Goal: Feedback & Contribution: Leave review/rating

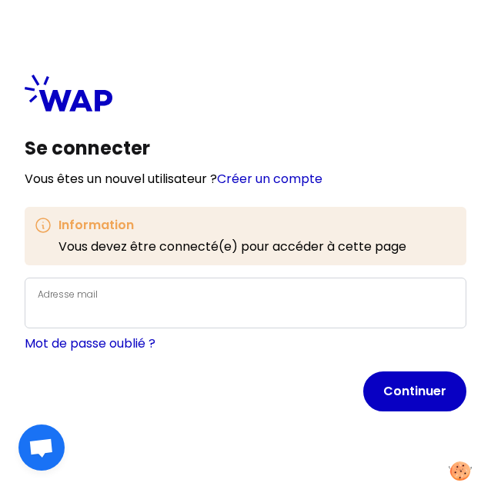
click at [193, 297] on div "Adresse mail" at bounding box center [245, 303] width 415 height 37
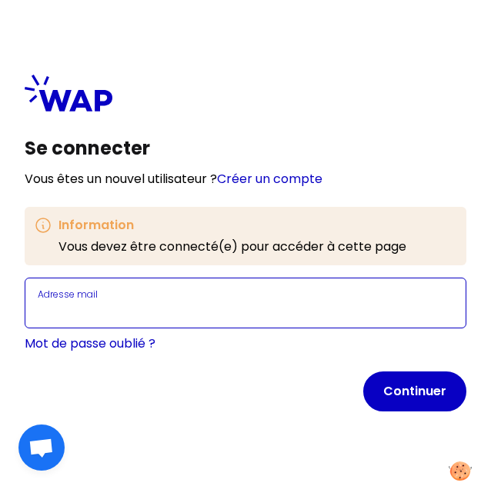
click at [177, 310] on input "Adresse mail" at bounding box center [245, 312] width 415 height 18
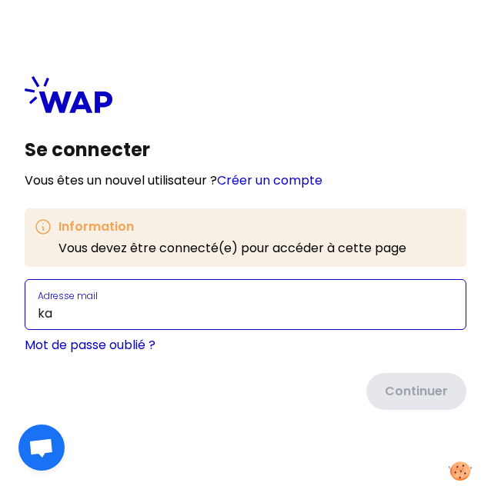
type input "k"
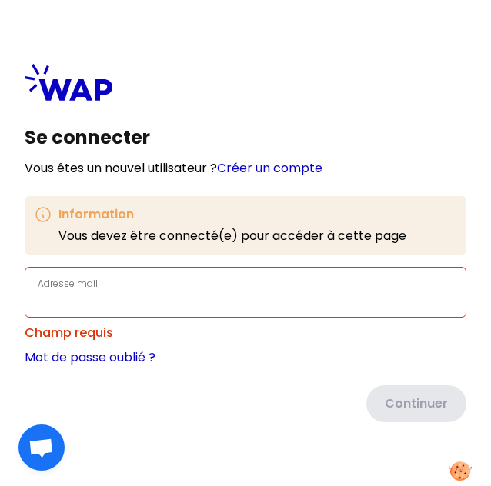
click at [152, 285] on div "Adresse mail" at bounding box center [245, 292] width 415 height 37
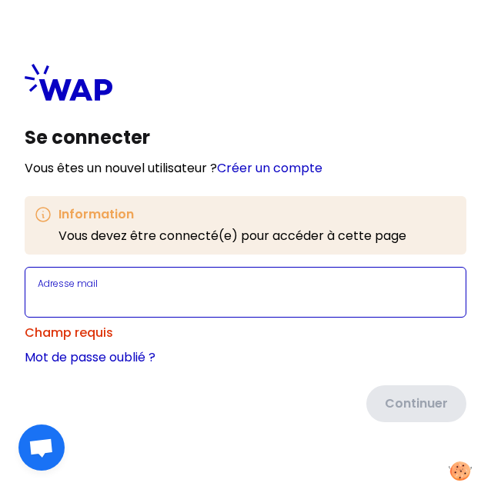
type input "v"
paste input "[EMAIL_ADDRESS][DOMAIN_NAME]"
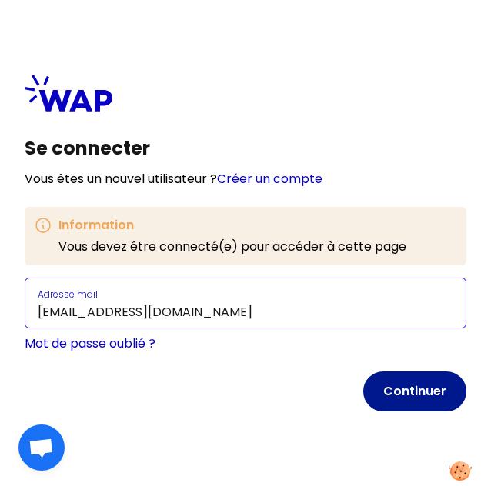
type input "[EMAIL_ADDRESS][DOMAIN_NAME]"
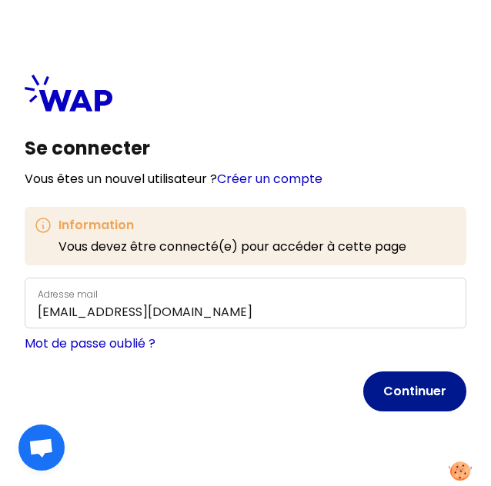
click at [409, 402] on button "Continuer" at bounding box center [414, 391] width 103 height 40
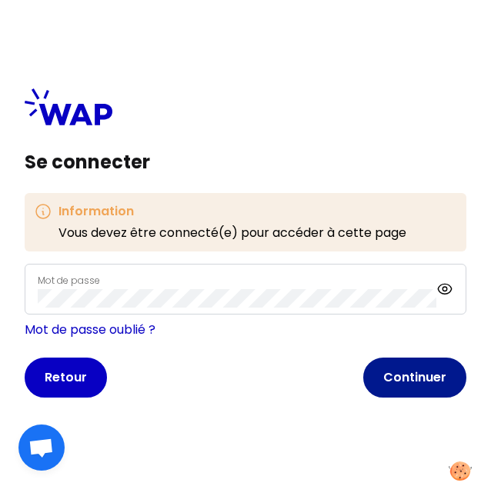
click at [414, 365] on button "Continuer" at bounding box center [414, 378] width 103 height 40
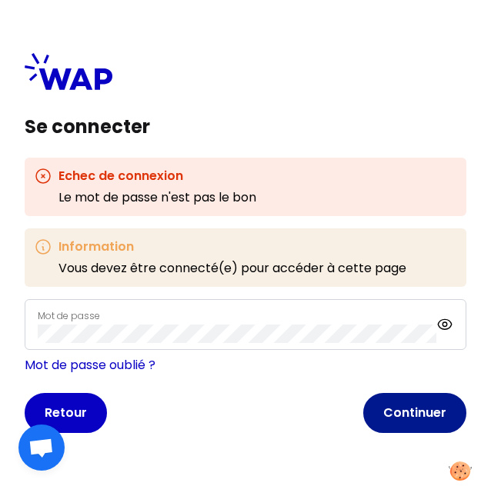
click at [411, 404] on button "Continuer" at bounding box center [414, 413] width 103 height 40
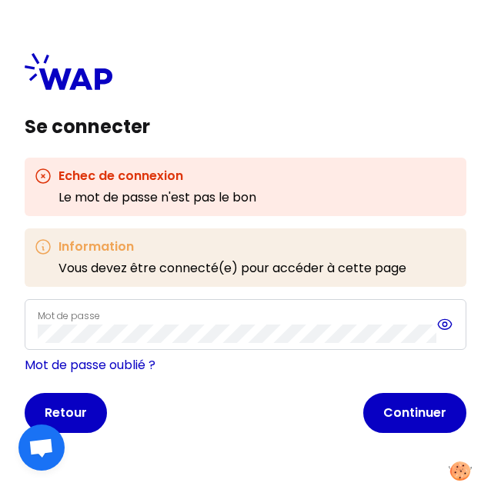
click at [450, 318] on icon at bounding box center [444, 324] width 17 height 18
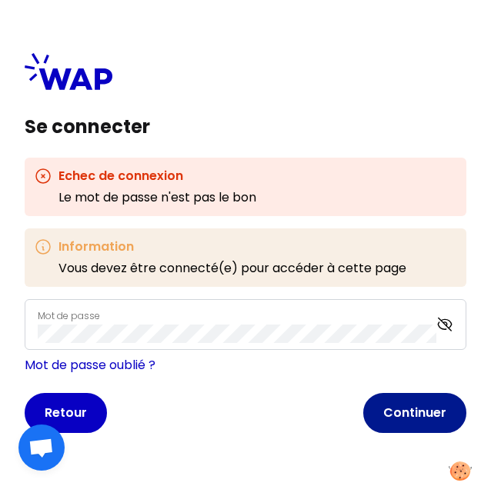
click at [398, 405] on button "Continuer" at bounding box center [414, 413] width 103 height 40
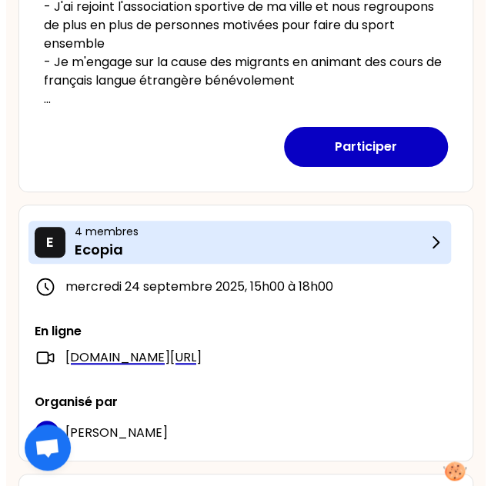
scroll to position [534, 0]
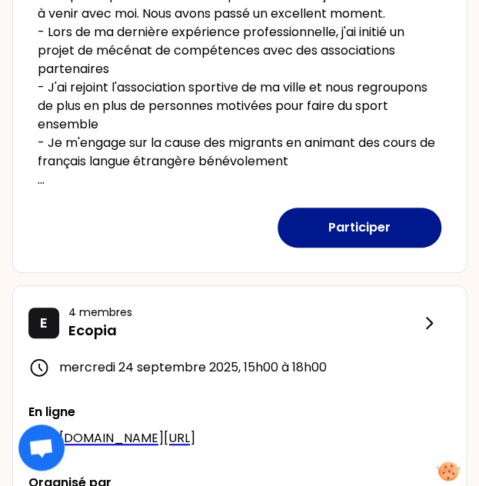
click at [328, 234] on button "Participer" at bounding box center [360, 228] width 164 height 40
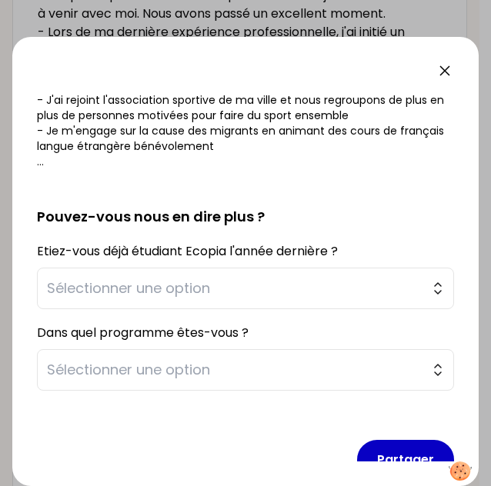
scroll to position [326, 0]
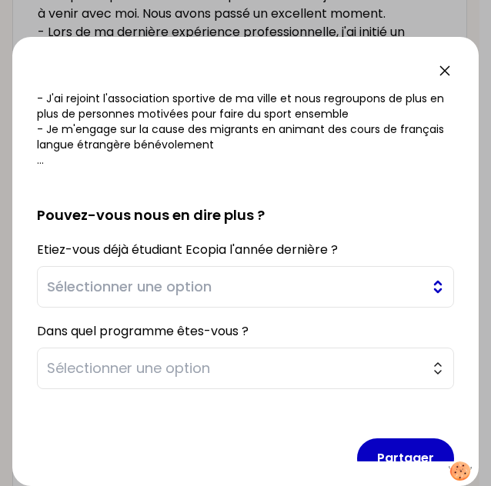
click at [204, 294] on span "Sélectionner une option" at bounding box center [234, 287] width 375 height 22
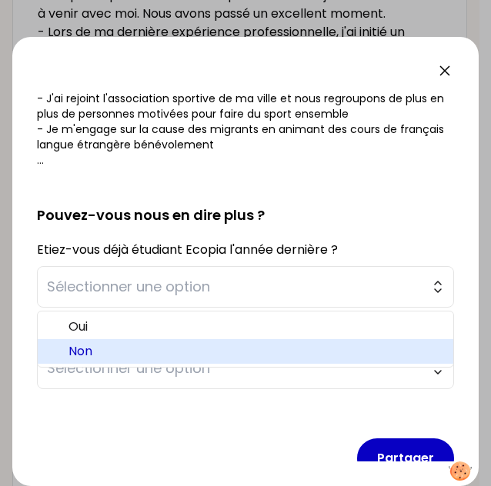
click at [158, 339] on li "Non" at bounding box center [245, 351] width 415 height 25
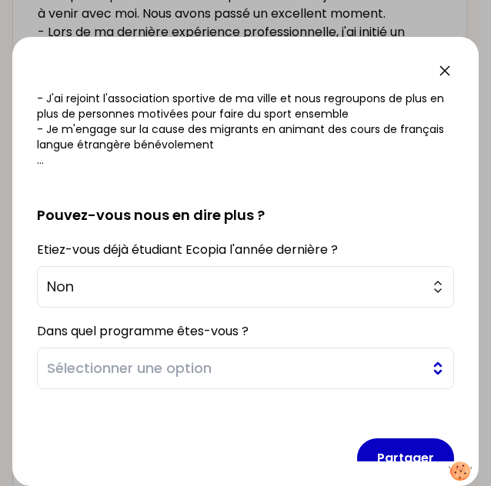
click at [107, 361] on span "Sélectionner une option" at bounding box center [234, 369] width 375 height 22
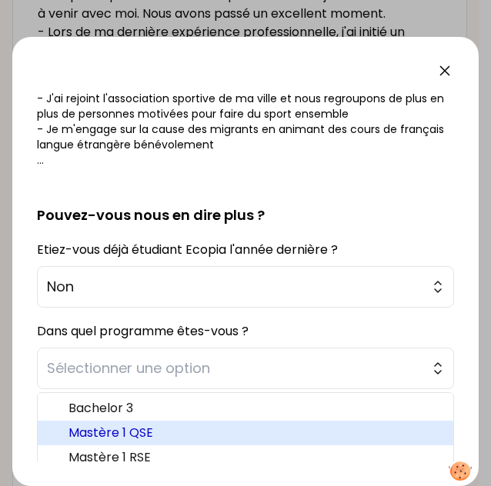
scroll to position [7, 0]
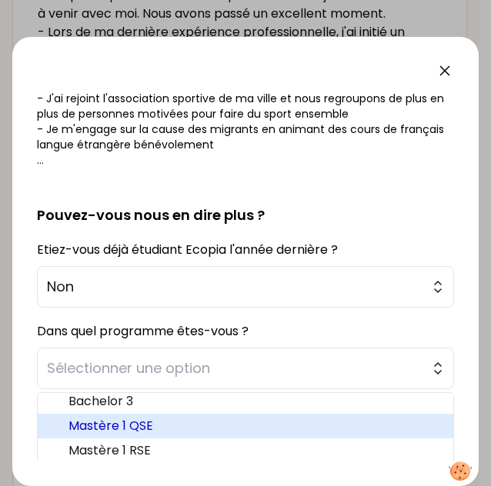
click at [114, 422] on span "Mastère 1 QSE" at bounding box center [254, 426] width 372 height 18
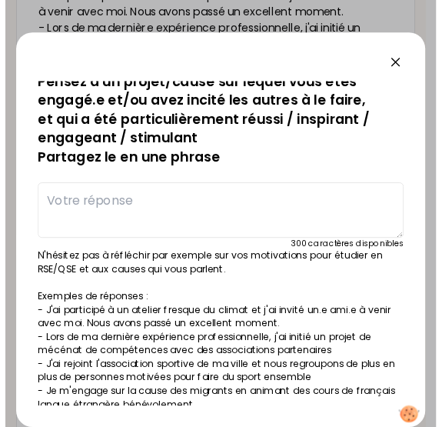
scroll to position [0, 0]
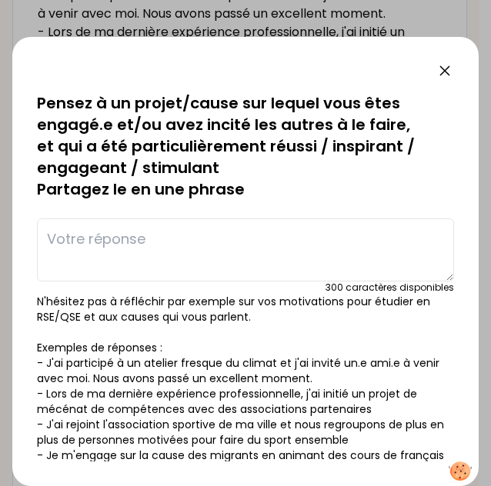
click at [135, 247] on textarea at bounding box center [245, 249] width 417 height 63
click at [51, 240] on textarea "J'ai rejoint l'association" at bounding box center [245, 249] width 417 height 63
click at [307, 234] on textarea "Il y'a 3 ans, j'ai rejoint l'association" at bounding box center [245, 249] width 417 height 63
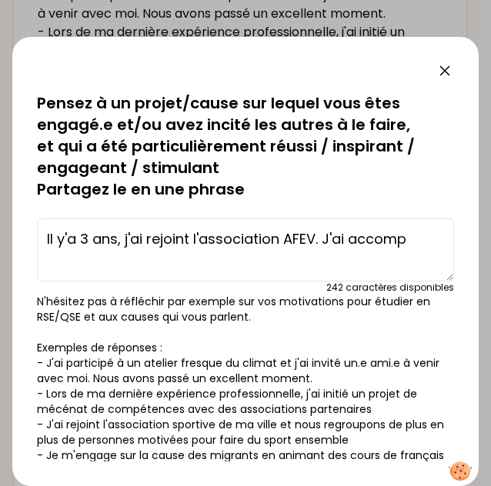
click at [311, 238] on textarea "Il y'a 3 ans, j'ai rejoint l'association AFEV. J'ai accomp" at bounding box center [245, 249] width 417 height 63
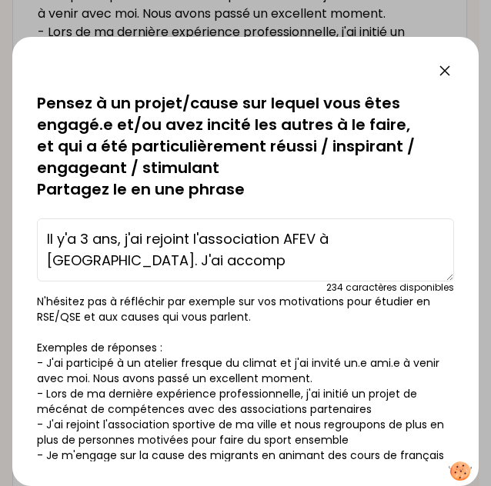
click at [248, 257] on textarea "Il y'a 3 ans, j'ai rejoint l'association AFEV à [GEOGRAPHIC_DATA]. J'ai accomp" at bounding box center [245, 249] width 417 height 63
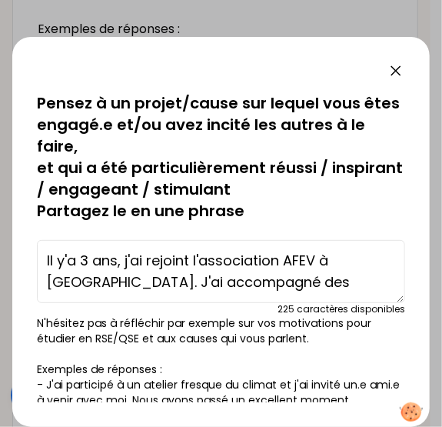
click at [235, 278] on textarea "Il y'a 3 ans, j'ai rejoint l'association AFEV à [GEOGRAPHIC_DATA]. J'ai accompa…" at bounding box center [221, 271] width 368 height 63
click at [280, 286] on textarea "Il y'a 3 ans, j'ai rejoint l'association AFEV à [GEOGRAPHIC_DATA]. J'ai accompa…" at bounding box center [221, 271] width 368 height 63
type textarea "Il y'a 3 ans, j'ai rejoint l'association AFEV à [GEOGRAPHIC_DATA]. J'ai accompa…"
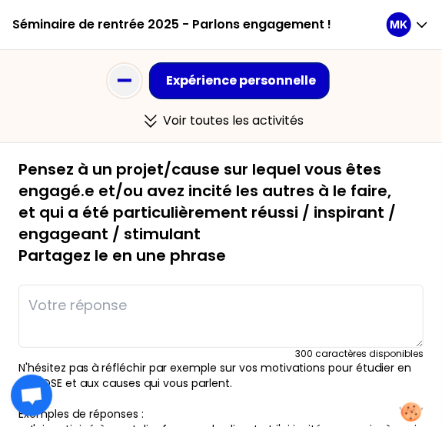
type textarea "Il y'a 3 ans, j'ai rejoint l'association AFEV à [GEOGRAPHIC_DATA]. J'ai accompa…"
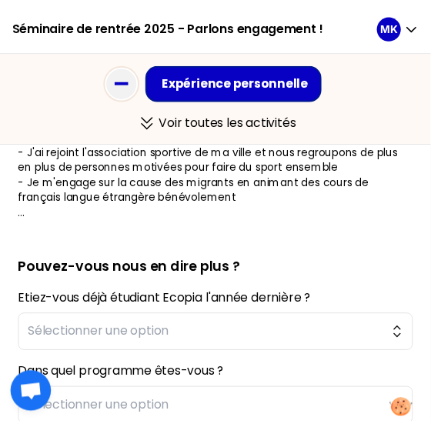
scroll to position [341, 0]
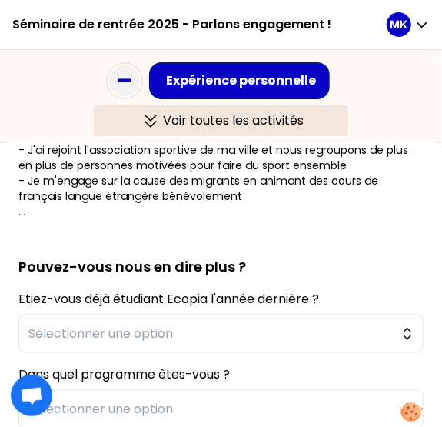
click at [160, 118] on icon at bounding box center [150, 121] width 25 height 18
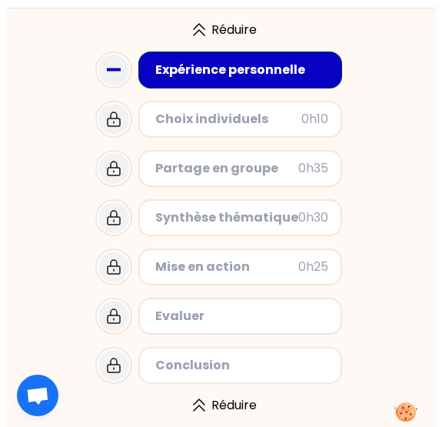
scroll to position [0, 0]
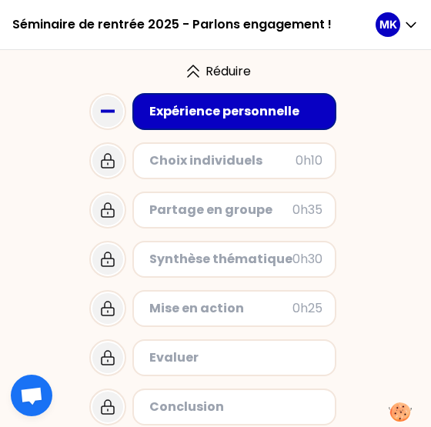
click at [209, 111] on div "Expérience personnelle" at bounding box center [235, 111] width 173 height 18
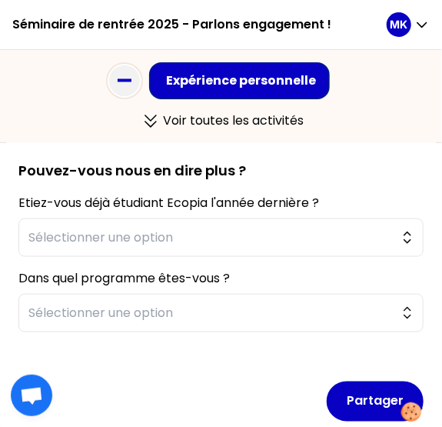
scroll to position [440, 0]
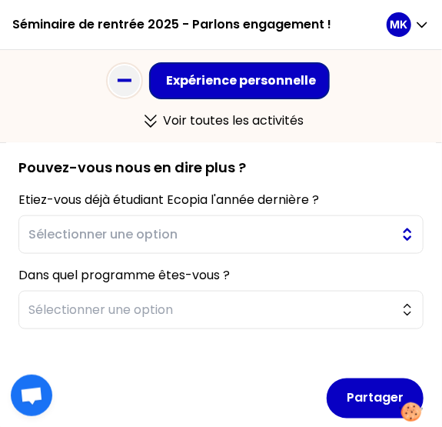
click at [129, 239] on span "Sélectionner une option" at bounding box center [210, 234] width 364 height 18
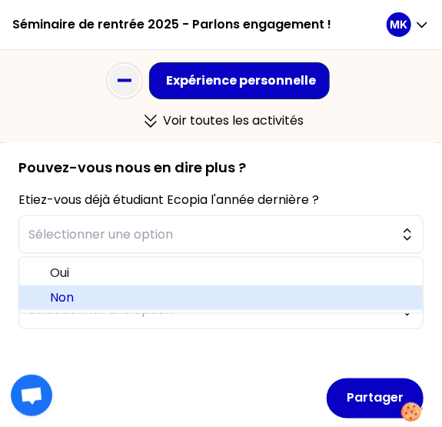
click at [109, 295] on span "Non" at bounding box center [230, 297] width 361 height 18
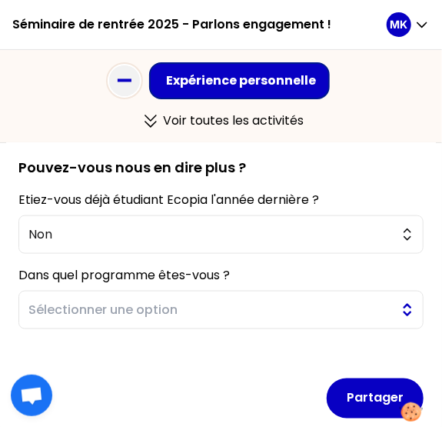
click at [120, 305] on span "Sélectionner une option" at bounding box center [210, 310] width 364 height 18
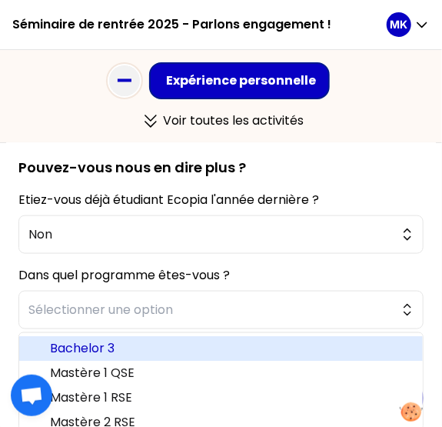
scroll to position [7, 0]
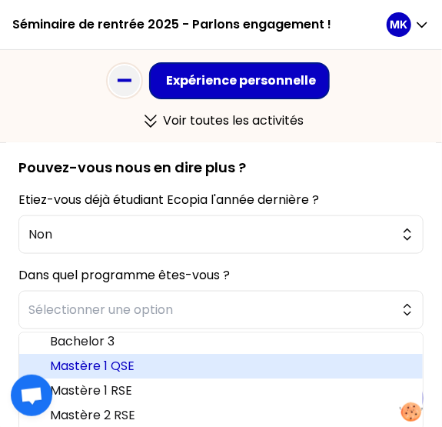
click at [109, 375] on li "Mastère 1 QSE" at bounding box center [221, 366] width 404 height 25
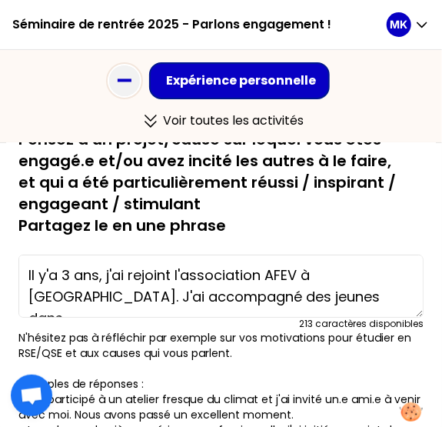
scroll to position [33, 0]
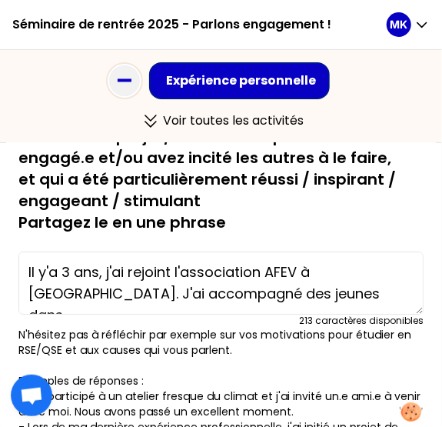
click at [255, 292] on textarea "Il y'a 3 ans, j'ai rejoint l'association AFEV à [GEOGRAPHIC_DATA]. J'ai accompa…" at bounding box center [220, 283] width 405 height 63
click at [153, 292] on textarea "Il y'a 3 ans, j'ai rejoint l'association AFEV à [GEOGRAPHIC_DATA]. J'ai accompa…" at bounding box center [220, 283] width 405 height 63
click at [263, 296] on textarea "Il y'a 3 ans, j'ai rejoint l'association AFEV à [GEOGRAPHIC_DATA]. J'ai accompa…" at bounding box center [220, 283] width 405 height 63
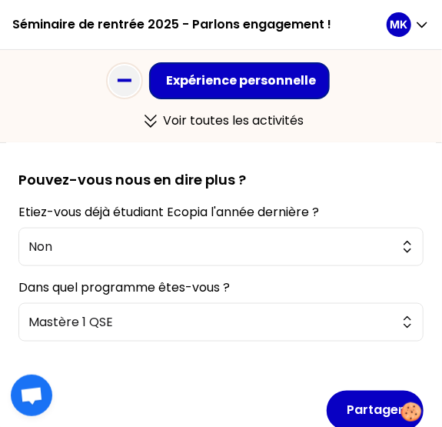
scroll to position [509, 0]
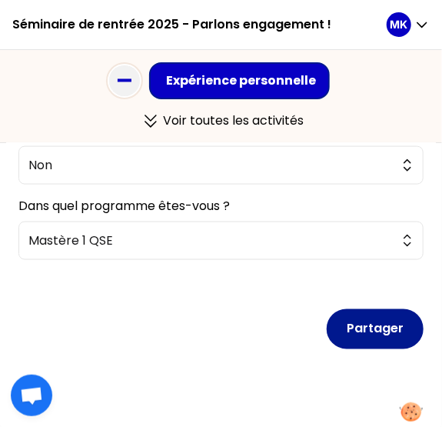
type textarea "Il y'a 3 ans, j'ai rejoint l'association AFEV à [GEOGRAPHIC_DATA]. J'ai accompa…"
click at [349, 325] on button "Partager" at bounding box center [375, 329] width 97 height 40
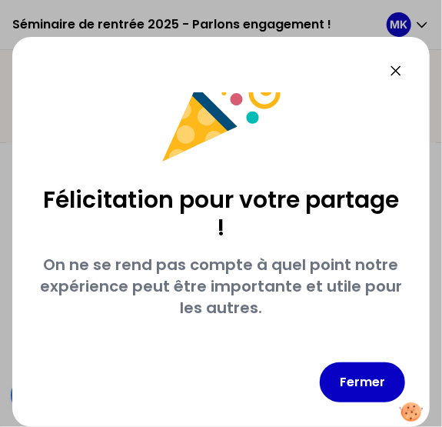
scroll to position [77, 0]
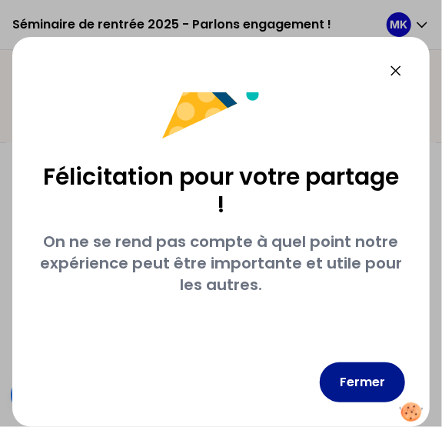
click at [364, 378] on button "Fermer" at bounding box center [362, 382] width 85 height 40
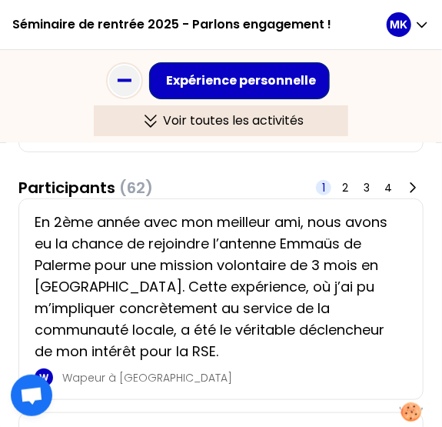
click at [203, 132] on div "Voir toutes les activités" at bounding box center [221, 120] width 255 height 31
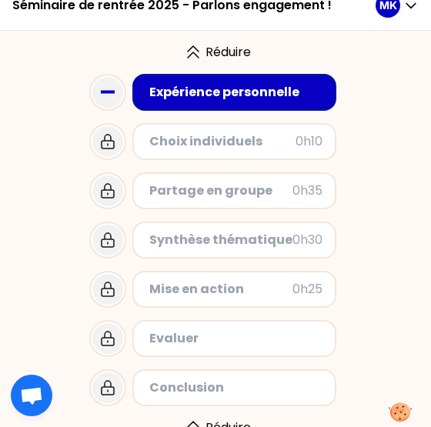
scroll to position [42, 0]
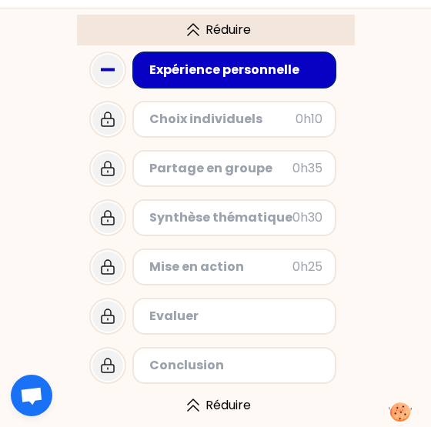
click at [202, 22] on icon at bounding box center [193, 30] width 25 height 18
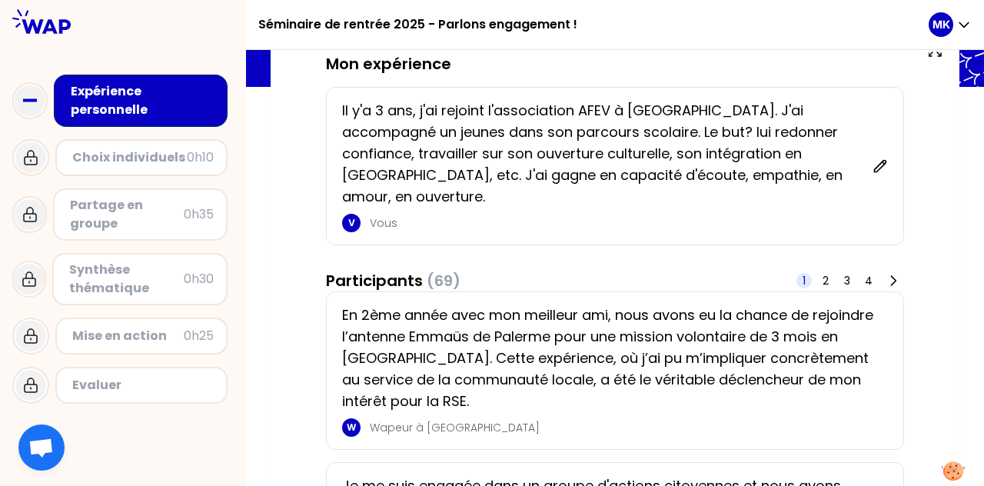
scroll to position [0, 0]
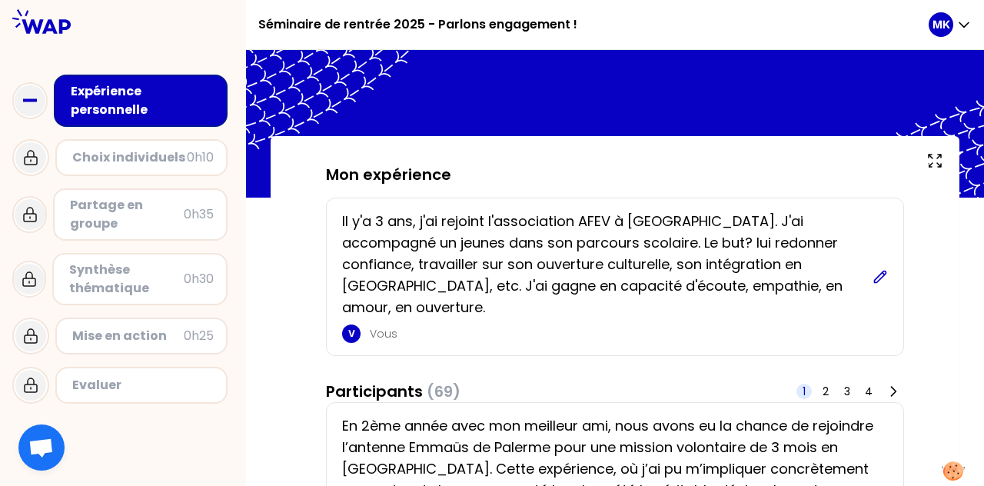
click at [490, 270] on icon at bounding box center [880, 276] width 15 height 15
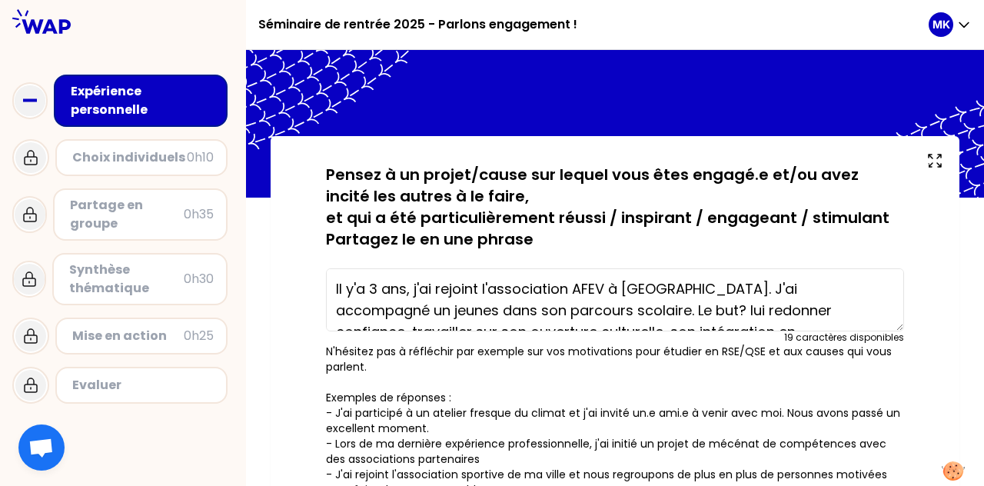
click at [490, 292] on textarea "Il y'a 3 ans, j'ai rejoint l'association AFEV à [GEOGRAPHIC_DATA]. J'ai accompa…" at bounding box center [615, 299] width 578 height 63
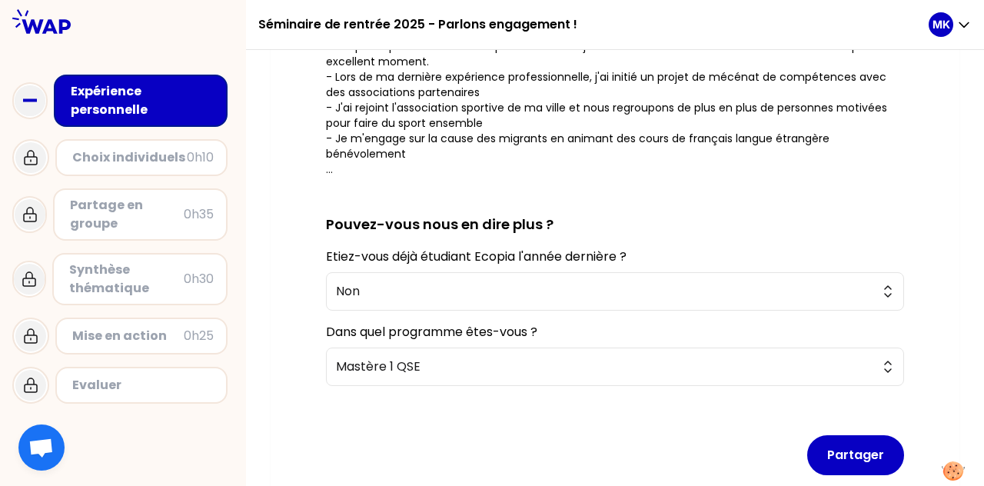
scroll to position [446, 0]
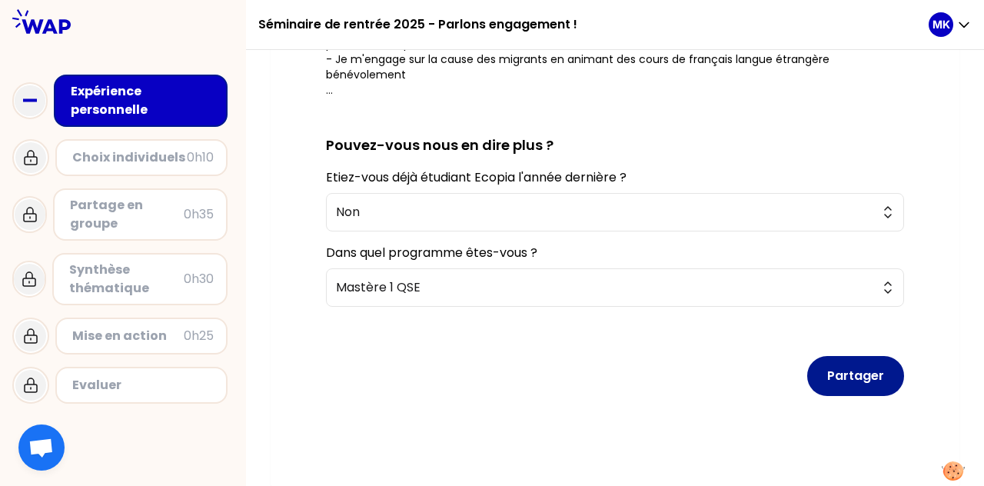
type textarea "Il y'a 3 ans, j'ai rejoint l'association AFEV à [GEOGRAPHIC_DATA]. J'ai accompa…"
click at [490, 375] on button "Partager" at bounding box center [856, 376] width 97 height 40
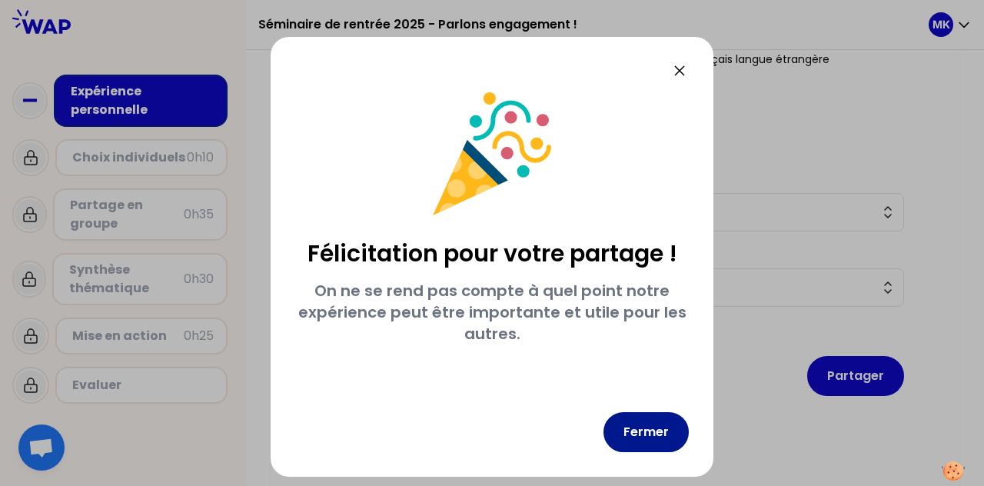
click at [490, 436] on button "Fermer" at bounding box center [646, 432] width 85 height 40
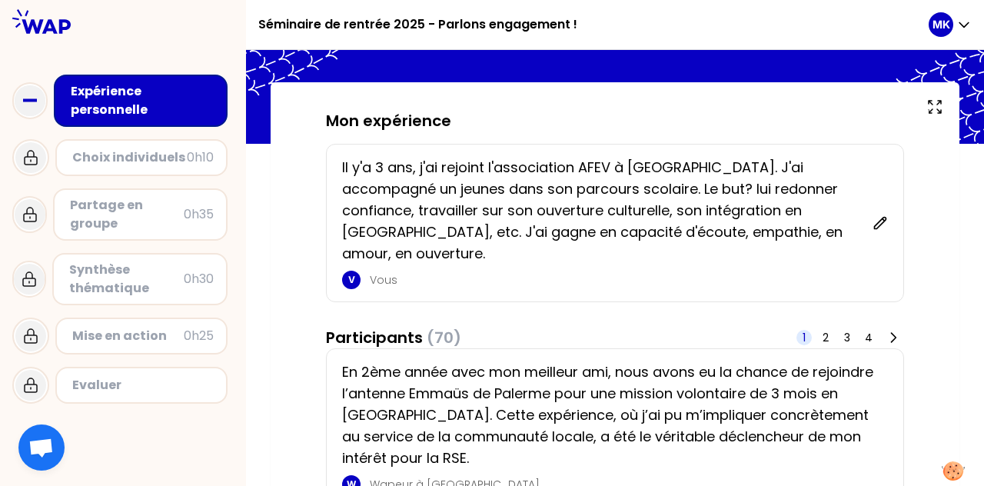
scroll to position [52, 0]
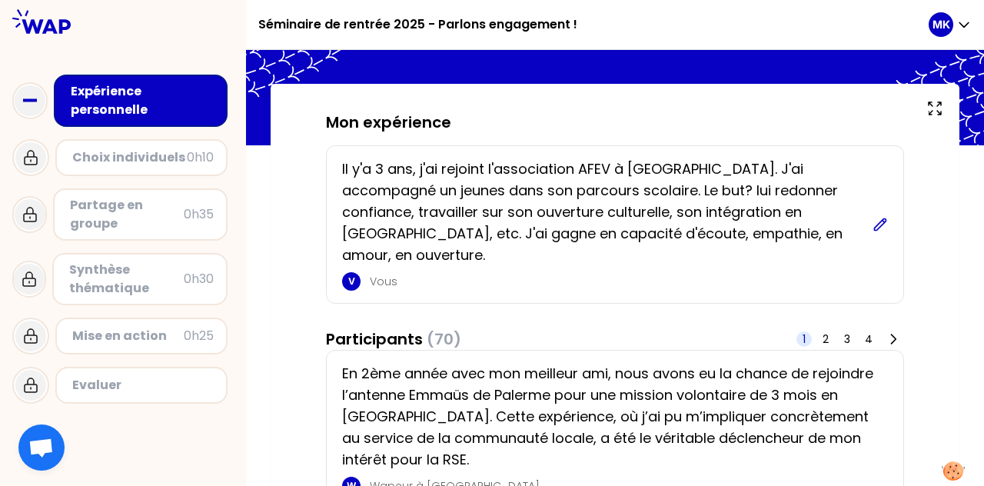
click at [490, 217] on icon at bounding box center [880, 224] width 15 height 15
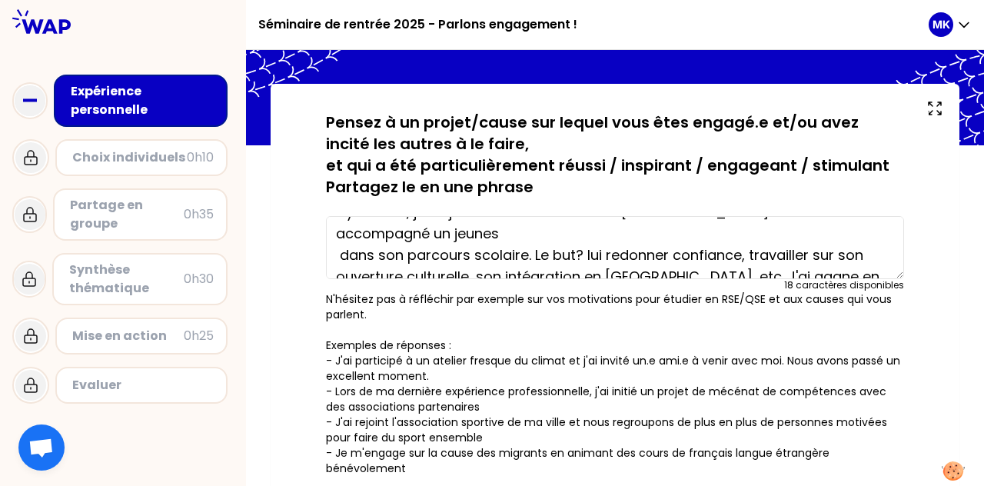
scroll to position [27, 0]
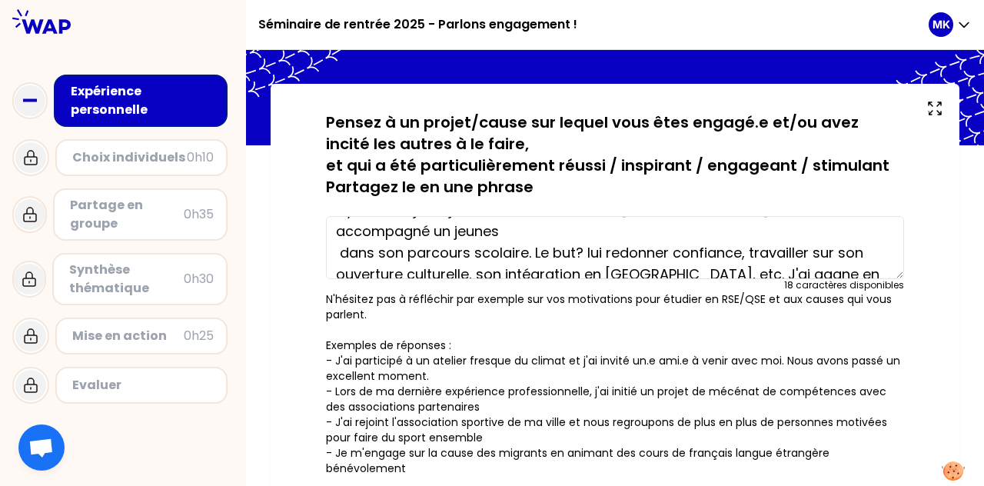
click at [490, 249] on textarea "Il y'a 3 ans, j'ai rejoint l'association AFEV à [GEOGRAPHIC_DATA]. J'ai accompa…" at bounding box center [615, 247] width 578 height 63
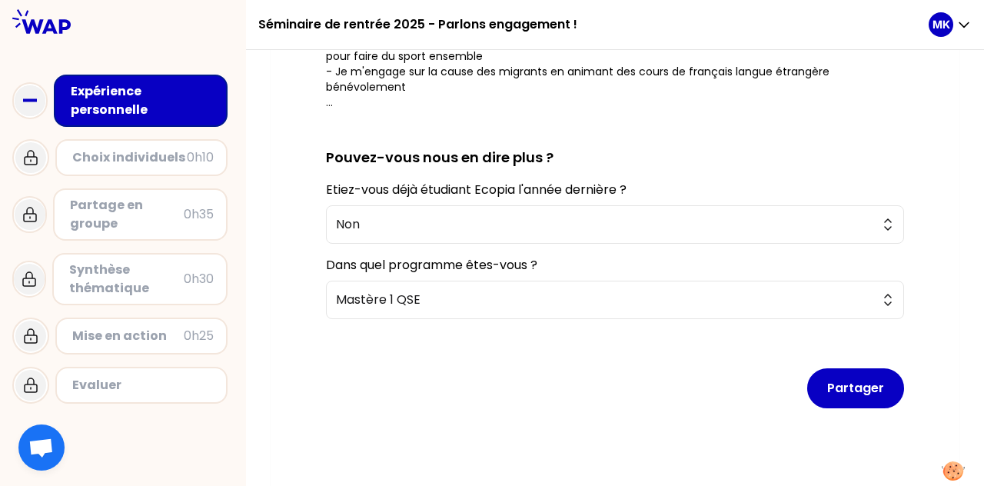
scroll to position [446, 0]
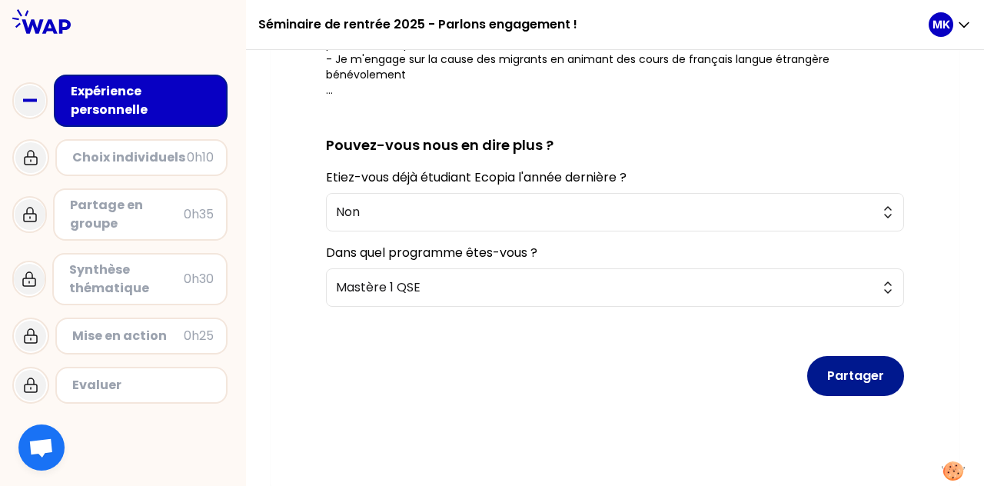
type textarea "Il y'a 3 ans, j'ai rejoint l'association AFEV à [GEOGRAPHIC_DATA]. J'ai accompa…"
click at [490, 370] on button "Partager" at bounding box center [856, 376] width 97 height 40
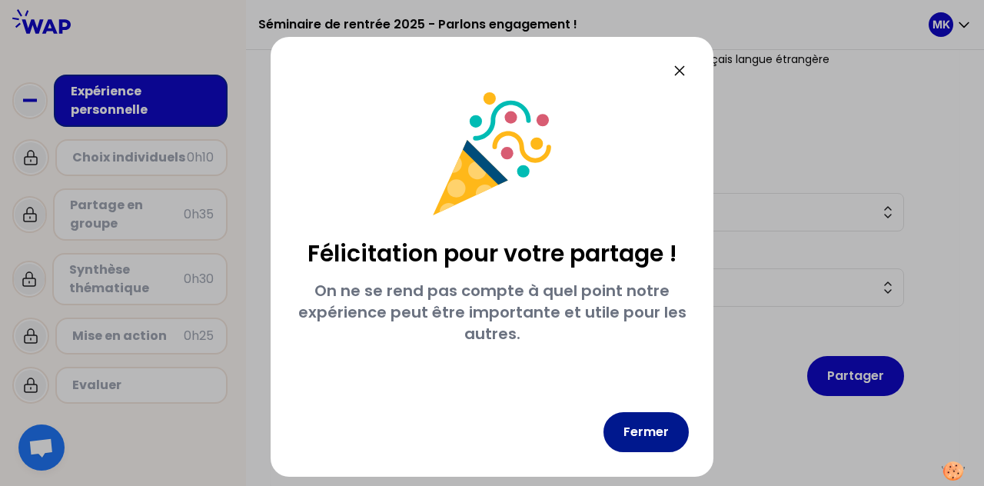
click at [490, 431] on button "Fermer" at bounding box center [646, 432] width 85 height 40
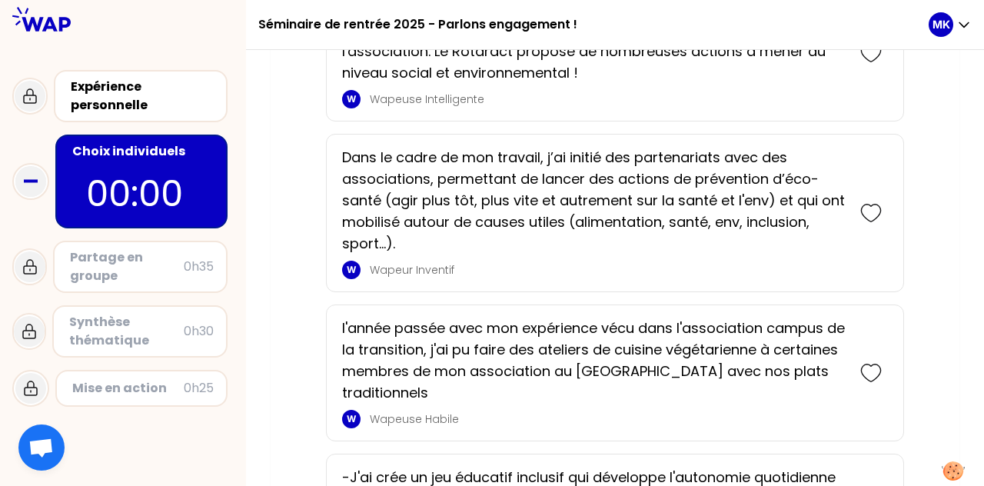
scroll to position [2377, 0]
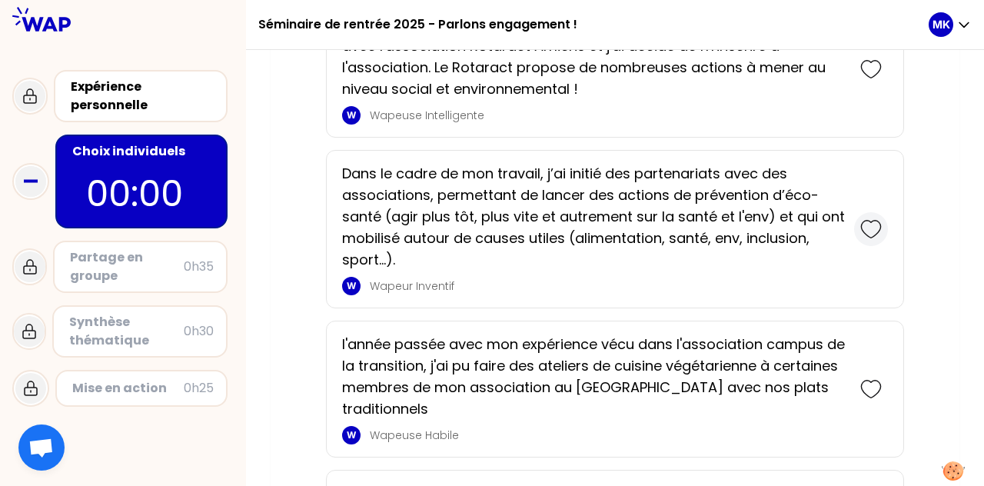
click at [490, 218] on icon at bounding box center [872, 229] width 22 height 22
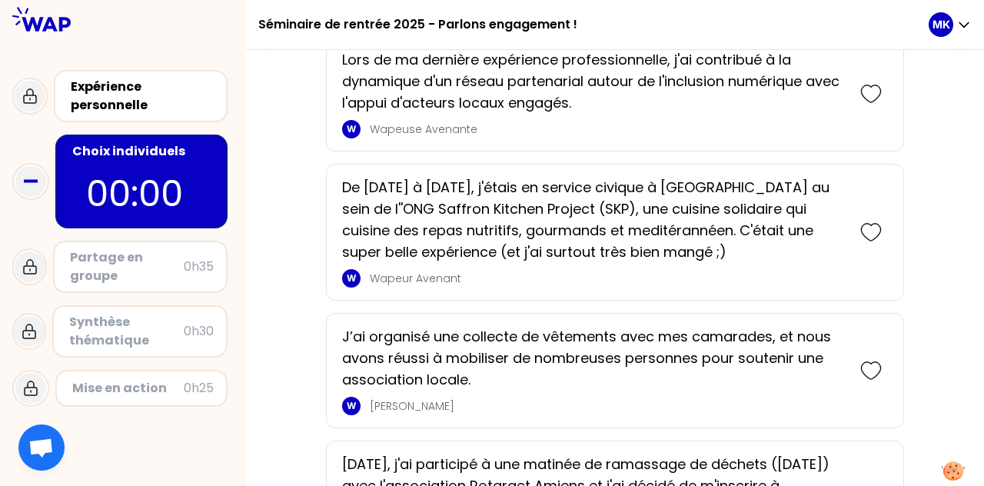
scroll to position [2057, 0]
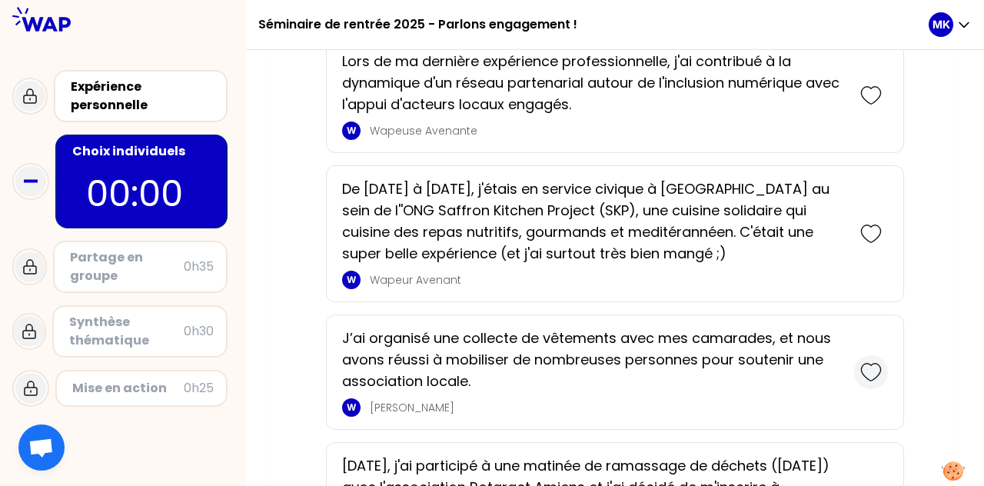
click at [490, 361] on icon at bounding box center [872, 372] width 22 height 22
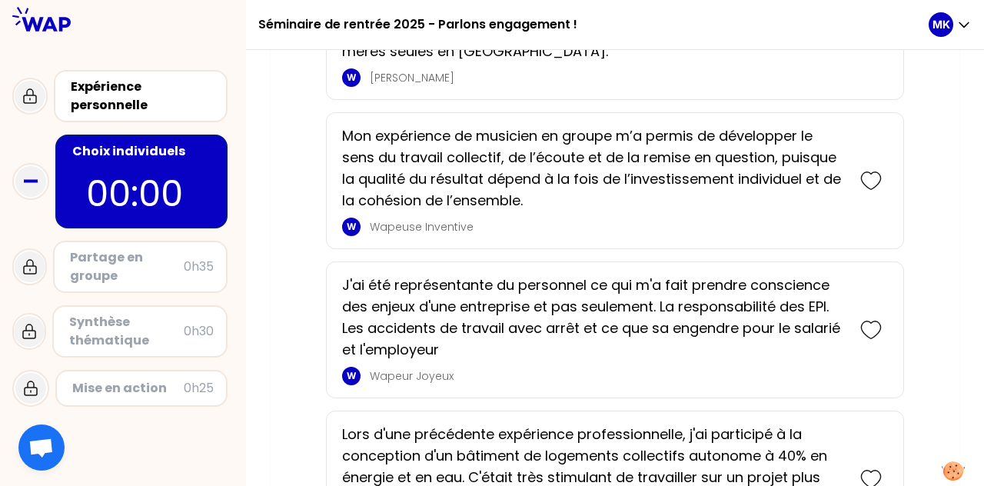
scroll to position [1298, 0]
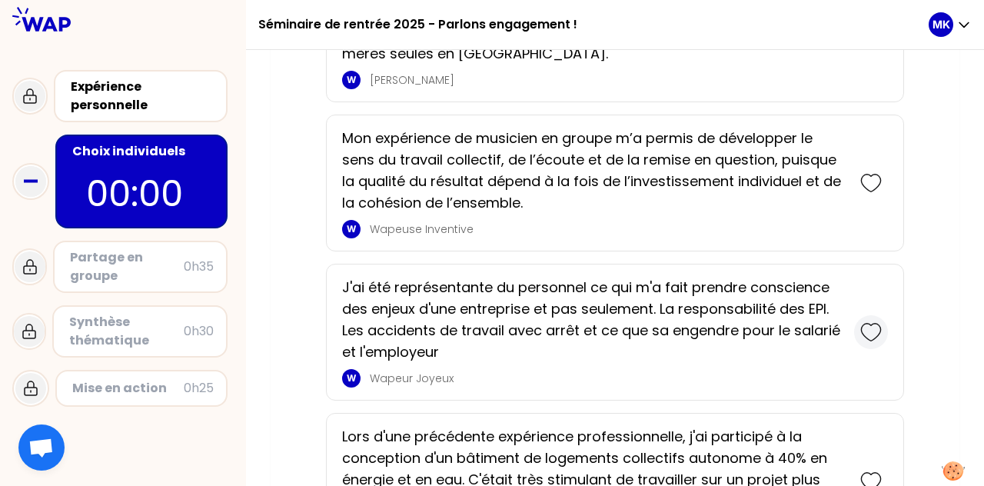
click at [490, 323] on icon at bounding box center [872, 332] width 22 height 22
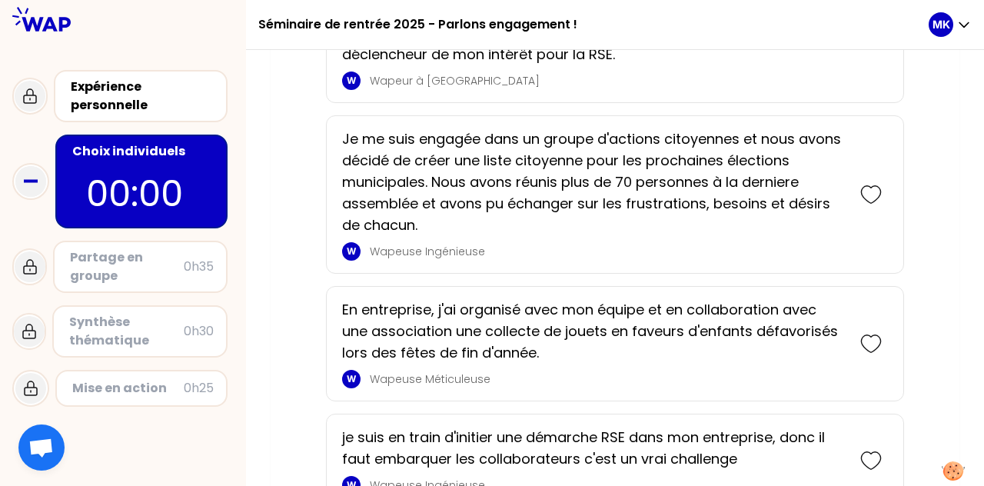
scroll to position [782, 0]
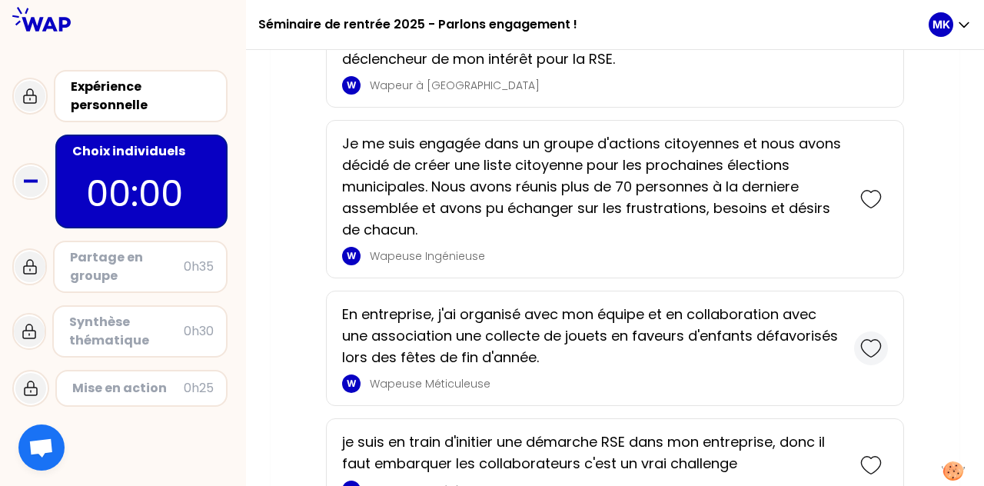
click at [490, 345] on icon at bounding box center [872, 349] width 22 height 22
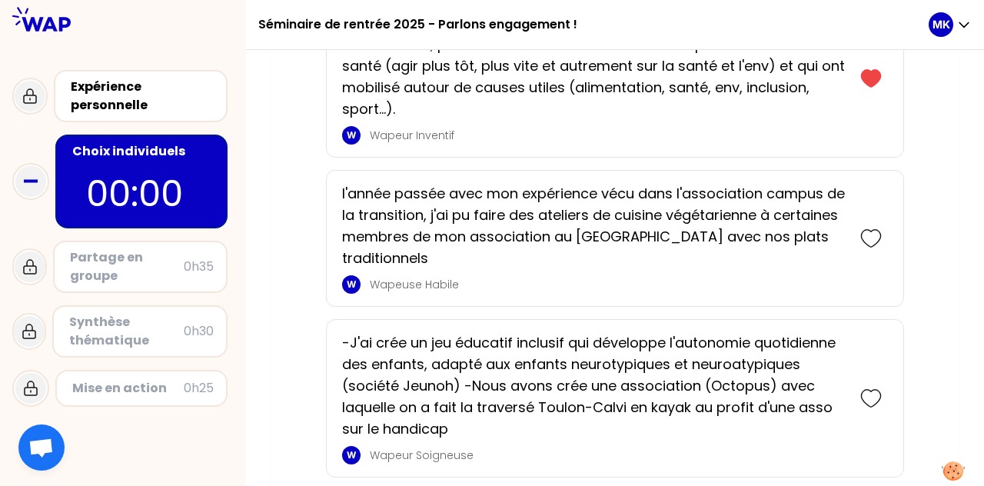
scroll to position [3295, 0]
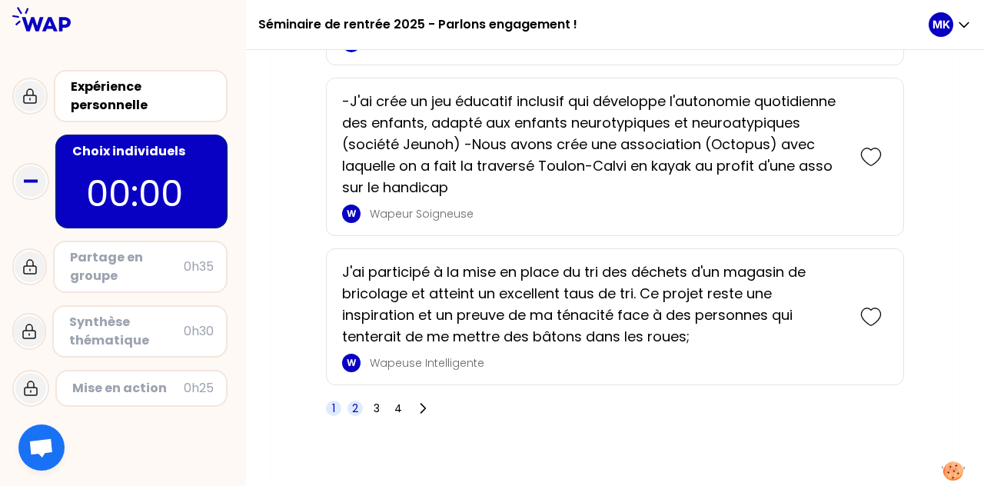
click at [354, 401] on span "2" at bounding box center [355, 408] width 6 height 15
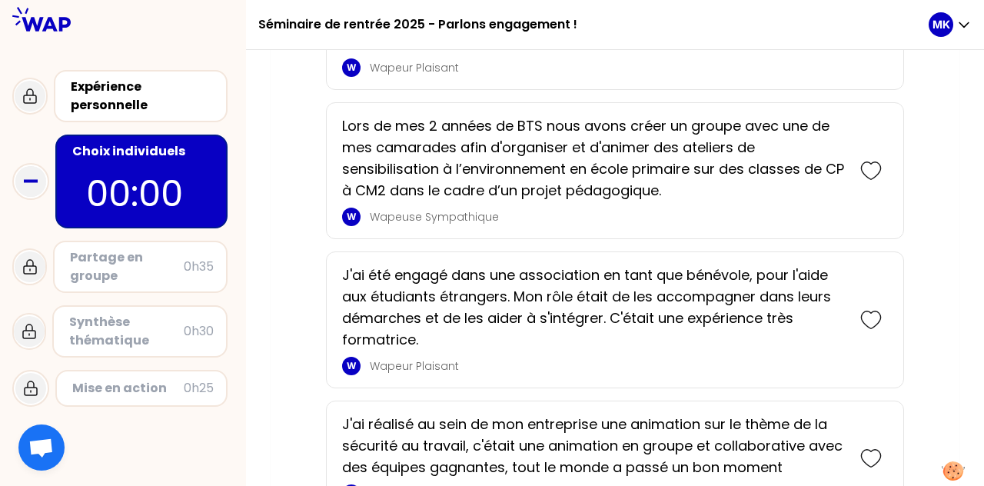
scroll to position [1151, 0]
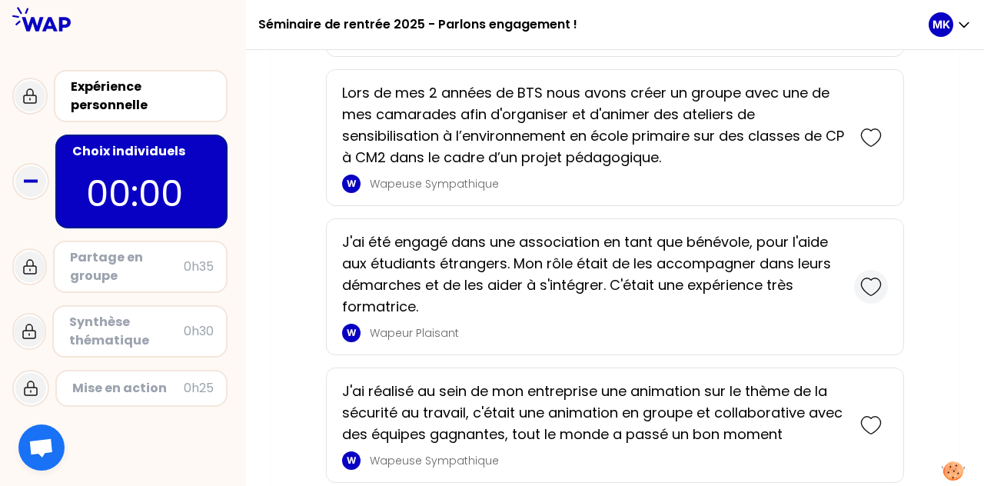
click at [490, 279] on icon at bounding box center [872, 287] width 22 height 22
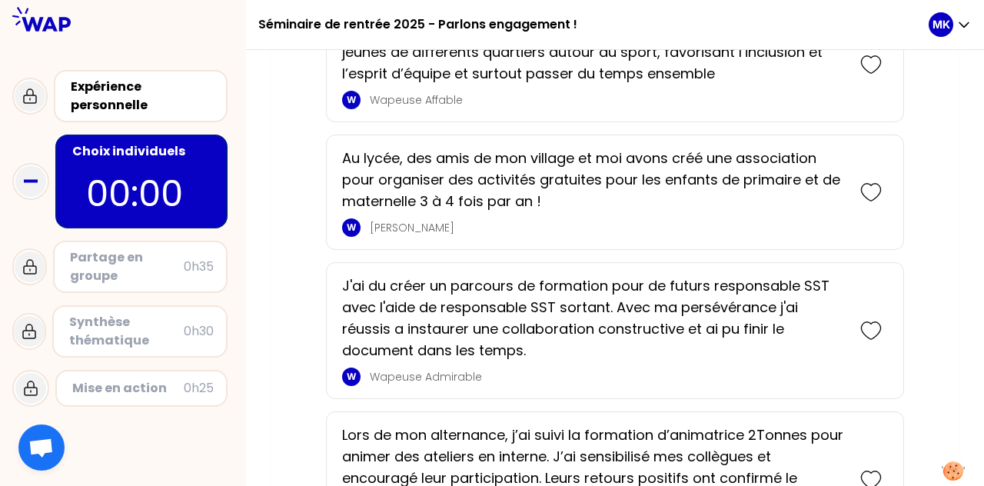
scroll to position [2101, 0]
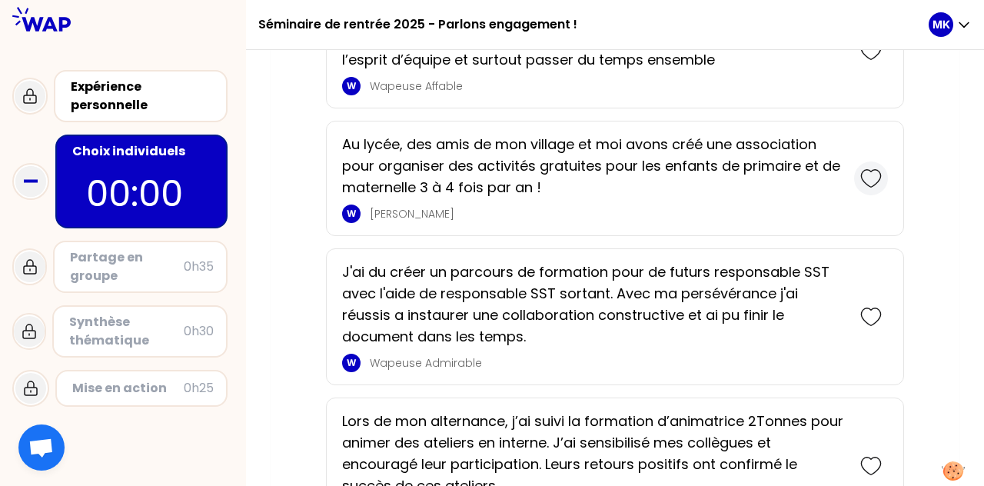
click at [490, 172] on icon at bounding box center [872, 179] width 22 height 22
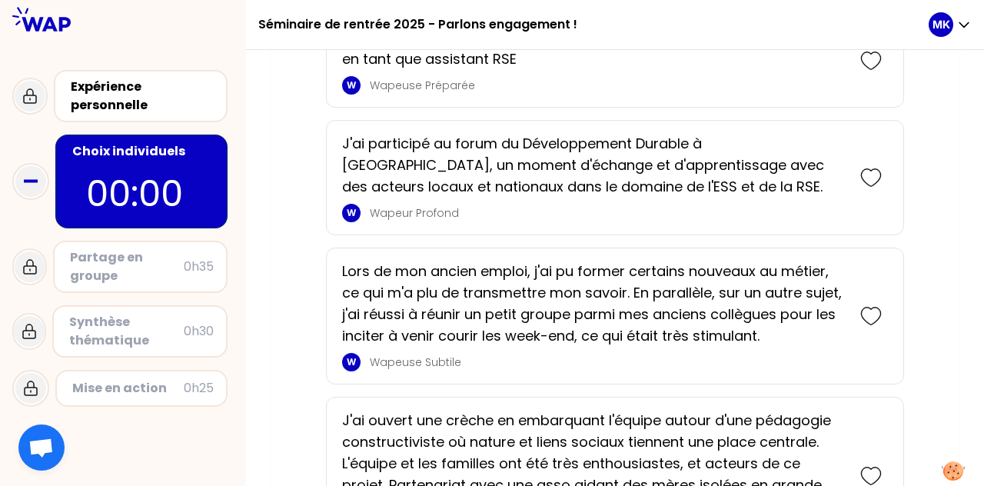
scroll to position [3273, 0]
click at [490, 301] on div at bounding box center [872, 315] width 34 height 34
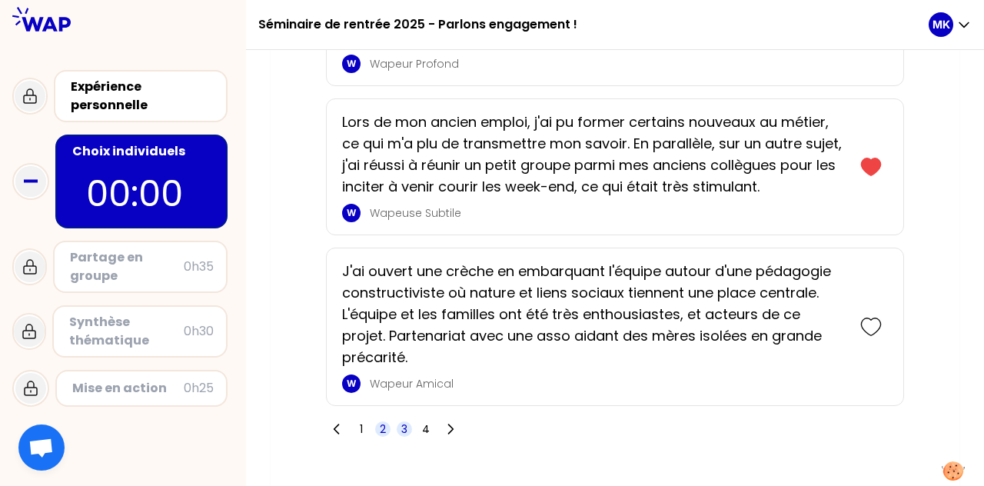
click at [401, 421] on span "3" at bounding box center [404, 428] width 6 height 15
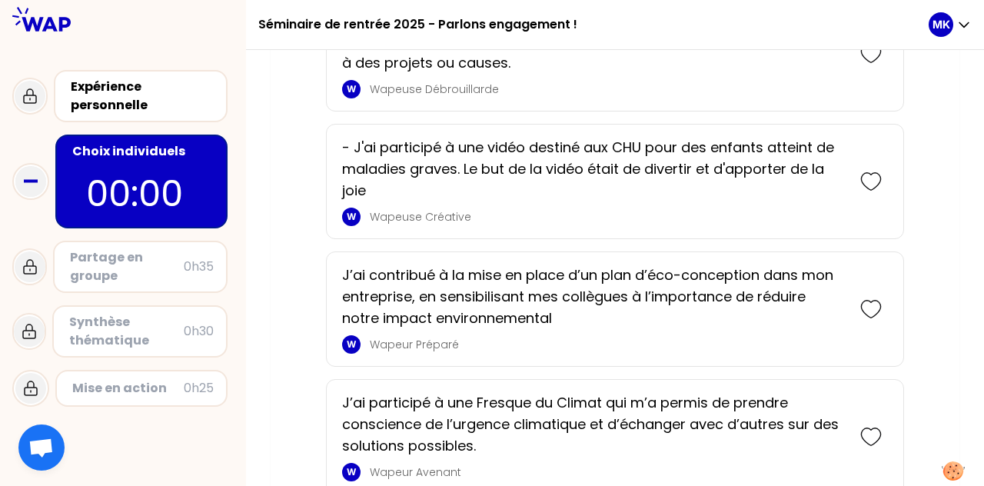
scroll to position [1957, 0]
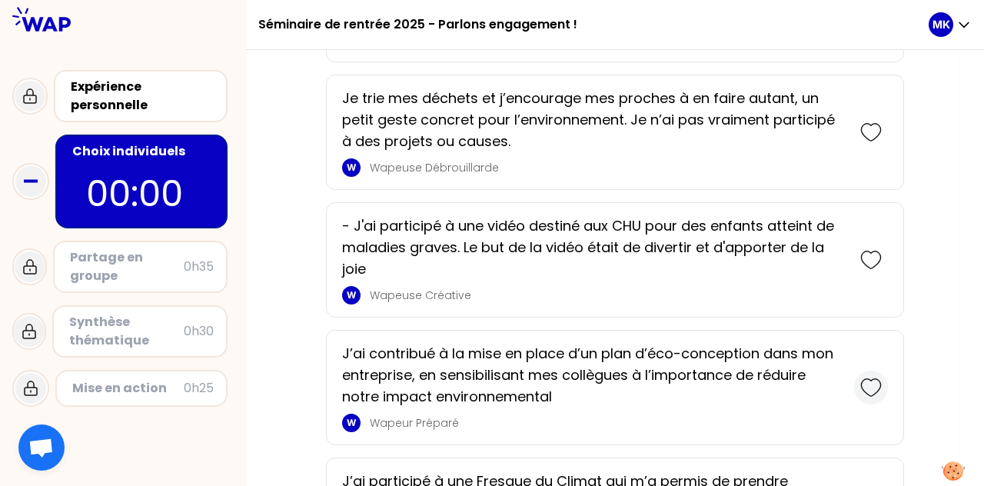
click at [490, 382] on icon at bounding box center [872, 388] width 22 height 22
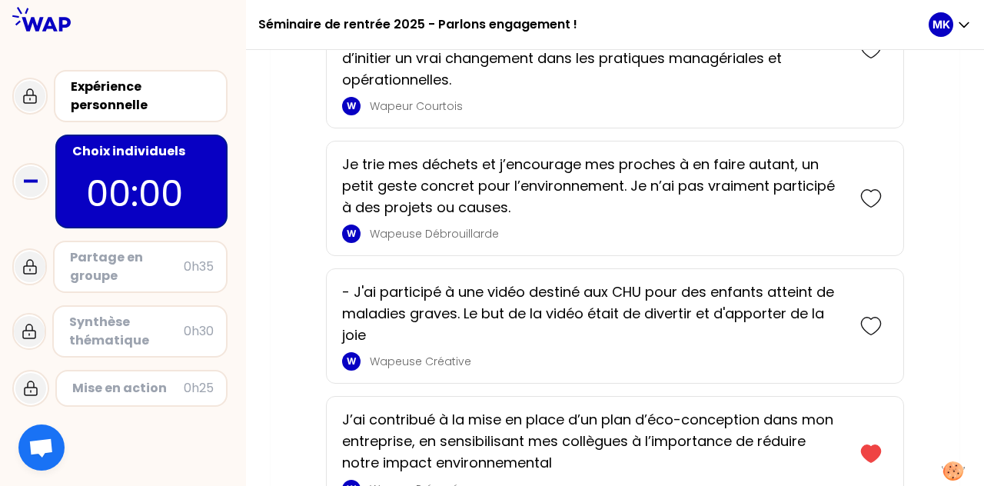
scroll to position [2018, 0]
click at [490, 315] on icon at bounding box center [872, 326] width 22 height 22
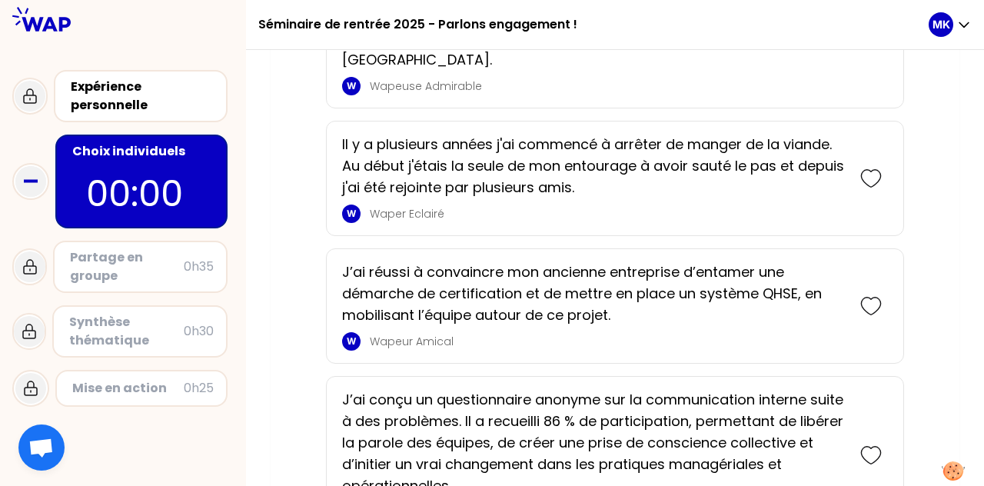
scroll to position [1699, 0]
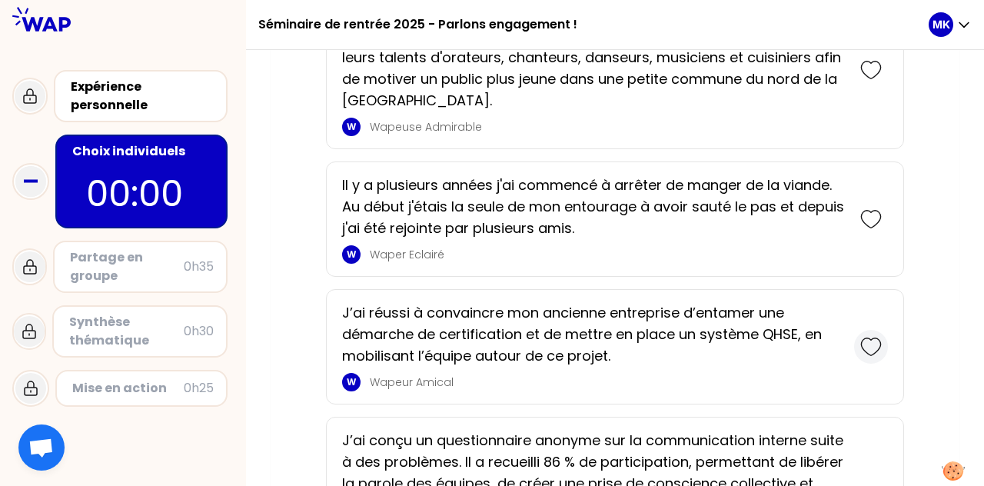
click at [490, 336] on icon at bounding box center [872, 347] width 22 height 22
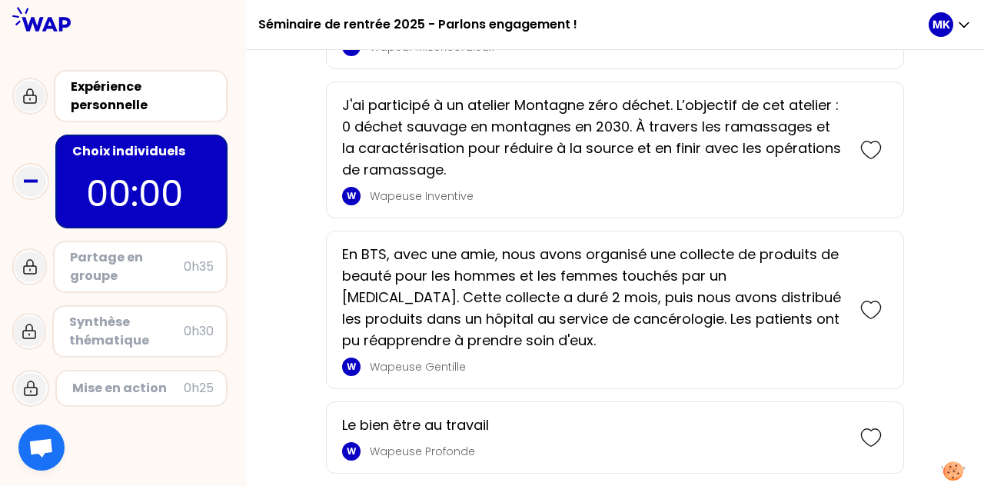
scroll to position [4042, 0]
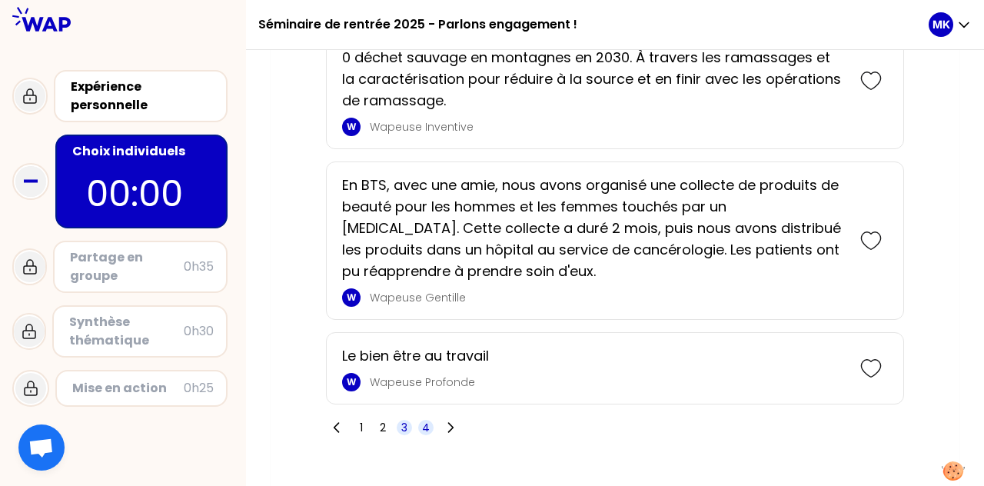
click at [421, 420] on span "4" at bounding box center [425, 427] width 15 height 15
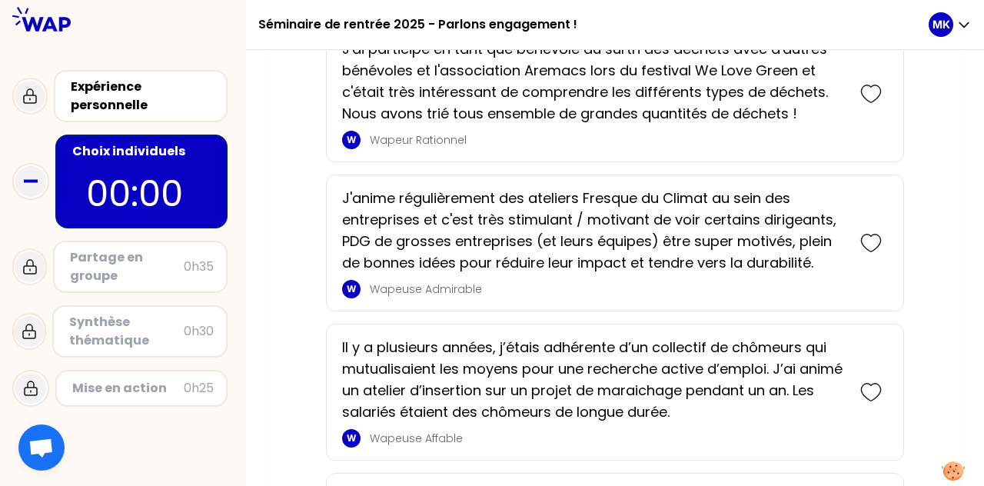
scroll to position [3192, 0]
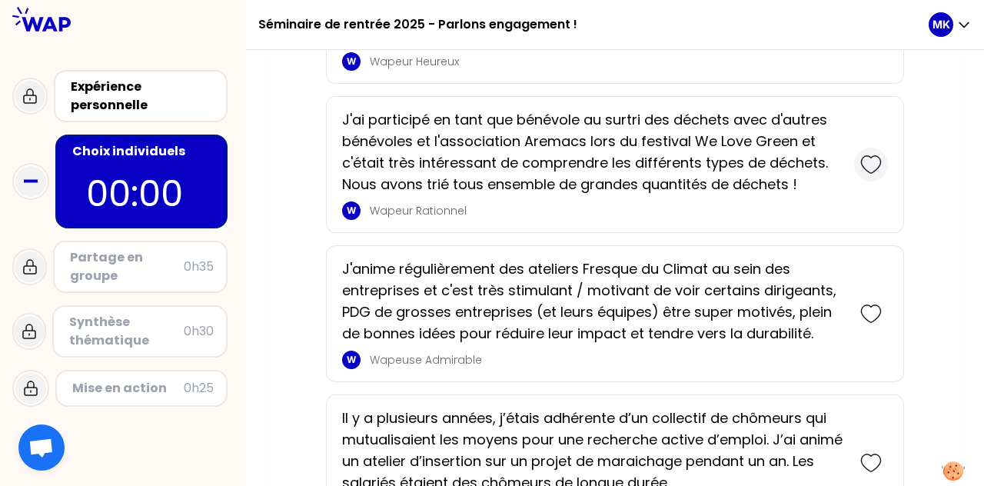
click at [490, 154] on icon at bounding box center [872, 165] width 22 height 22
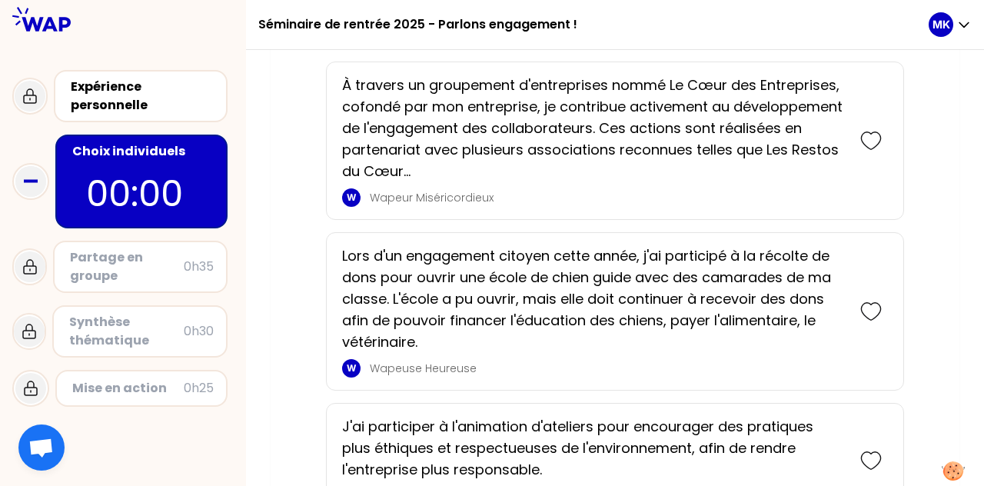
scroll to position [2579, 0]
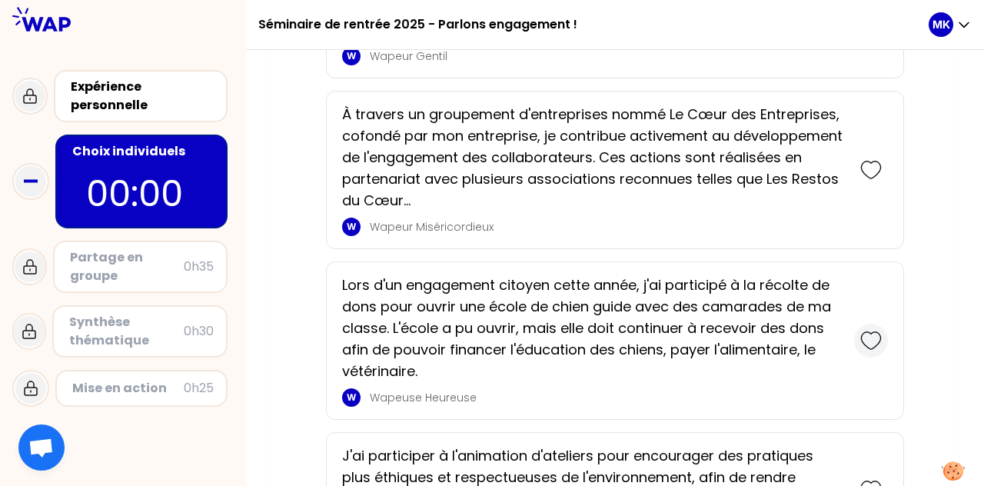
click at [490, 330] on icon at bounding box center [872, 341] width 22 height 22
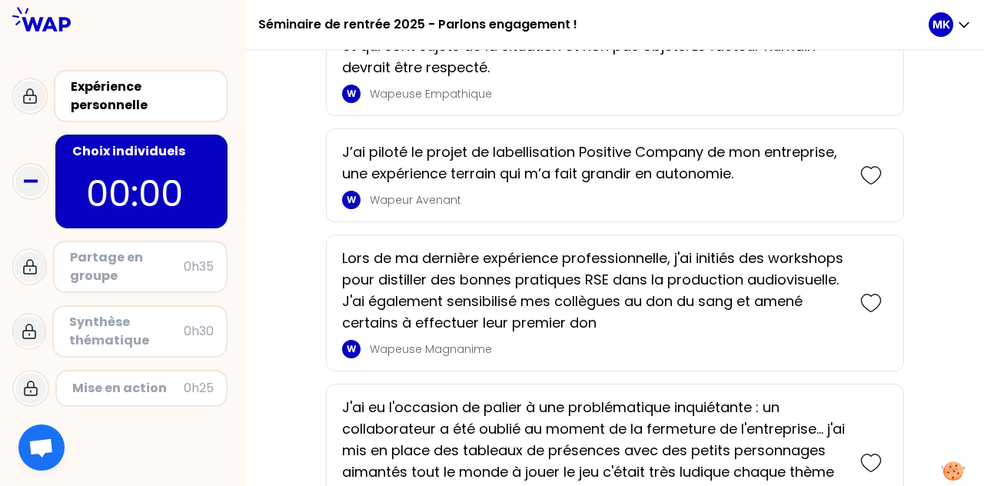
scroll to position [2266, 0]
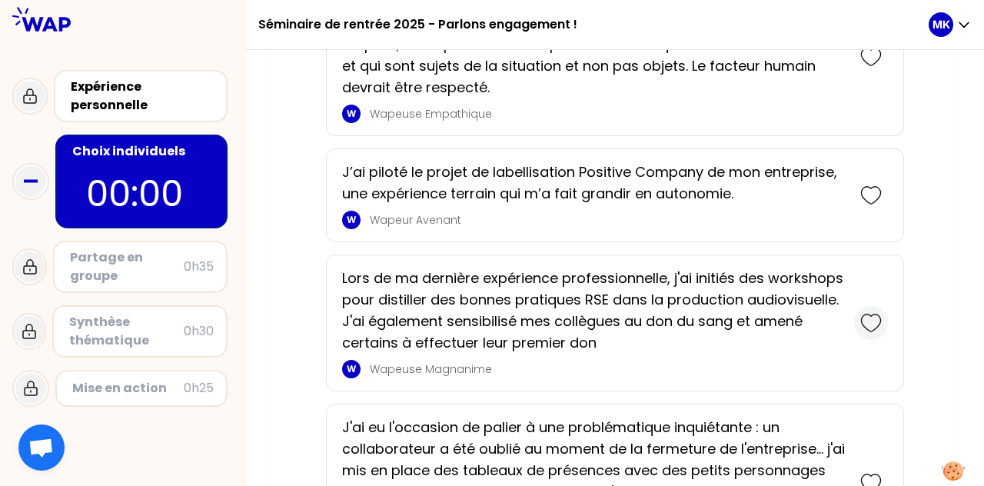
click at [490, 312] on icon at bounding box center [872, 323] width 22 height 22
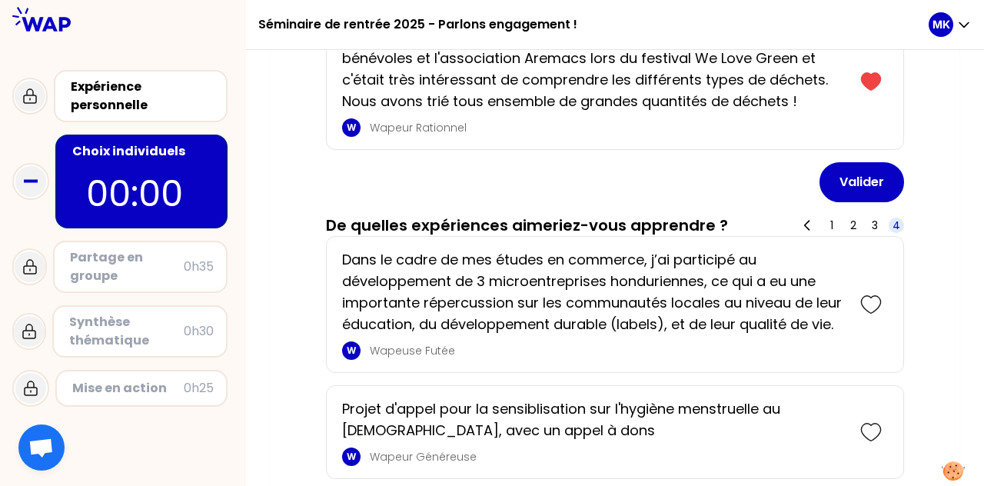
scroll to position [1935, 0]
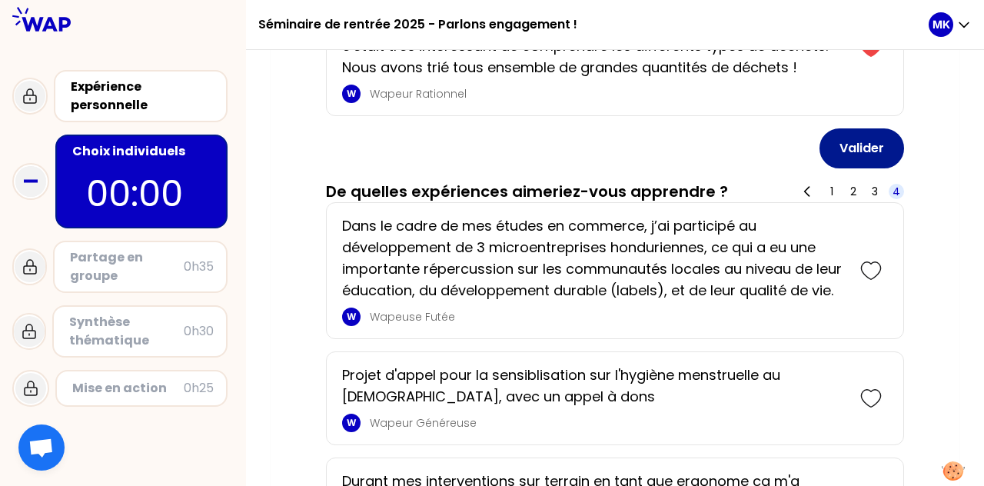
click at [490, 145] on button "Valider" at bounding box center [862, 148] width 85 height 40
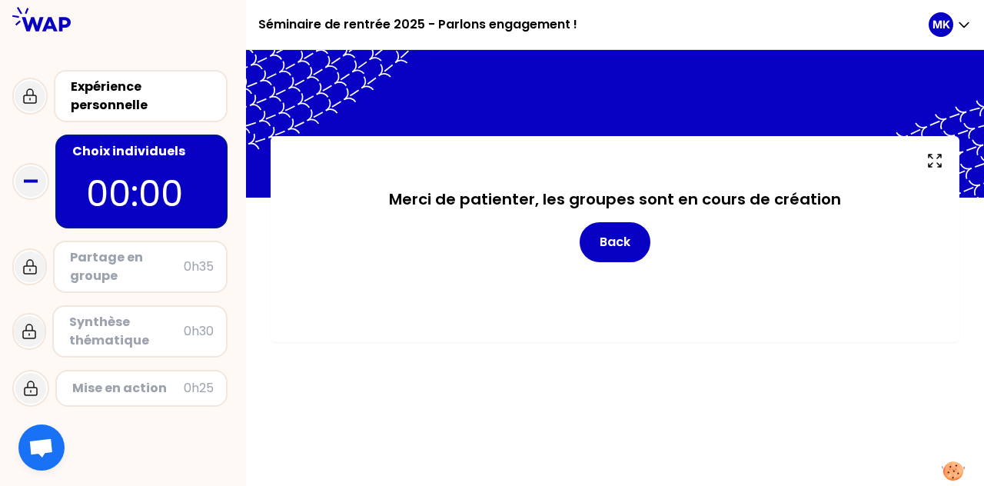
click at [167, 258] on div "Partage en groupe" at bounding box center [127, 266] width 114 height 37
click at [490, 238] on button "Back" at bounding box center [615, 242] width 71 height 40
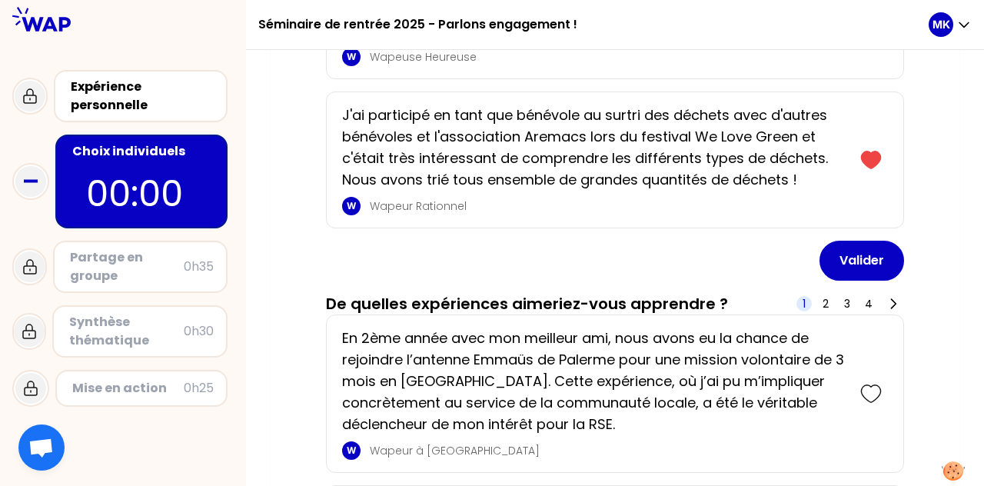
scroll to position [1822, 0]
click at [167, 274] on div "Partage en groupe" at bounding box center [127, 266] width 114 height 37
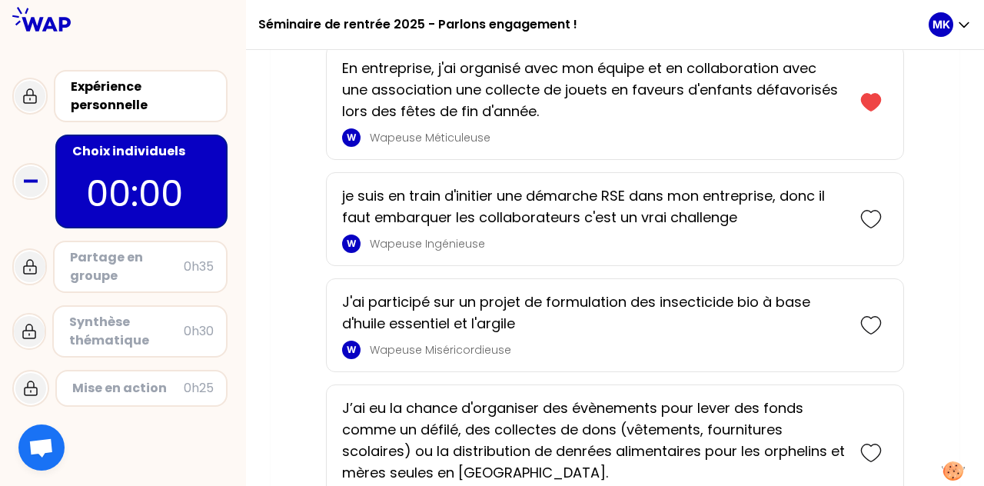
scroll to position [2507, 0]
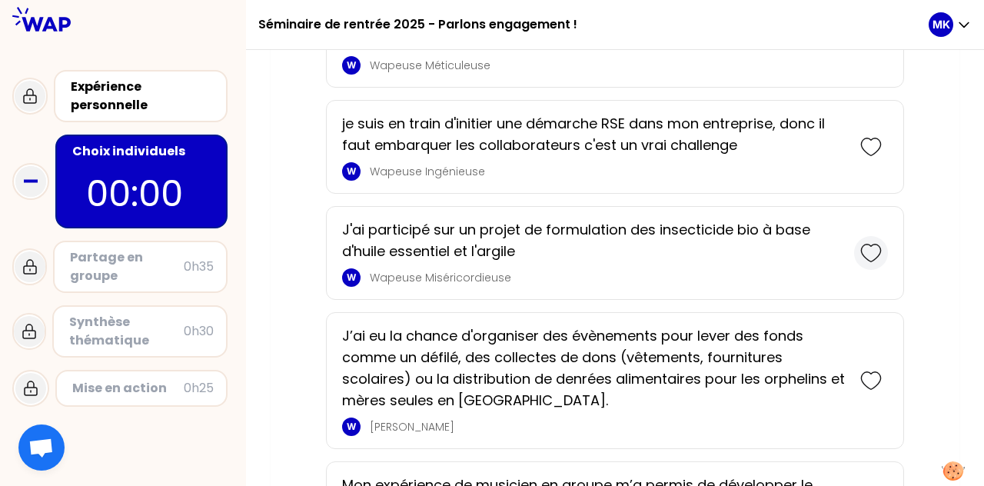
click at [490, 251] on icon at bounding box center [870, 253] width 19 height 17
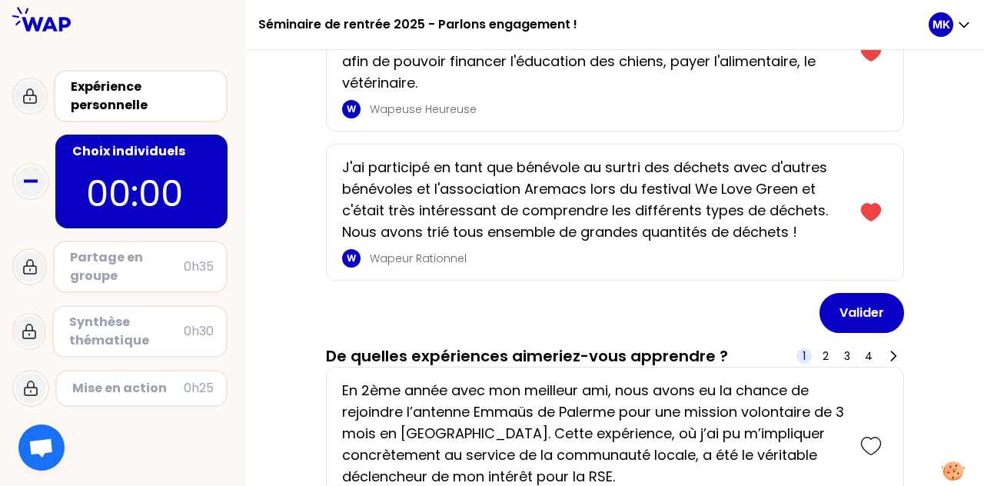
scroll to position [1874, 0]
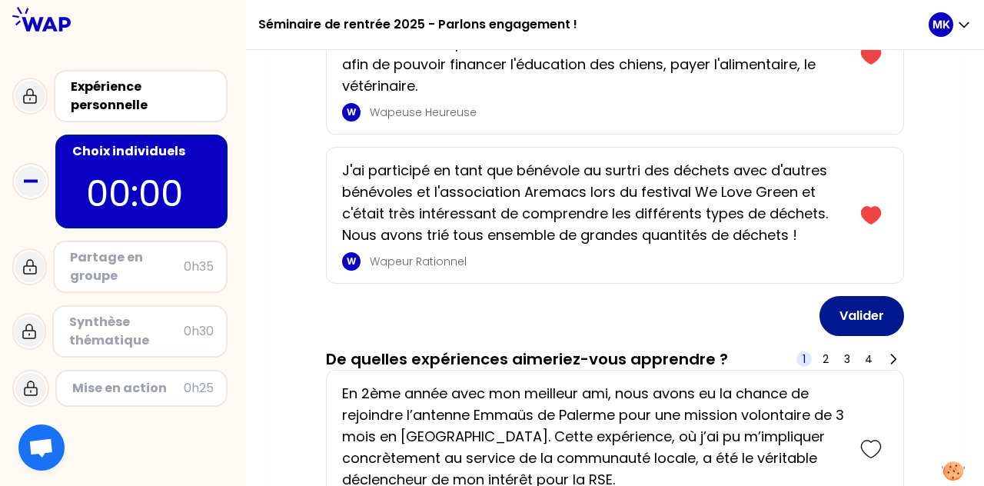
click at [490, 296] on button "Valider" at bounding box center [862, 316] width 85 height 40
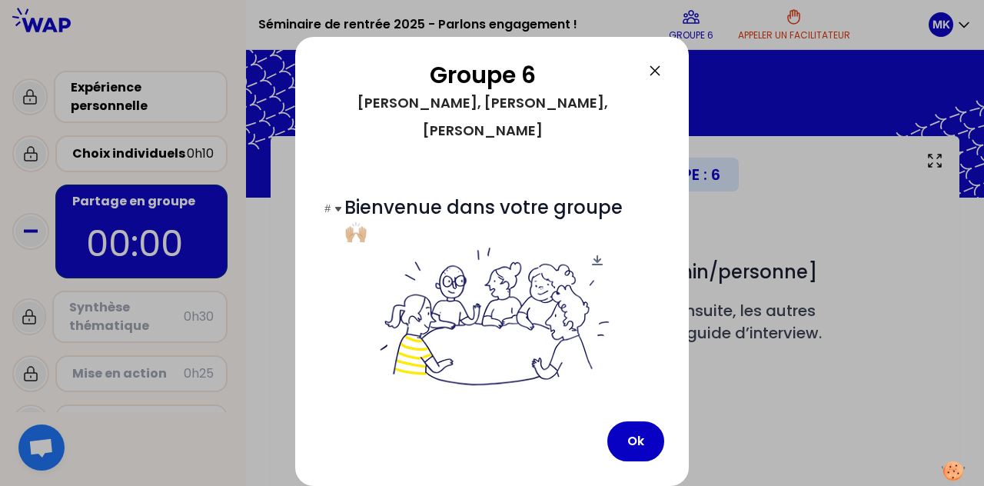
scroll to position [208, 0]
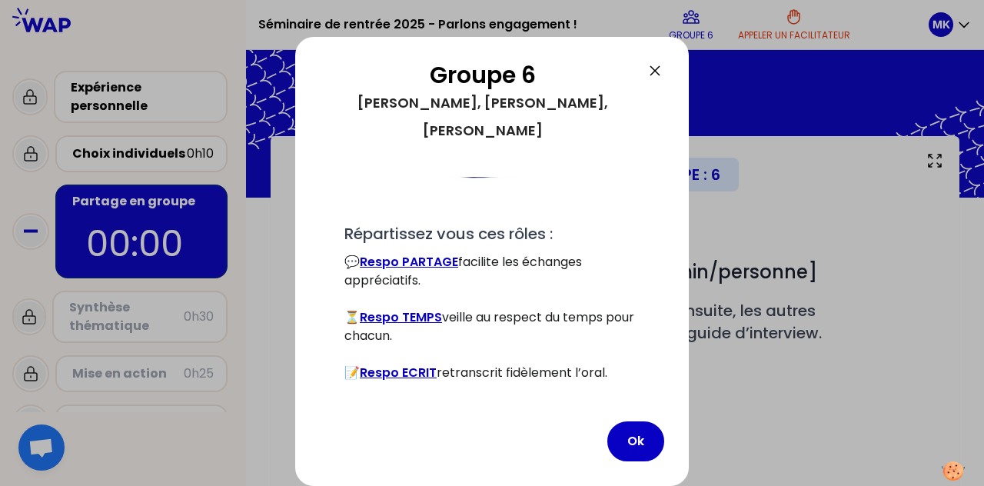
click at [446, 253] on link "Respo PARTAGE" at bounding box center [409, 262] width 98 height 18
click at [490, 433] on button "Ok" at bounding box center [636, 441] width 57 height 40
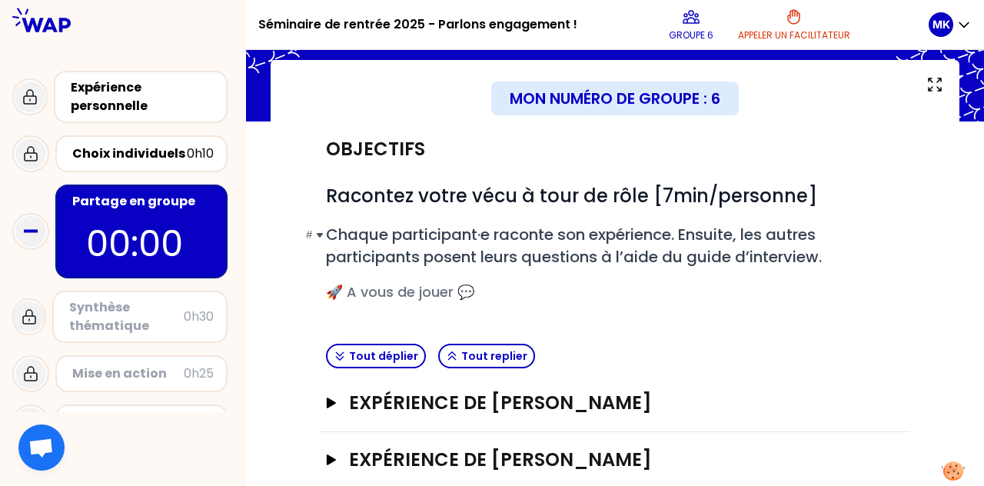
scroll to position [220, 0]
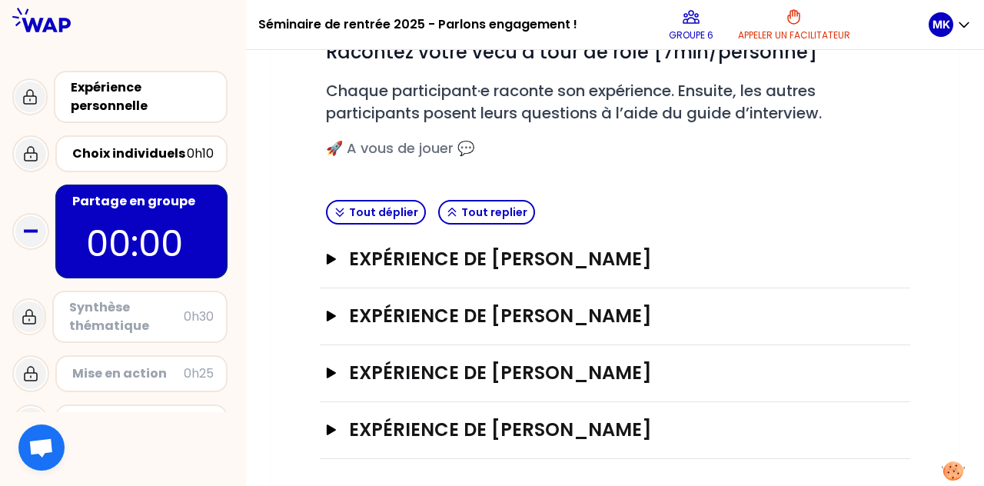
click at [490, 276] on div "Expérience de [PERSON_NAME]" at bounding box center [615, 260] width 591 height 57
click at [340, 253] on button "Expérience de [PERSON_NAME]" at bounding box center [615, 259] width 578 height 25
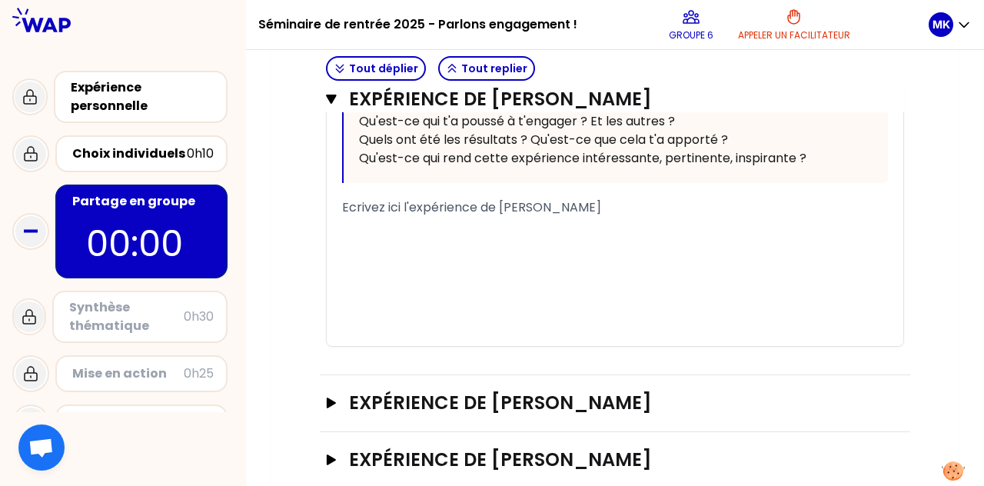
scroll to position [866, 0]
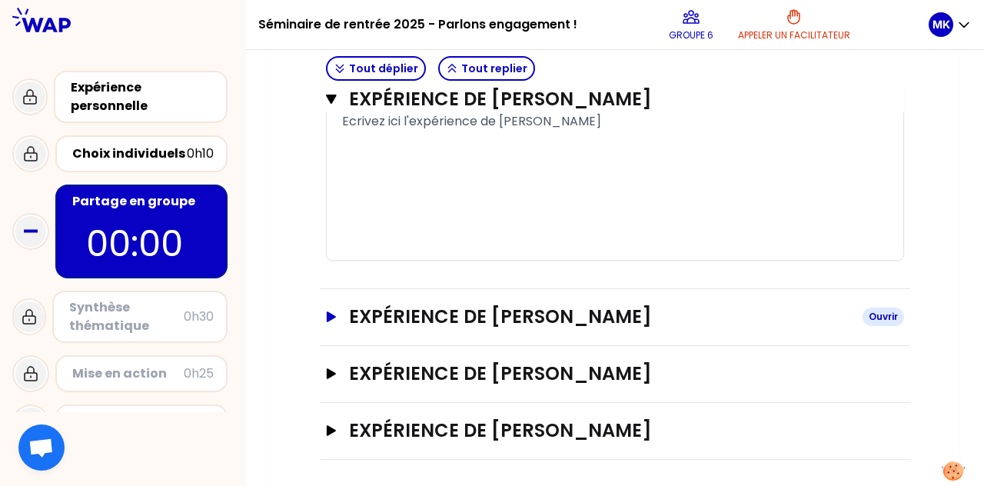
click at [332, 314] on icon "button" at bounding box center [331, 316] width 9 height 11
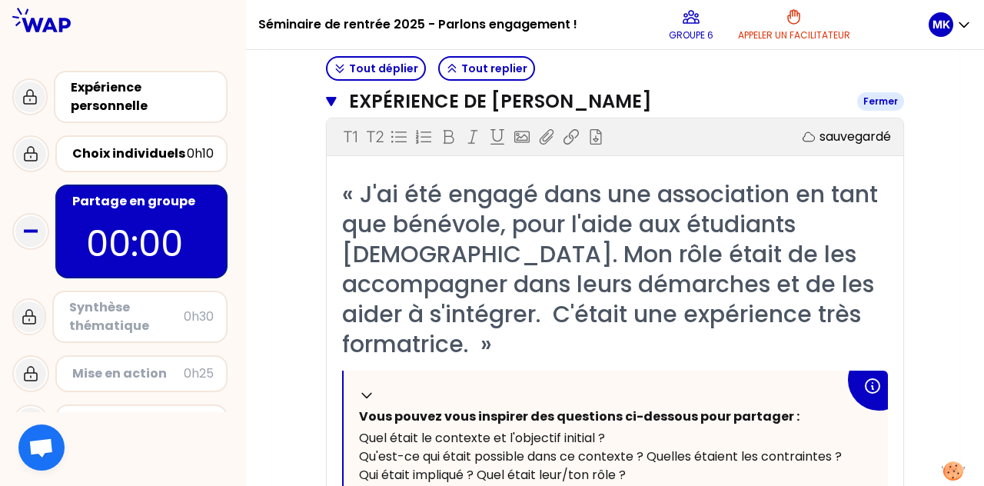
scroll to position [1081, 0]
click at [326, 100] on icon "button" at bounding box center [331, 101] width 11 height 12
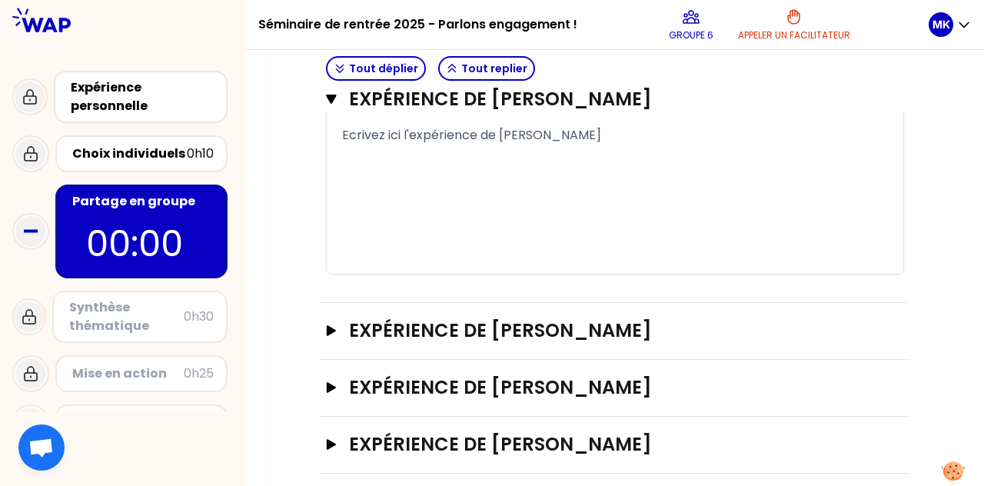
scroll to position [866, 0]
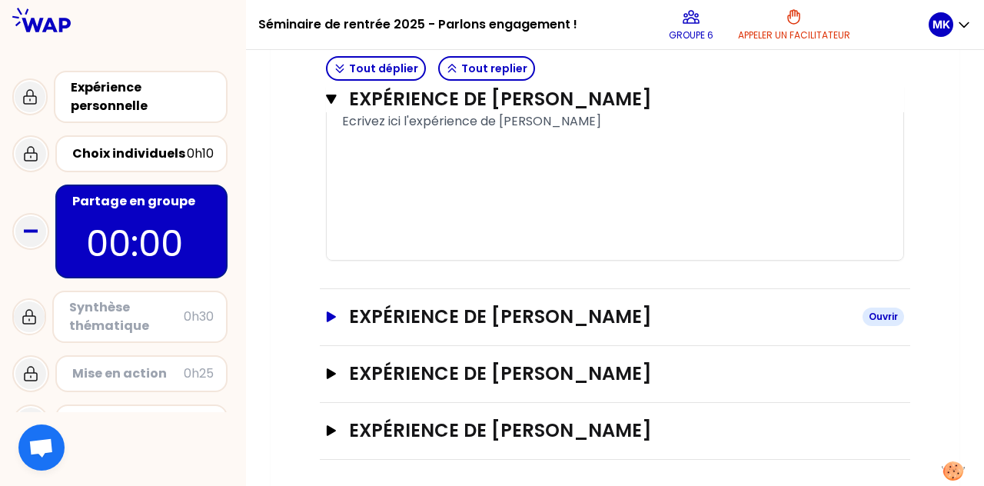
click at [328, 319] on button "Expérience de [PERSON_NAME]" at bounding box center [615, 317] width 578 height 25
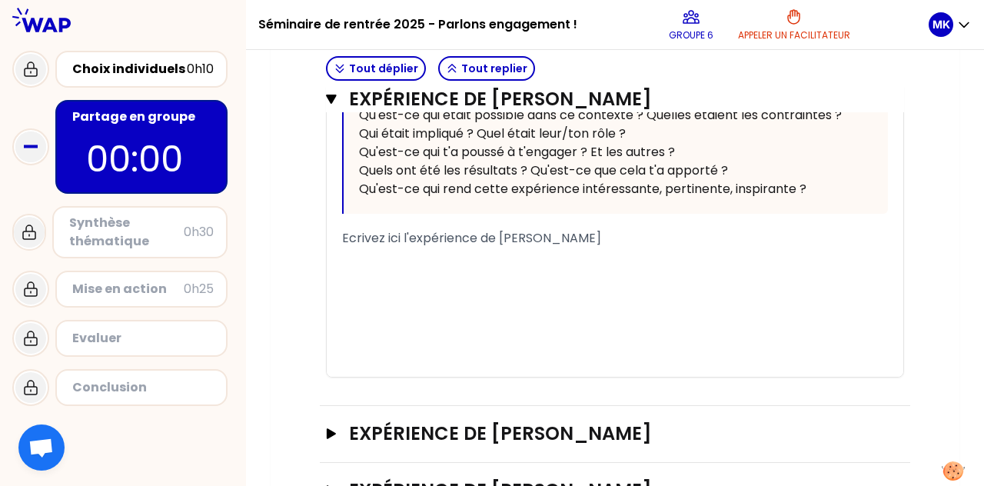
scroll to position [1482, 0]
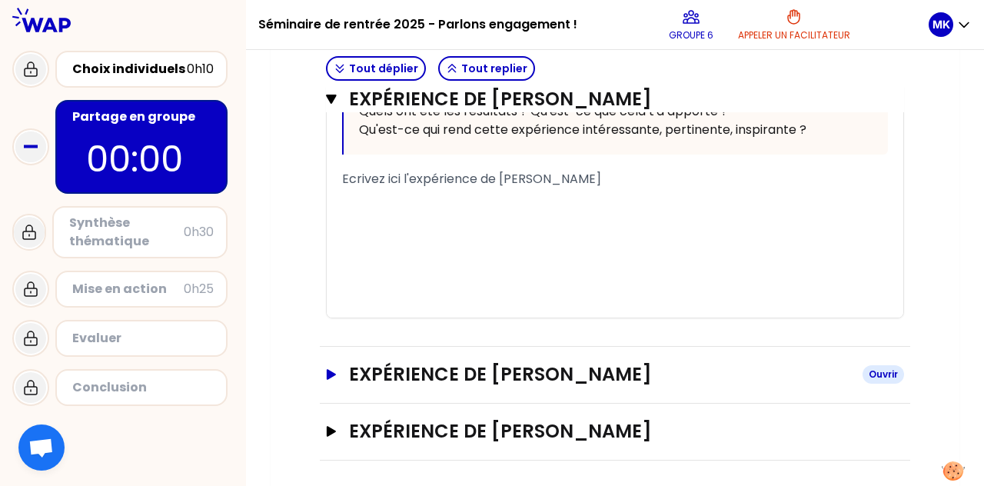
click at [331, 374] on icon "button" at bounding box center [331, 374] width 12 height 11
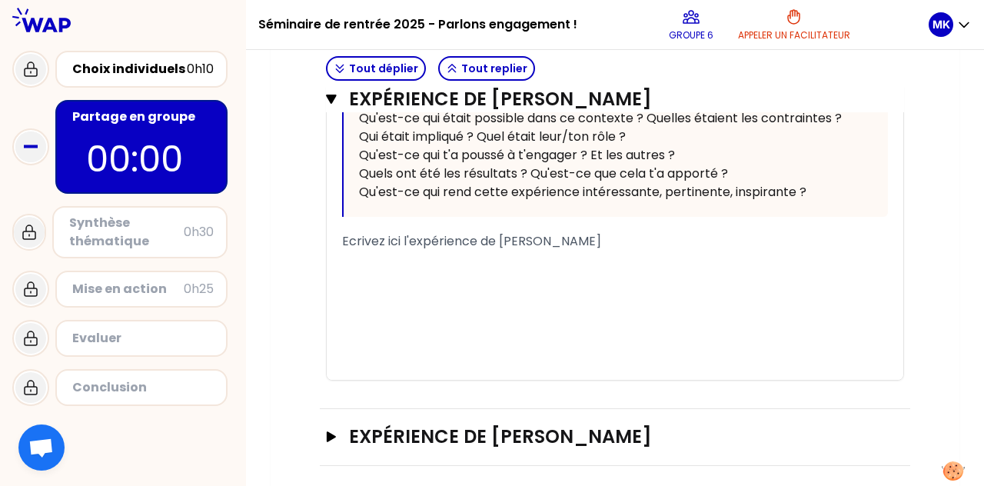
scroll to position [2098, 0]
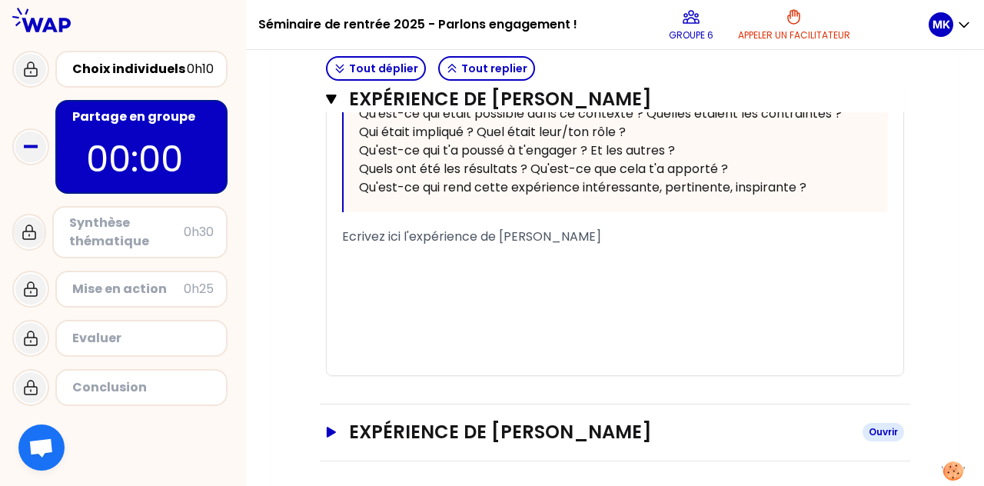
click at [328, 427] on icon "button" at bounding box center [331, 432] width 9 height 11
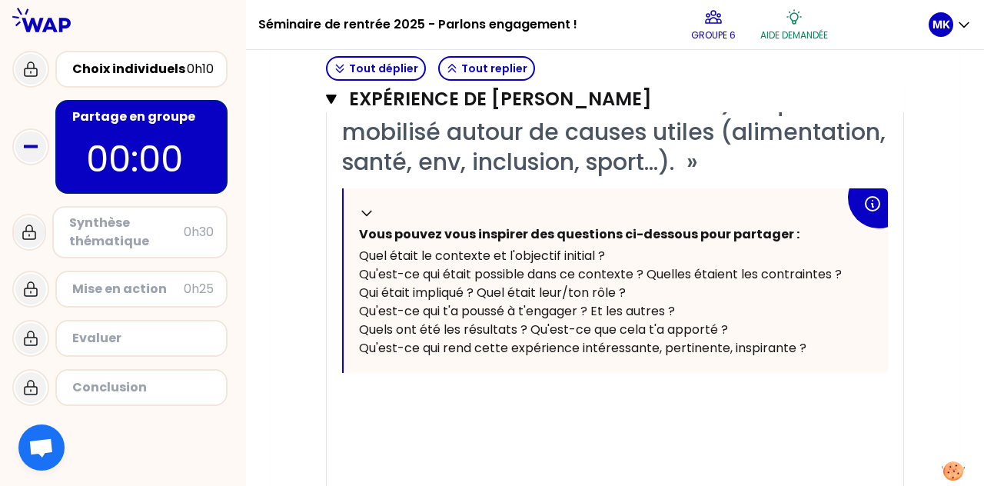
scroll to position [591, 0]
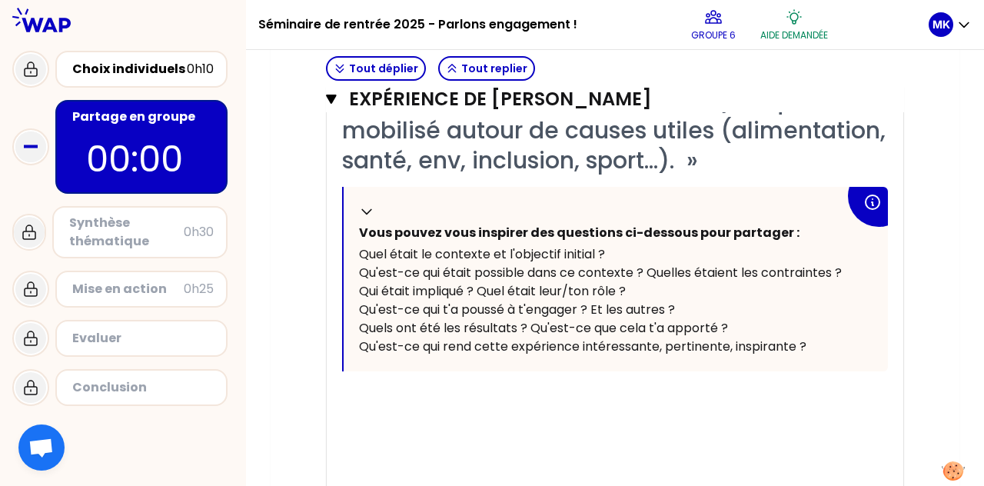
click at [490, 395] on div "﻿" at bounding box center [615, 396] width 546 height 18
click at [415, 391] on div "﻿" at bounding box center [615, 396] width 546 height 18
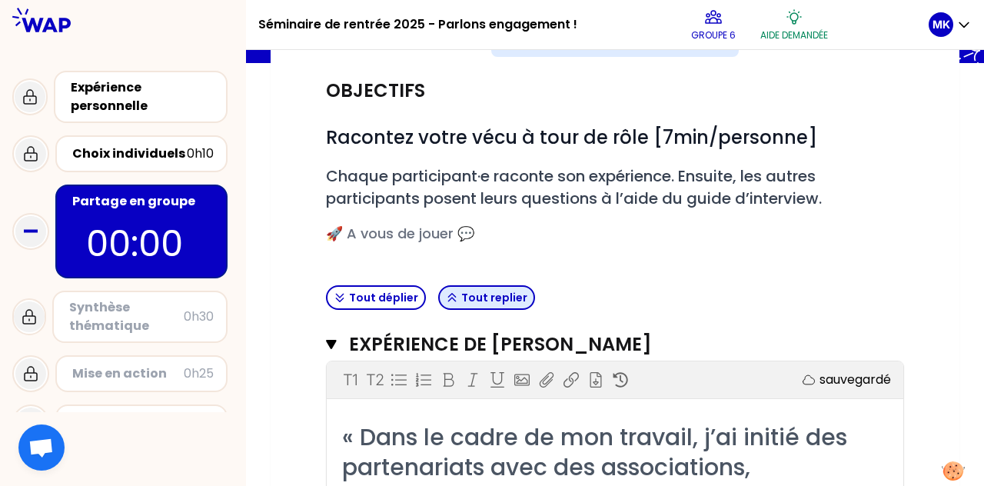
scroll to position [138, 0]
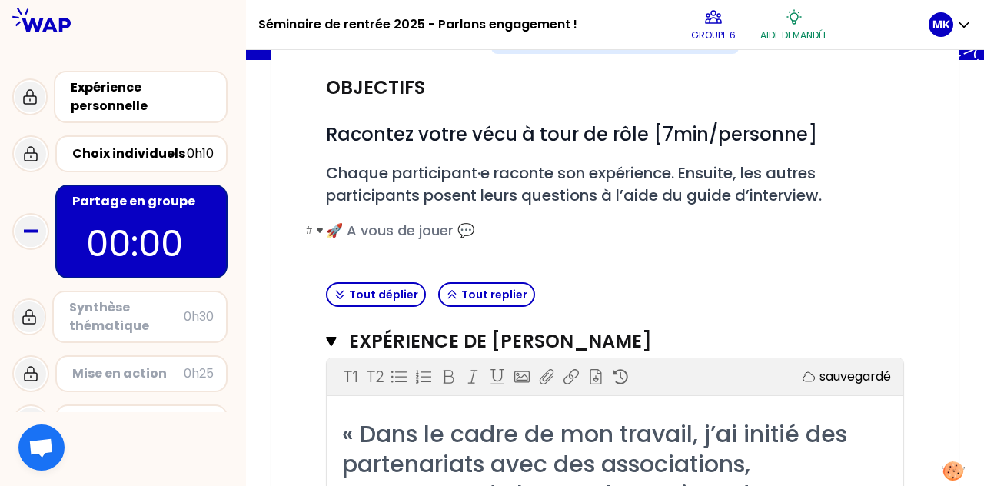
click at [375, 232] on span "🚀 A vous de jouer 💬" at bounding box center [400, 230] width 148 height 19
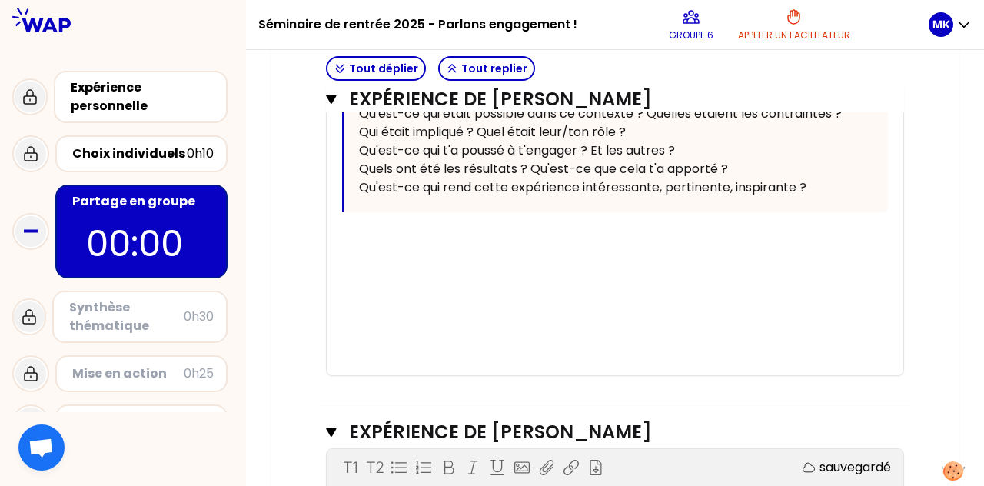
scroll to position [766, 0]
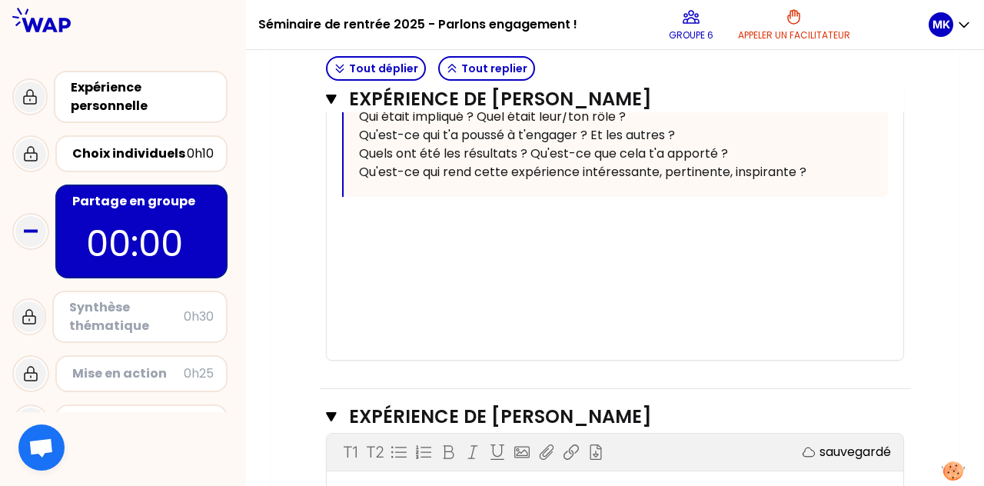
click at [397, 238] on div "﻿" at bounding box center [615, 240] width 546 height 18
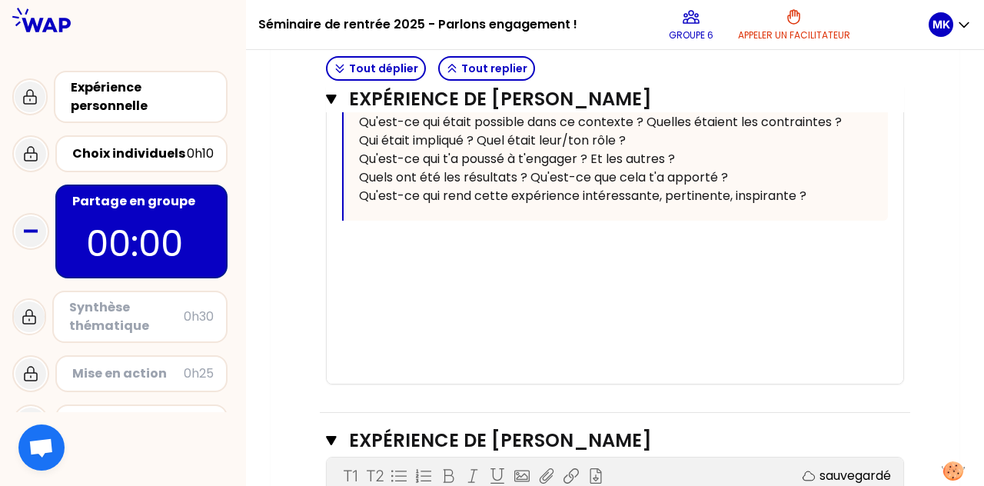
scroll to position [741, 0]
click at [381, 247] on div "﻿" at bounding box center [615, 246] width 546 height 18
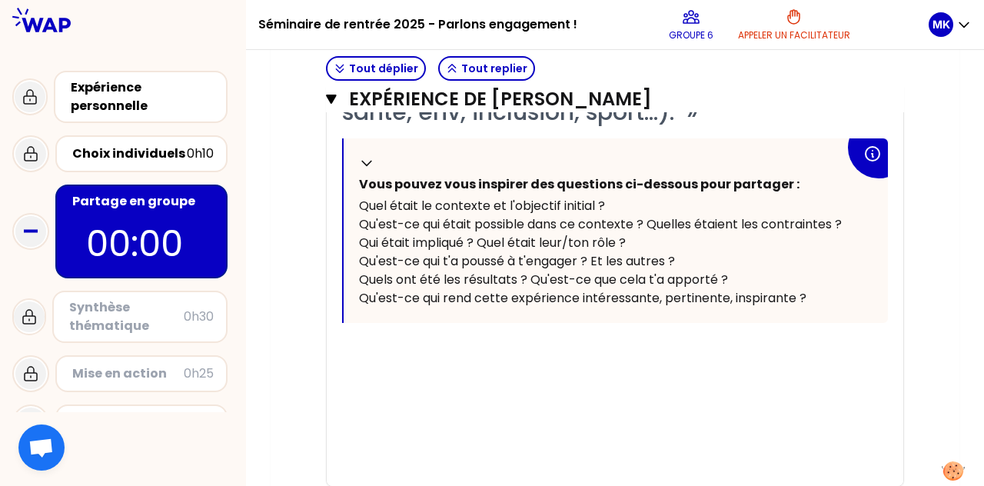
scroll to position [642, 0]
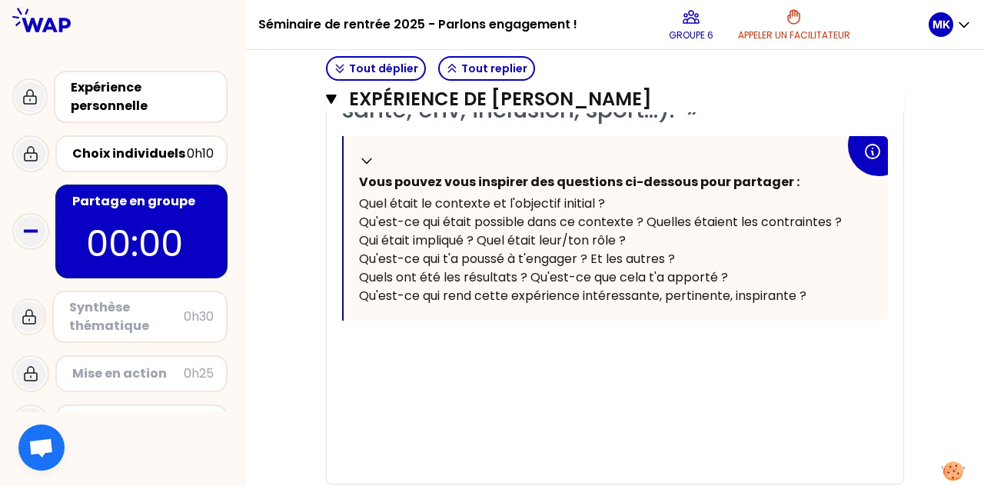
click at [483, 336] on div "﻿" at bounding box center [615, 345] width 546 height 18
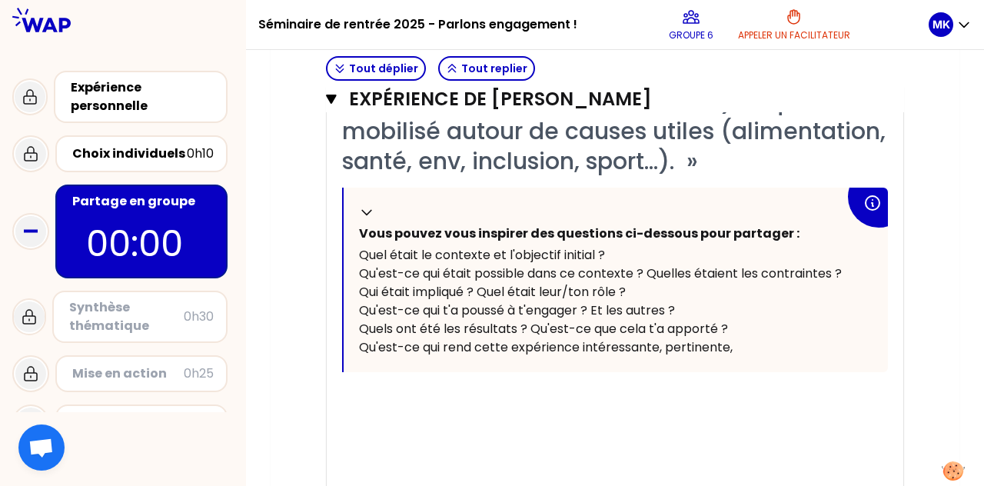
scroll to position [592, 0]
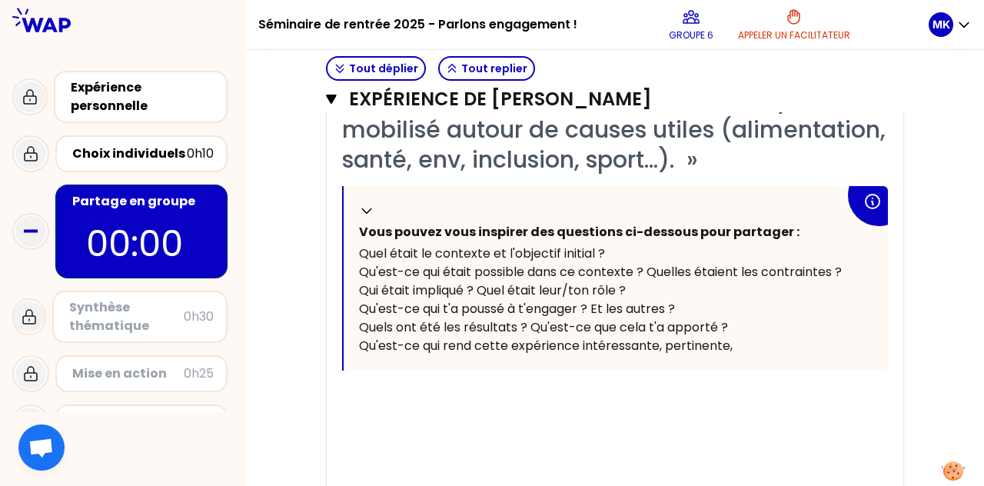
click at [371, 391] on div "﻿" at bounding box center [615, 395] width 546 height 18
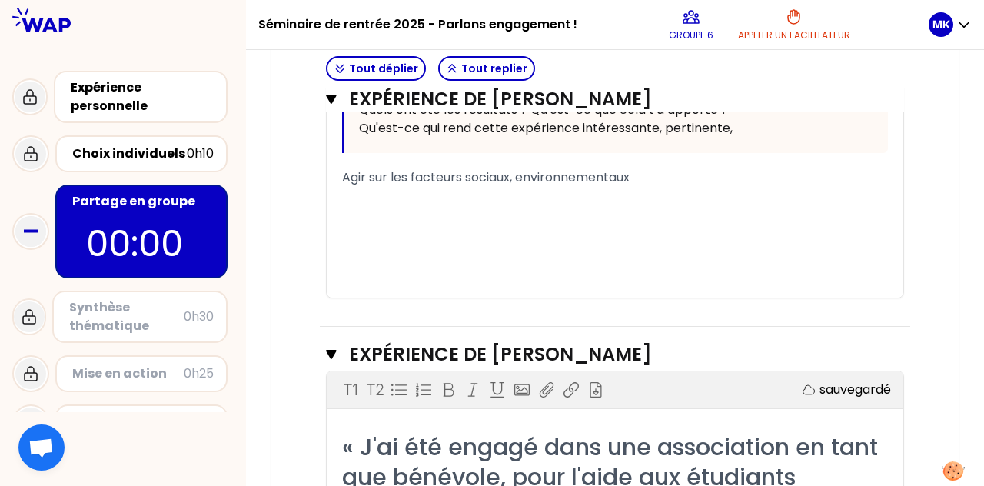
scroll to position [799, 0]
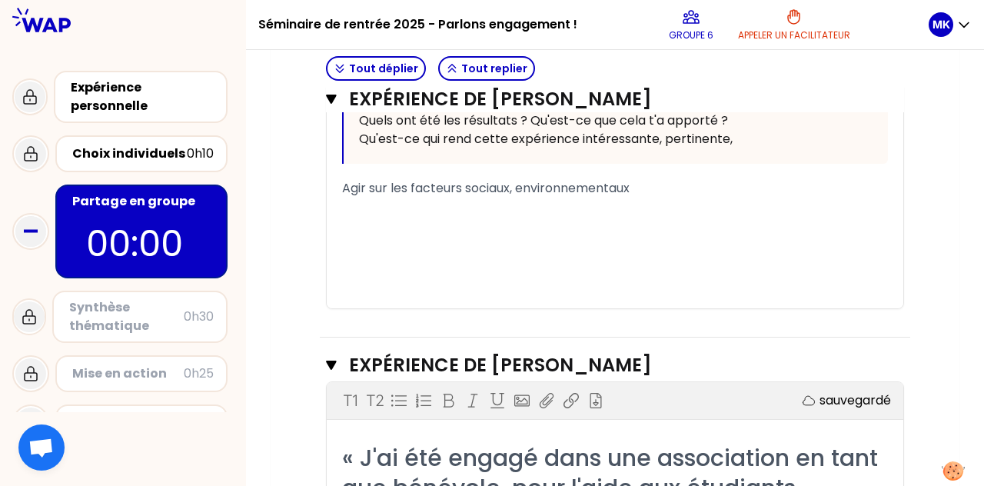
click at [343, 187] on span "Agir sur les facteurs sociaux, environnementaux" at bounding box center [486, 188] width 288 height 18
click at [345, 200] on div "﻿" at bounding box center [615, 207] width 546 height 18
click at [343, 187] on span "Agir sur les facteurs sociaux, environnementaux" at bounding box center [486, 188] width 288 height 18
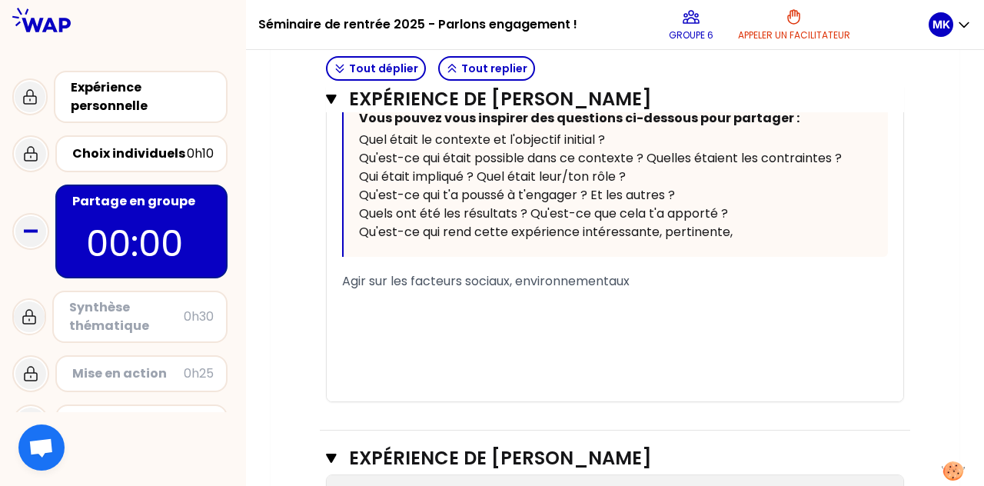
scroll to position [751, 0]
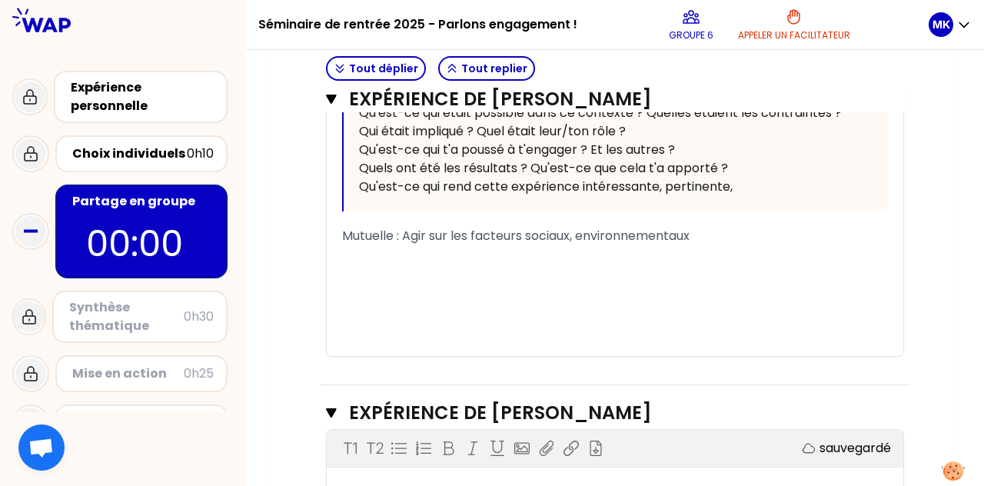
click at [358, 251] on div "﻿" at bounding box center [615, 254] width 546 height 18
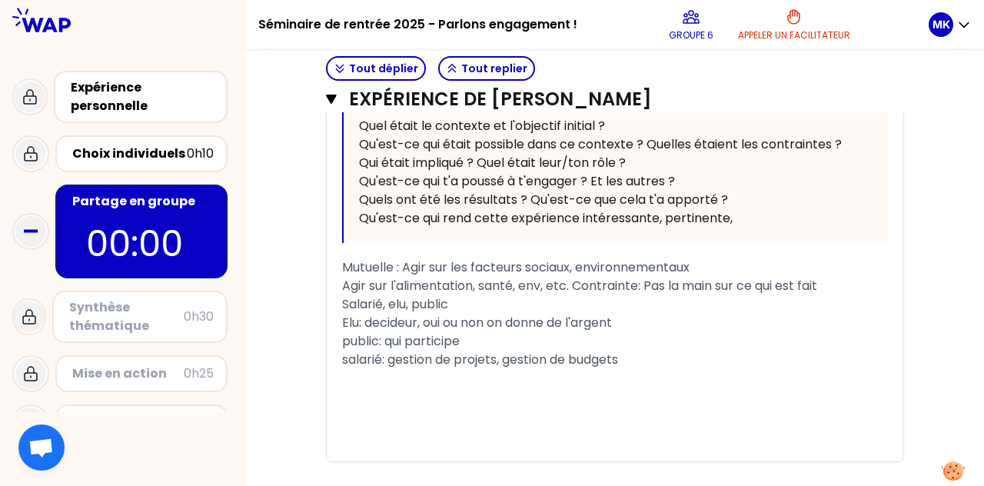
scroll to position [720, 0]
click at [363, 398] on span "toi; emit le mouvement" at bounding box center [412, 397] width 140 height 18
click at [344, 395] on span "toi: emit le mouvement" at bounding box center [412, 397] width 140 height 18
click at [490, 374] on div "- Elu porter la voix de la mutuelle, toi: emit le mouvement" at bounding box center [615, 378] width 546 height 18
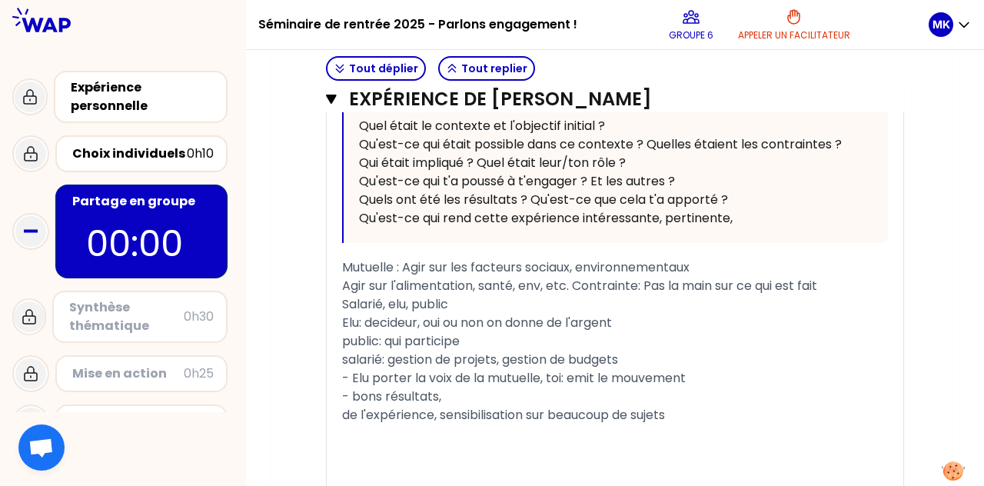
click at [490, 285] on div "Agir sur l'alimentation, santé, env, etc. Contrainte: Pas la main sur ce qui es…" at bounding box center [615, 286] width 546 height 18
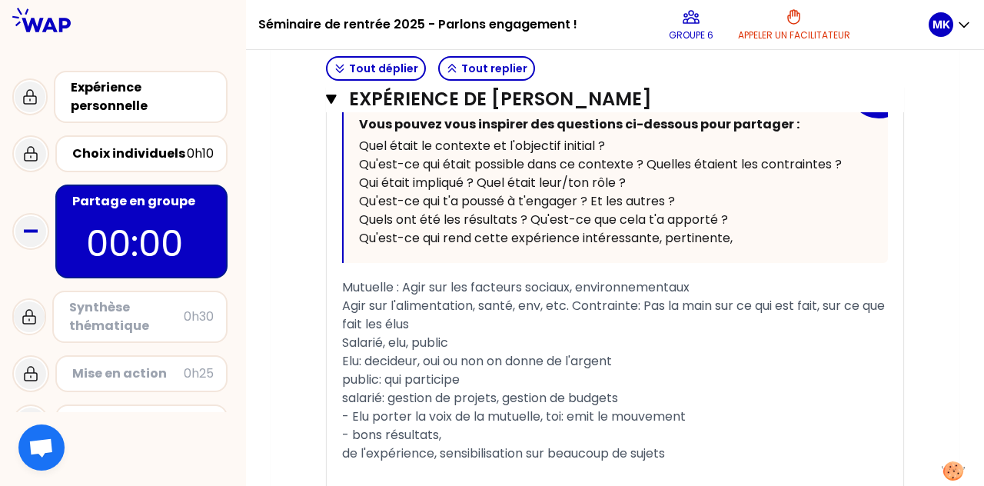
scroll to position [703, 0]
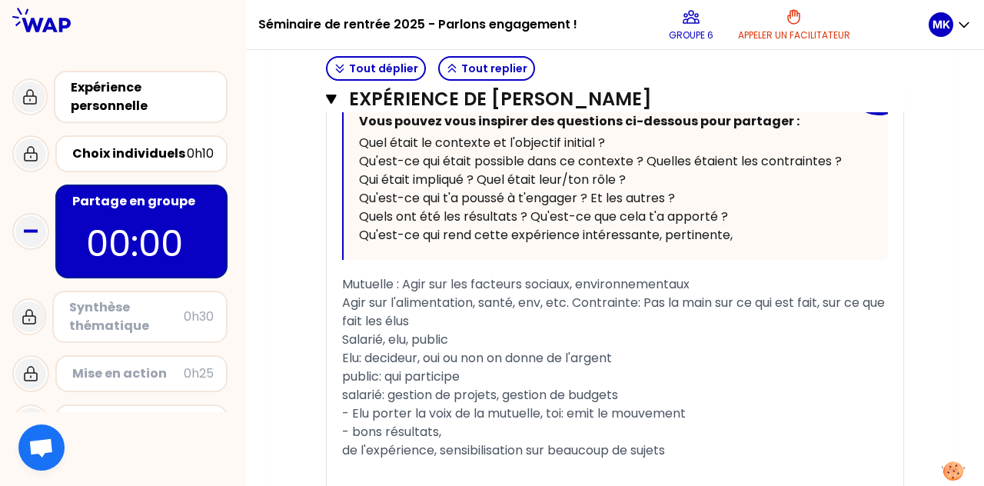
click at [342, 281] on span "Mutuelle : Agir sur les facteurs sociaux, environnementaux" at bounding box center [516, 284] width 348 height 18
click at [342, 281] on span "Contexte Mutuelle : Agir sur les facteurs sociaux, environnementaux" at bounding box center [546, 284] width 408 height 18
click at [408, 282] on span "- Contexte Mutuelle : Agir sur les facteurs sociaux, environnementaux" at bounding box center [551, 284] width 418 height 18
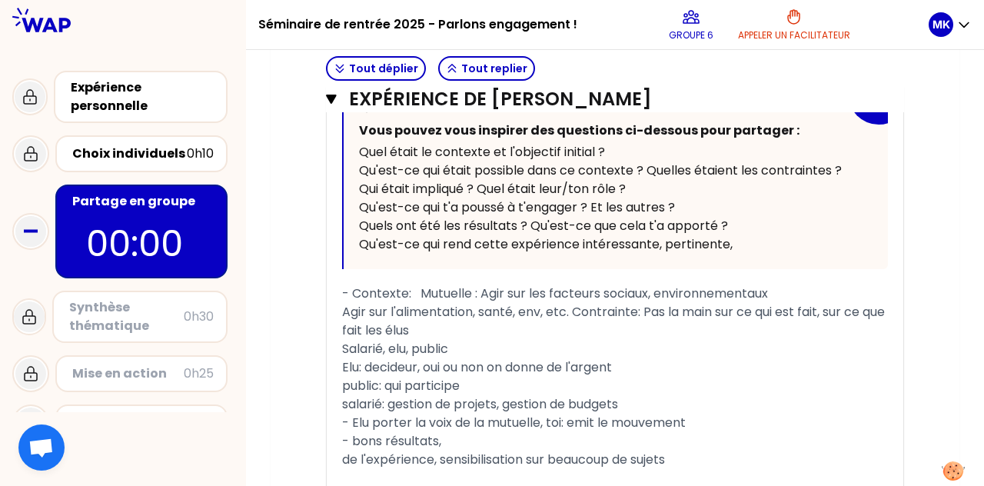
click at [345, 309] on span "Agir sur l'alimentation, santé, env, etc. Contrainte: Pas la main sur ce qui es…" at bounding box center [615, 321] width 546 height 36
click at [490, 310] on span "- Agir sur l'alimentation, santé, env, etc. Contrainte: Pas la main sur ce qui …" at bounding box center [607, 321] width 531 height 36
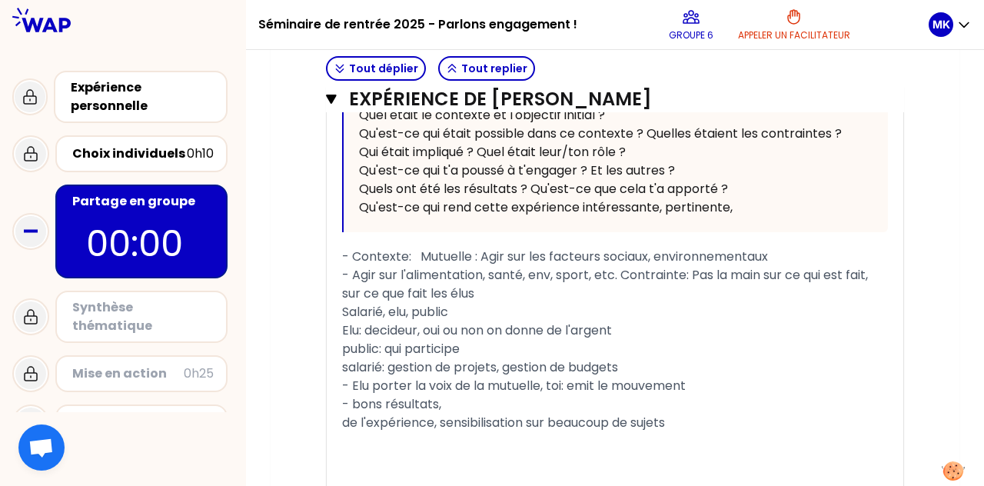
scroll to position [732, 0]
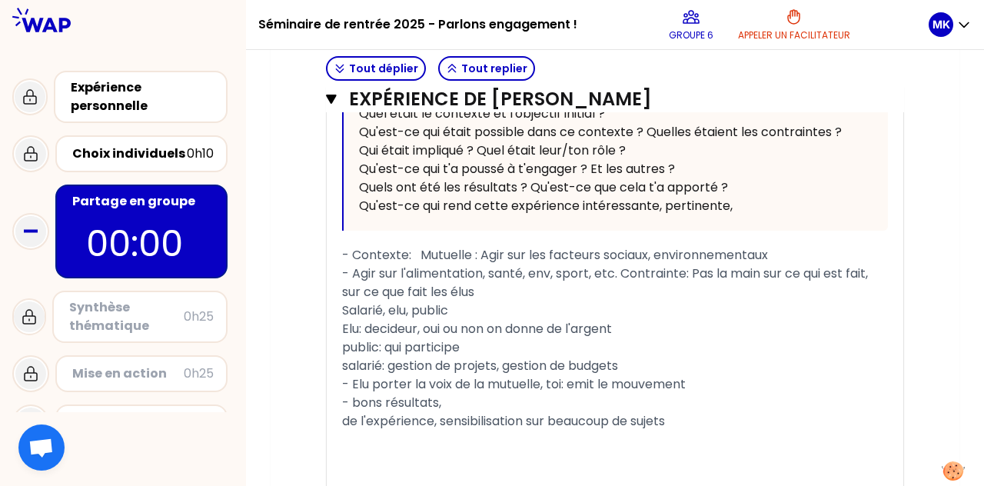
click at [345, 307] on span "Salarié, elu, public" at bounding box center [395, 311] width 106 height 18
click at [342, 308] on span "Les impliqués : Salarié, elu, public" at bounding box center [439, 311] width 194 height 18
click at [490, 326] on div "Elu: decideur, oui ou non on donne de l'argent" at bounding box center [615, 329] width 546 height 18
click at [478, 346] on div "public: qui participe" at bounding box center [615, 347] width 546 height 18
click at [490, 360] on div "salarié: gestion de projets, gestion de budgets" at bounding box center [615, 366] width 546 height 18
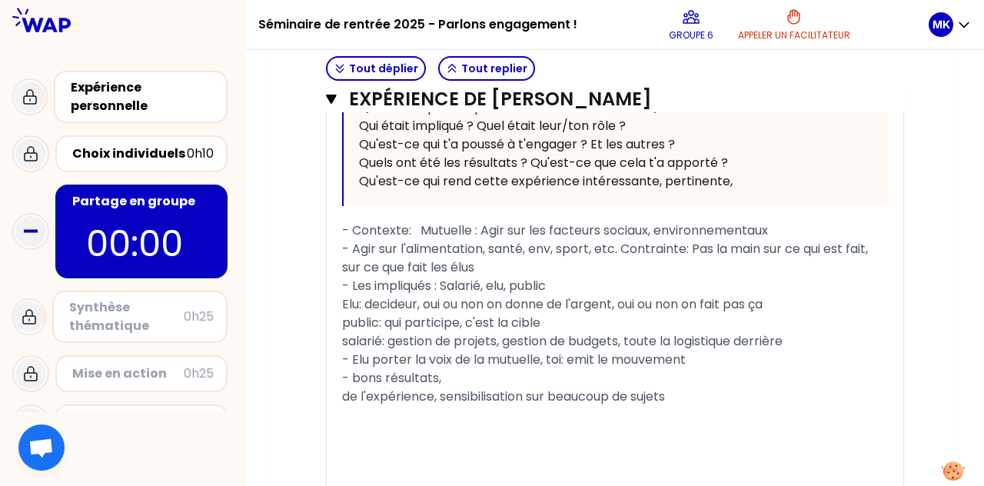
scroll to position [760, 0]
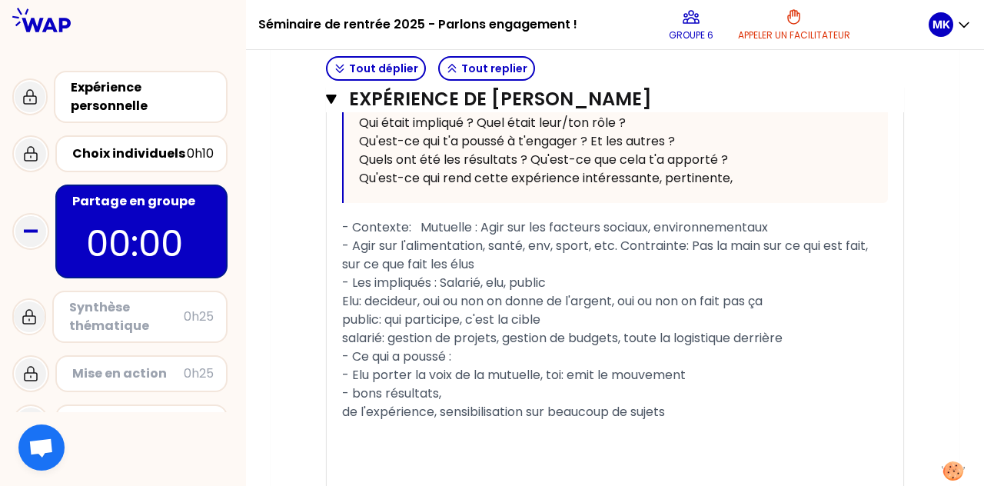
click at [354, 370] on span "- Elu porter la voix de la mutuelle, toi: emit le mouvement" at bounding box center [514, 375] width 344 height 18
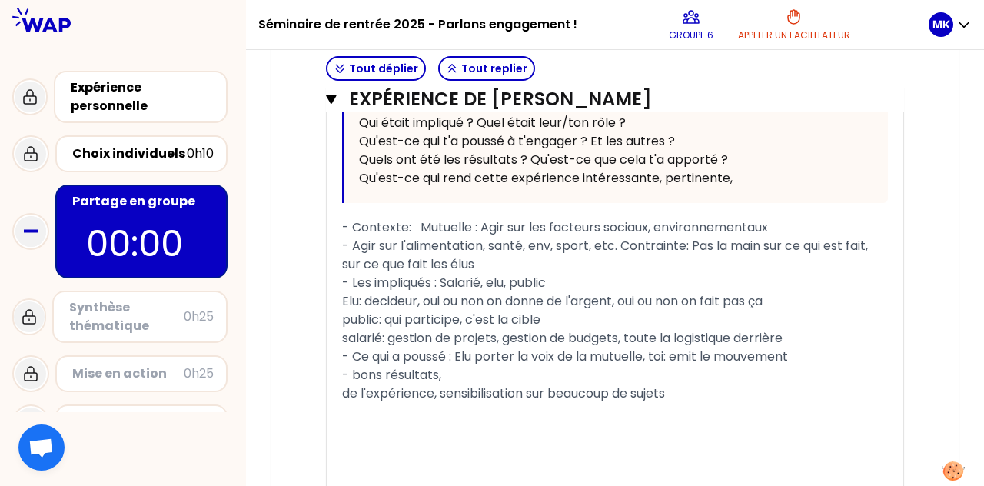
click at [490, 358] on span "- Ce qui a poussé : Elu porter la voix de la mutuelle, toi: emit le mouvement" at bounding box center [565, 357] width 446 height 18
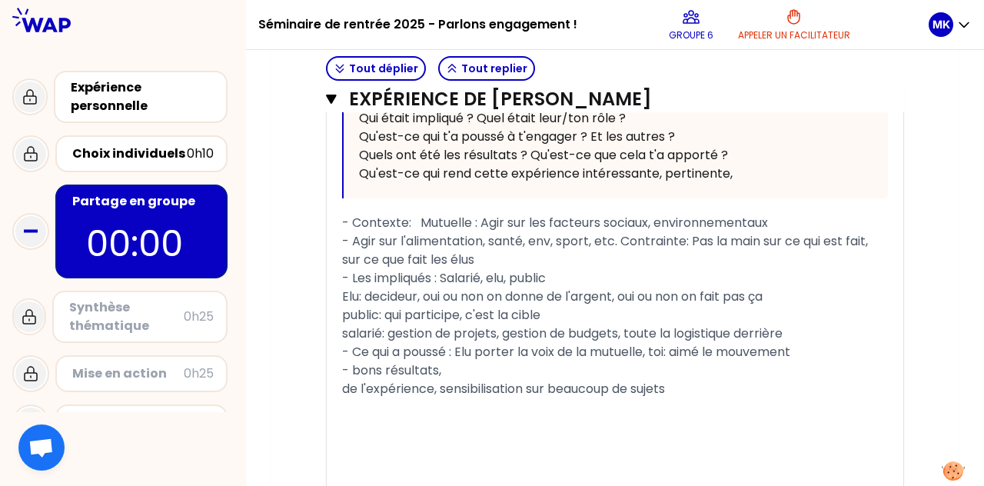
scroll to position [768, 0]
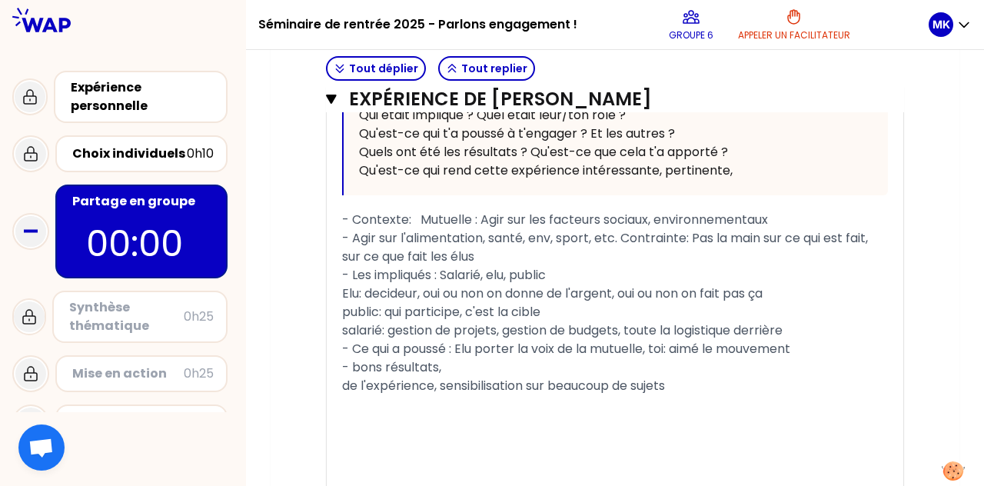
click at [441, 370] on span "- bons résultats," at bounding box center [391, 367] width 99 height 18
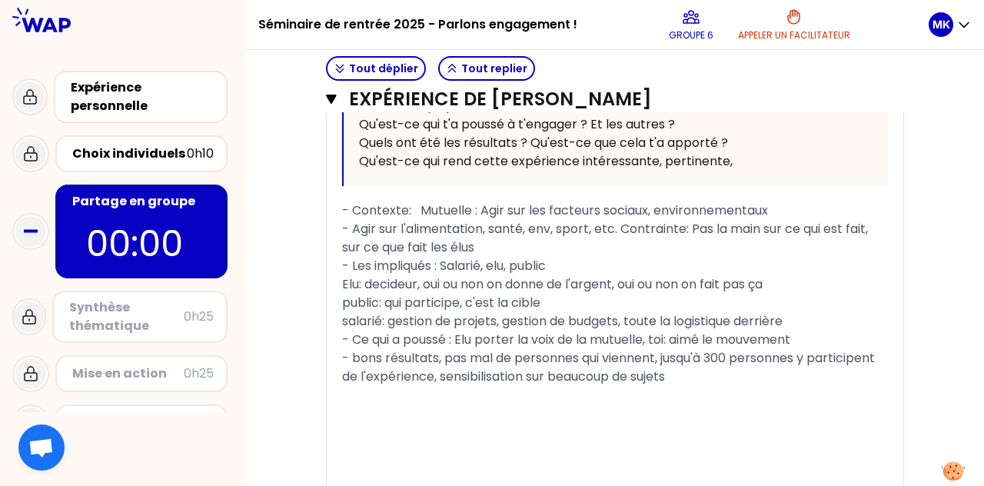
scroll to position [778, 0]
click at [355, 375] on span "de l'expérience, sensibilisation sur beaucoup de sujets" at bounding box center [503, 375] width 323 height 18
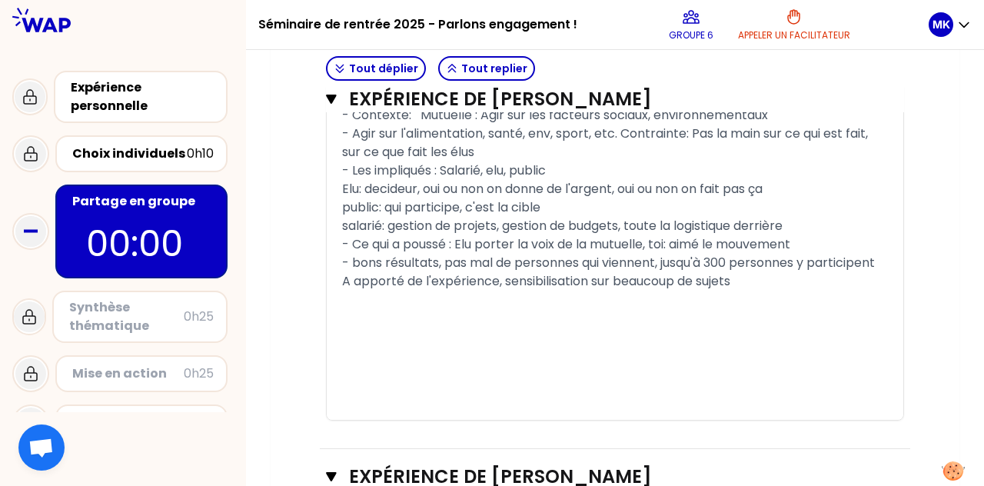
scroll to position [906, 0]
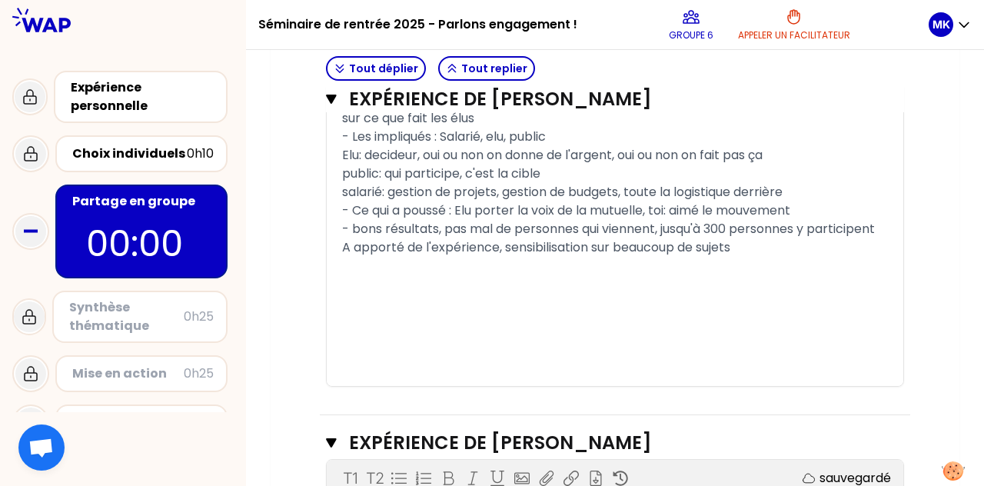
click at [490, 240] on div "A apporté de l'expérience, sensibilisation sur beaucoup de sujets" at bounding box center [615, 247] width 546 height 18
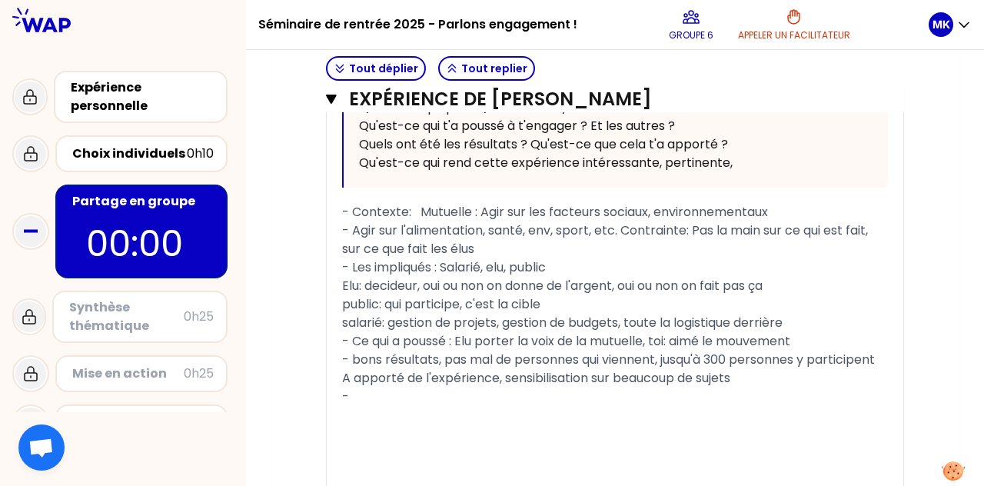
scroll to position [780, 0]
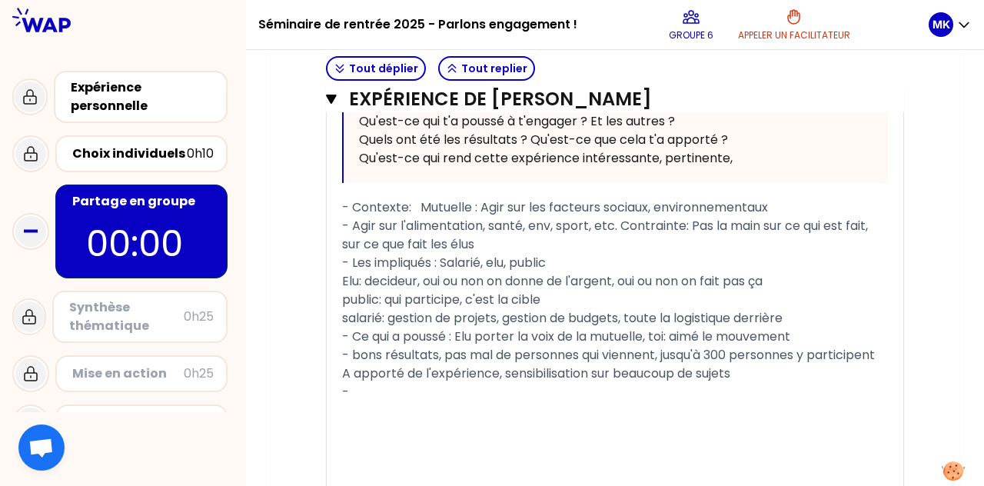
click at [359, 276] on span "Elu: decideur, oui ou non on donne de l'argent, oui ou non on fait pas ça" at bounding box center [552, 281] width 421 height 18
click at [423, 278] on span "Elus: decideur, oui ou non on donne de l'argent, oui ou non on fait pas ça" at bounding box center [555, 281] width 427 height 18
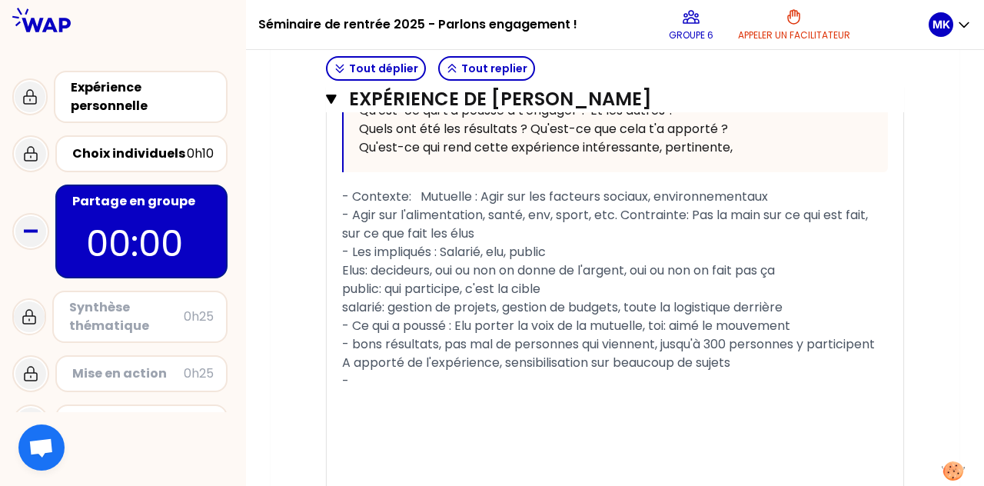
click at [440, 268] on span "Elus: decideurs, oui ou non on donne de l'argent, oui ou non on fait pas ça" at bounding box center [558, 271] width 433 height 18
click at [490, 264] on span "Elus: decideurs, si oui ou non on donne de l'argent, oui ou non on fait pas ça" at bounding box center [564, 271] width 445 height 18
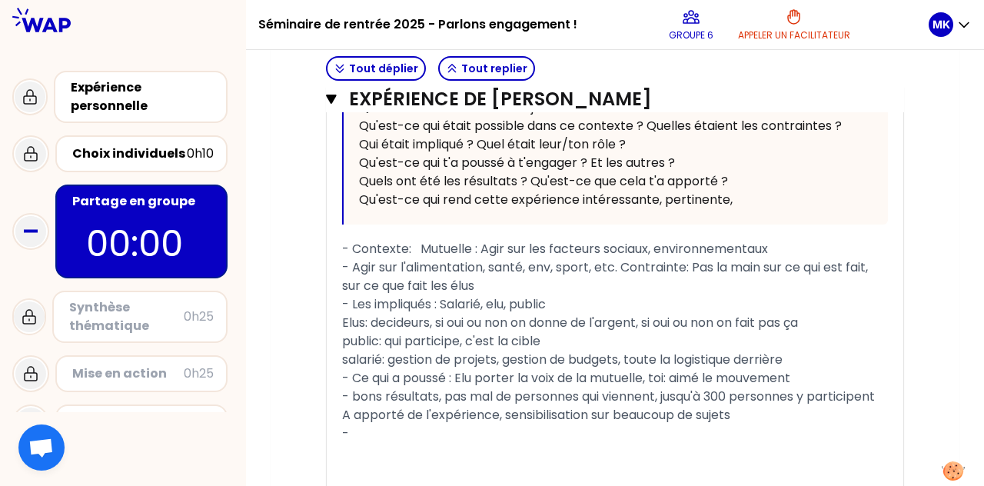
scroll to position [797, 0]
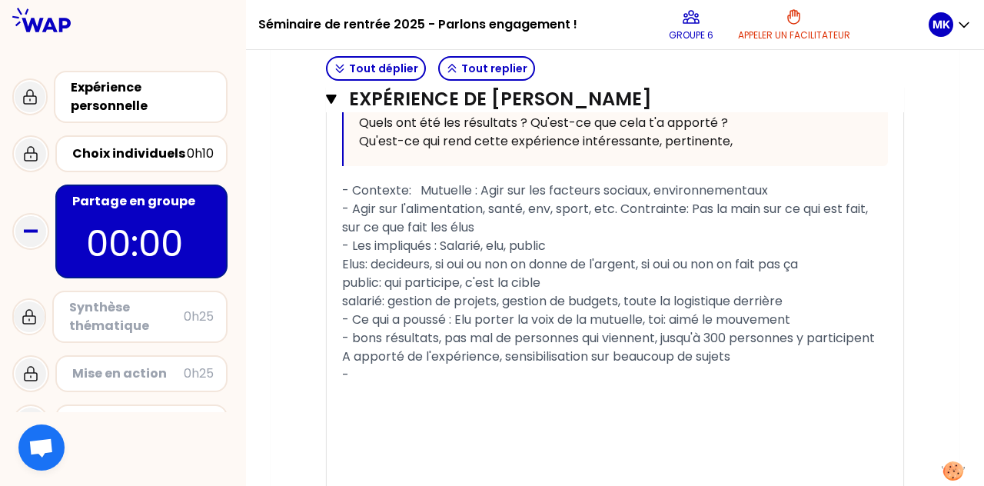
click at [417, 376] on div "-" at bounding box center [615, 375] width 546 height 18
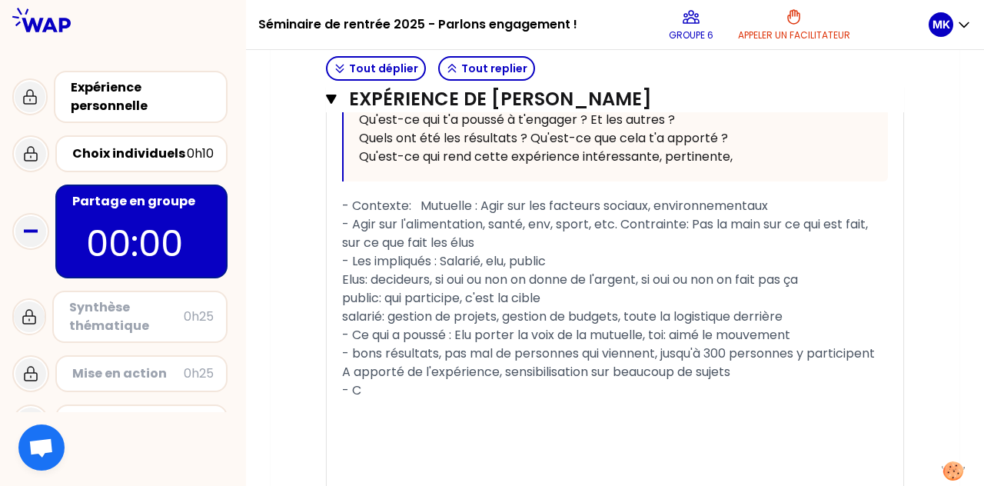
scroll to position [785, 0]
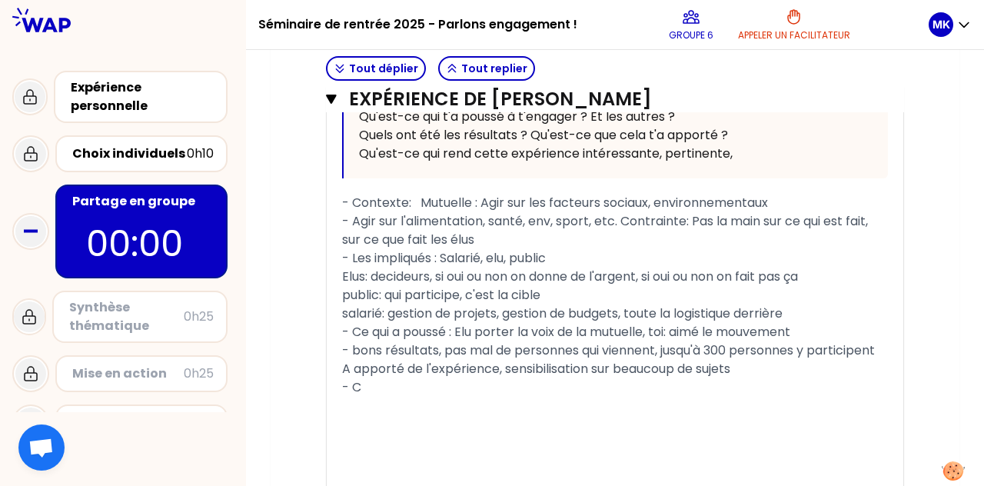
click at [377, 385] on div "- C" at bounding box center [615, 387] width 546 height 18
drag, startPoint x: 428, startPoint y: 386, endPoint x: 355, endPoint y: 387, distance: 73.1
click at [355, 387] on span "- Ces projets dans le domaine de la RSE doivent au moins correspondre à une ODD" at bounding box center [591, 387] width 499 height 18
click at [425, 384] on span "- Ces projets dans le domaine de la RSE doivent au moins correspondre à une ODD" at bounding box center [591, 387] width 499 height 18
click at [490, 384] on span "- Ces projets sont agrées dans le domaine de la RSE doivent au moins correspond…" at bounding box center [615, 396] width 546 height 36
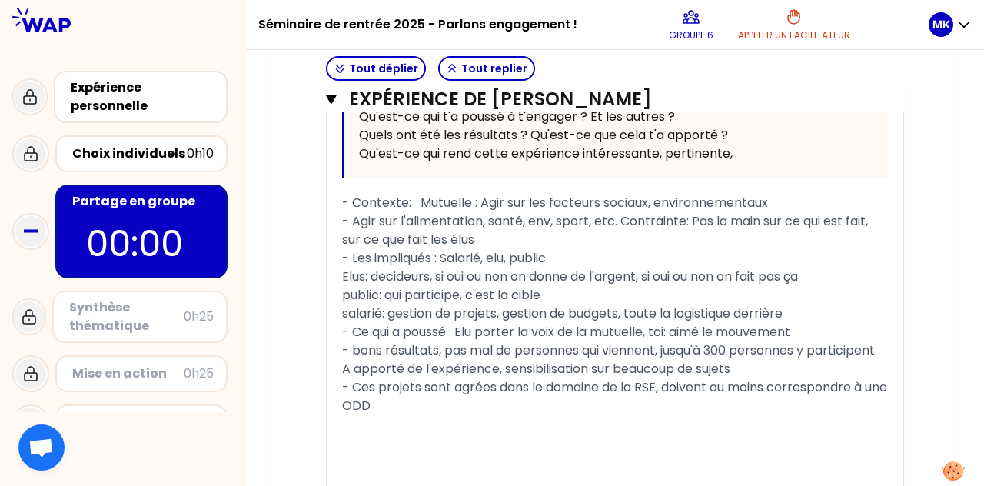
click at [227, 248] on div "Partage en groupe 00:00" at bounding box center [141, 232] width 172 height 94
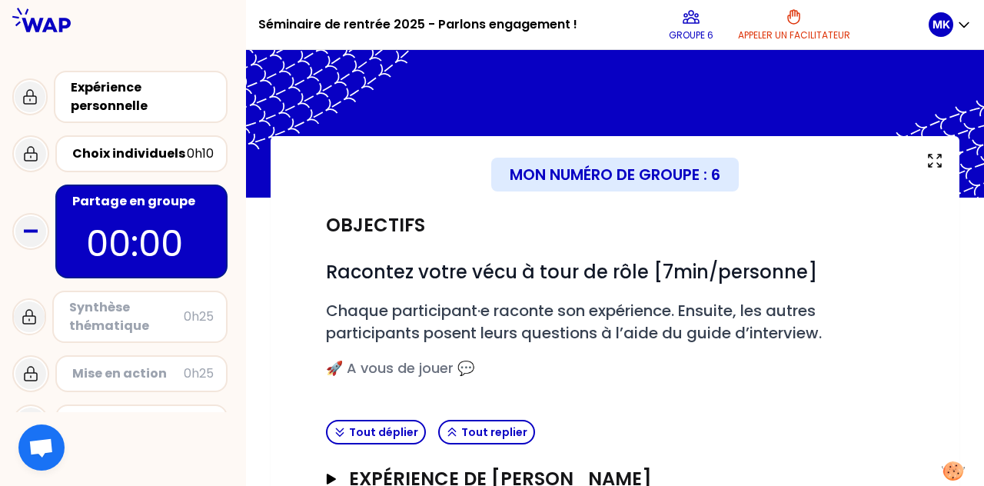
scroll to position [220, 0]
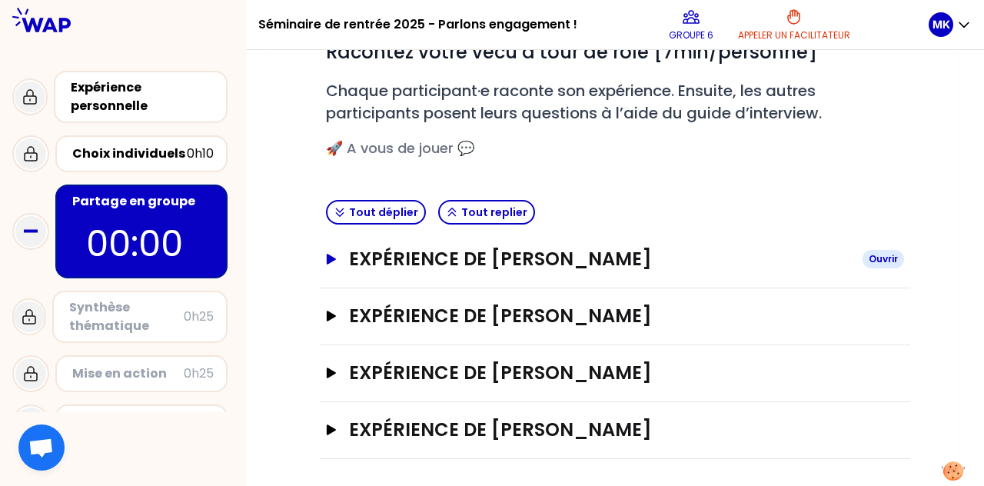
click at [336, 258] on icon "button" at bounding box center [331, 259] width 12 height 11
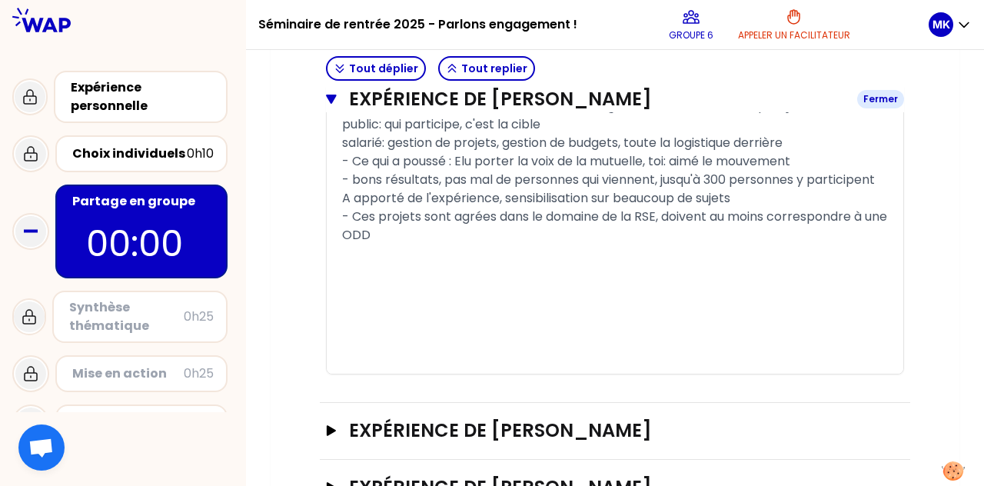
scroll to position [1069, 0]
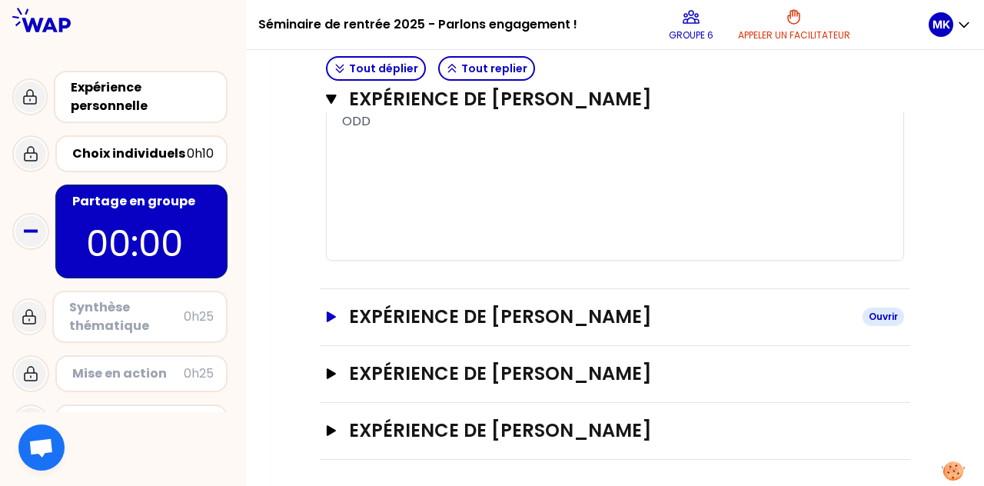
click at [333, 317] on icon "button" at bounding box center [331, 316] width 12 height 11
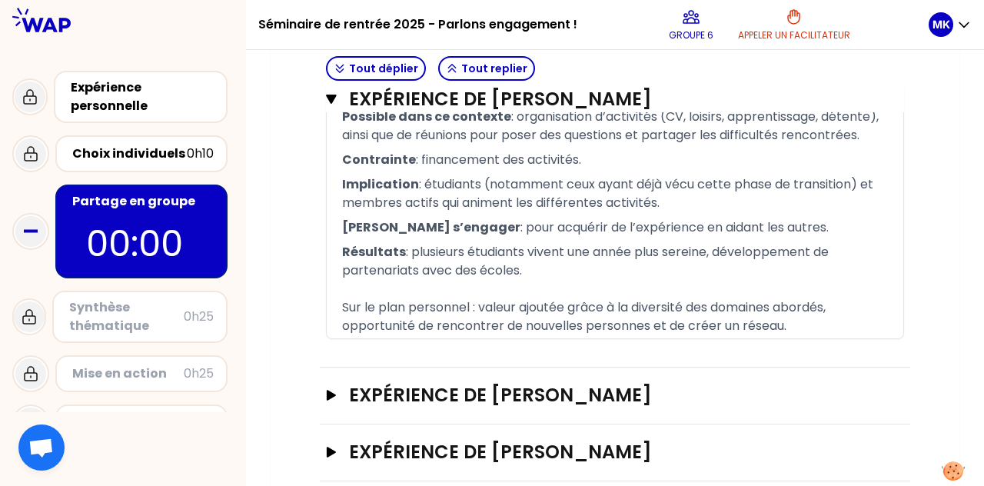
scroll to position [1814, 0]
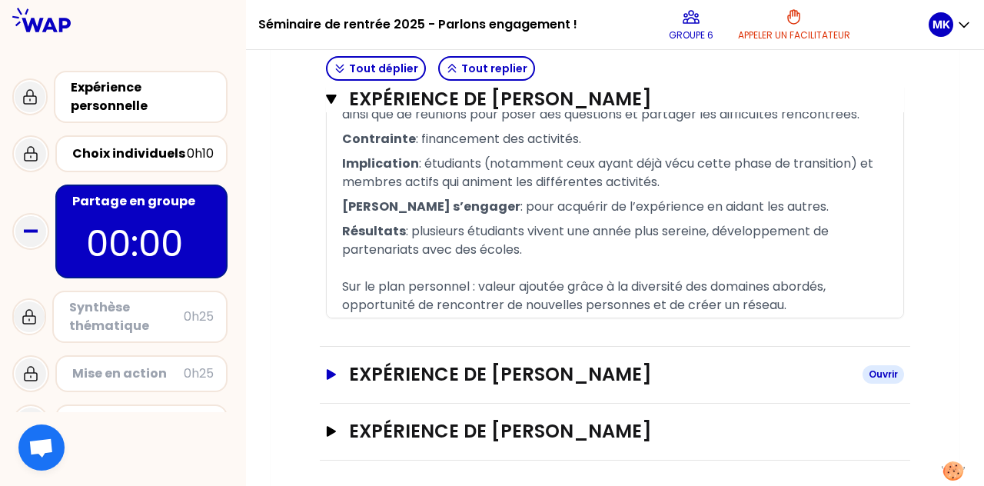
click at [337, 369] on icon "button" at bounding box center [331, 374] width 12 height 11
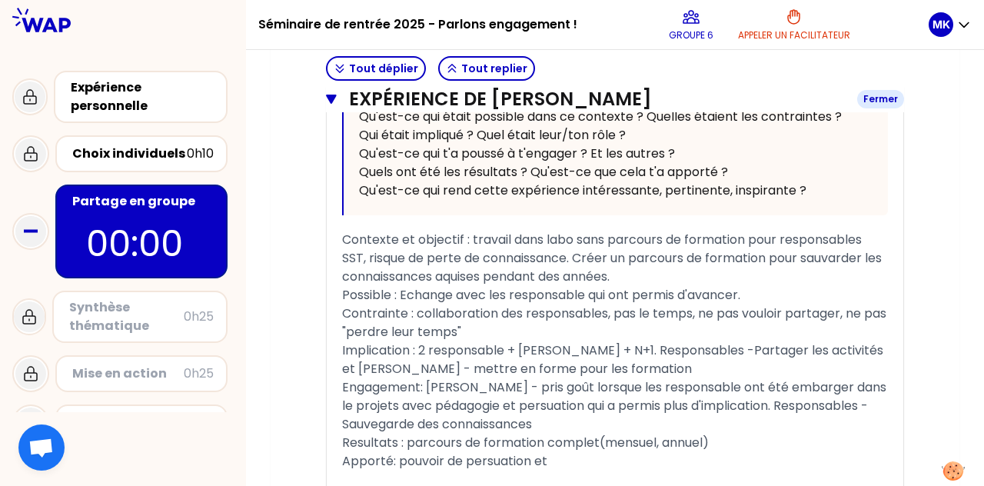
scroll to position [2366, 0]
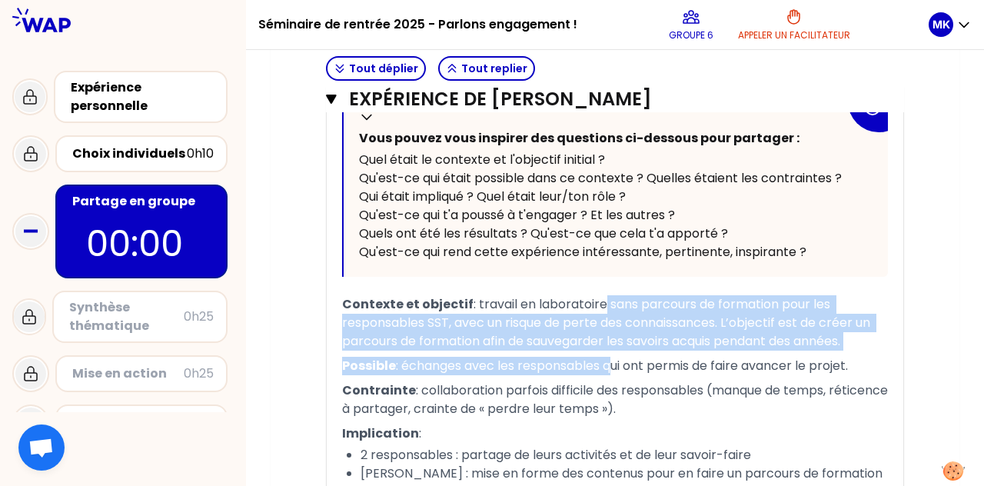
drag, startPoint x: 608, startPoint y: 370, endPoint x: 595, endPoint y: 247, distance: 123.8
click at [490, 247] on div "« J'ai du créer un parcours de formation pour de futurs responsable SST avec l'…" at bounding box center [615, 315] width 546 height 828
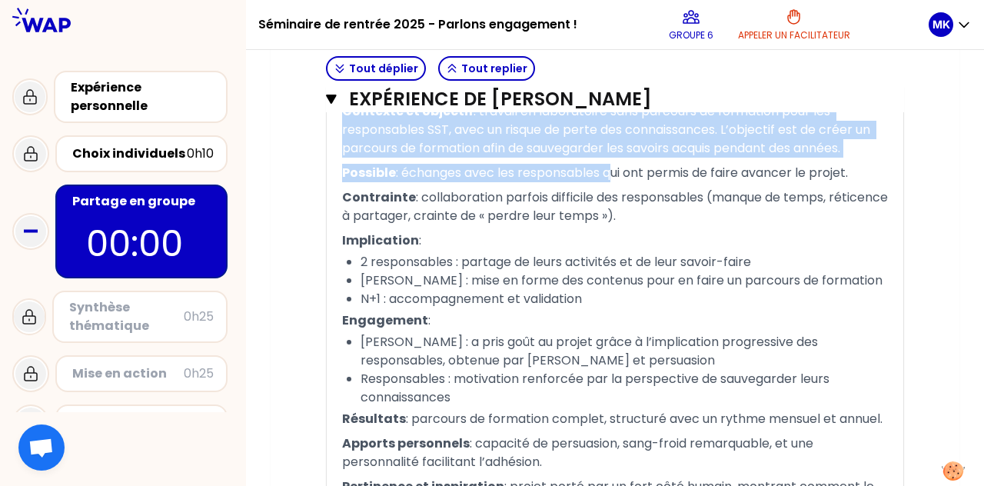
scroll to position [2561, 0]
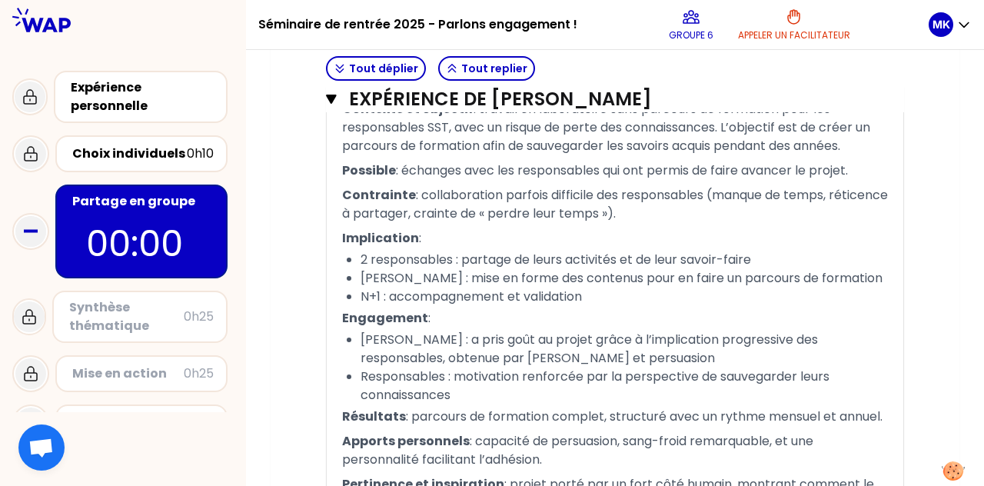
click at [490, 300] on div "N+1 : accompagnement et validation" at bounding box center [625, 297] width 528 height 18
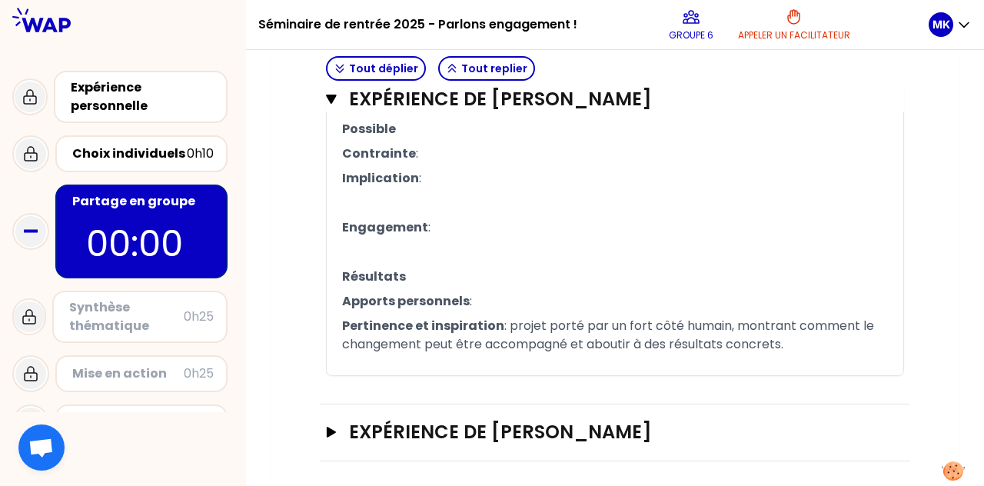
scroll to position [2584, 0]
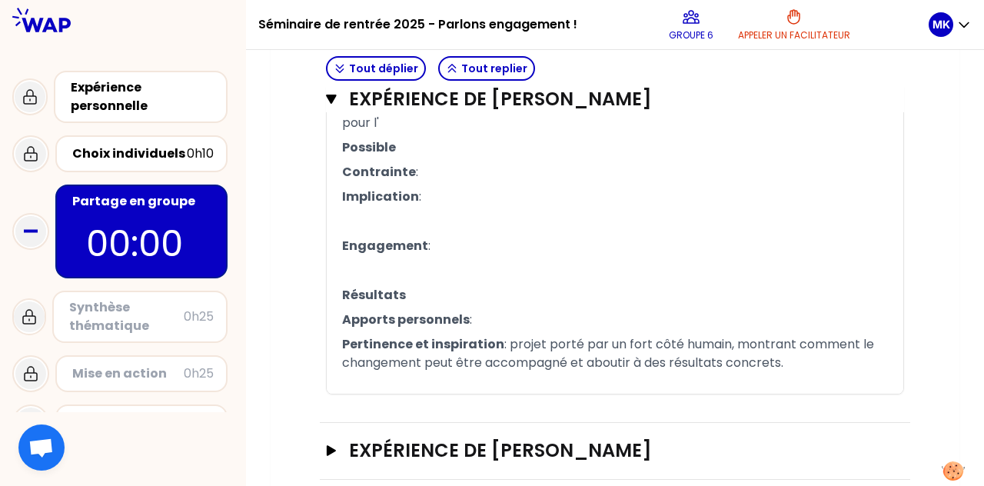
click at [487, 308] on p "Apports personnels :" at bounding box center [615, 320] width 546 height 25
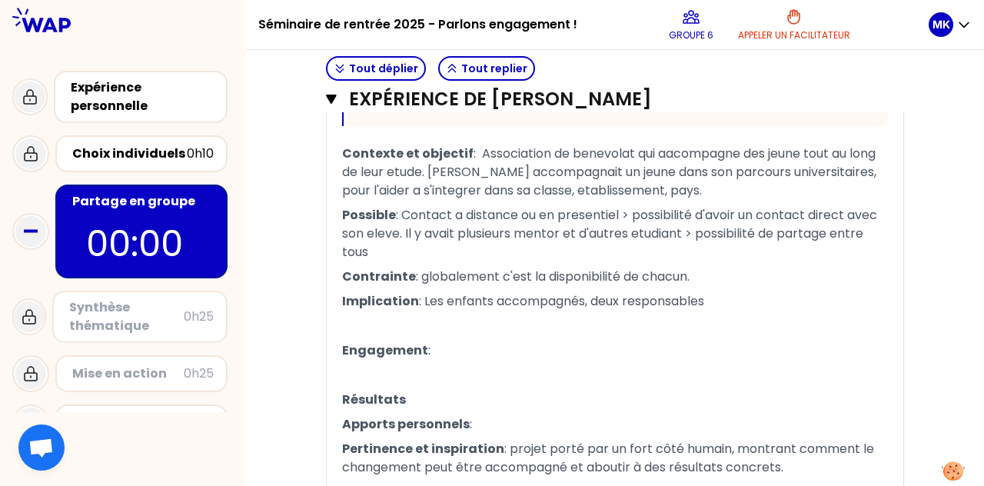
scroll to position [2640, 0]
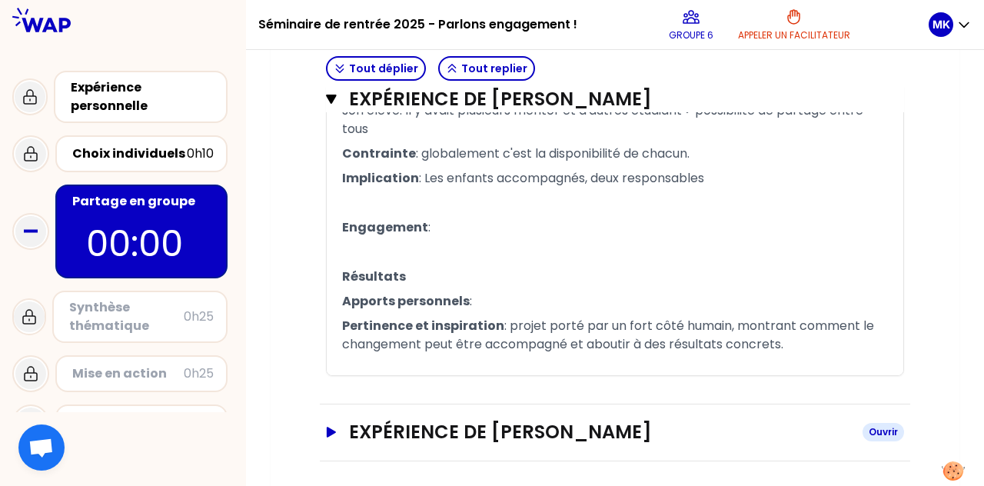
click at [326, 427] on icon "button" at bounding box center [331, 432] width 12 height 11
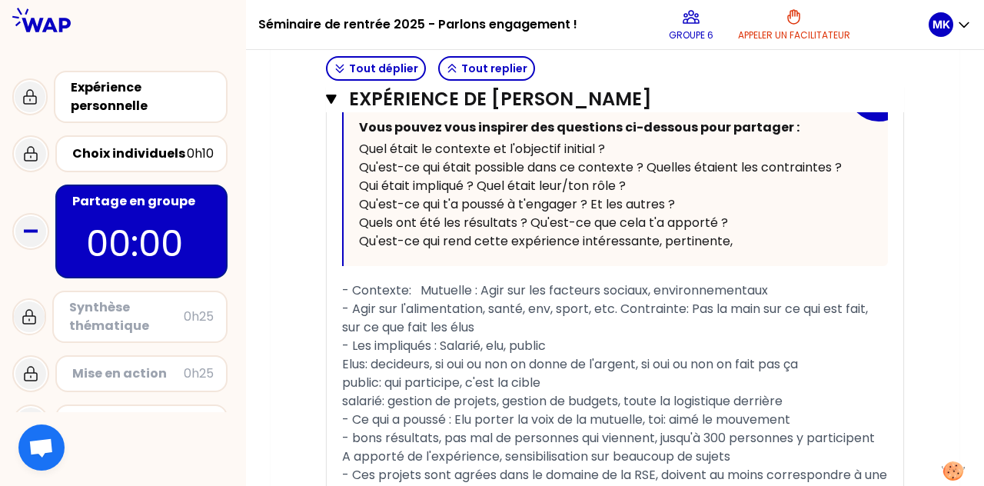
scroll to position [698, 0]
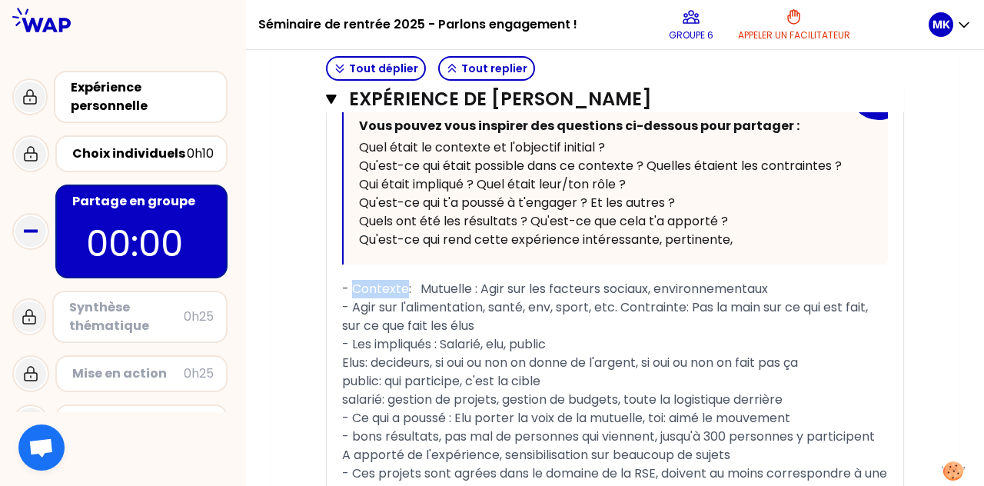
drag, startPoint x: 408, startPoint y: 287, endPoint x: 355, endPoint y: 288, distance: 52.3
click at [355, 288] on span "- Contexte: Mutuelle : Agir sur les facteurs sociaux, environnementaux" at bounding box center [555, 289] width 426 height 18
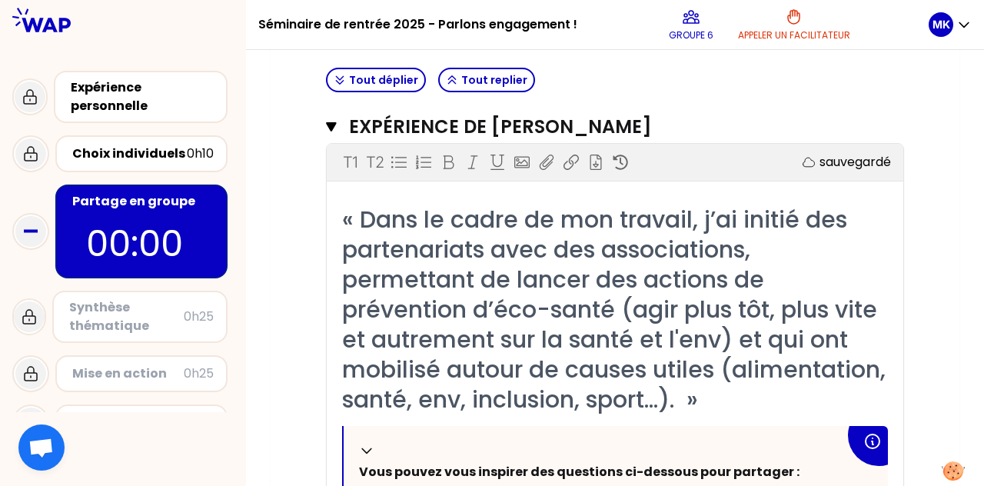
scroll to position [351, 0]
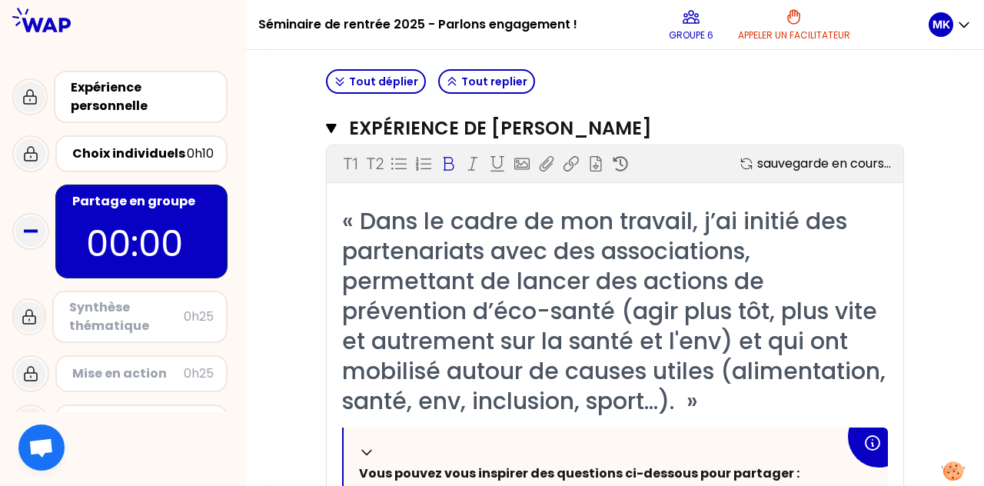
click at [451, 157] on icon at bounding box center [448, 163] width 15 height 15
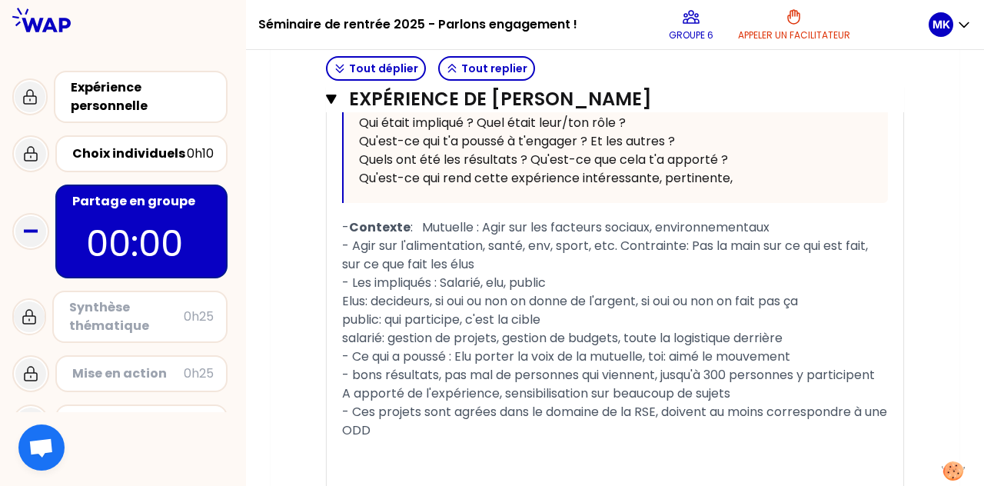
scroll to position [763, 0]
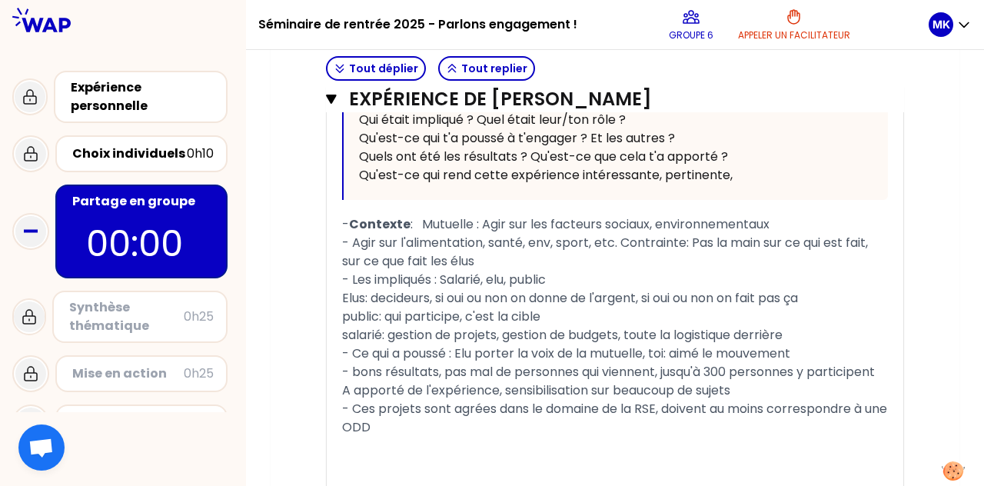
click at [423, 282] on span "- Les impliqués : Salarié, elu, public" at bounding box center [444, 280] width 204 height 18
click at [351, 239] on span "- Agir sur l'alimentation, santé, env, sport, etc. Contrainte: Pas la main sur …" at bounding box center [606, 252] width 529 height 36
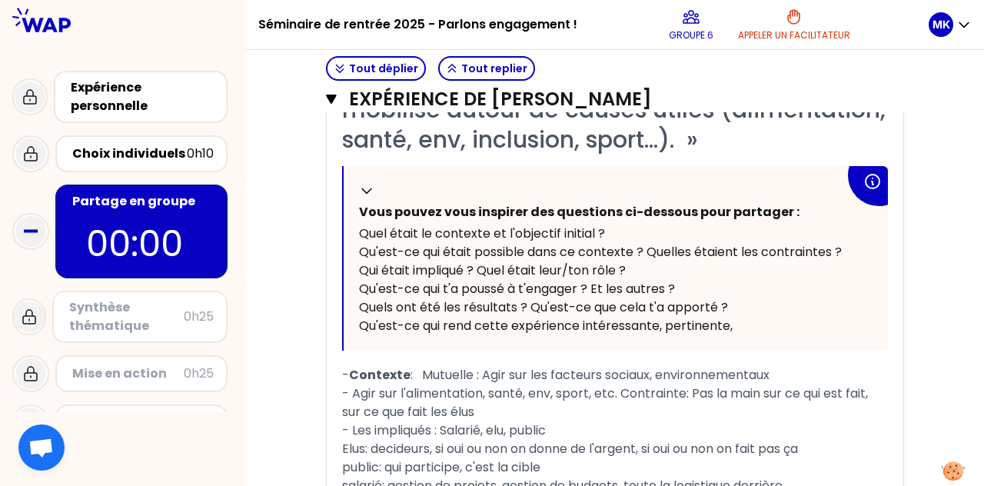
scroll to position [614, 0]
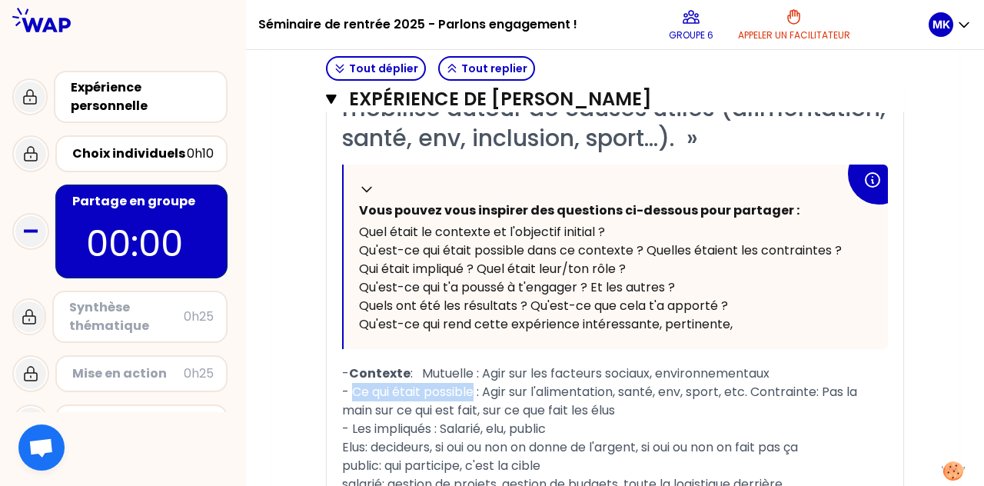
drag, startPoint x: 351, startPoint y: 390, endPoint x: 477, endPoint y: 396, distance: 126.3
click at [477, 396] on span "- Ce qui était possible : Agir sur l'alimentation, santé, env, sport, etc. Cont…" at bounding box center [601, 401] width 518 height 36
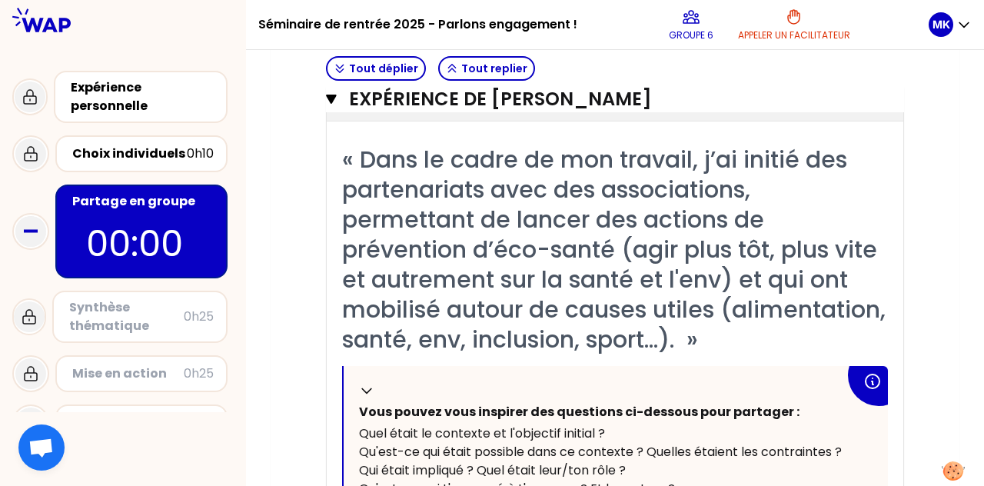
scroll to position [215, 0]
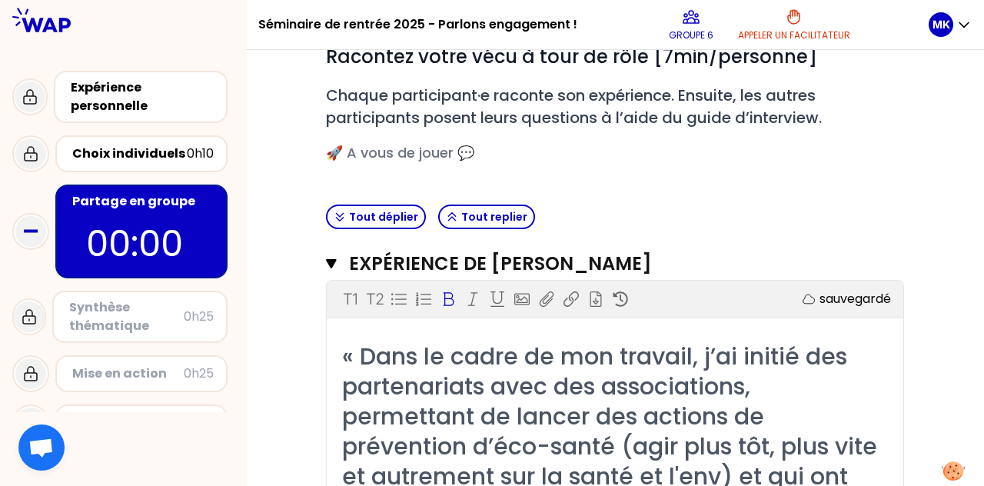
click at [451, 300] on icon at bounding box center [448, 299] width 15 height 15
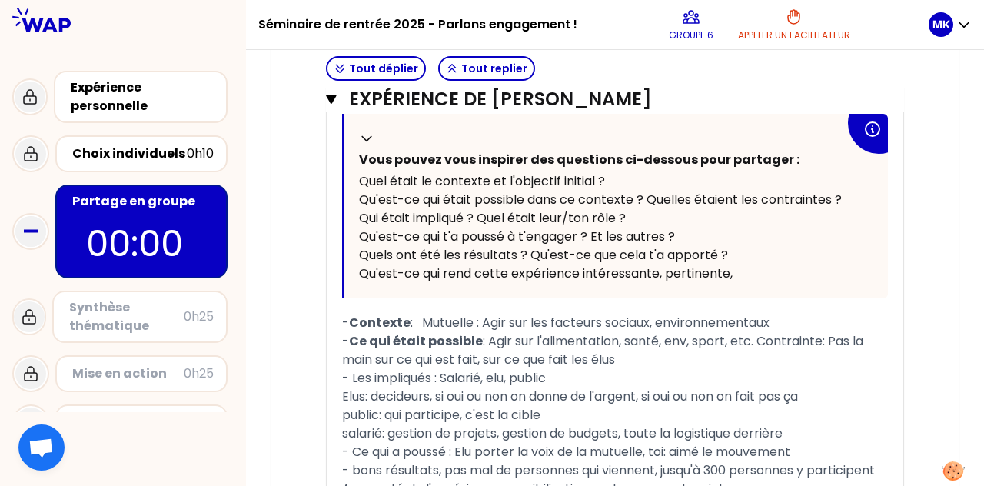
scroll to position [663, 0]
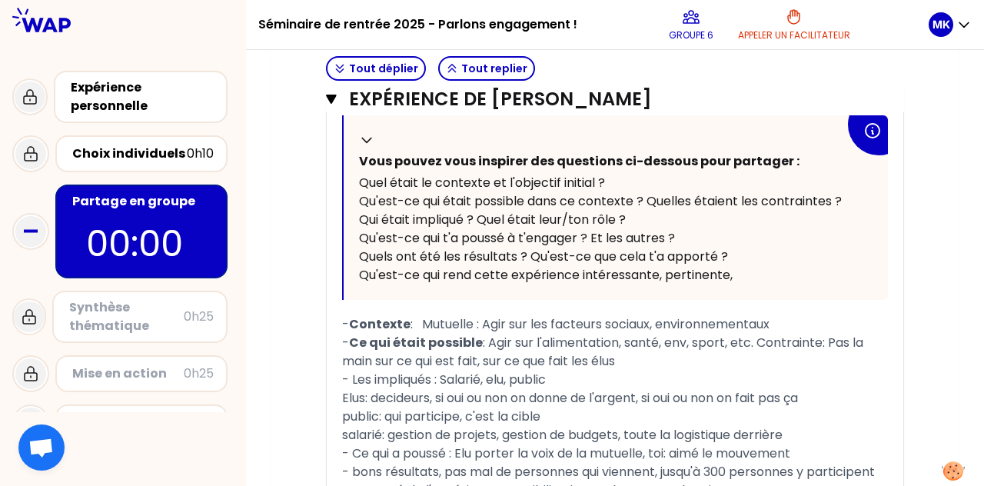
click at [490, 342] on span ": Agir sur l'alimentation, santé, env, sport, etc. Contrainte: Pas la main sur …" at bounding box center [604, 352] width 525 height 36
drag, startPoint x: 762, startPoint y: 339, endPoint x: 830, endPoint y: 341, distance: 67.7
click at [490, 341] on span ": Agir sur l'alimentation, santé, env, sport, etc. Contraintes : Pas la main su…" at bounding box center [609, 352] width 534 height 36
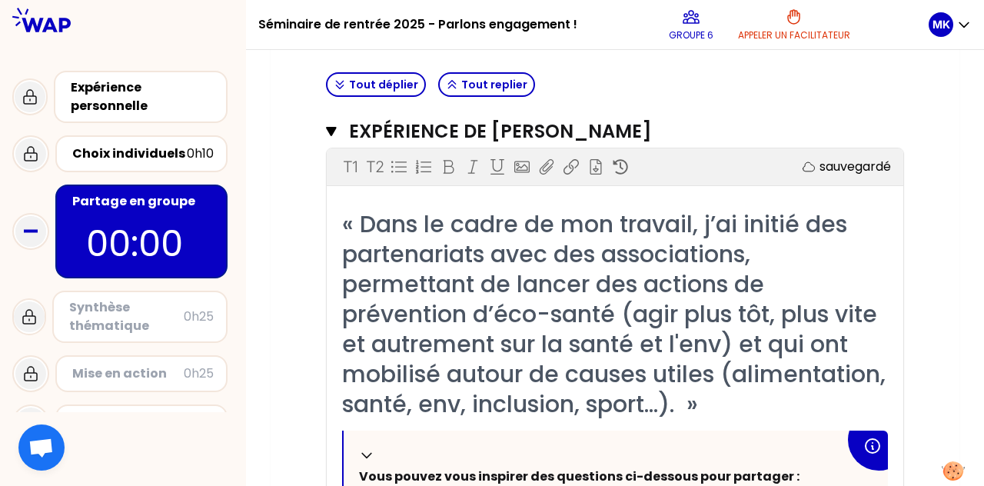
scroll to position [348, 0]
click at [451, 162] on icon at bounding box center [448, 166] width 15 height 15
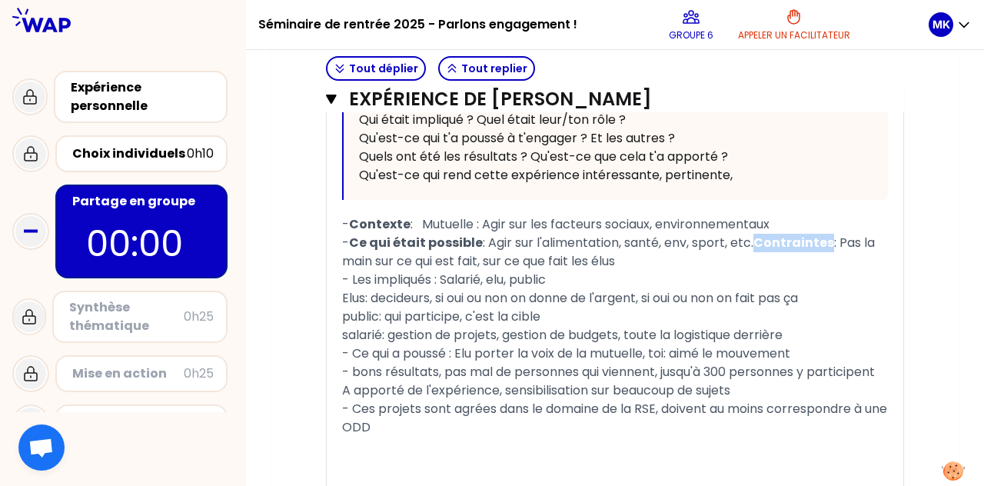
scroll to position [758, 0]
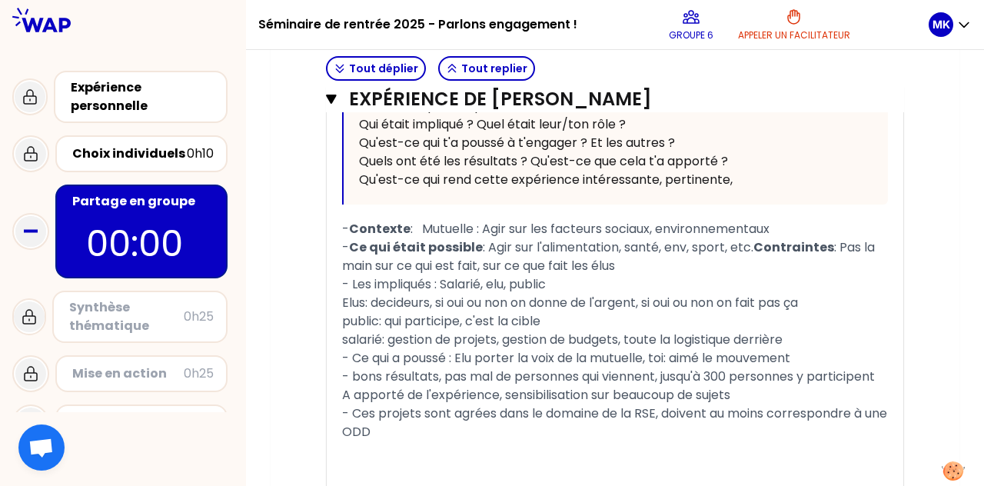
click at [490, 252] on span ": Agir sur l'alimentation, santé, env, sport, etc." at bounding box center [618, 247] width 271 height 18
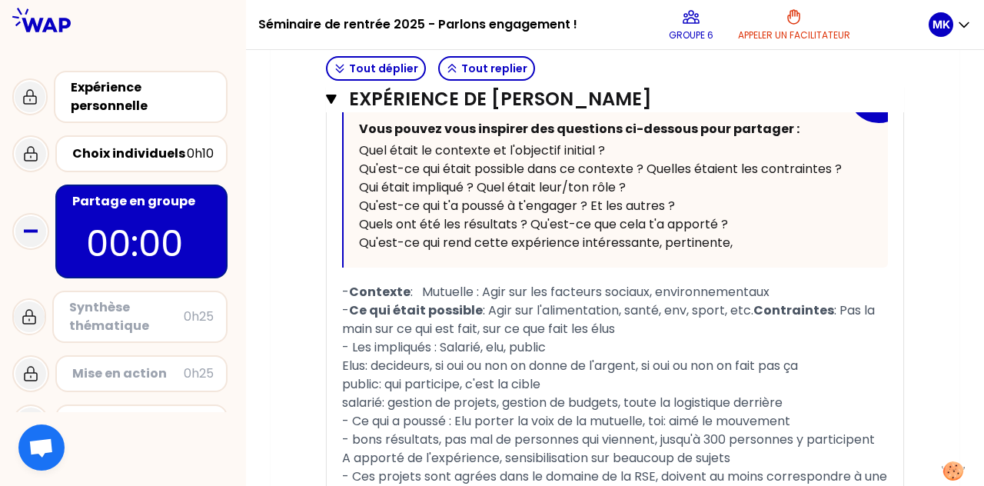
scroll to position [697, 0]
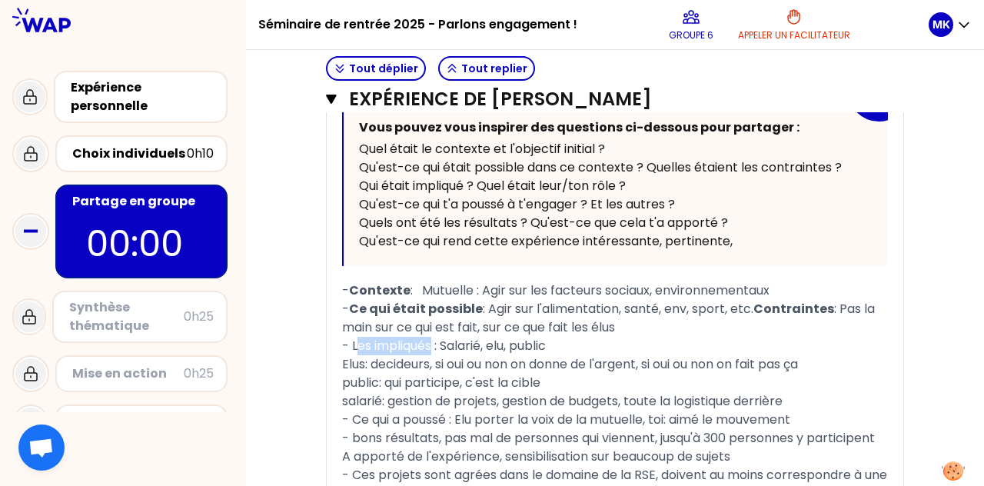
drag, startPoint x: 435, startPoint y: 342, endPoint x: 355, endPoint y: 345, distance: 80.8
click at [355, 345] on span "- Les impliqués : Salarié, elu, public" at bounding box center [444, 346] width 204 height 18
click at [436, 345] on span "- Les impliqués : Salarié, elu, public" at bounding box center [444, 346] width 204 height 18
drag, startPoint x: 436, startPoint y: 345, endPoint x: 352, endPoint y: 348, distance: 83.9
click at [352, 348] on span "- Les impliqués : Salarié, elu, public" at bounding box center [444, 346] width 204 height 18
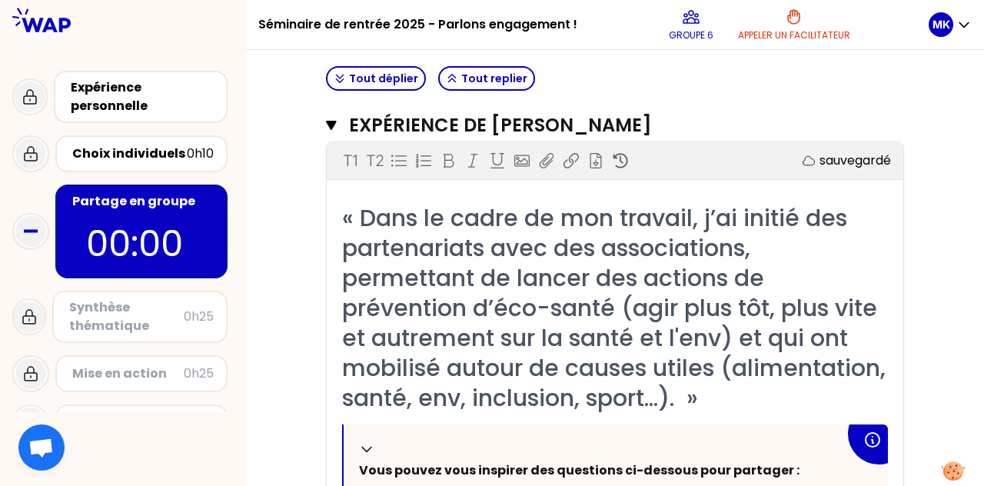
scroll to position [346, 0]
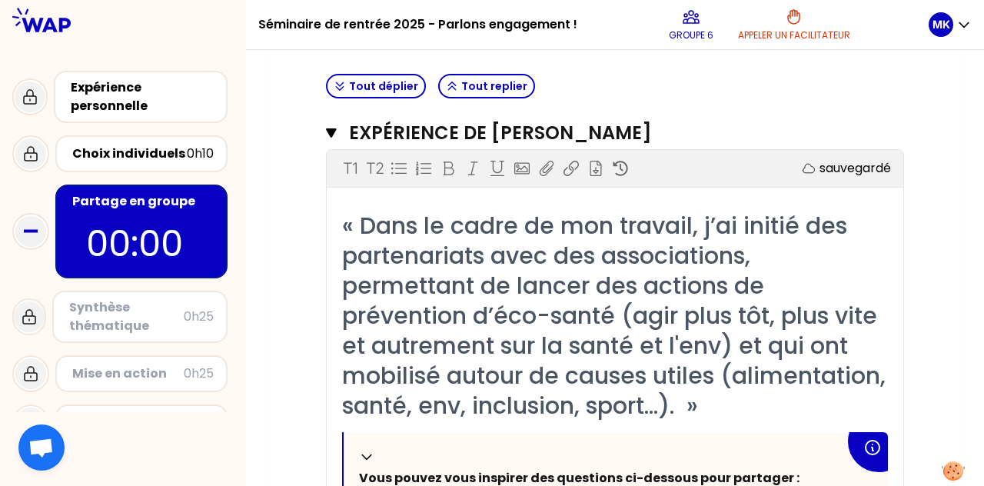
click at [455, 175] on div "T1 T2 Exporter sauvegardé" at bounding box center [615, 168] width 577 height 37
click at [451, 168] on icon at bounding box center [448, 168] width 15 height 15
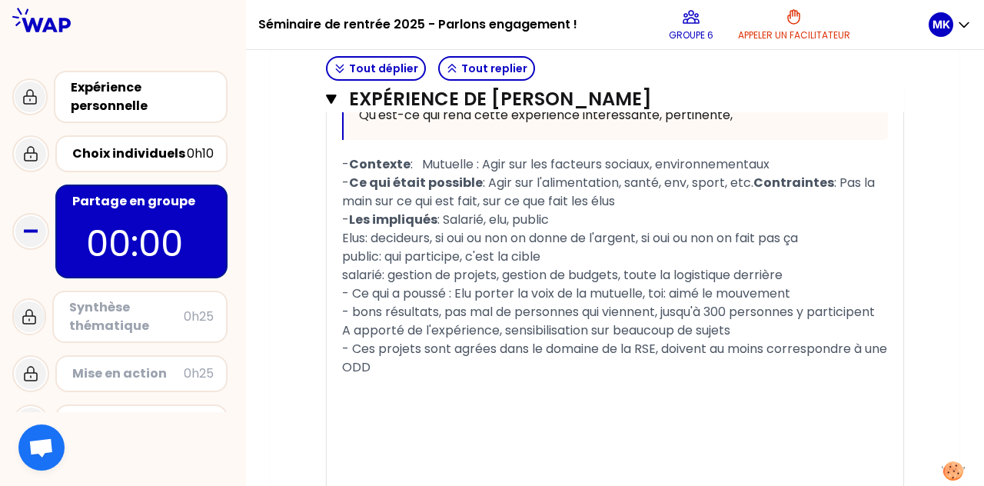
scroll to position [821, 0]
drag, startPoint x: 451, startPoint y: 292, endPoint x: 355, endPoint y: 296, distance: 95.5
click at [355, 296] on span "- Ce qui a poussé : Elu porter la voix de la mutuelle, toi: aimé le mouvement" at bounding box center [566, 295] width 448 height 18
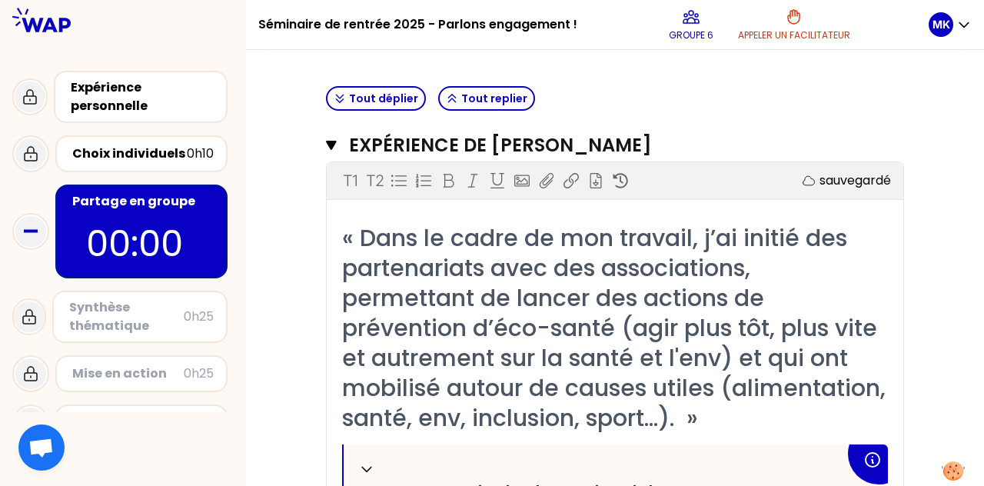
scroll to position [334, 0]
click at [449, 191] on div "T1 T2 Exporter sauvegardé" at bounding box center [615, 180] width 577 height 37
click at [449, 185] on icon at bounding box center [449, 181] width 11 height 14
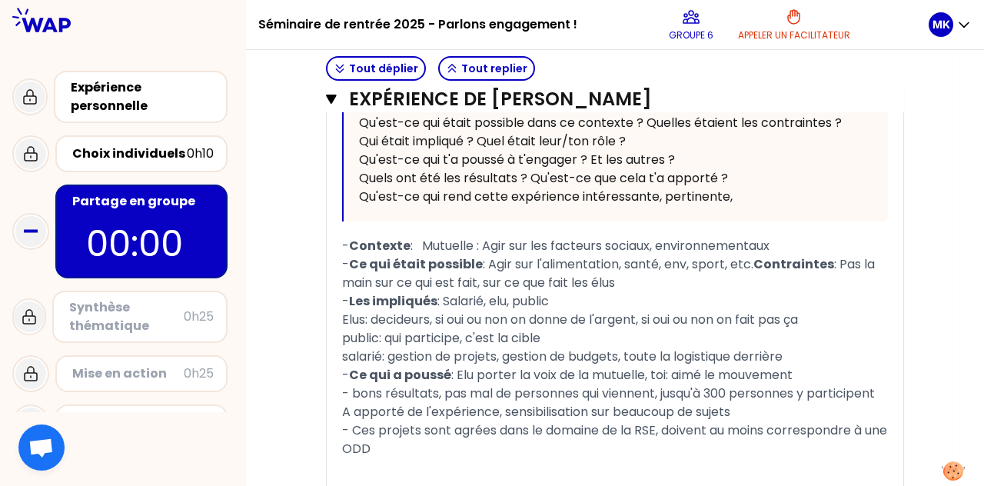
scroll to position [763, 0]
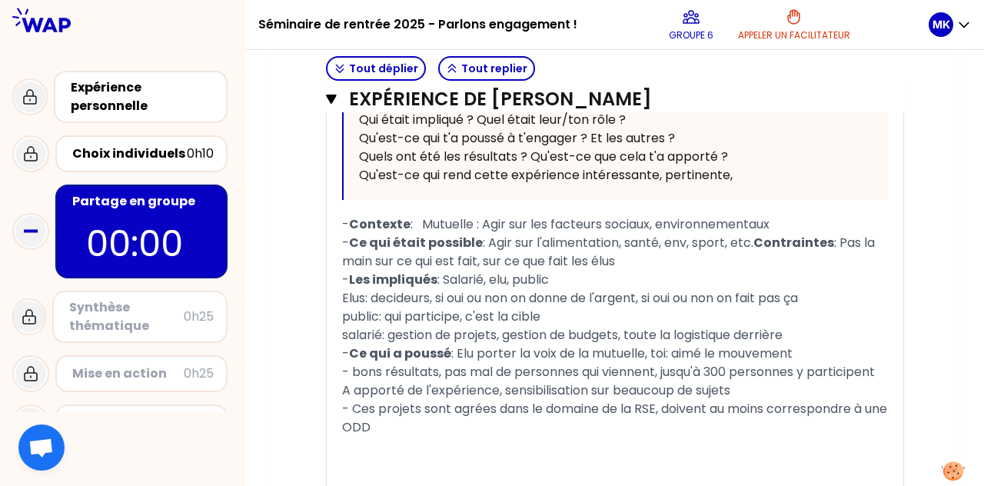
click at [355, 369] on span "- bons résultats, pas mal de personnes qui viennent, jusqu'à 300 personnes y pa…" at bounding box center [608, 372] width 533 height 18
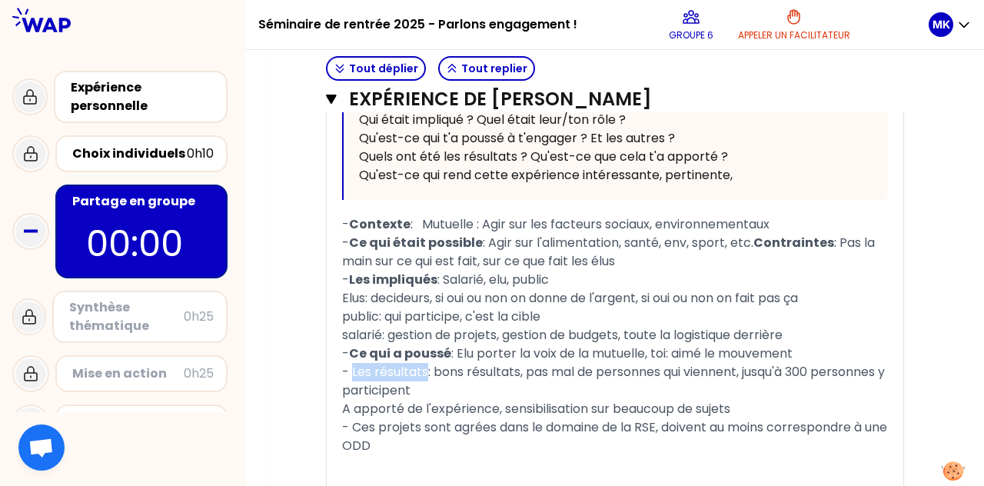
drag, startPoint x: 351, startPoint y: 368, endPoint x: 425, endPoint y: 373, distance: 74.7
click at [425, 373] on span "- Les résultats: bons résultats, pas mal de personnes qui viennent, jusqu'à 300…" at bounding box center [615, 381] width 546 height 36
drag, startPoint x: 428, startPoint y: 368, endPoint x: 352, endPoint y: 368, distance: 75.4
click at [352, 368] on span "- Les résultats : bons résultats, pas mal de personnes qui viennent, jusqu'à 30…" at bounding box center [616, 381] width 549 height 36
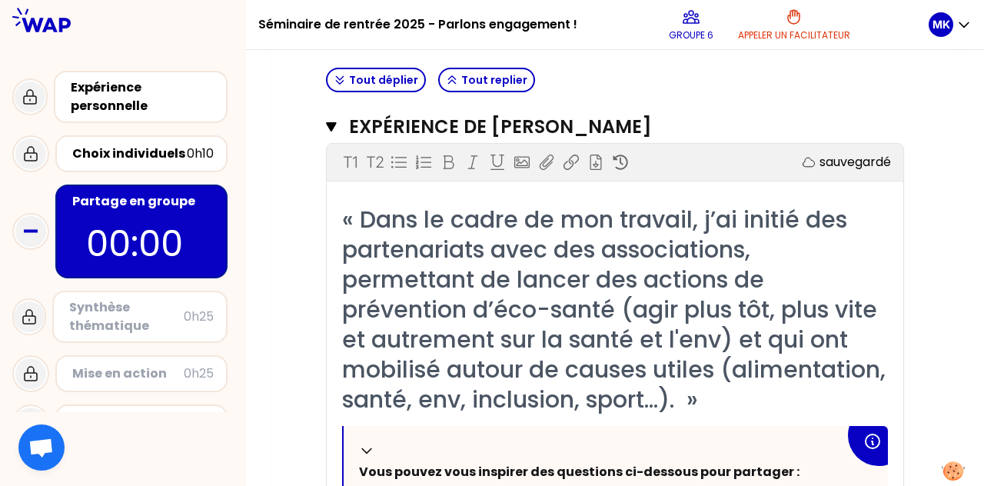
scroll to position [352, 0]
click at [441, 168] on span at bounding box center [449, 162] width 22 height 18
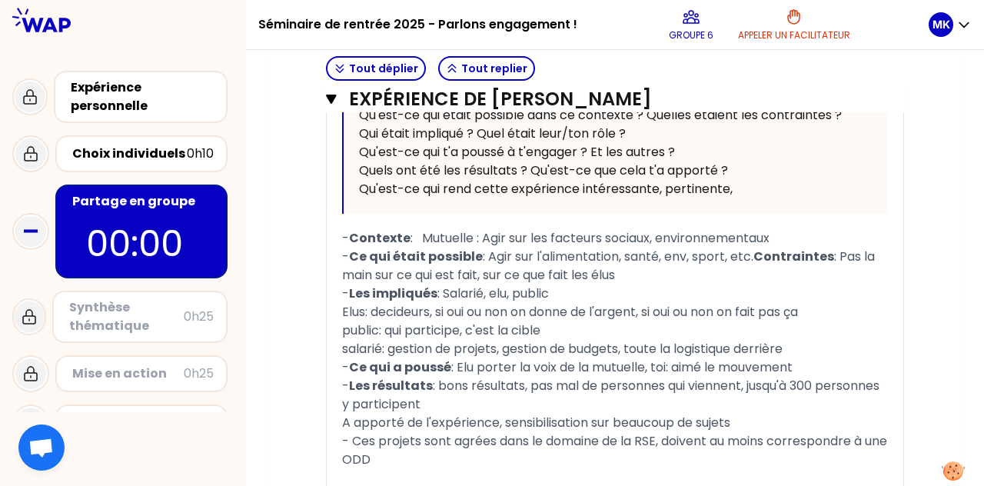
scroll to position [866, 0]
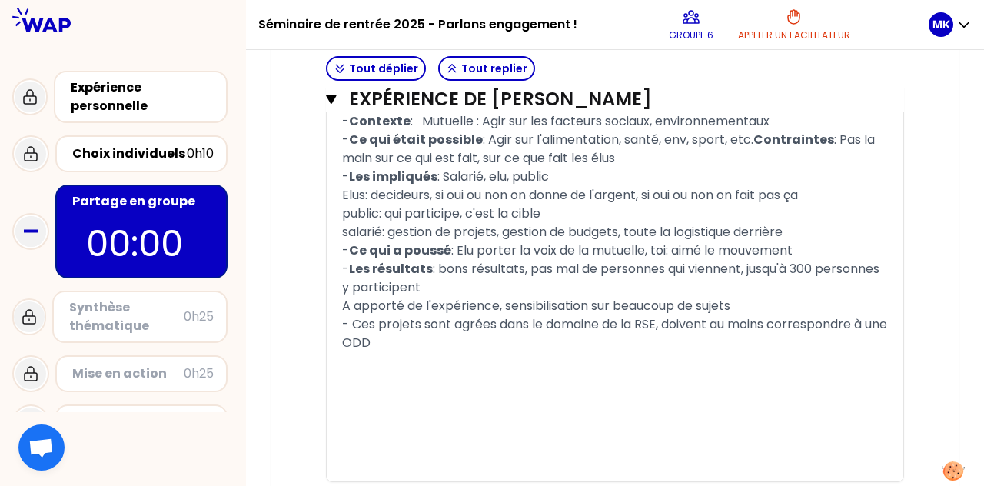
click at [451, 331] on div "- Ces projets sont agrées dans le domaine de la RSE, doivent au moins correspon…" at bounding box center [615, 333] width 546 height 37
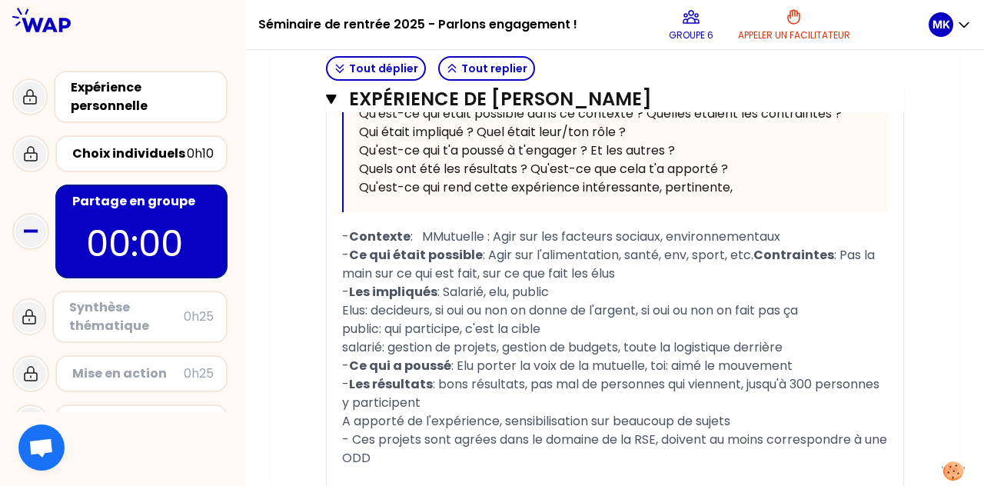
scroll to position [801, 0]
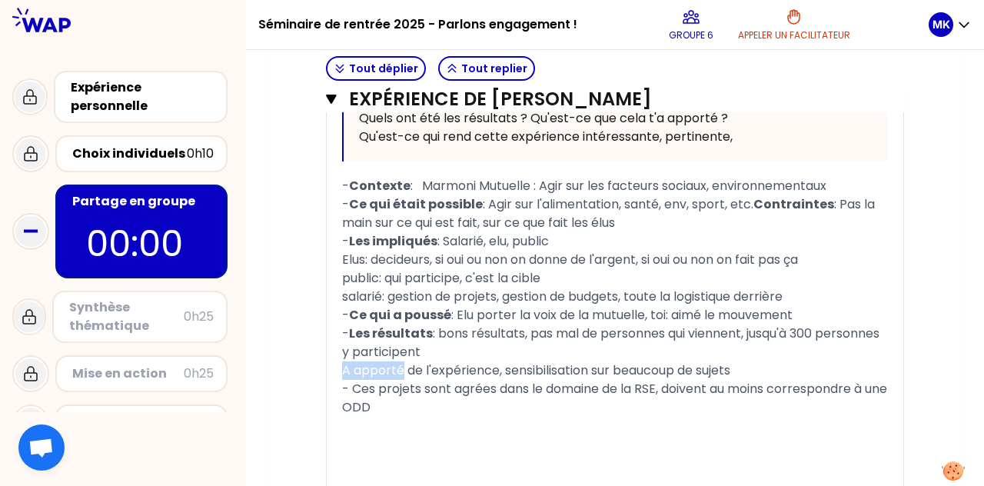
drag, startPoint x: 402, startPoint y: 371, endPoint x: 340, endPoint y: 368, distance: 62.4
click at [340, 368] on div "« Dans le cadre de mon travail, j’ai initié des partenariats avec des associati…" at bounding box center [615, 150] width 577 height 791
click at [384, 368] on span "Ce qui a apporté de l'expérience, sensibilisation sur beaucoup de sujets" at bounding box center [557, 370] width 431 height 18
click at [478, 366] on span "Ce que cela a apporté de l'expérience, sensibilisation sur beaucoup de sujets" at bounding box center [574, 370] width 465 height 18
drag, startPoint x: 345, startPoint y: 367, endPoint x: 478, endPoint y: 370, distance: 133.1
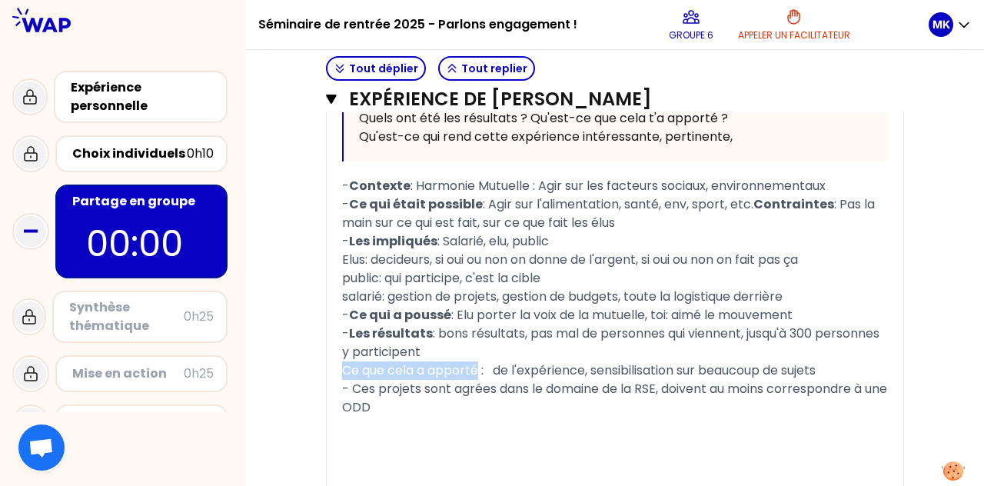
click at [478, 370] on span "Ce que cela a apporté : de l'expérience, sensibilisation sur beaucoup de sujets" at bounding box center [579, 370] width 474 height 18
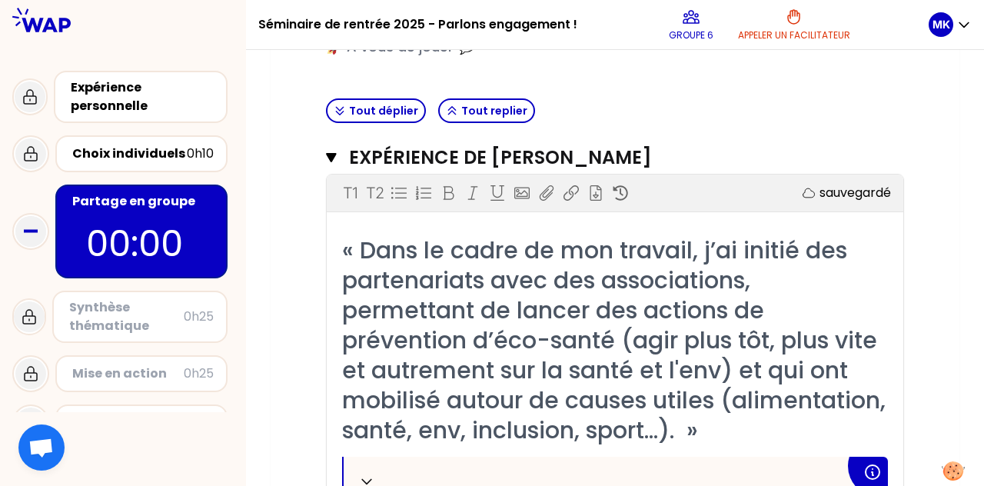
scroll to position [320, 0]
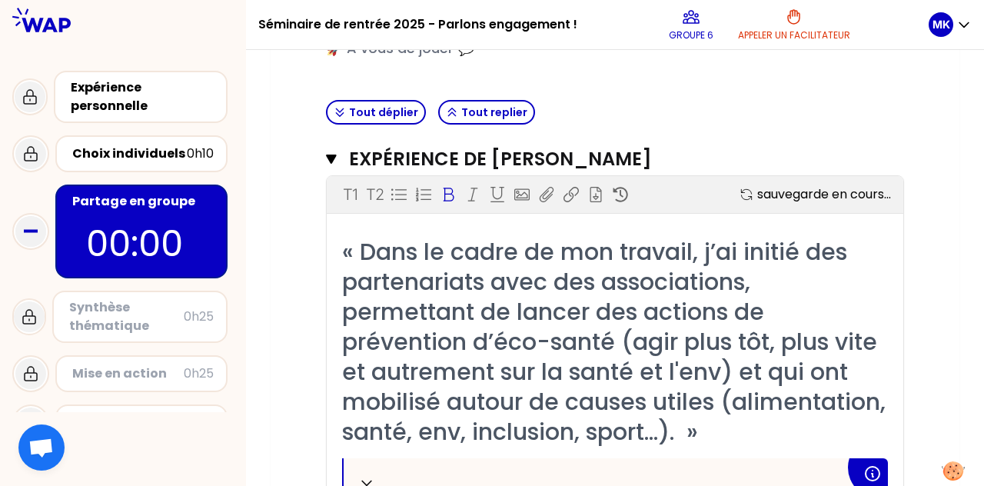
click at [451, 199] on icon at bounding box center [449, 195] width 11 height 14
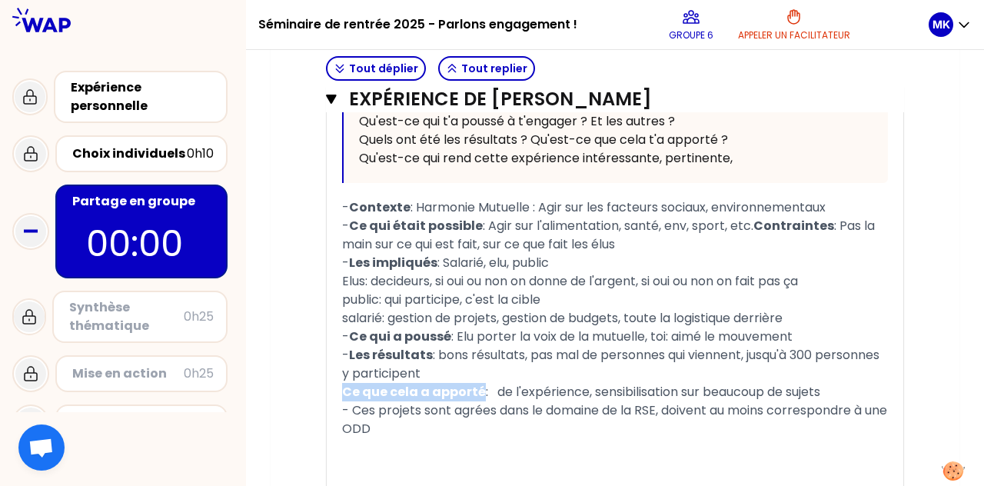
scroll to position [783, 0]
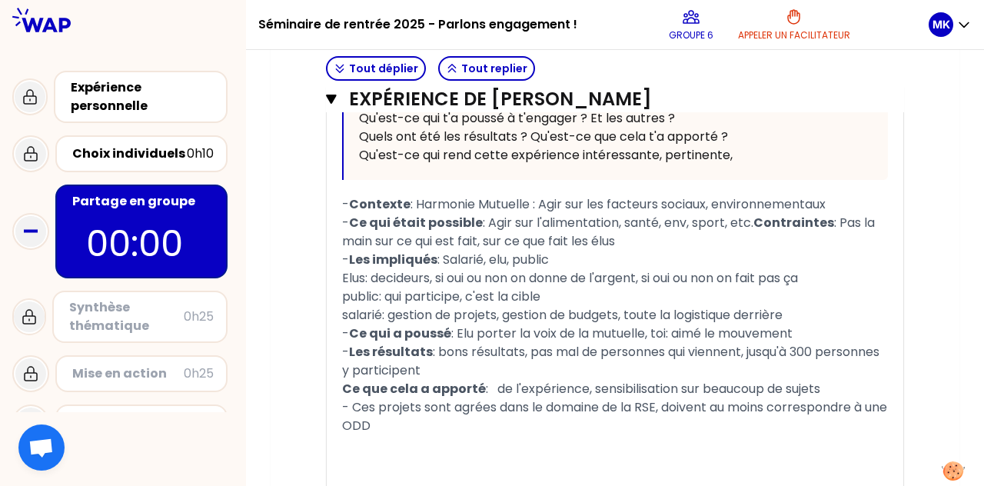
click at [435, 377] on div "- Les résultats : bons résultats, pas mal de personnes qui viennent, jusqu'à 30…" at bounding box center [615, 361] width 546 height 37
click at [490, 385] on span ": de l'expérience, sensibilisation sur beaucoup de sujets" at bounding box center [653, 389] width 335 height 18
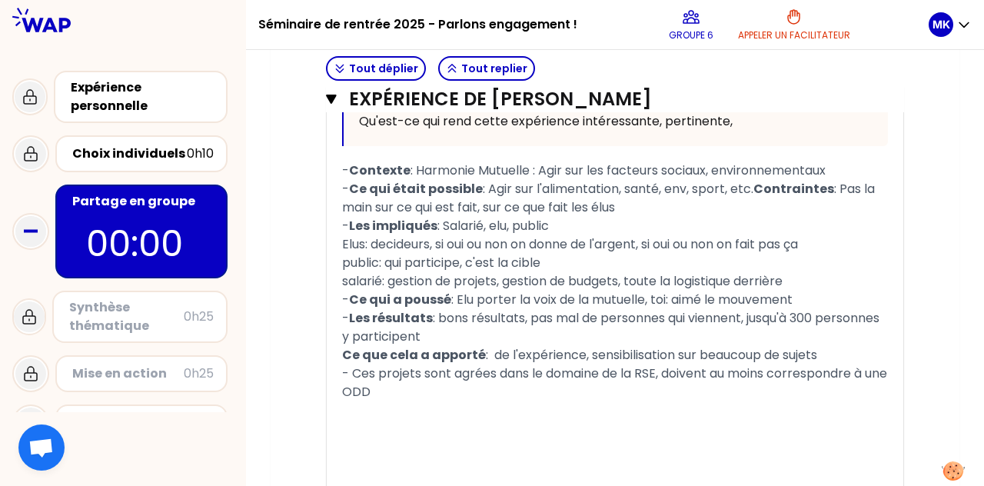
scroll to position [815, 0]
click at [355, 375] on span "- Ces projets sont agrées dans le domaine de la RSE, doivent au moins correspon…" at bounding box center [616, 384] width 548 height 36
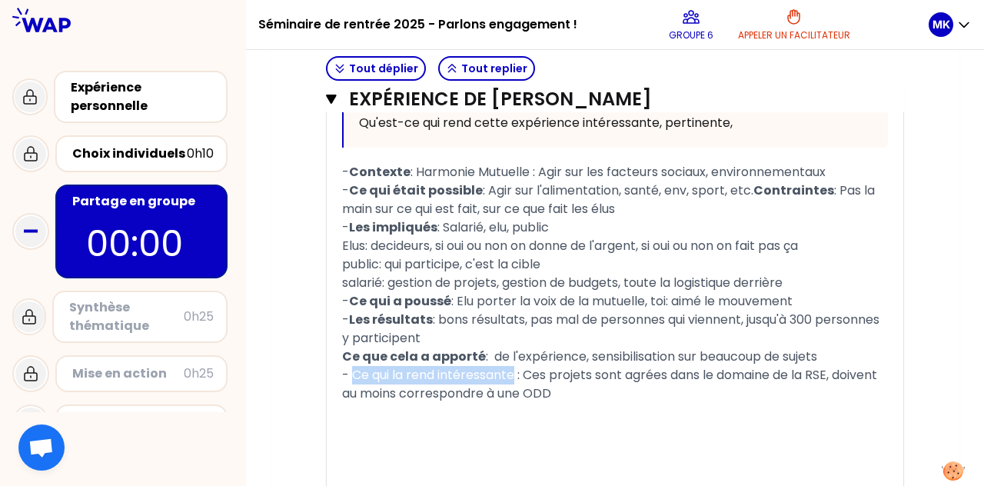
drag, startPoint x: 352, startPoint y: 374, endPoint x: 514, endPoint y: 375, distance: 161.5
click at [490, 375] on span "- Ce qui la rend intéressante : Ces projets sont agrées dans le domaine de la R…" at bounding box center [611, 384] width 538 height 36
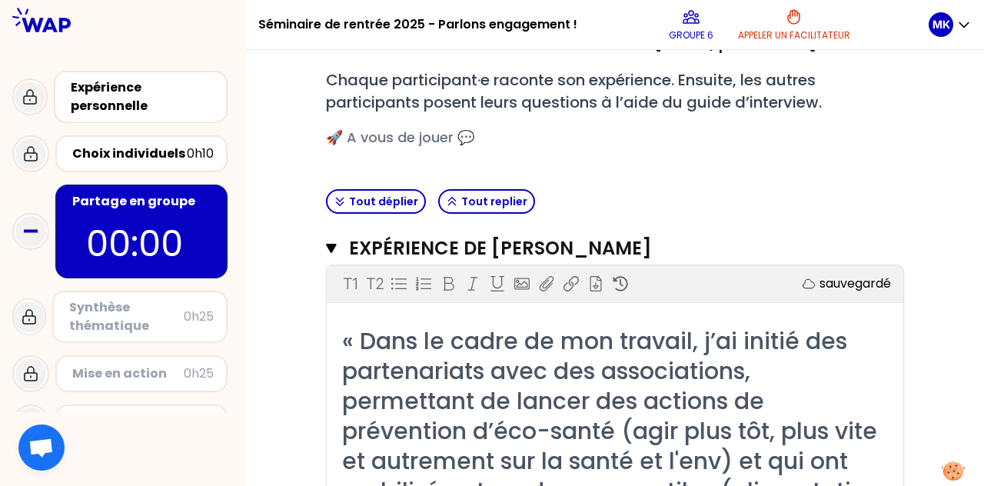
scroll to position [208, 0]
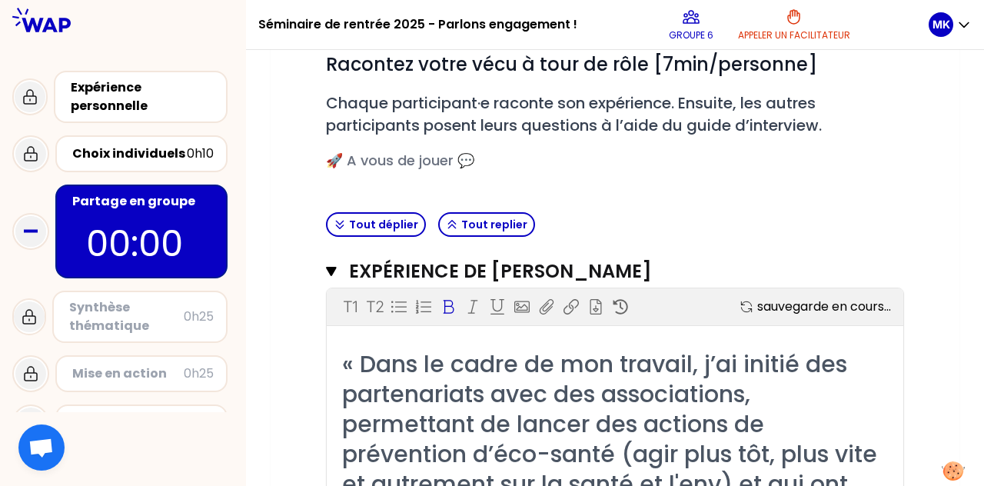
click at [451, 300] on icon at bounding box center [449, 307] width 11 height 14
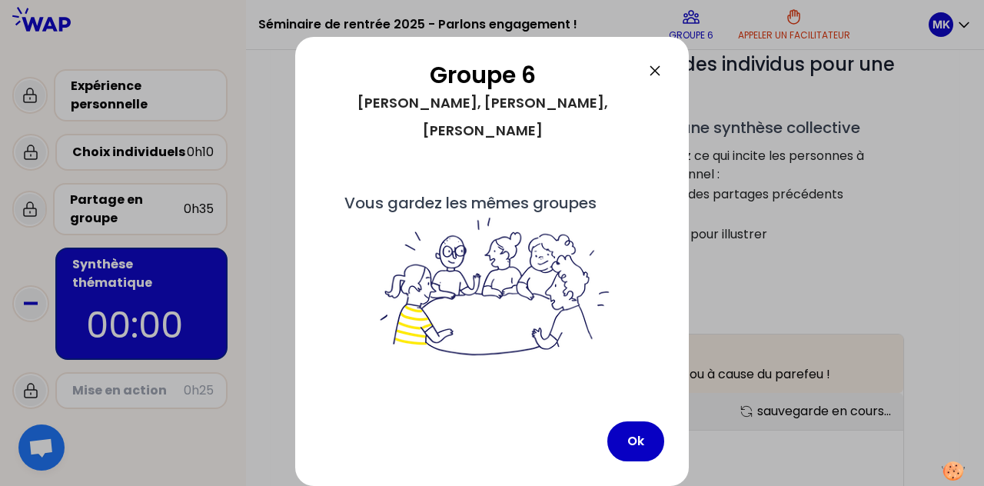
scroll to position [69, 0]
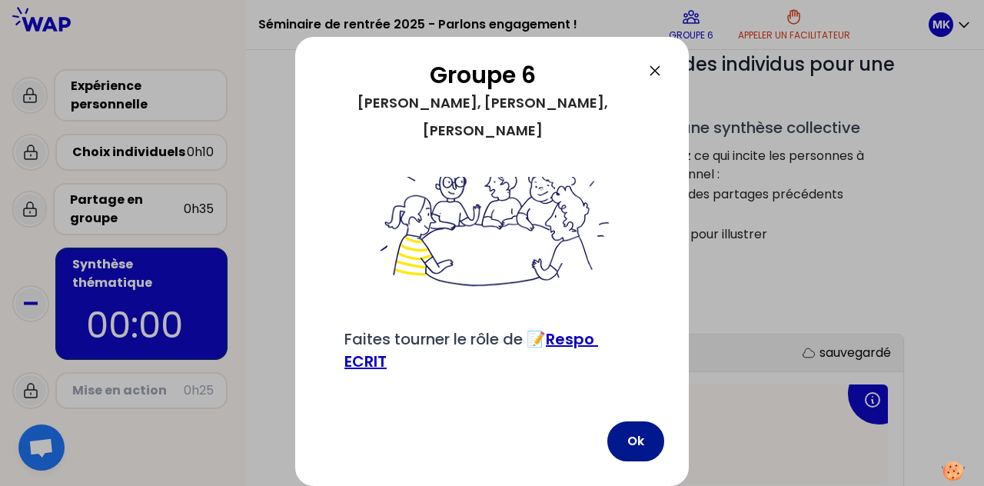
click at [490, 433] on button "Ok" at bounding box center [636, 441] width 57 height 40
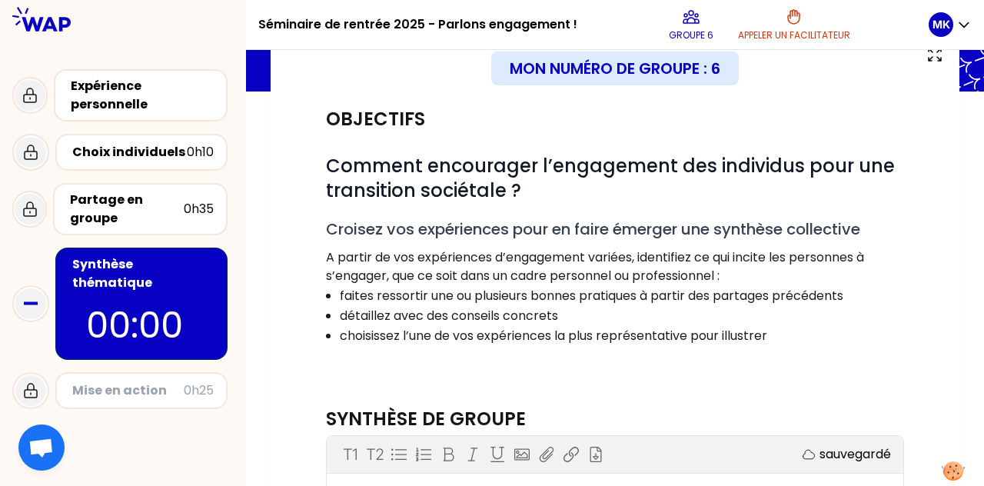
scroll to position [107, 0]
click at [168, 188] on div "Partage en groupe 0h35" at bounding box center [140, 209] width 175 height 52
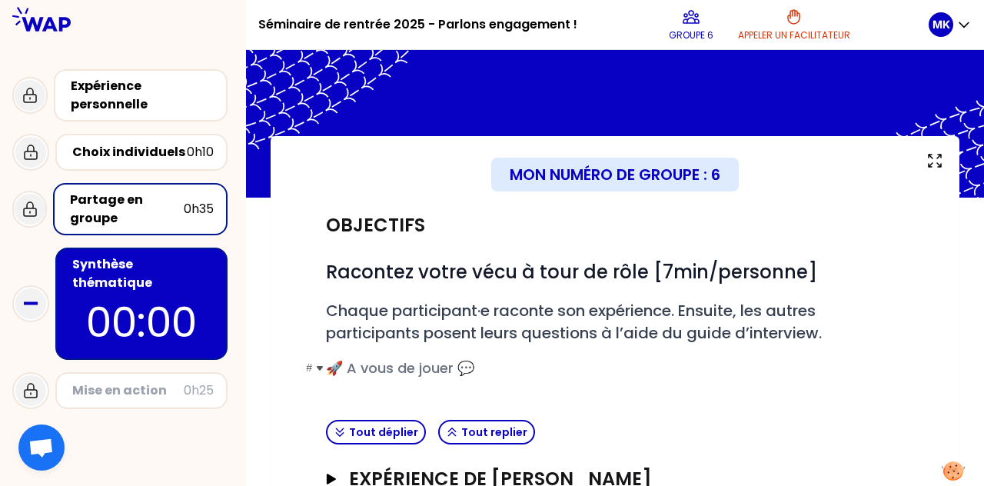
scroll to position [220, 0]
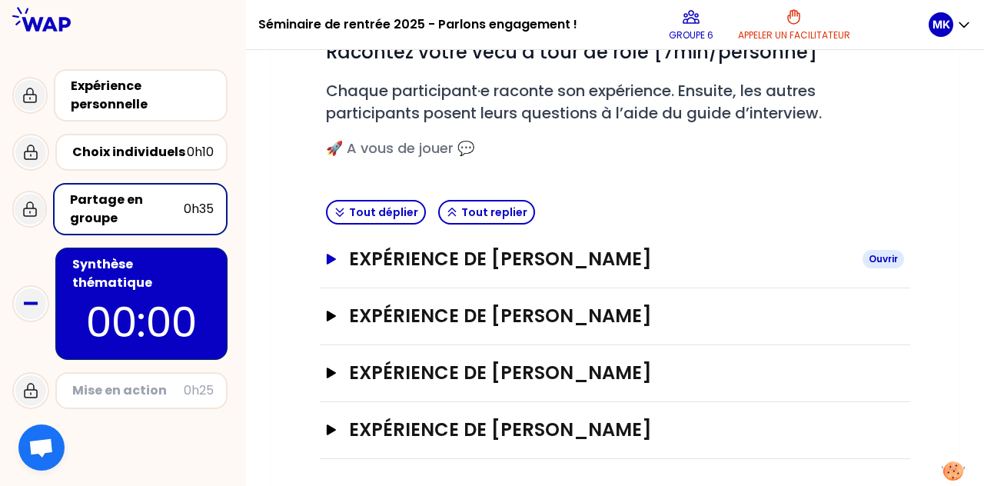
click at [455, 269] on h3 "Expérience de [PERSON_NAME]" at bounding box center [599, 259] width 501 height 25
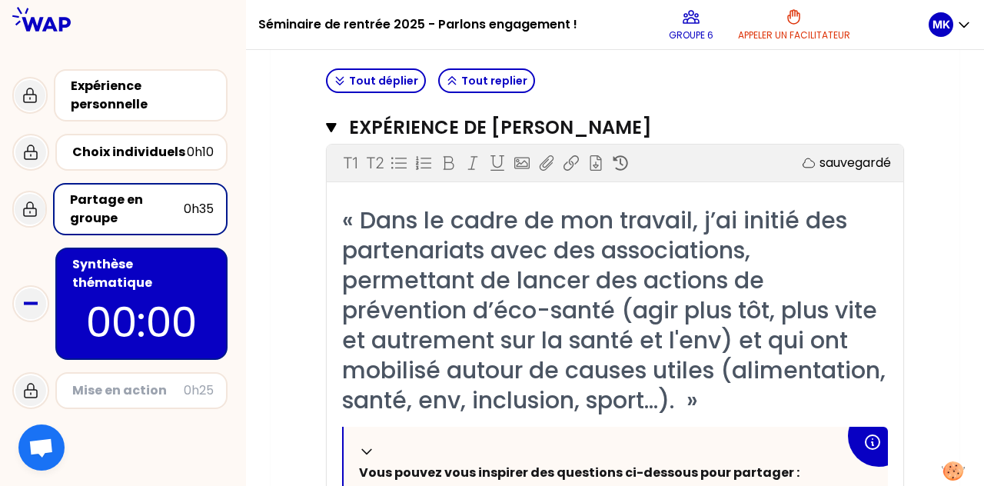
scroll to position [353, 0]
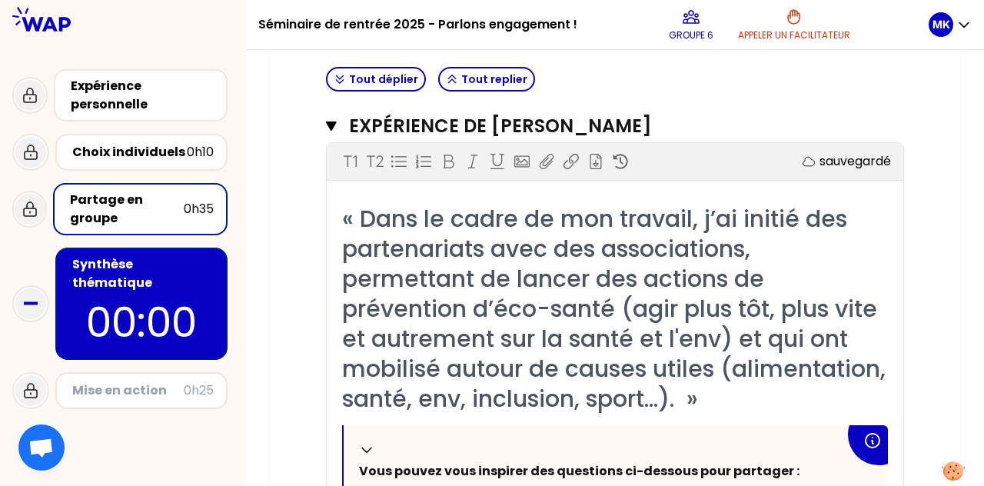
click at [165, 292] on p "00:00" at bounding box center [141, 322] width 145 height 60
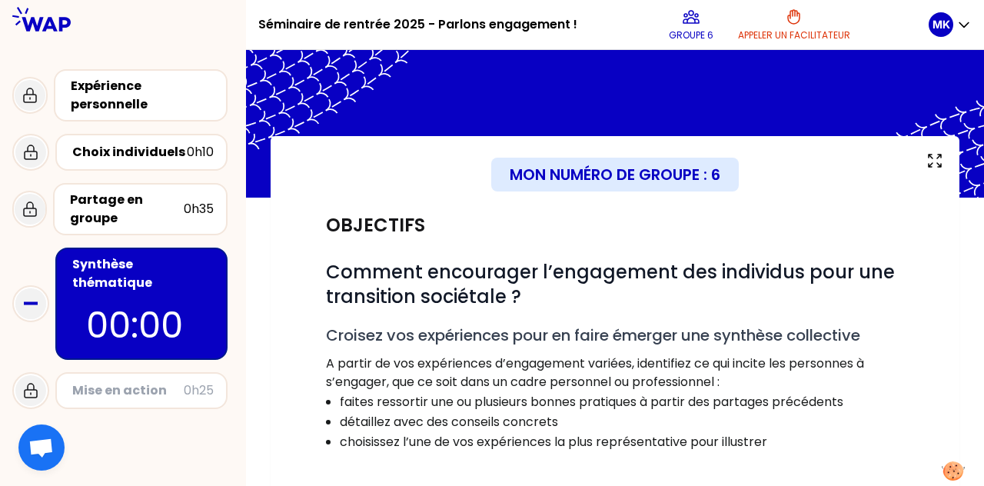
click at [171, 309] on p "00:00" at bounding box center [141, 325] width 111 height 54
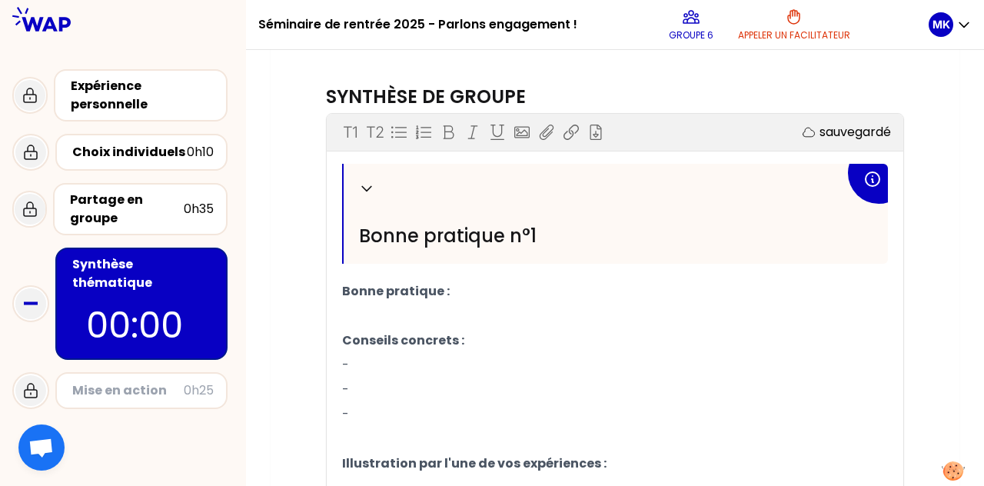
scroll to position [402, 0]
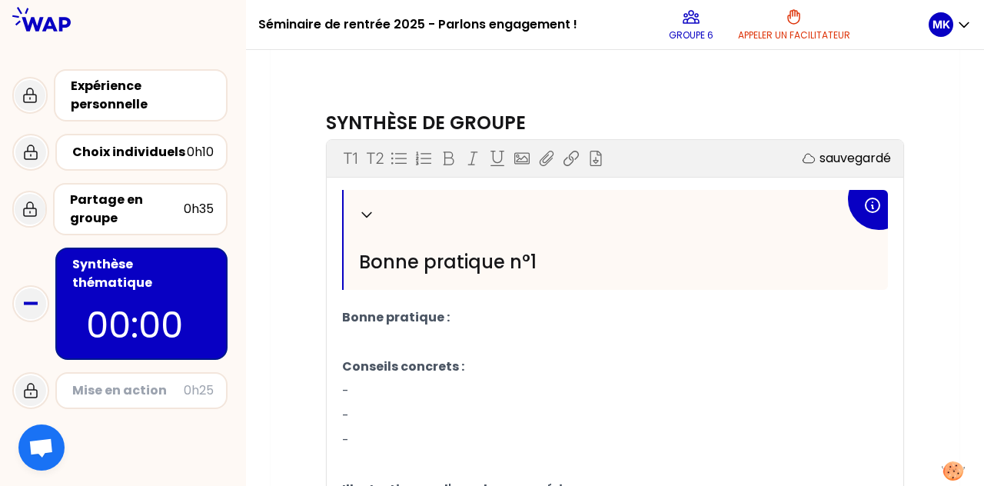
click at [415, 264] on span "Bonne pratique n°1" at bounding box center [448, 261] width 178 height 25
click at [378, 233] on div "Replier Bonne pratique n°1" at bounding box center [616, 240] width 545 height 100
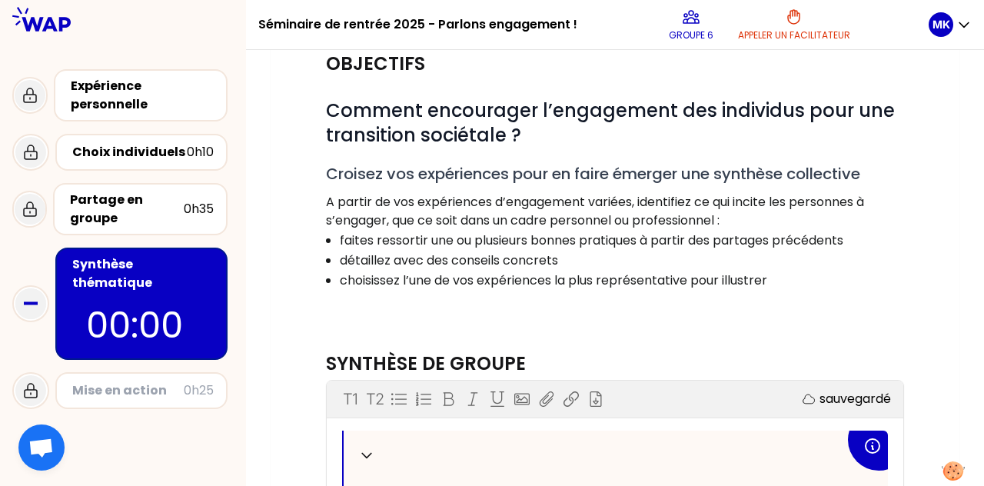
scroll to position [160, 0]
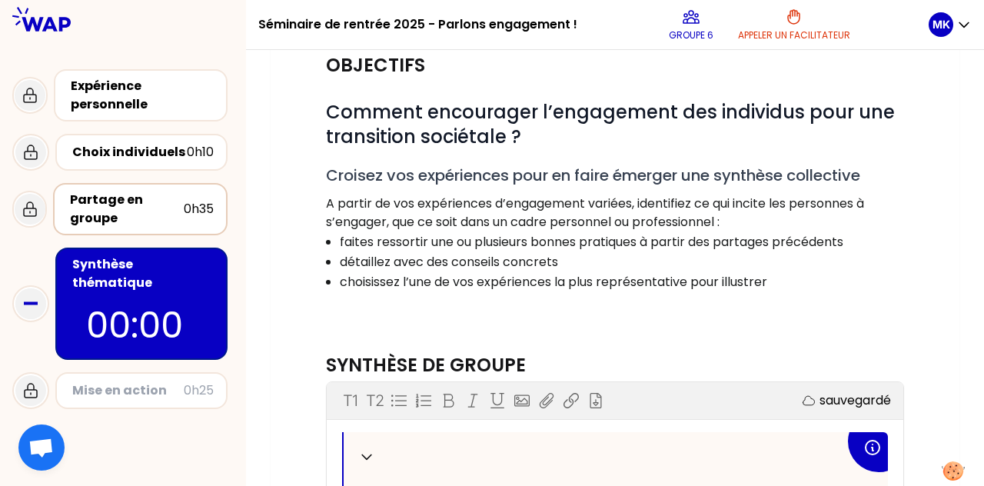
click at [196, 218] on div "0h35" at bounding box center [199, 209] width 30 height 18
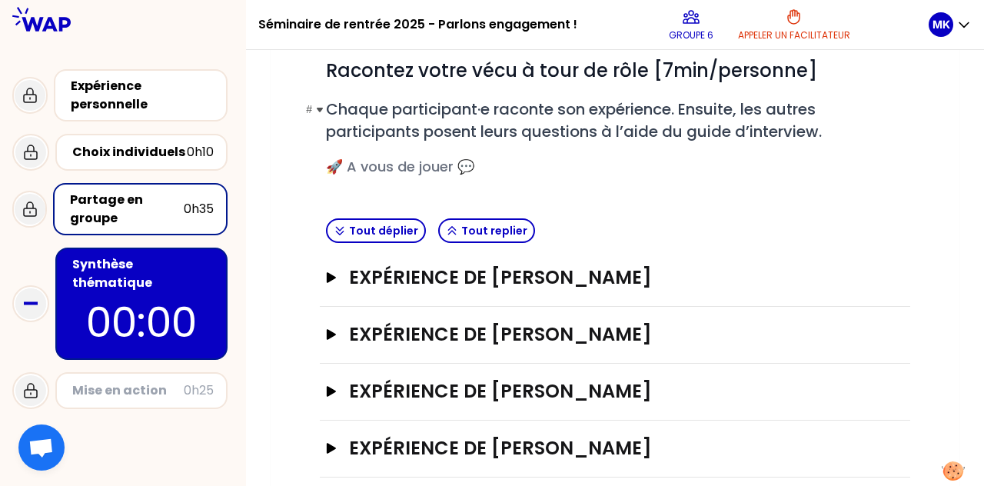
scroll to position [220, 0]
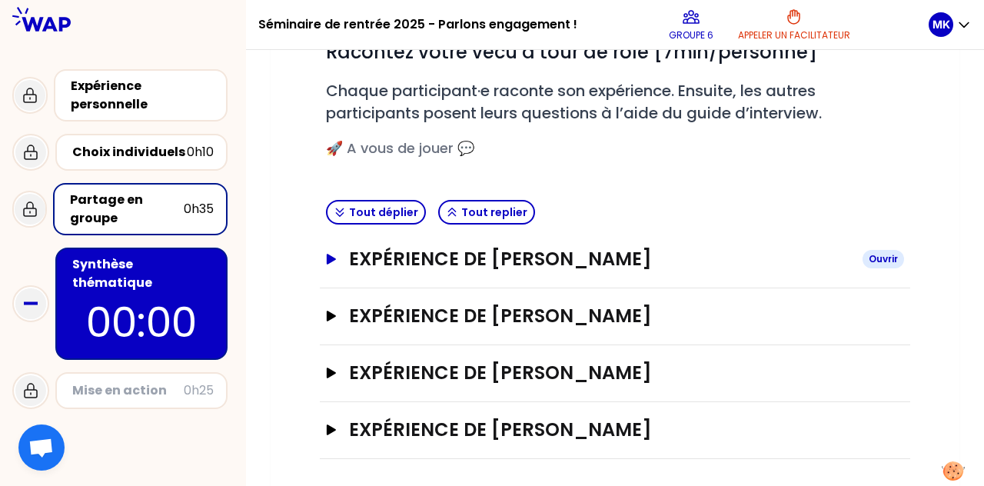
click at [327, 259] on icon "button" at bounding box center [331, 259] width 9 height 11
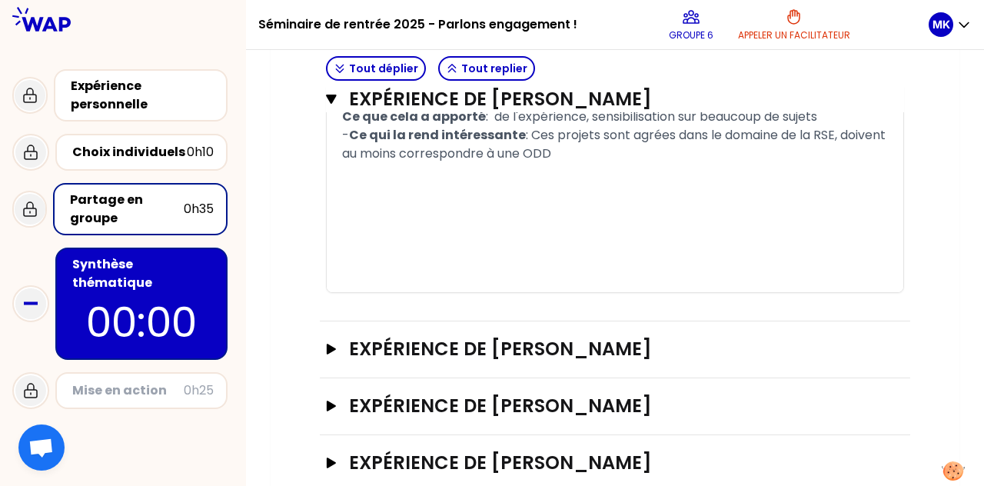
scroll to position [1058, 0]
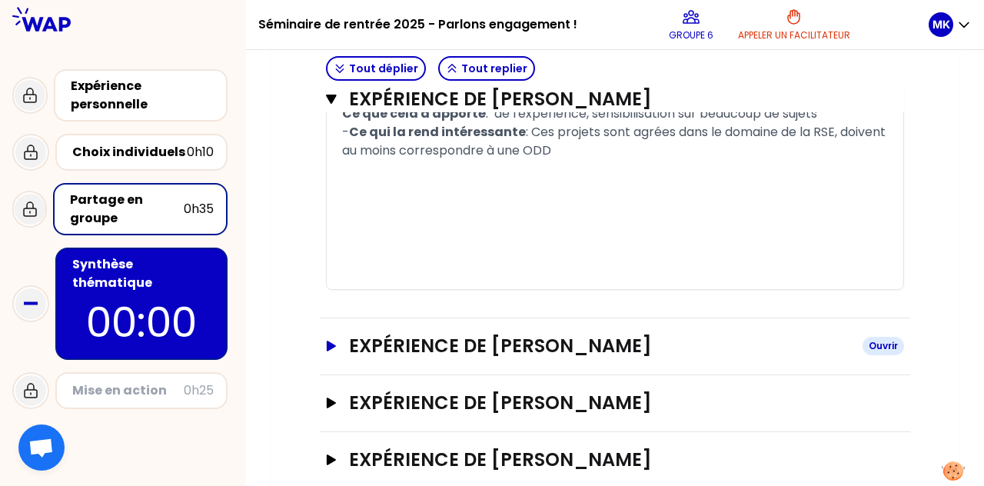
click at [338, 343] on button "Expérience de [PERSON_NAME]" at bounding box center [615, 346] width 578 height 25
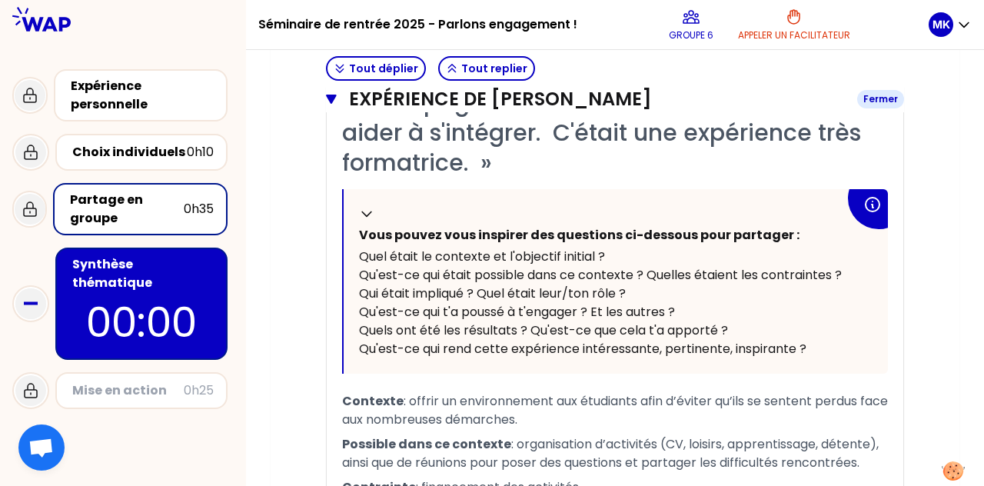
scroll to position [1833, 0]
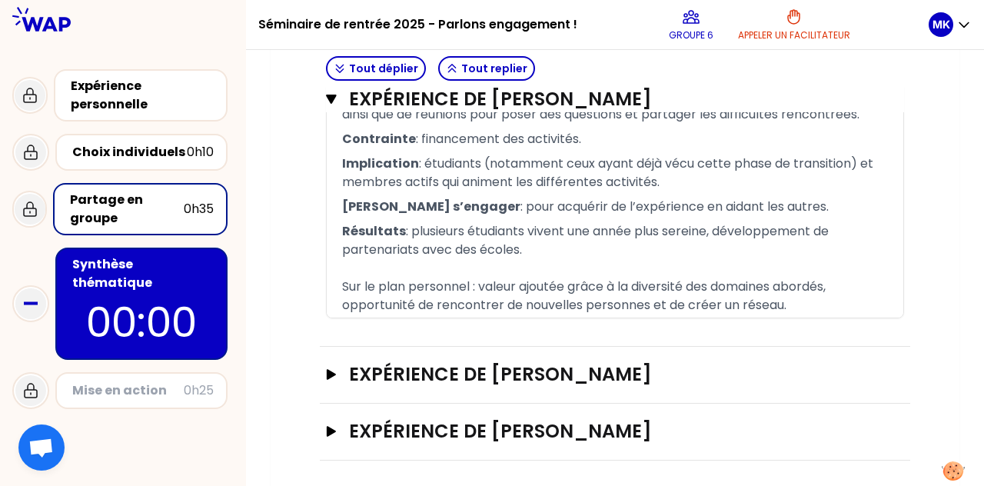
click at [321, 371] on div "Expérience de [PERSON_NAME]" at bounding box center [615, 375] width 591 height 57
click at [325, 369] on icon "button" at bounding box center [331, 374] width 12 height 11
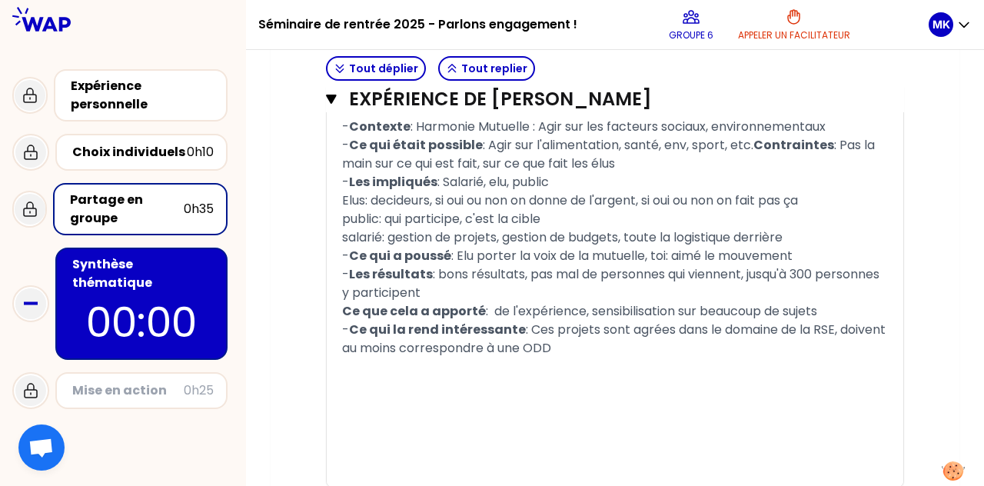
scroll to position [861, 0]
click at [490, 252] on span ": Elu porter la voix de la mutuelle, toi: aimé le mouvement" at bounding box center [621, 255] width 341 height 18
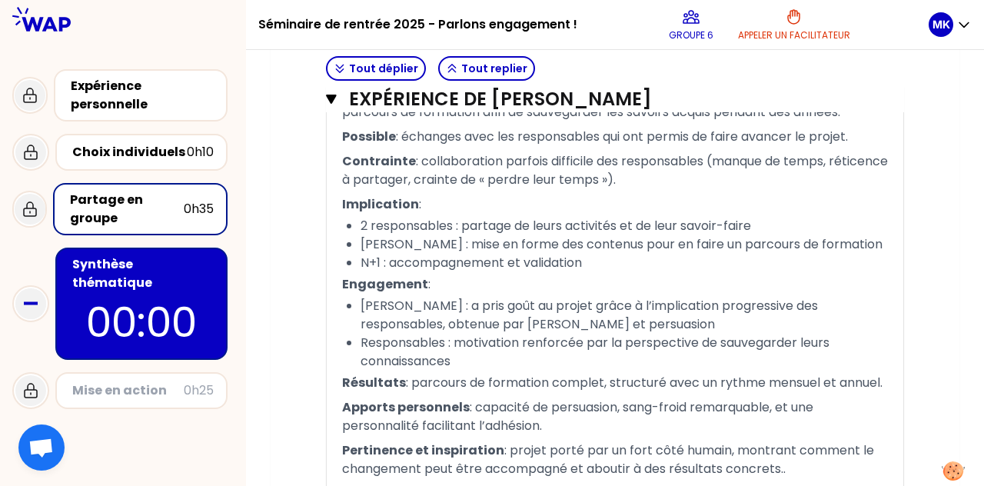
scroll to position [2738, 0]
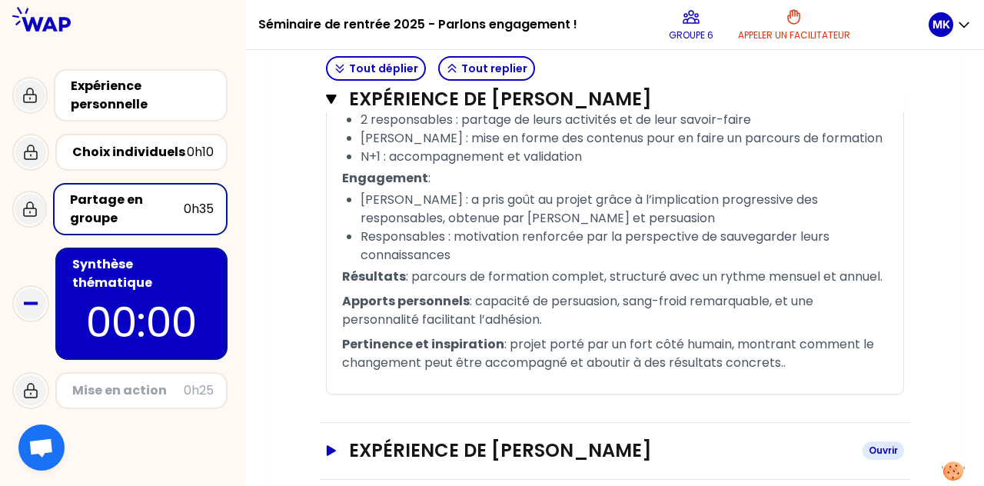
click at [336, 438] on button "Expérience de [PERSON_NAME]" at bounding box center [615, 450] width 578 height 25
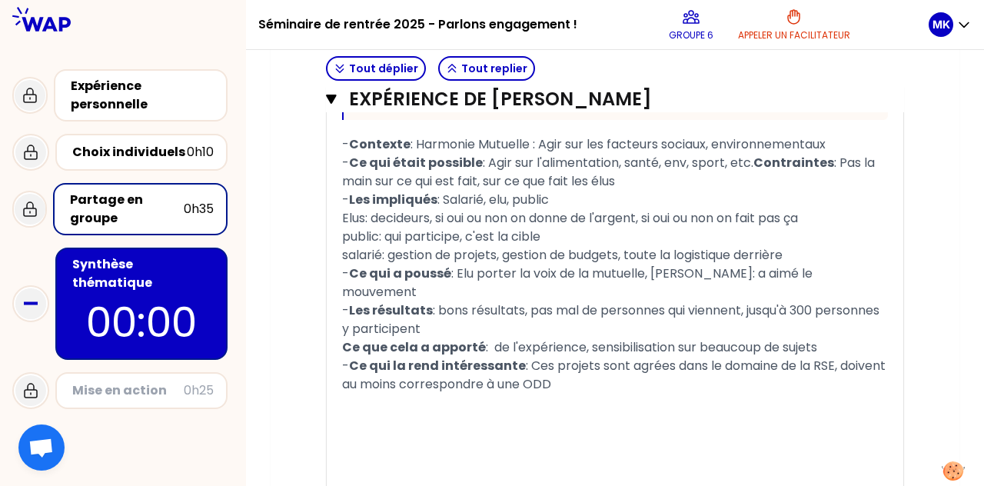
scroll to position [828, 0]
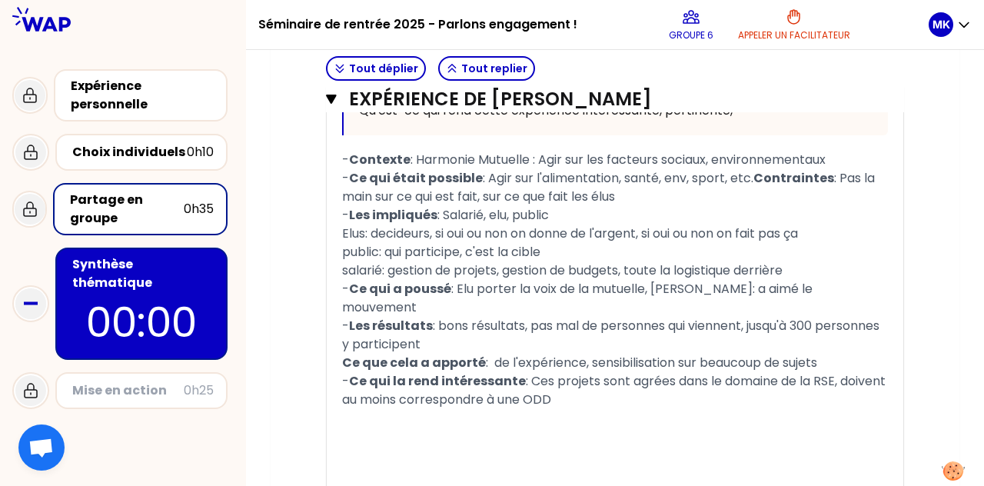
click at [157, 298] on p "00:00" at bounding box center [141, 322] width 145 height 60
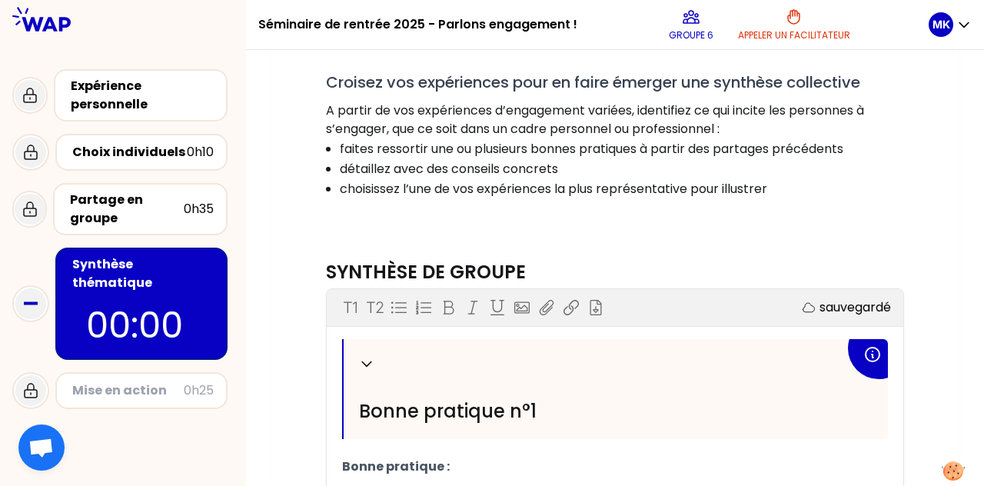
scroll to position [245, 0]
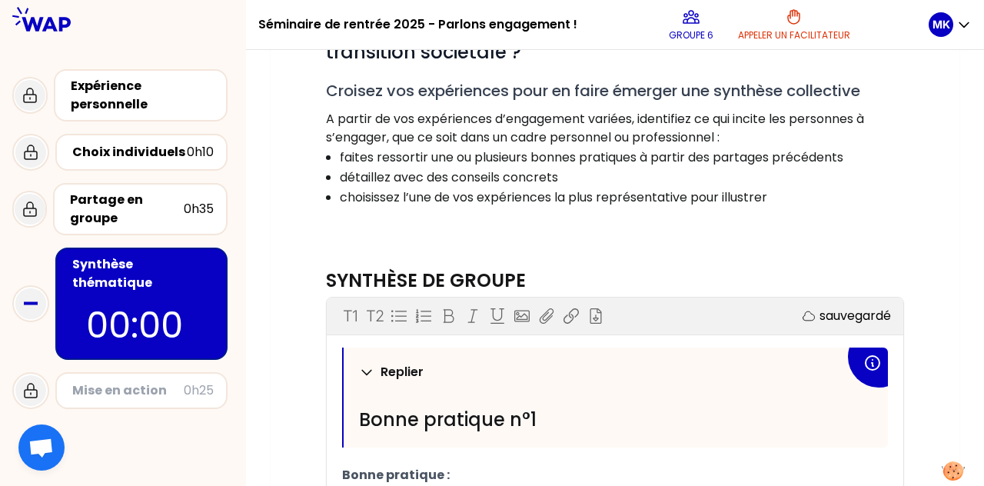
click at [367, 365] on icon at bounding box center [366, 372] width 15 height 15
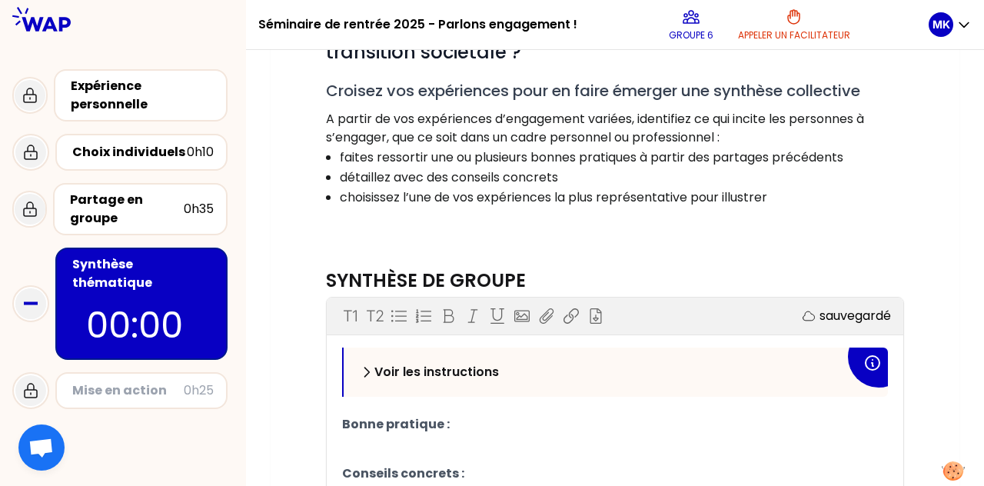
click at [367, 365] on icon at bounding box center [366, 372] width 15 height 15
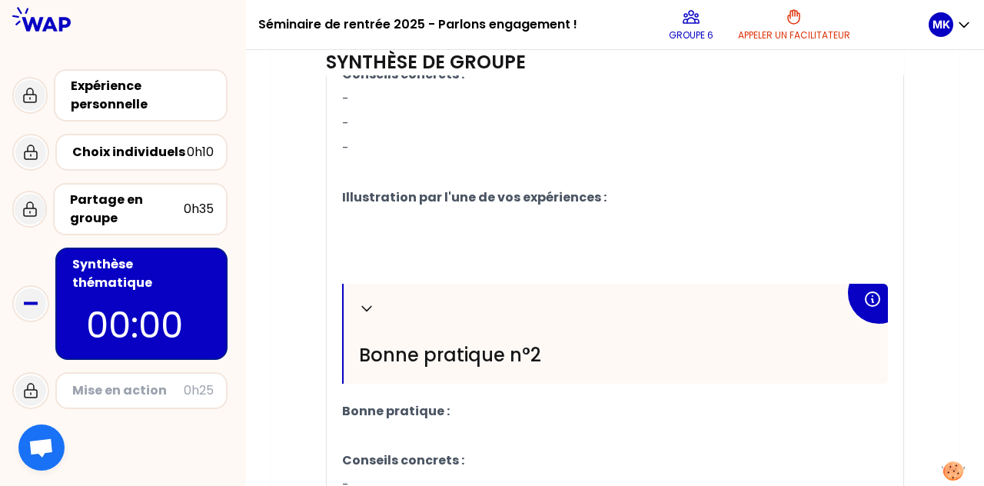
scroll to position [982, 0]
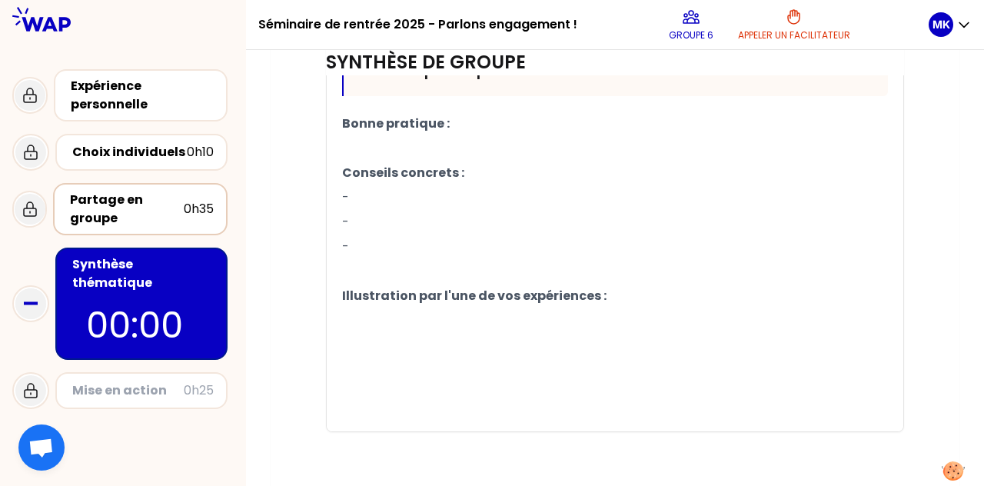
click at [170, 208] on div "Partage en groupe" at bounding box center [127, 209] width 114 height 37
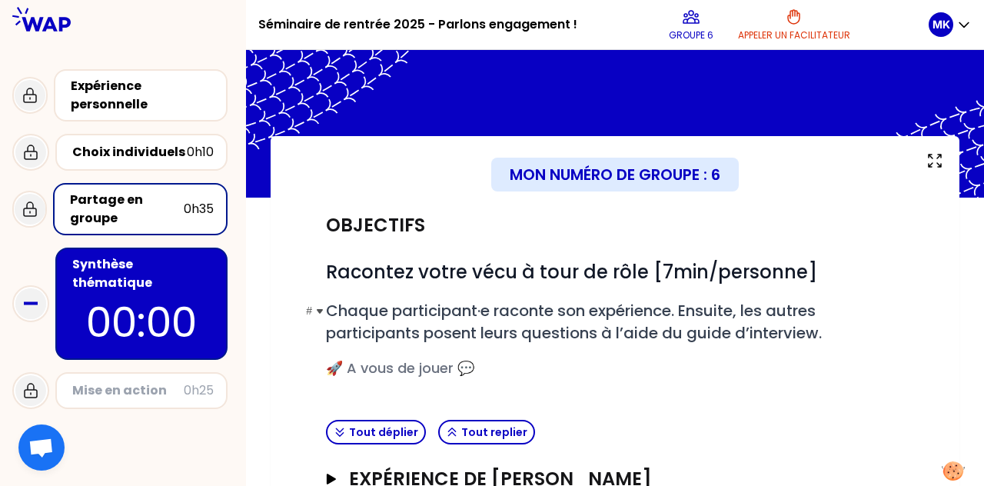
scroll to position [220, 0]
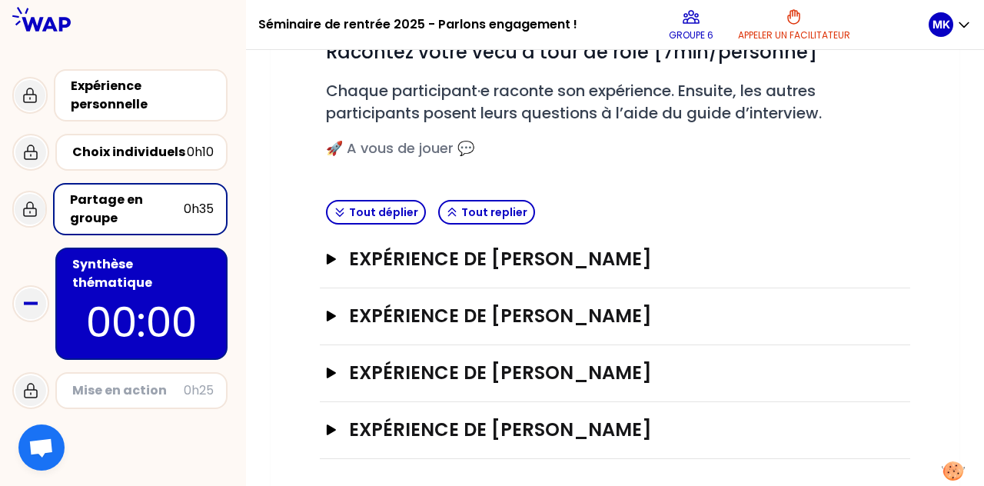
click at [188, 298] on p "00:00" at bounding box center [141, 322] width 145 height 60
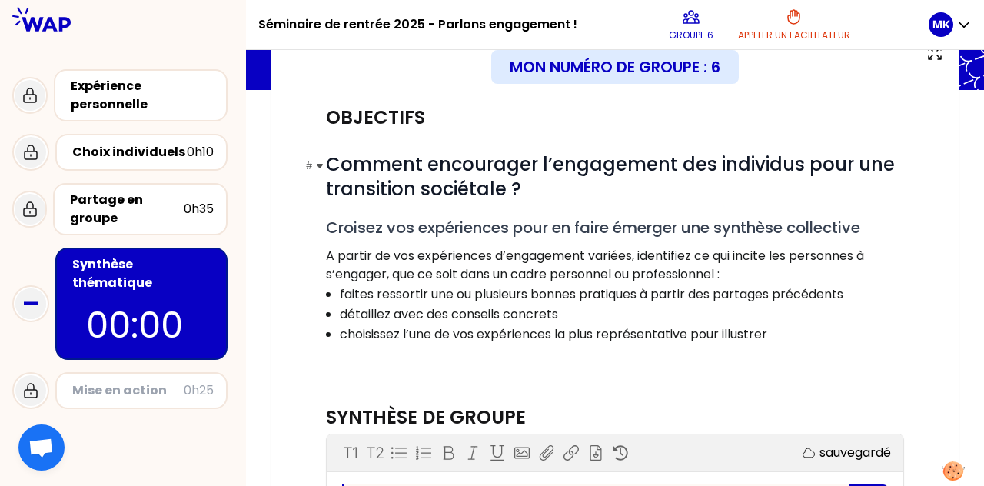
scroll to position [106, 0]
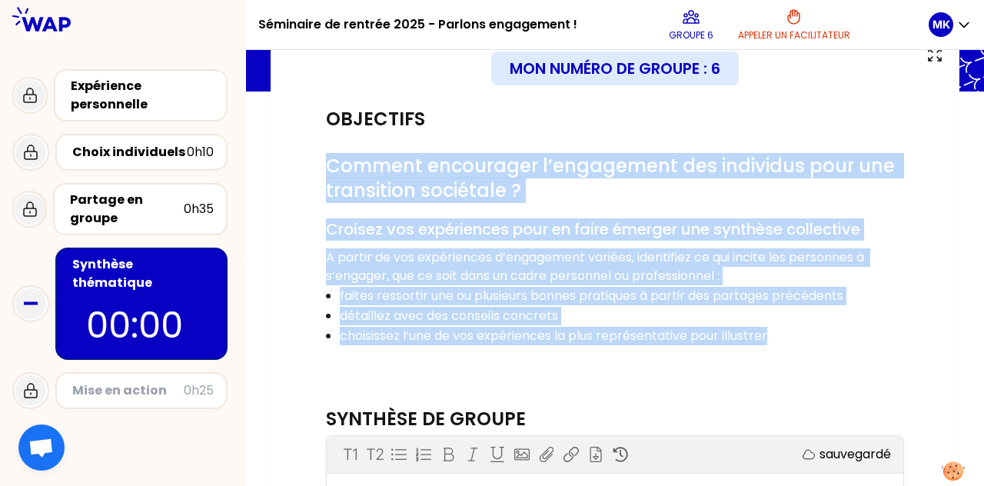
drag, startPoint x: 328, startPoint y: 162, endPoint x: 782, endPoint y: 327, distance: 483.7
click at [490, 327] on div "# Comment encourager l’engagement des individus pour une transition sociétale ?…" at bounding box center [615, 259] width 578 height 210
copy div "Comment encourager l’engagement des individus pour une transition sociétale ? #…"
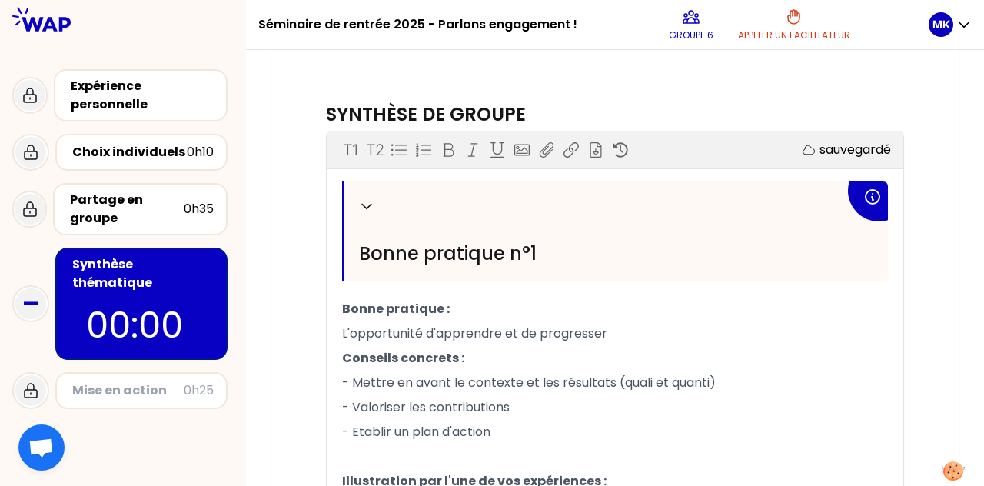
scroll to position [491, 0]
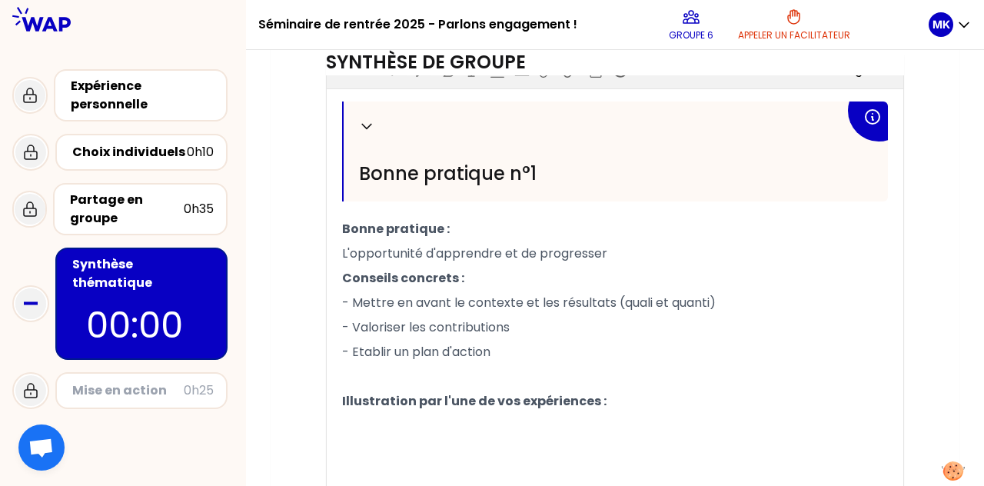
click at [490, 242] on p "L'opportunité d'apprendre et de progresser" at bounding box center [615, 254] width 546 height 25
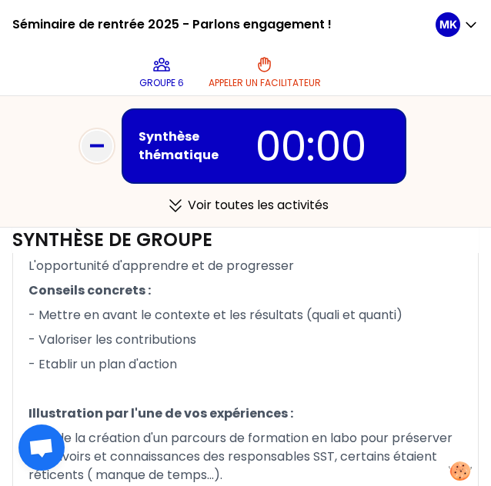
scroll to position [618, 0]
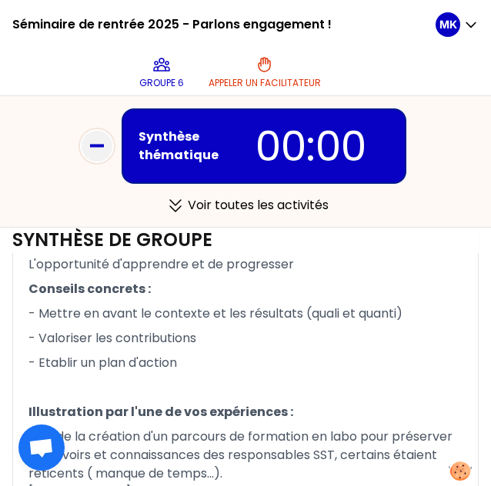
click at [208, 341] on p "- Valoriser les contributions" at bounding box center [245, 338] width 434 height 25
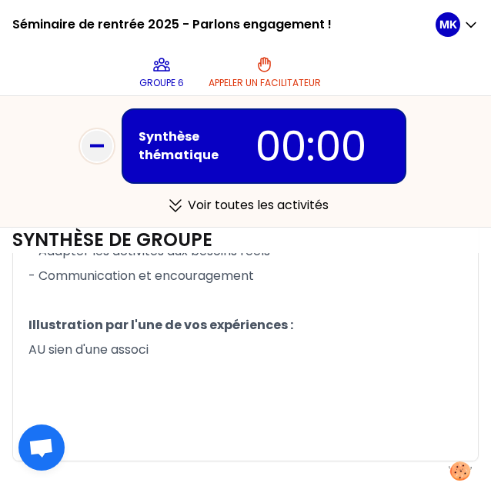
scroll to position [1237, 0]
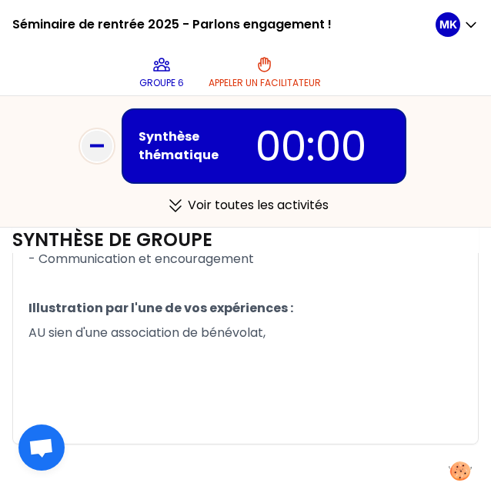
click at [45, 328] on span "AU sien d'une association de bénévolat," at bounding box center [146, 333] width 237 height 18
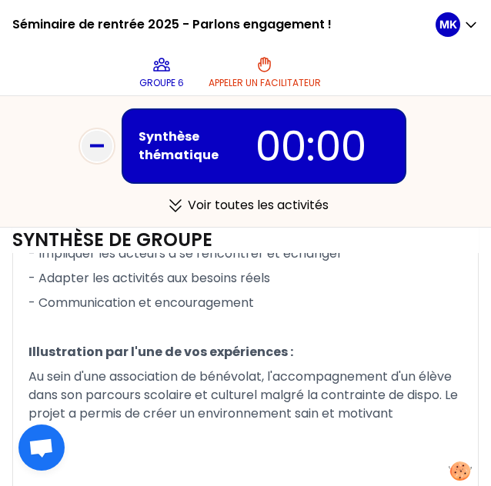
scroll to position [1192, 0]
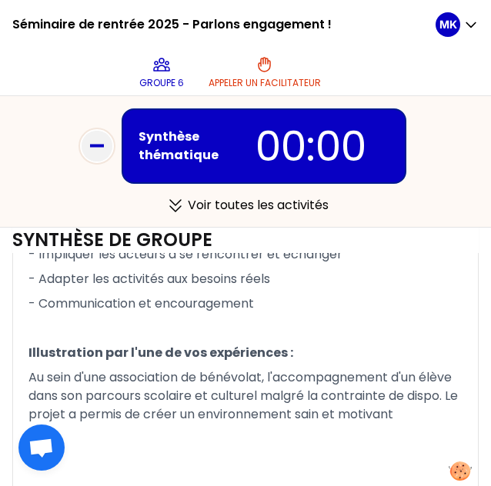
click at [170, 328] on p "﻿" at bounding box center [245, 328] width 434 height 25
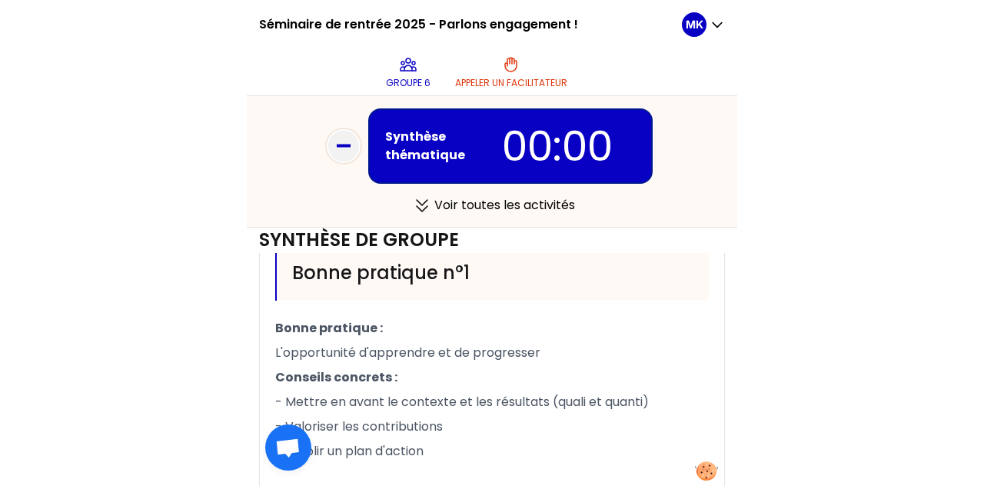
scroll to position [415, 0]
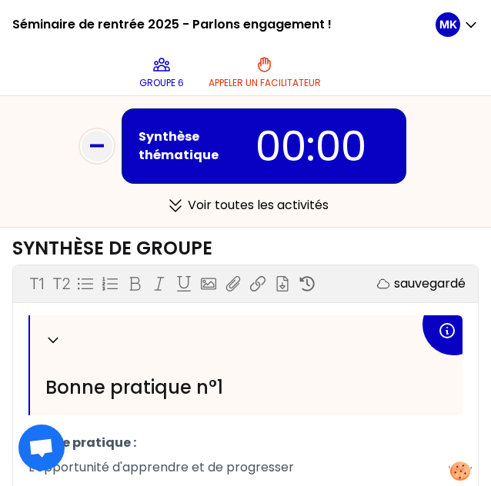
click at [102, 141] on icon at bounding box center [97, 146] width 31 height 31
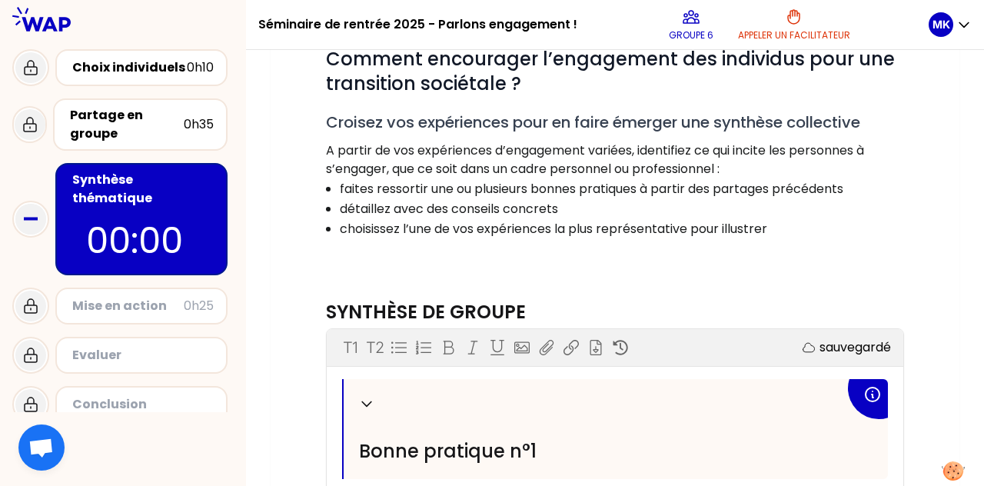
scroll to position [0, 0]
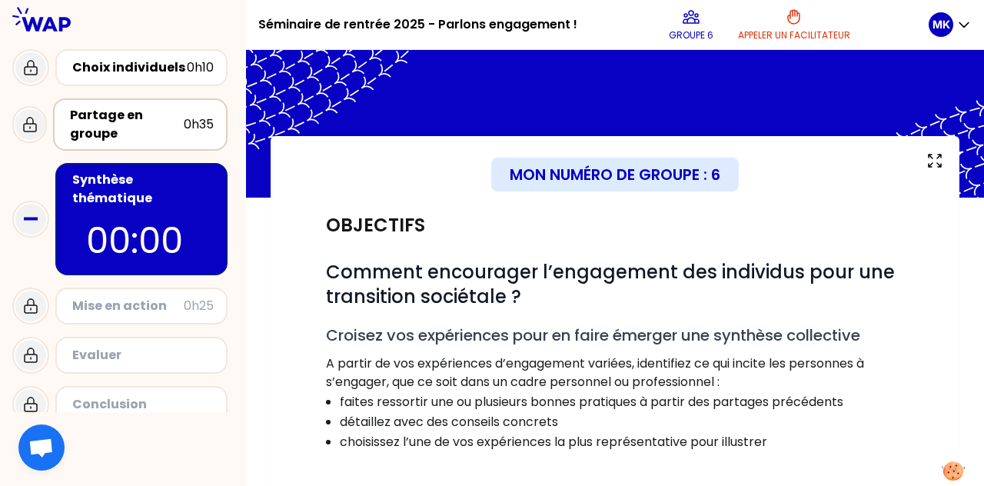
click at [124, 128] on div "Partage en groupe" at bounding box center [127, 124] width 114 height 37
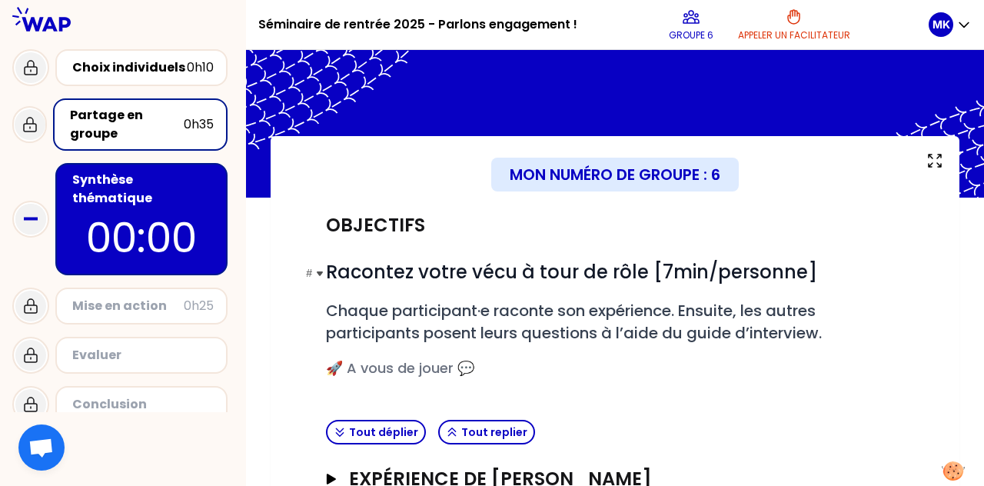
scroll to position [220, 0]
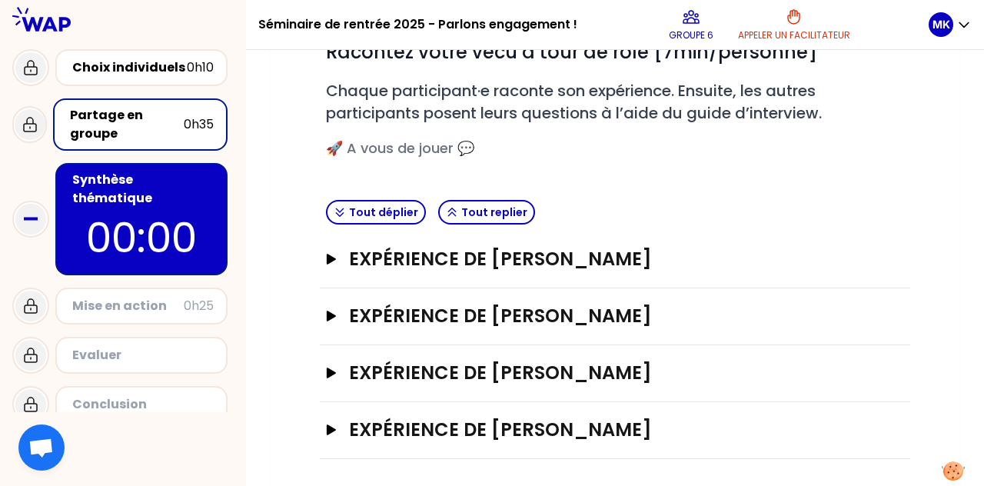
click at [157, 244] on p "00:00" at bounding box center [141, 238] width 145 height 60
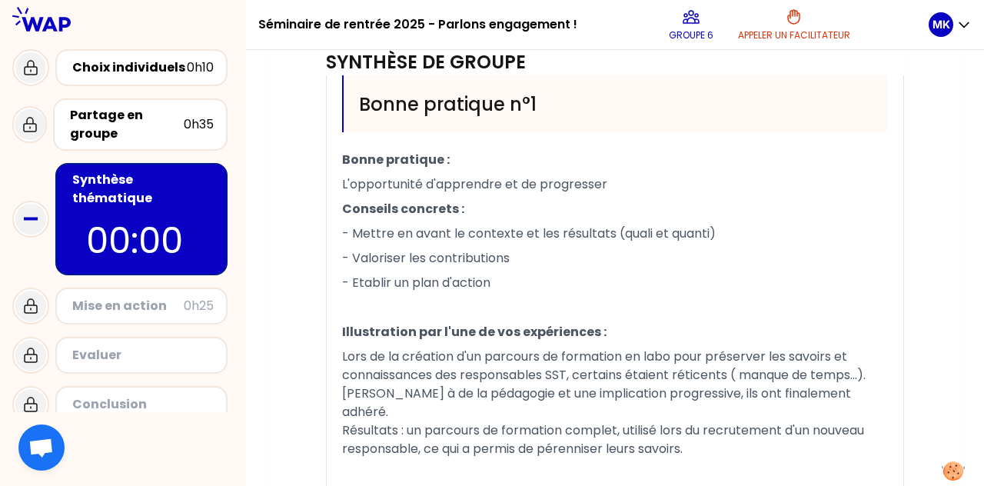
scroll to position [563, 0]
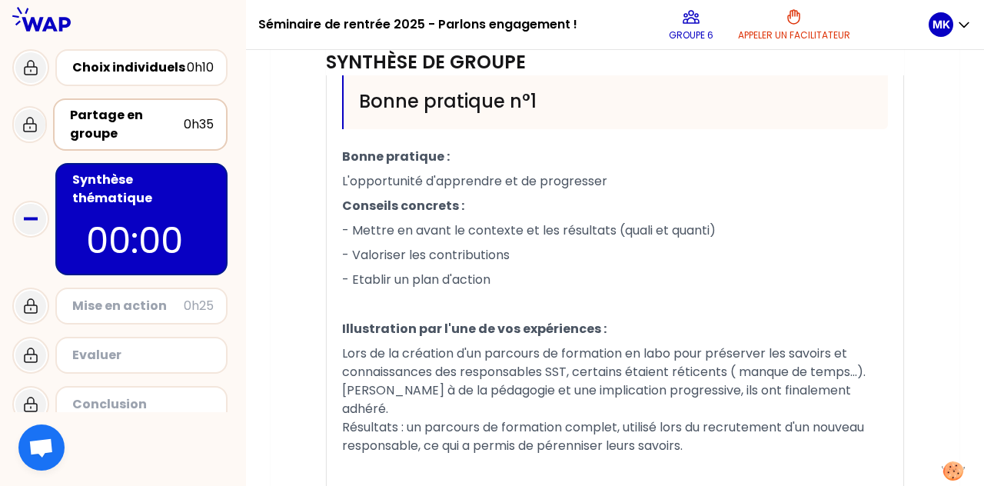
click at [140, 118] on div "Partage en groupe" at bounding box center [127, 124] width 114 height 37
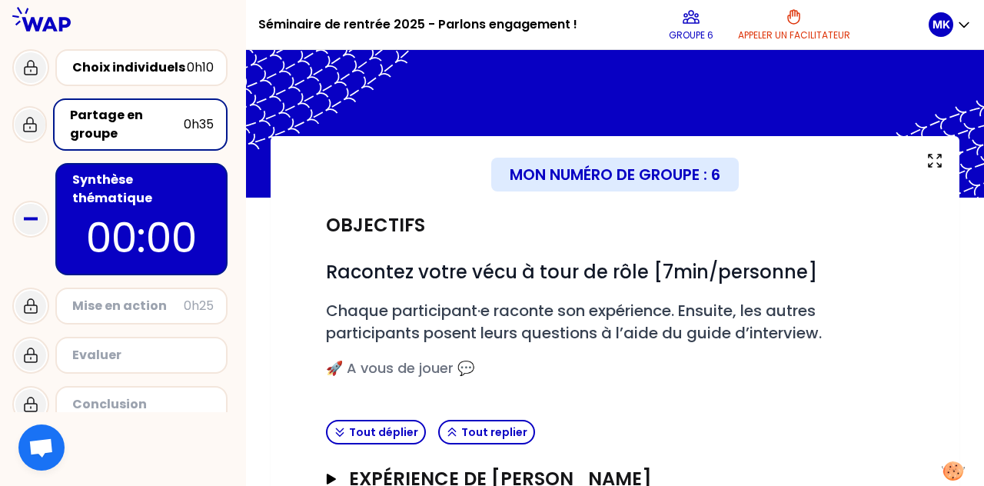
scroll to position [220, 0]
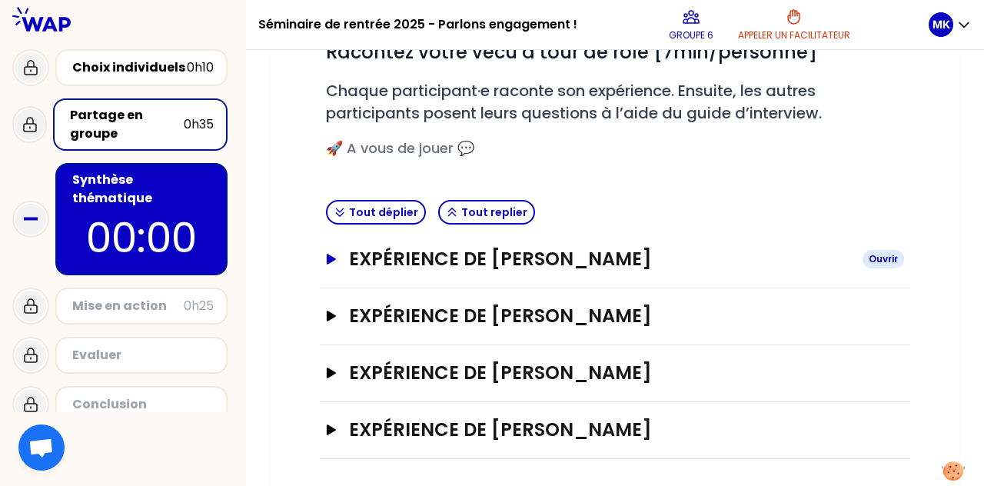
click at [330, 261] on icon "button" at bounding box center [331, 259] width 9 height 11
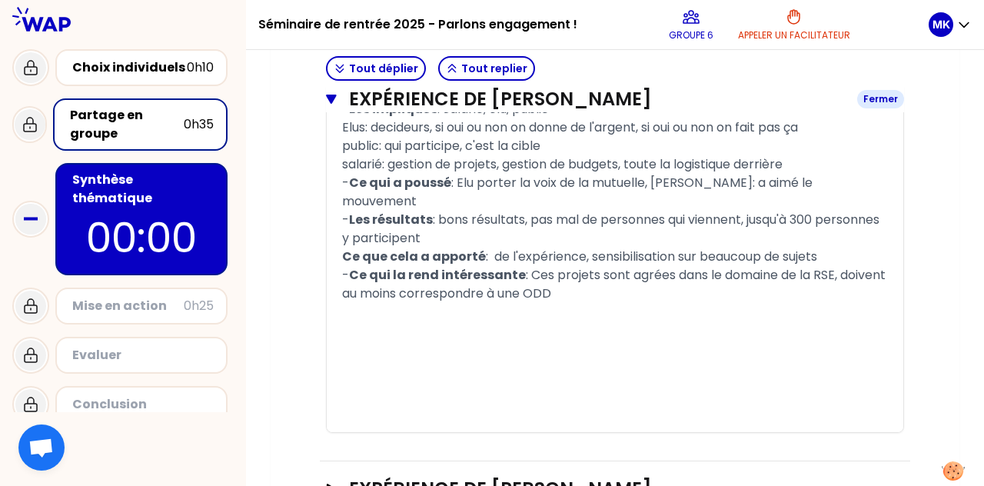
scroll to position [1088, 0]
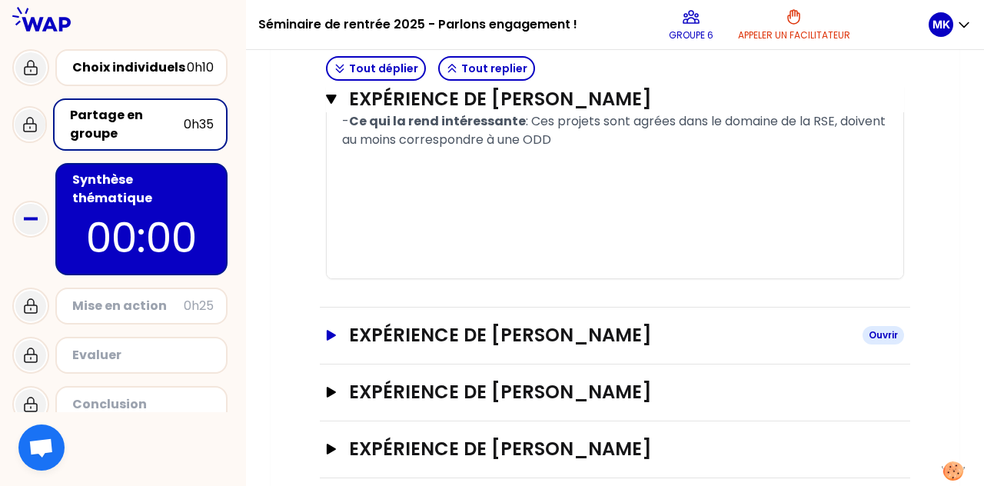
click at [328, 323] on button "Expérience de [PERSON_NAME]" at bounding box center [615, 335] width 578 height 25
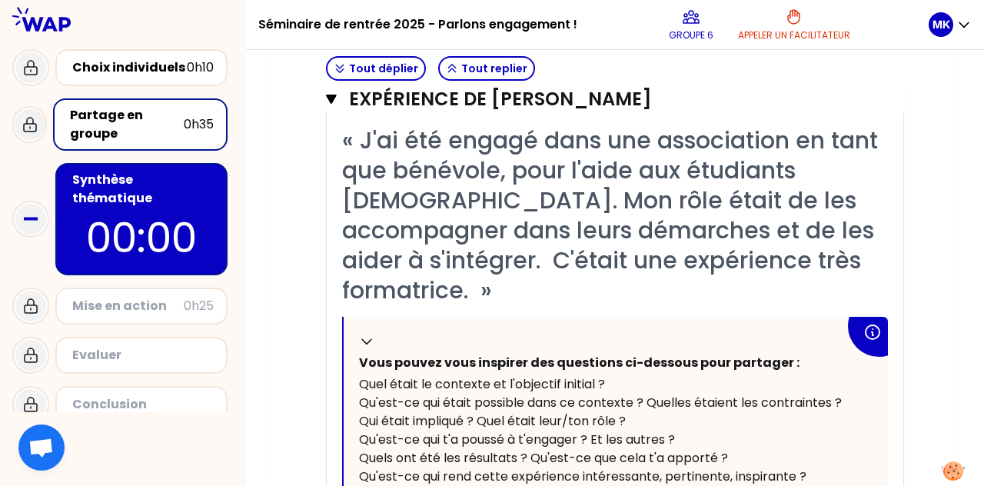
scroll to position [1374, 0]
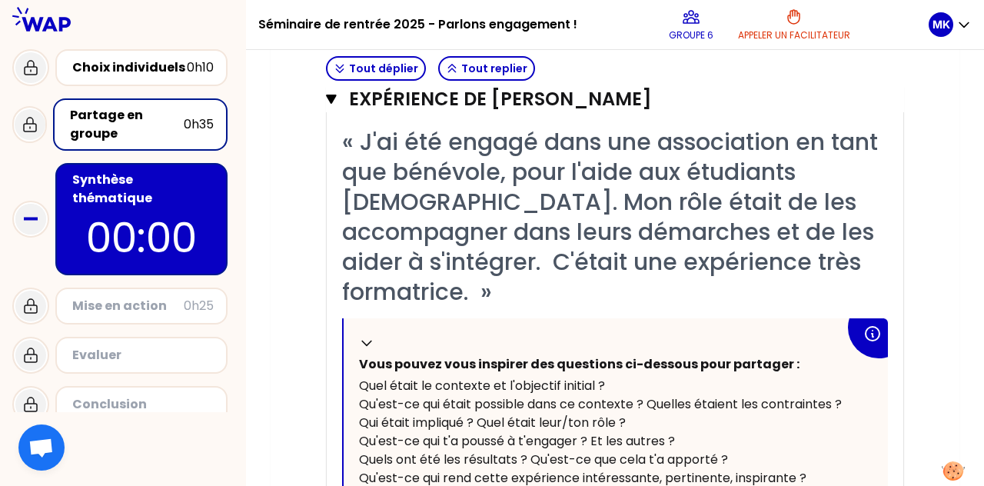
click at [91, 172] on div "Synthèse thématique" at bounding box center [143, 189] width 142 height 37
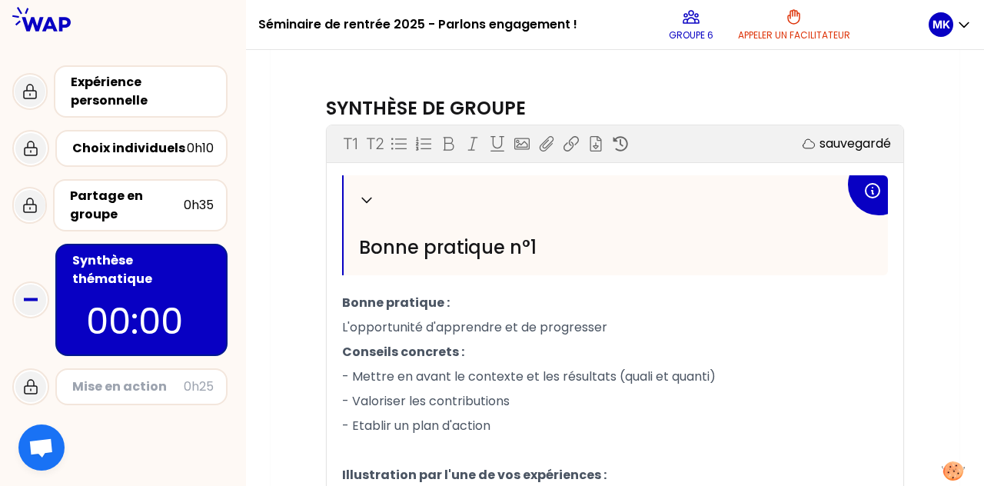
scroll to position [3, 0]
click at [170, 218] on div "Partage en groupe" at bounding box center [127, 206] width 114 height 37
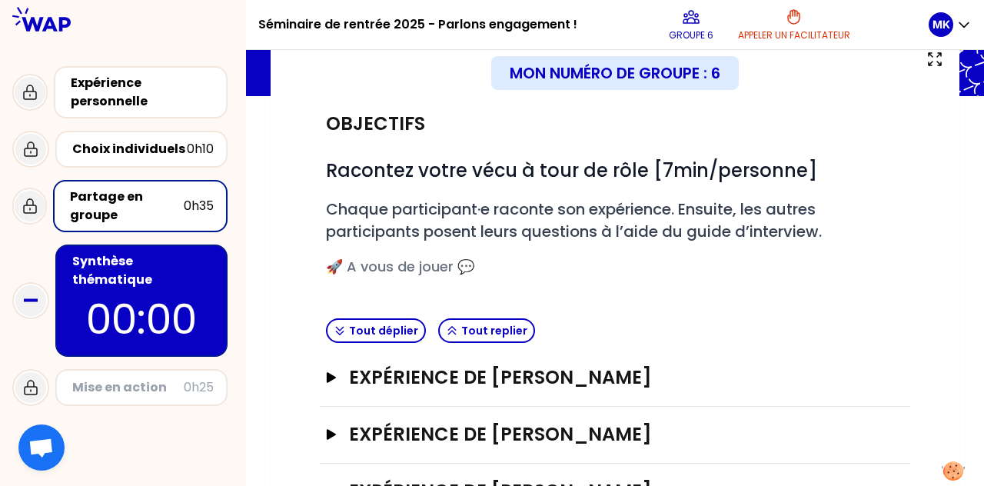
scroll to position [220, 0]
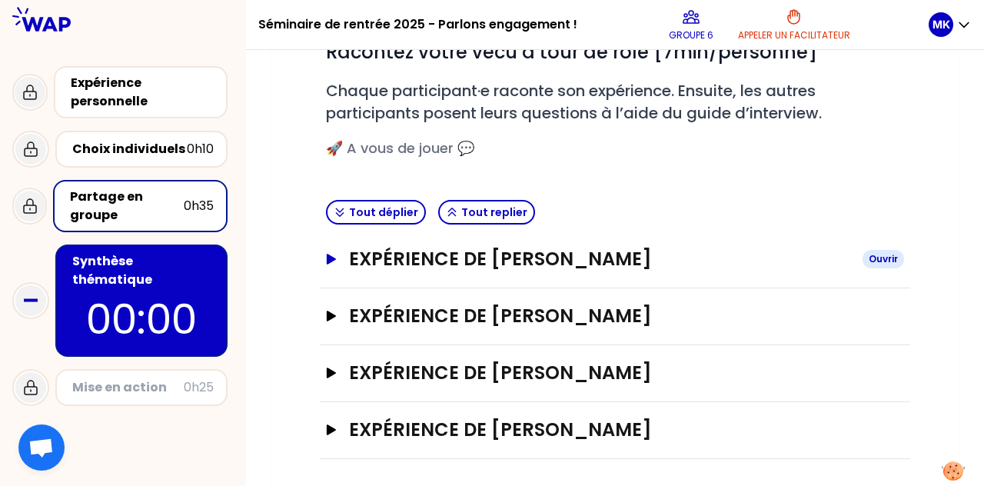
click at [332, 252] on button "Expérience de [PERSON_NAME]" at bounding box center [615, 259] width 578 height 25
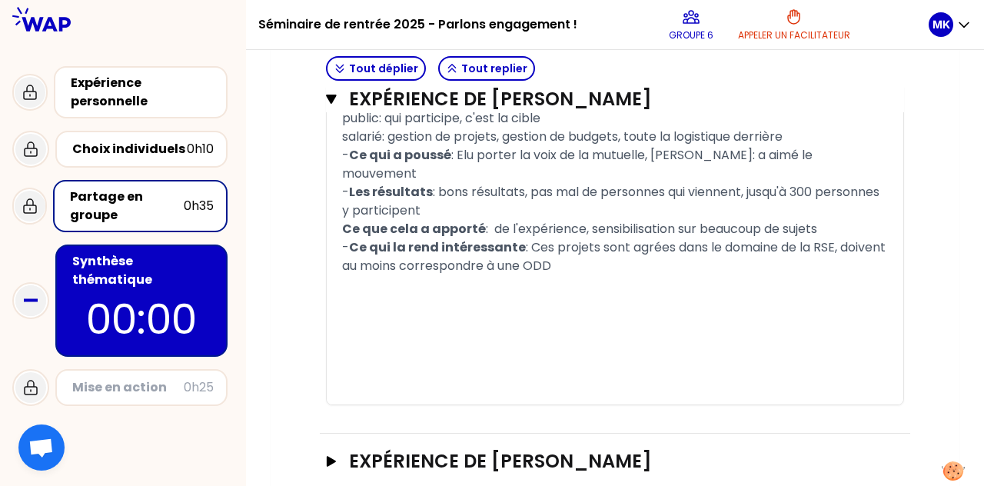
scroll to position [1088, 0]
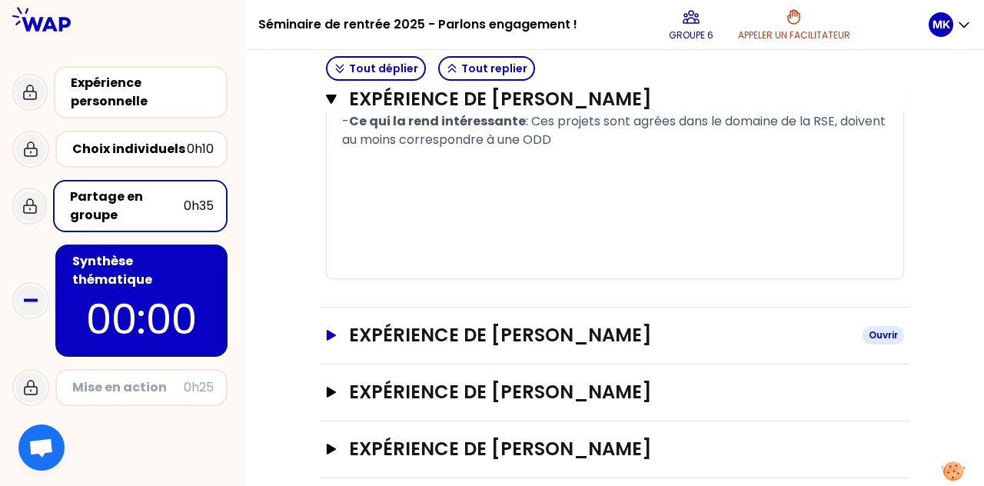
click at [490, 323] on h3 "Expérience de [PERSON_NAME]" at bounding box center [599, 335] width 501 height 25
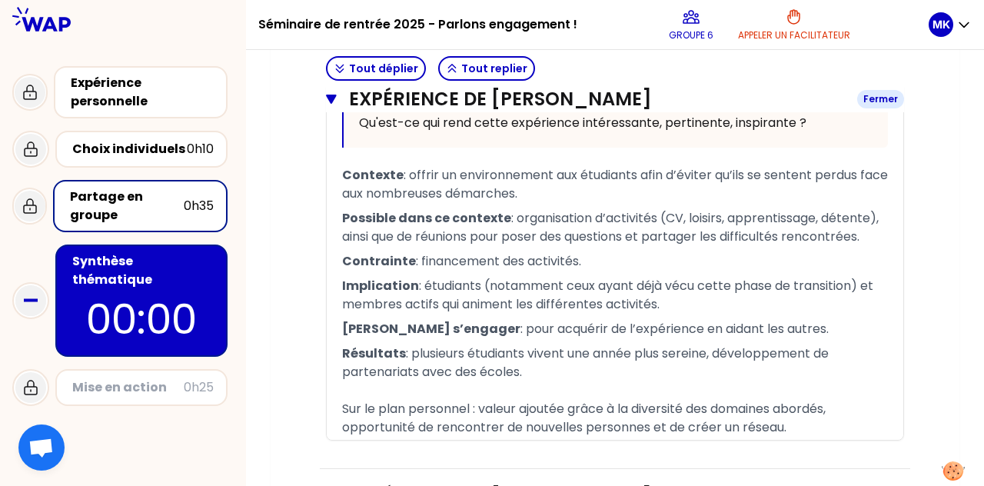
scroll to position [1833, 0]
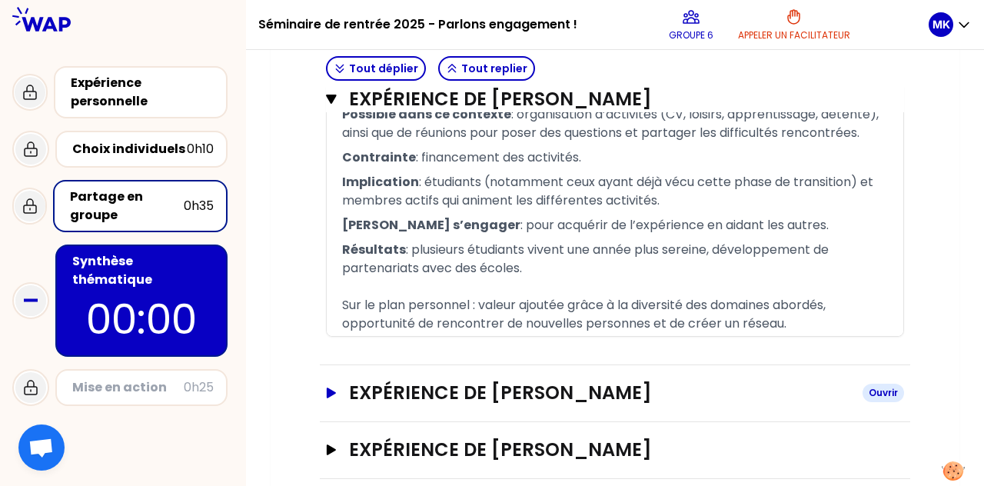
click at [426, 381] on h3 "Expérience de [PERSON_NAME]" at bounding box center [599, 393] width 501 height 25
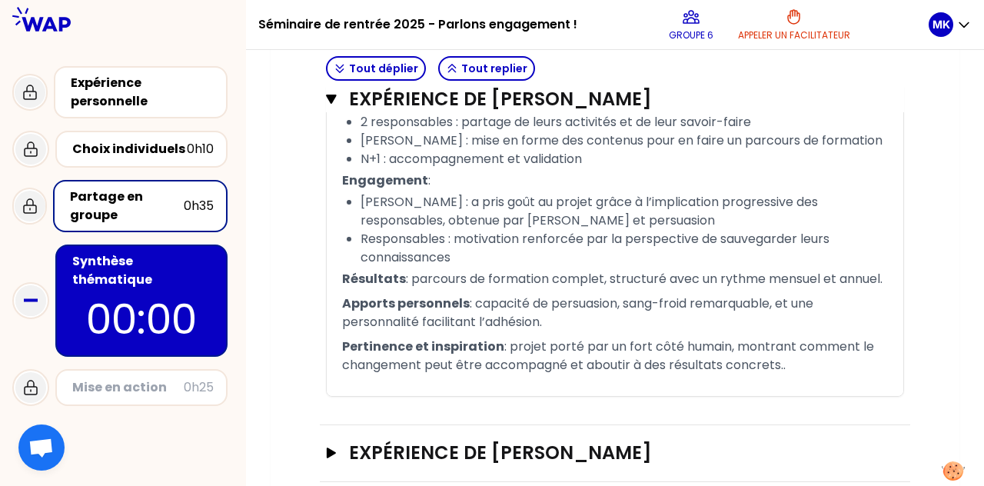
scroll to position [2738, 0]
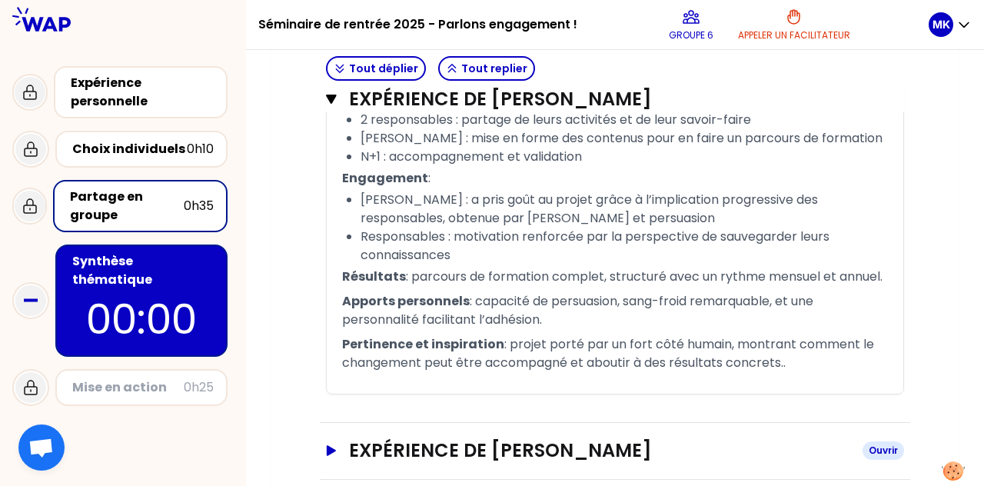
click at [490, 438] on h3 "Expérience de [PERSON_NAME]" at bounding box center [599, 450] width 501 height 25
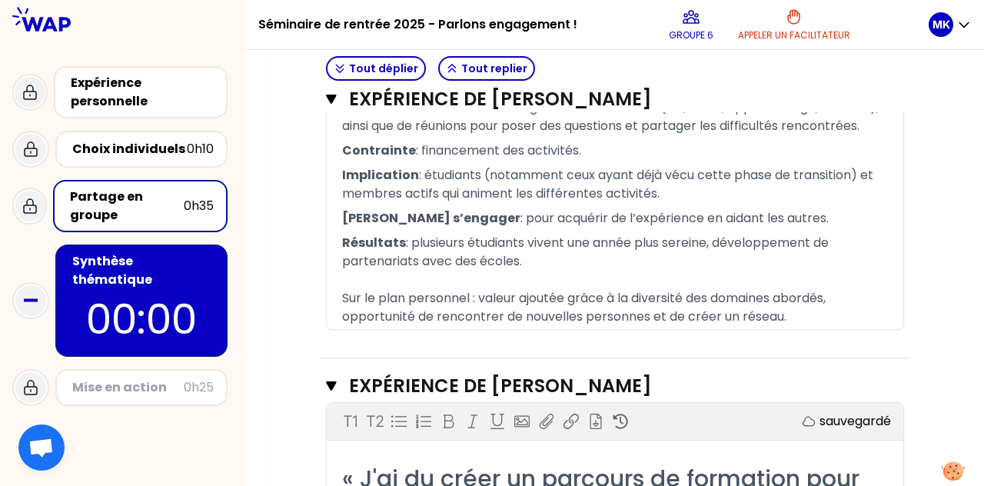
scroll to position [1840, 0]
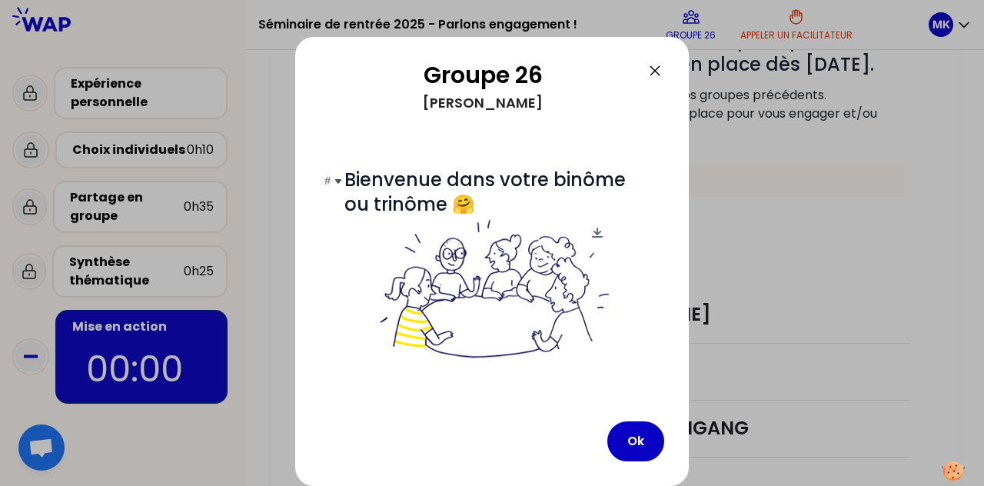
scroll to position [6, 0]
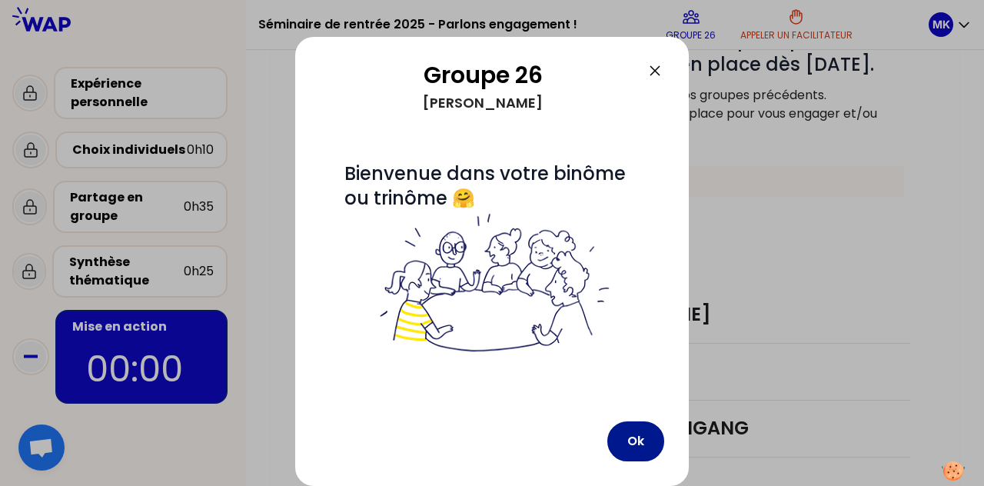
click at [490, 448] on button "Ok" at bounding box center [636, 441] width 57 height 40
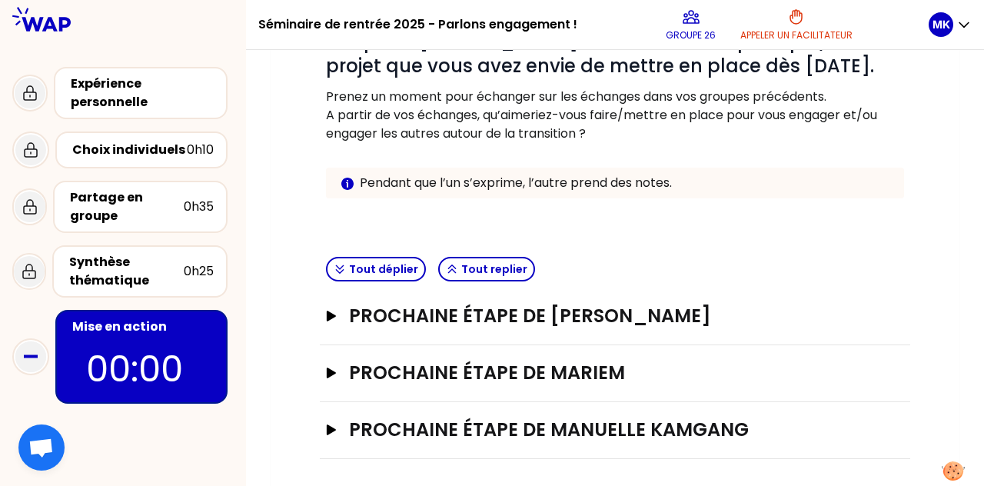
scroll to position [257, 0]
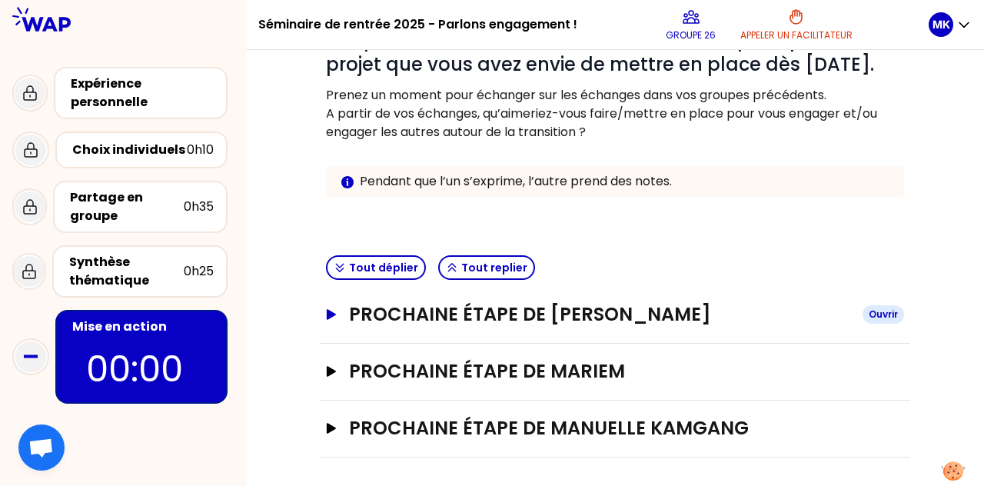
click at [338, 312] on button "Prochaine étape de [PERSON_NAME]" at bounding box center [615, 314] width 578 height 25
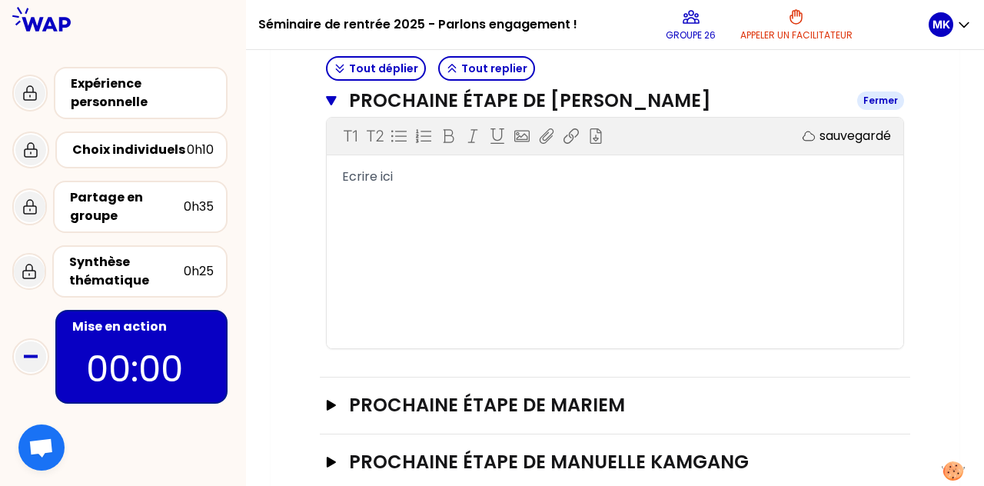
scroll to position [502, 0]
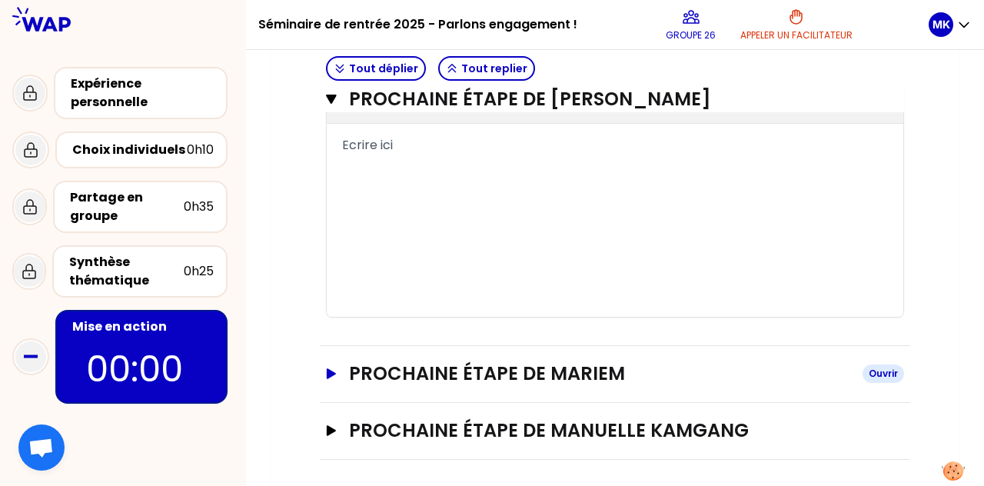
click at [332, 370] on icon "button" at bounding box center [331, 373] width 9 height 11
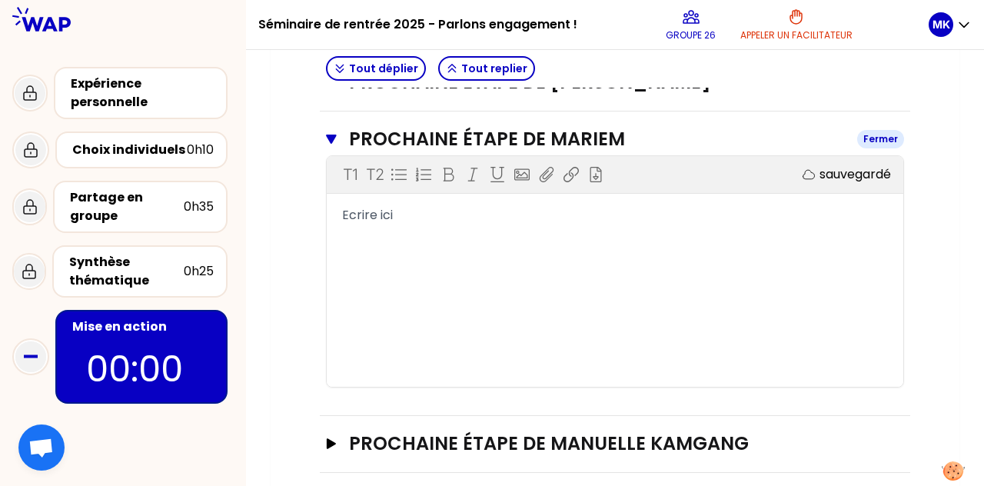
scroll to position [751, 0]
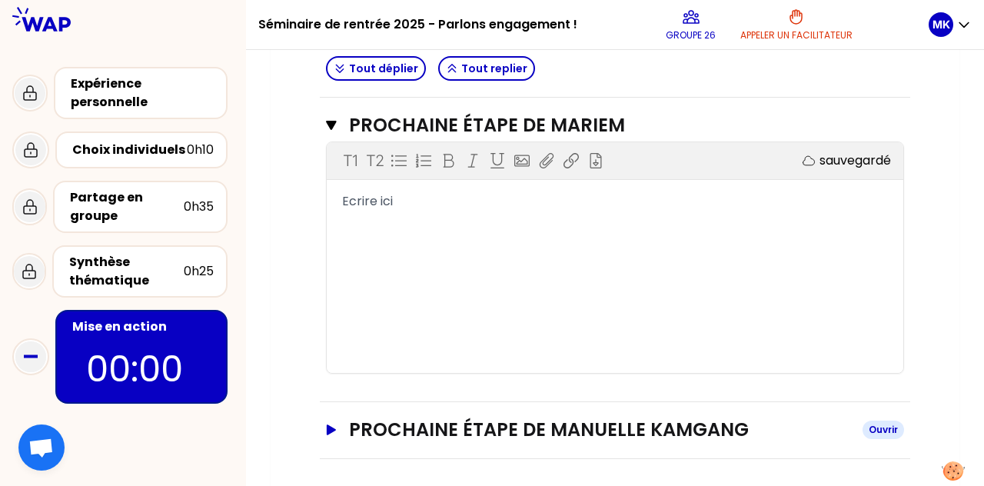
click at [332, 425] on icon "button" at bounding box center [331, 430] width 9 height 11
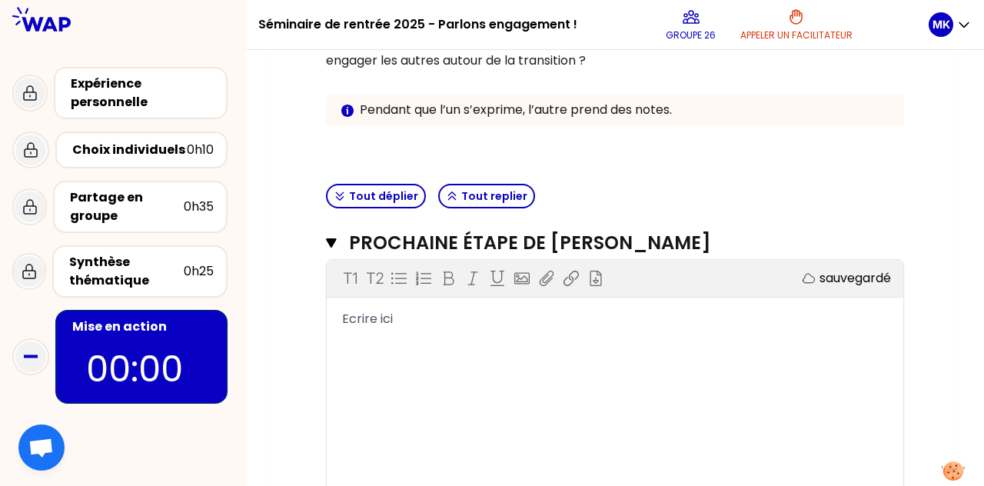
scroll to position [321, 0]
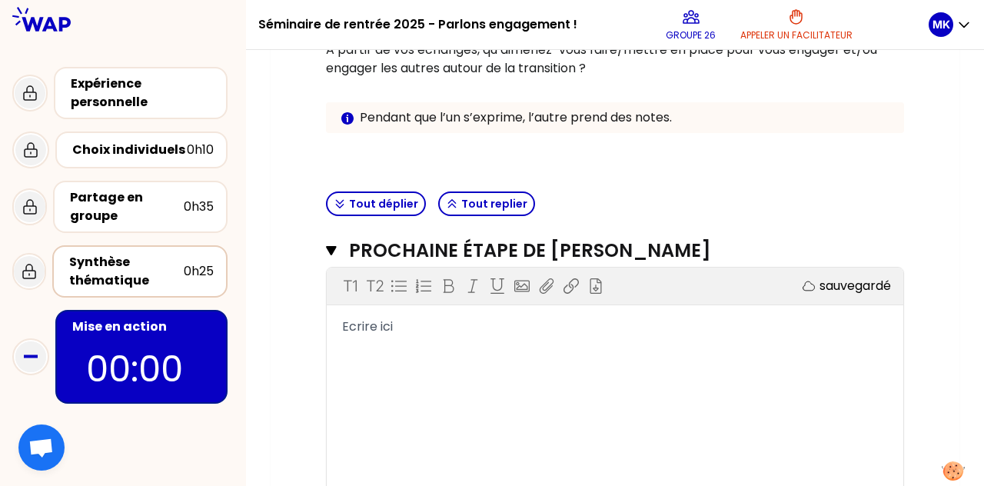
click at [181, 279] on div "Synthèse thématique" at bounding box center [126, 271] width 115 height 37
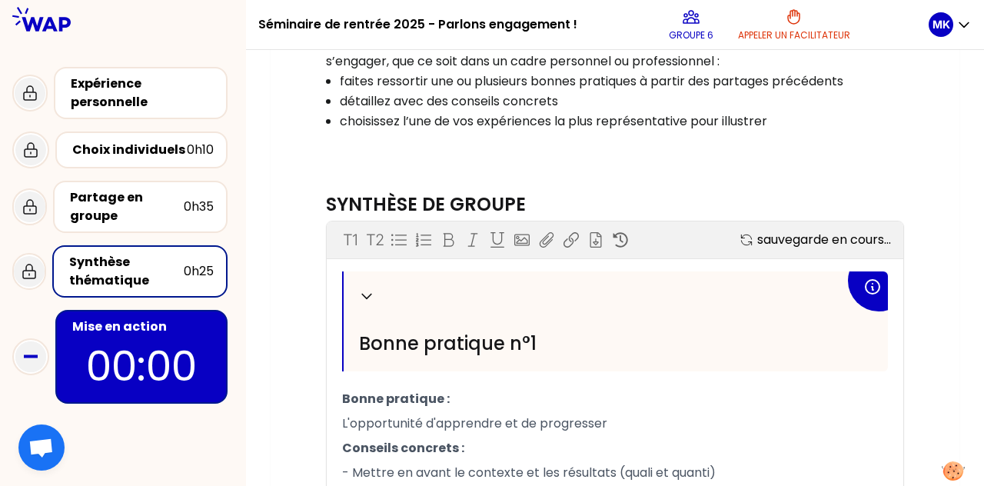
scroll to position [41, 0]
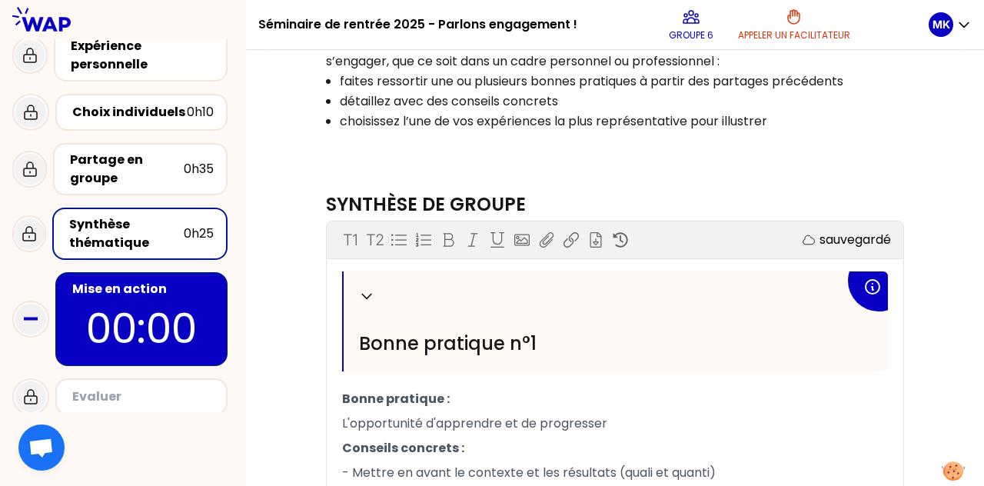
click at [184, 321] on p "00:00" at bounding box center [141, 328] width 145 height 60
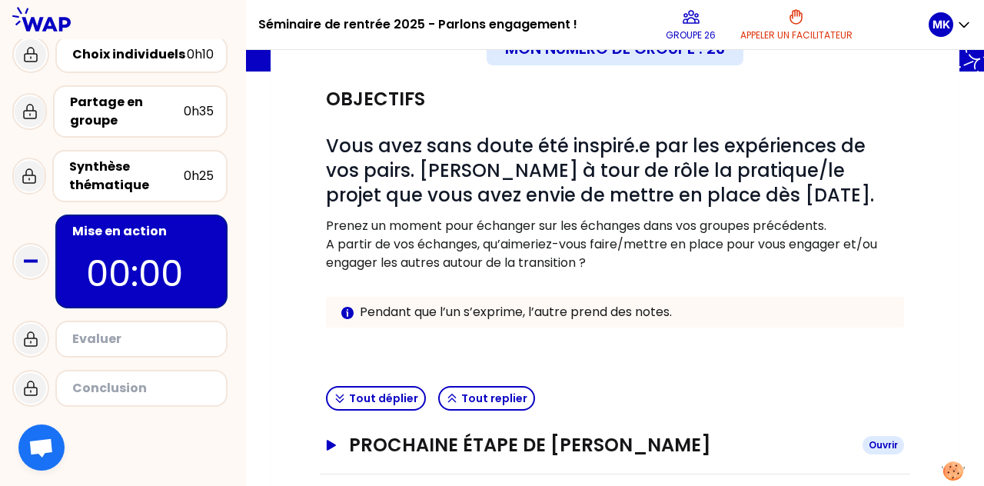
scroll to position [125, 0]
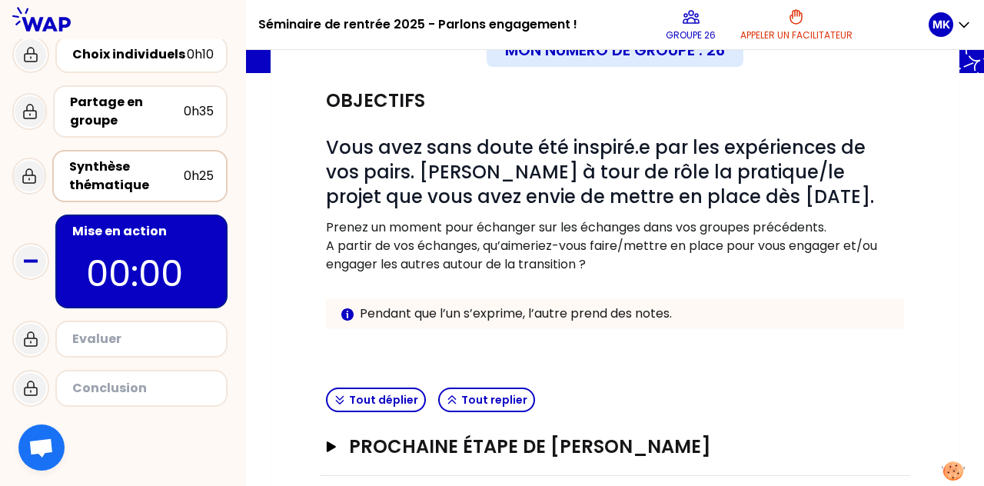
click at [163, 185] on div "Synthèse thématique" at bounding box center [126, 176] width 115 height 37
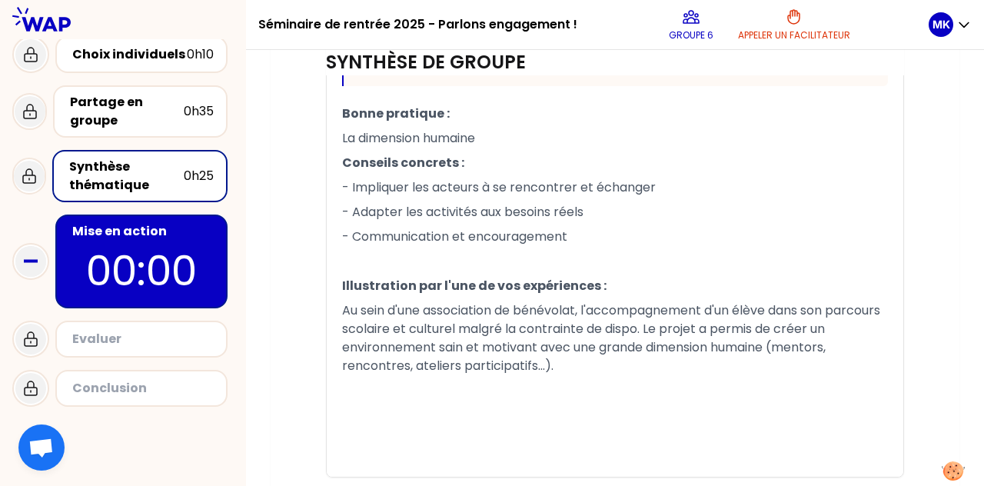
scroll to position [1111, 0]
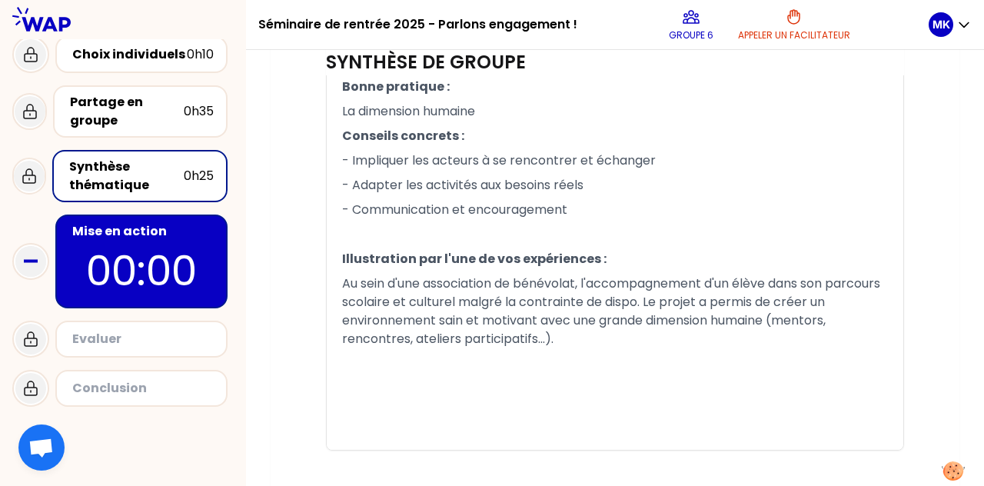
click at [129, 330] on div "Evaluer" at bounding box center [143, 339] width 142 height 18
click at [145, 285] on p "00:00" at bounding box center [141, 271] width 145 height 60
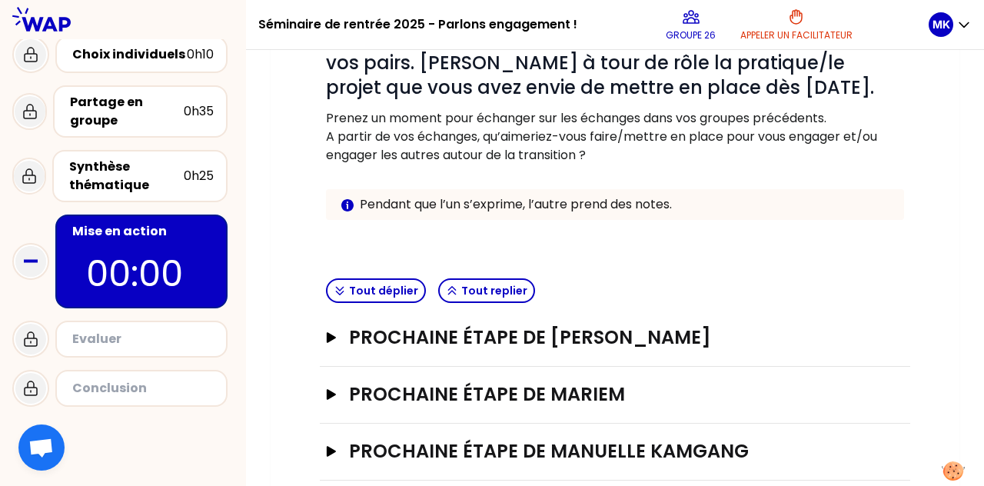
scroll to position [257, 0]
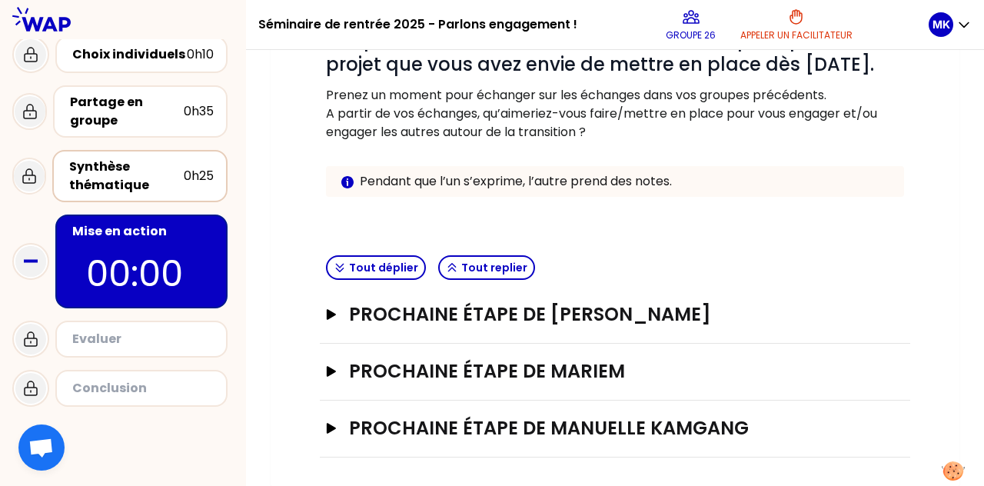
click at [193, 178] on div "0h25" at bounding box center [199, 176] width 30 height 18
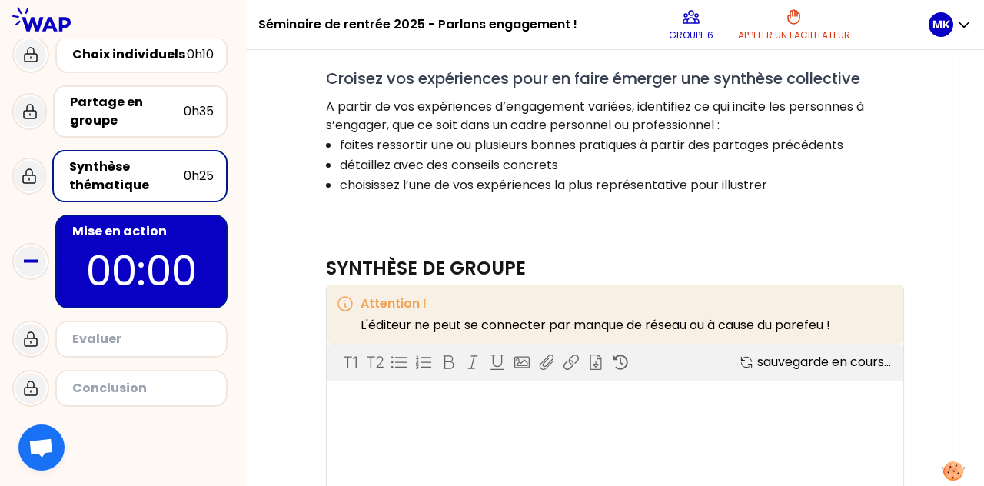
scroll to position [257, 0]
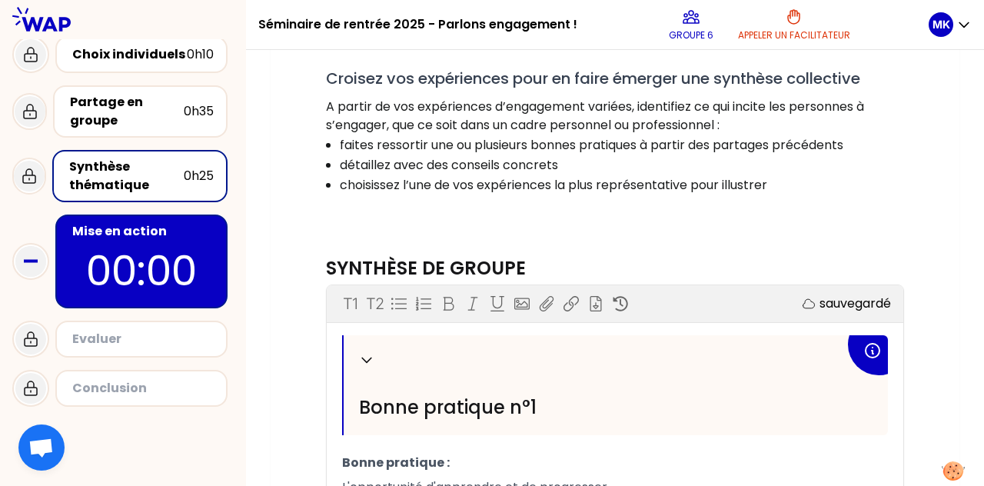
click at [189, 167] on div "0h25" at bounding box center [199, 176] width 30 height 18
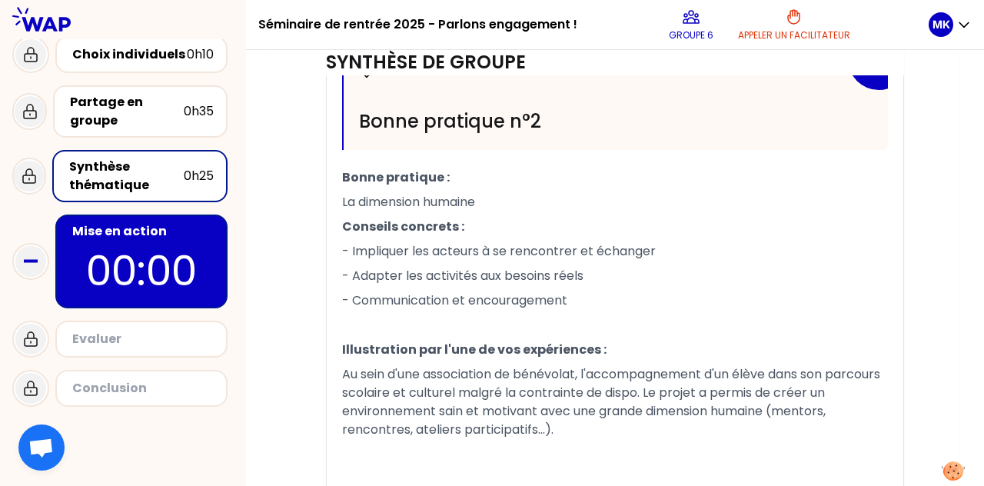
scroll to position [1111, 0]
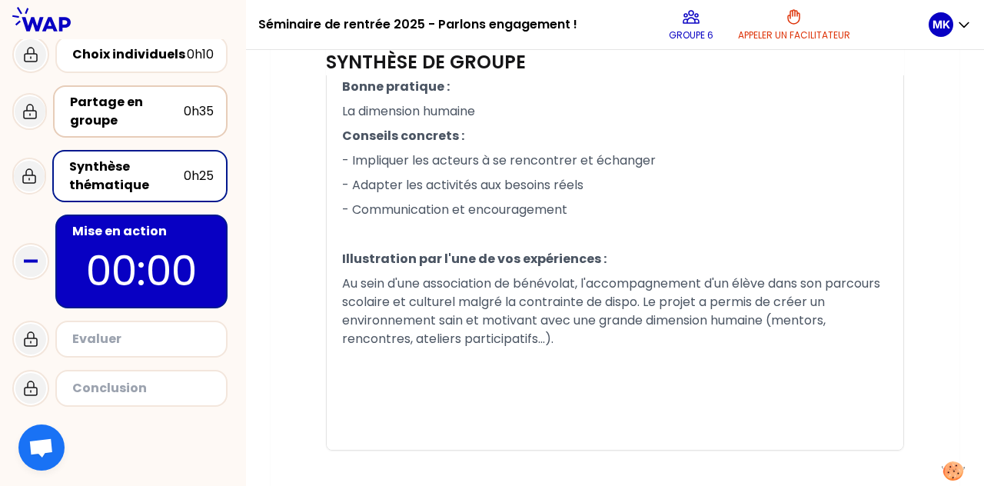
click at [132, 109] on div "Partage en groupe" at bounding box center [127, 111] width 114 height 37
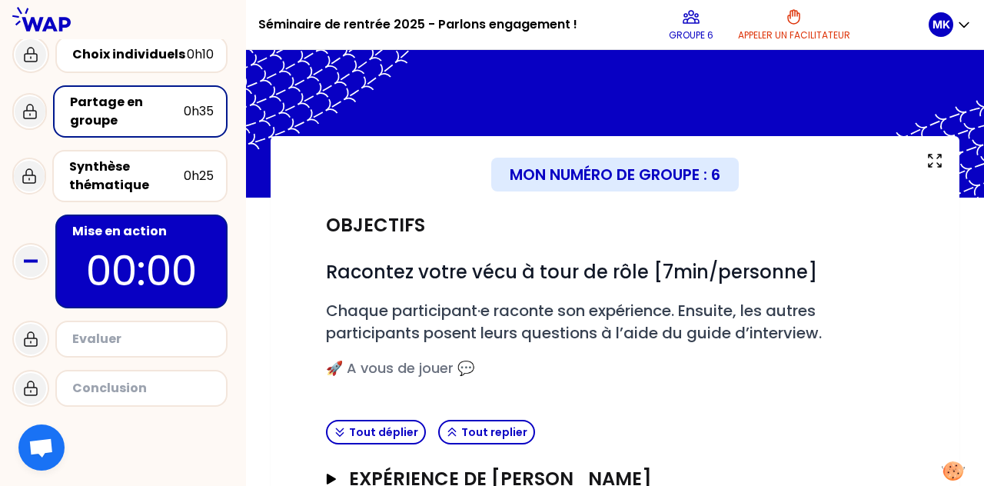
scroll to position [220, 0]
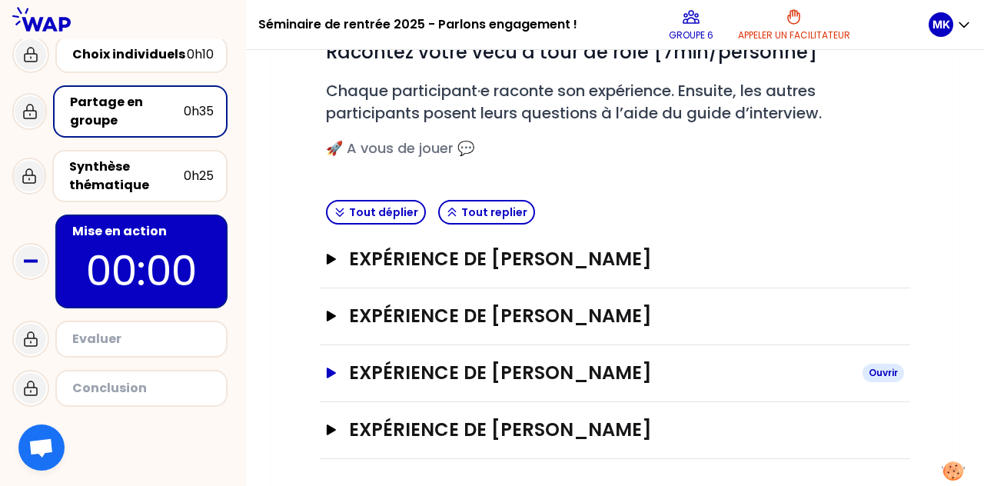
click at [367, 361] on h3 "Expérience de [PERSON_NAME]" at bounding box center [599, 373] width 501 height 25
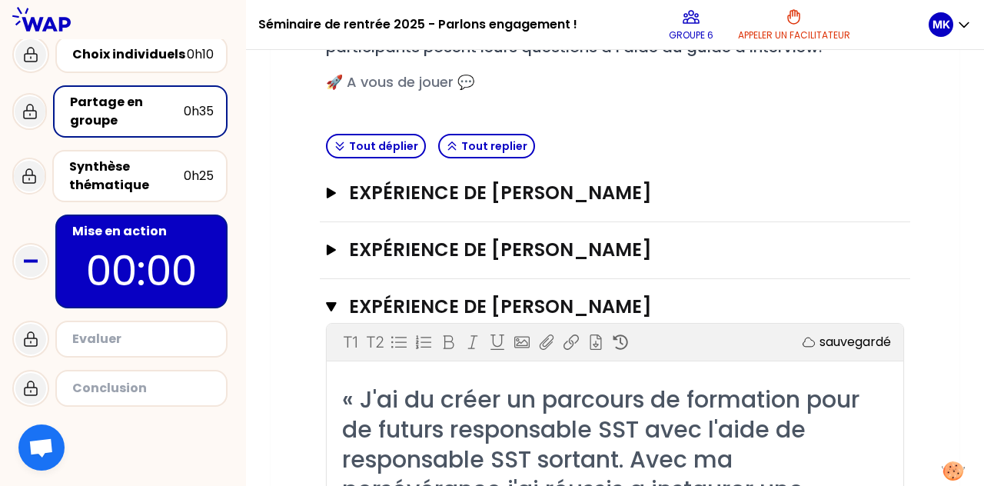
scroll to position [288, 0]
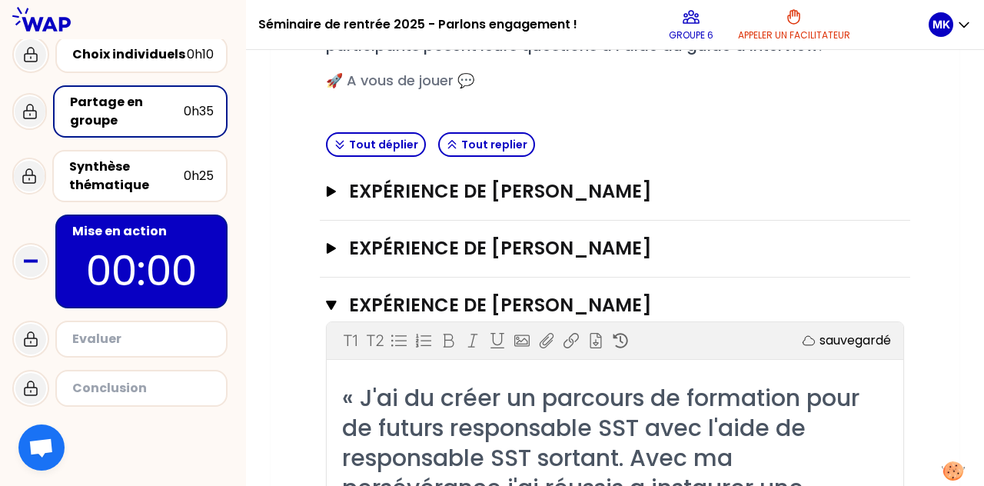
click at [195, 273] on p "00:00" at bounding box center [141, 271] width 145 height 60
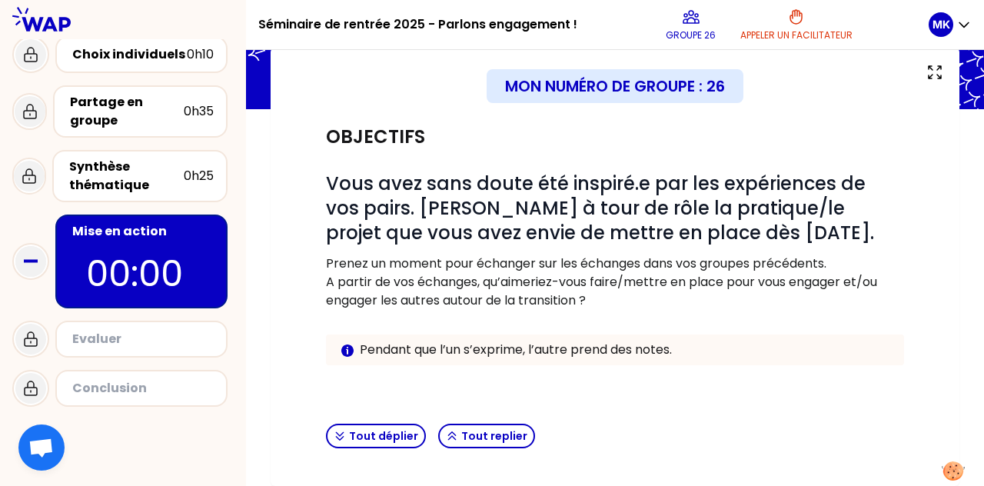
scroll to position [257, 0]
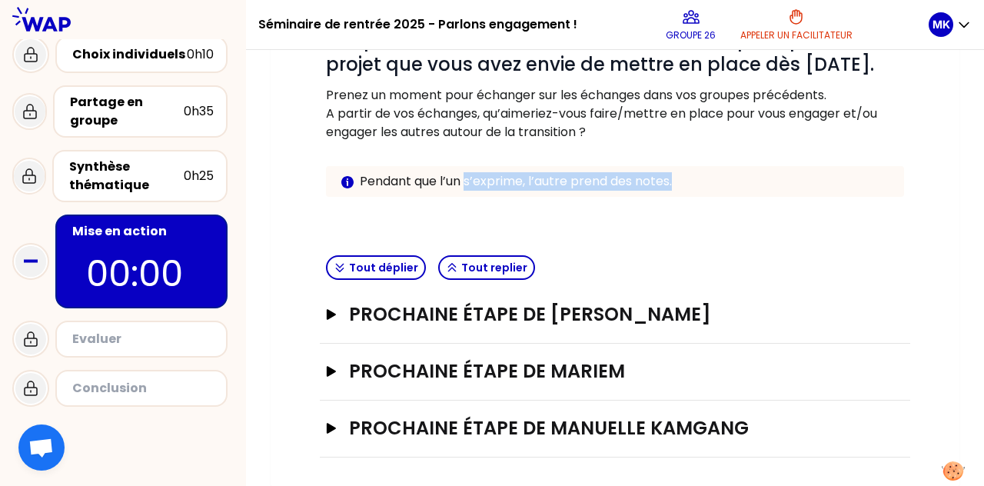
drag, startPoint x: 465, startPoint y: 180, endPoint x: 685, endPoint y: 189, distance: 220.2
click at [490, 189] on p "Pendant que l’un s’exprime, l’autre prend des notes." at bounding box center [626, 181] width 532 height 18
click at [490, 203] on p at bounding box center [615, 212] width 578 height 18
click at [165, 155] on div "Synthèse thématique 0h25" at bounding box center [139, 176] width 175 height 52
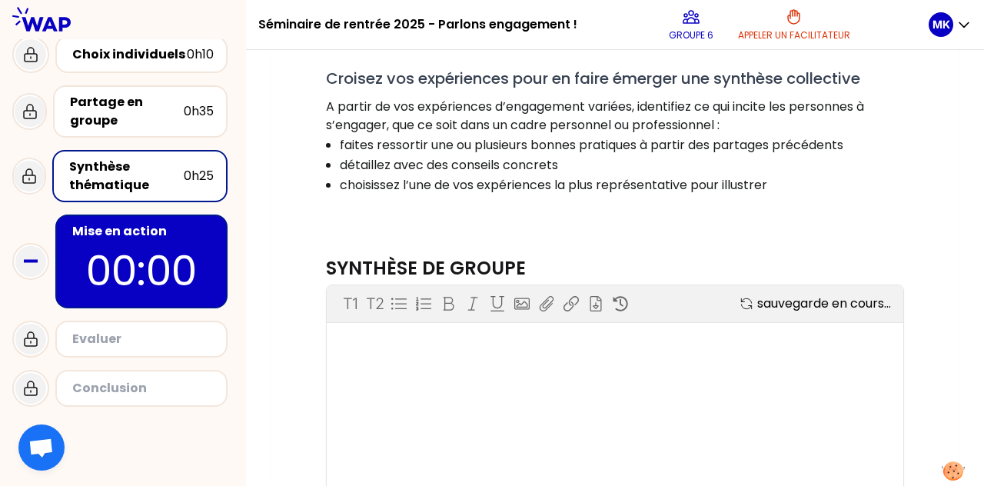
scroll to position [257, 0]
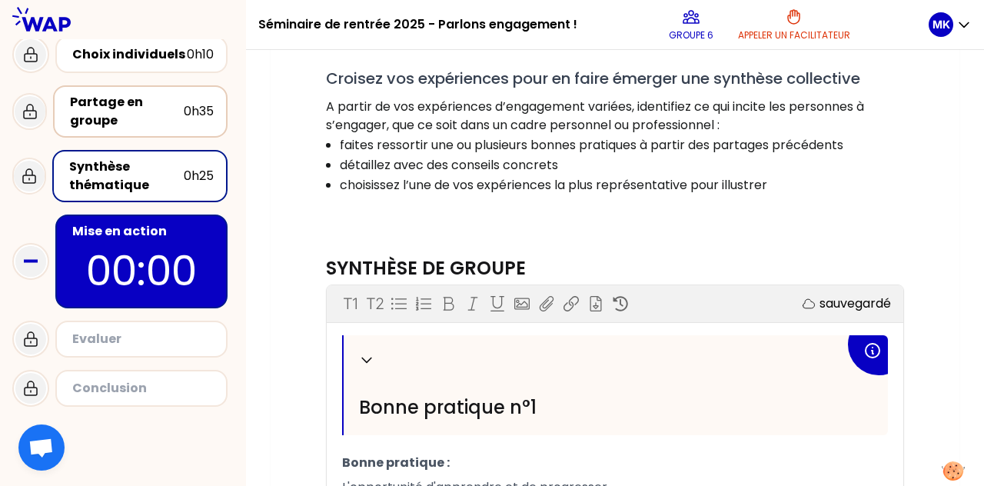
click at [140, 127] on div "Partage en groupe" at bounding box center [127, 111] width 114 height 37
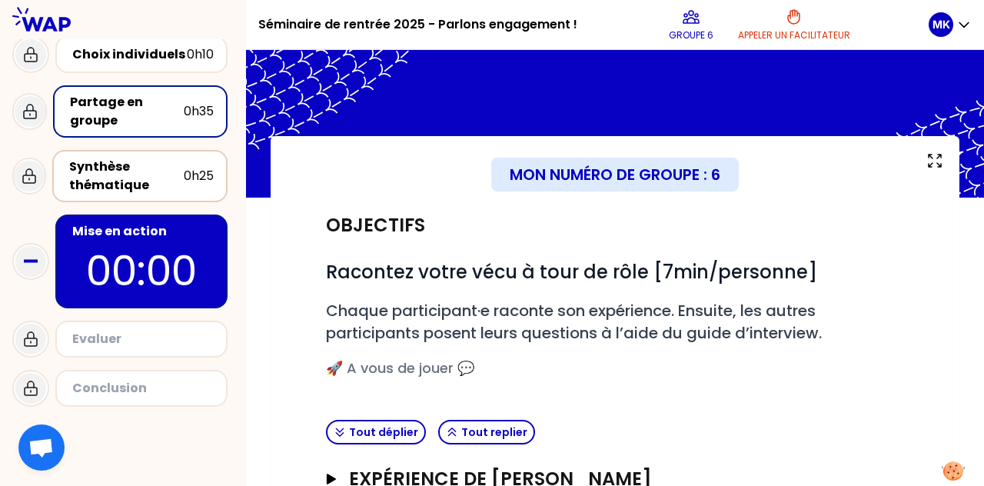
click at [172, 170] on div "Synthèse thématique" at bounding box center [126, 176] width 115 height 37
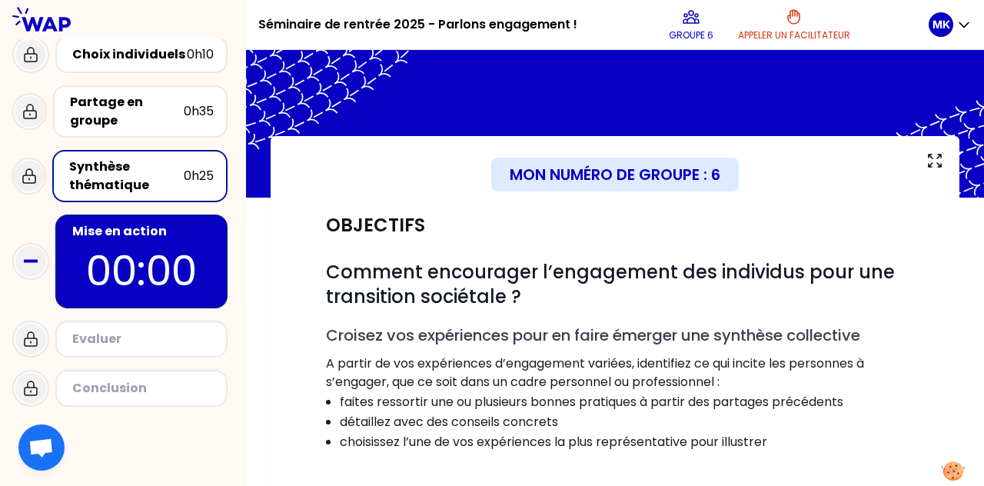
click at [152, 228] on div "Mise en action" at bounding box center [143, 231] width 142 height 18
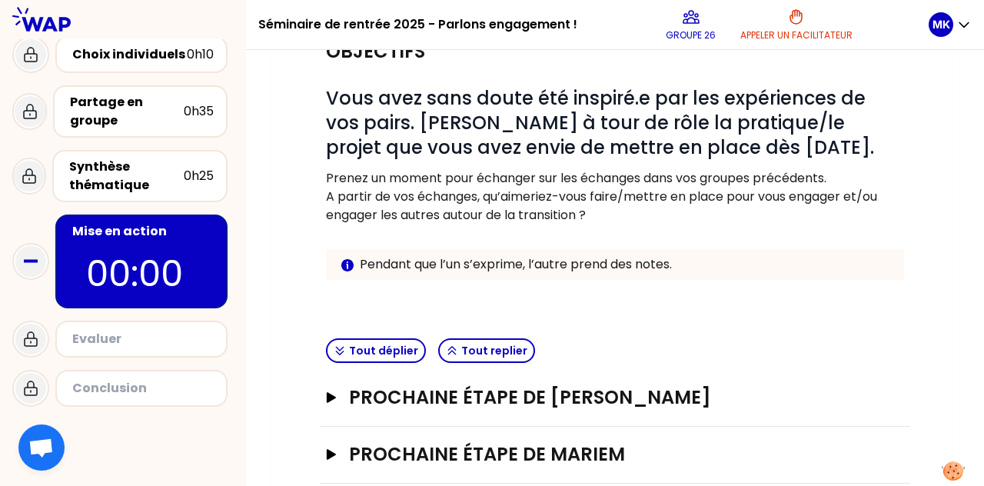
scroll to position [169, 0]
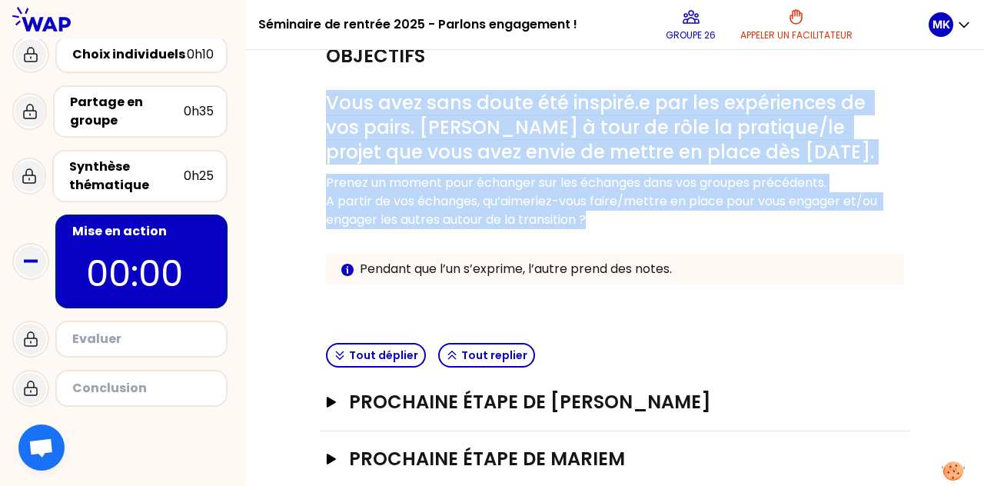
drag, startPoint x: 328, startPoint y: 97, endPoint x: 627, endPoint y: 216, distance: 322.1
click at [490, 216] on div "# Vous avez sans doute été inspiré.e par les expériences de vos pairs. [PERSON_…" at bounding box center [615, 200] width 578 height 218
copy div "Vous avez sans doute été inspiré.e par les expériences de vos pairs. [PERSON_NA…"
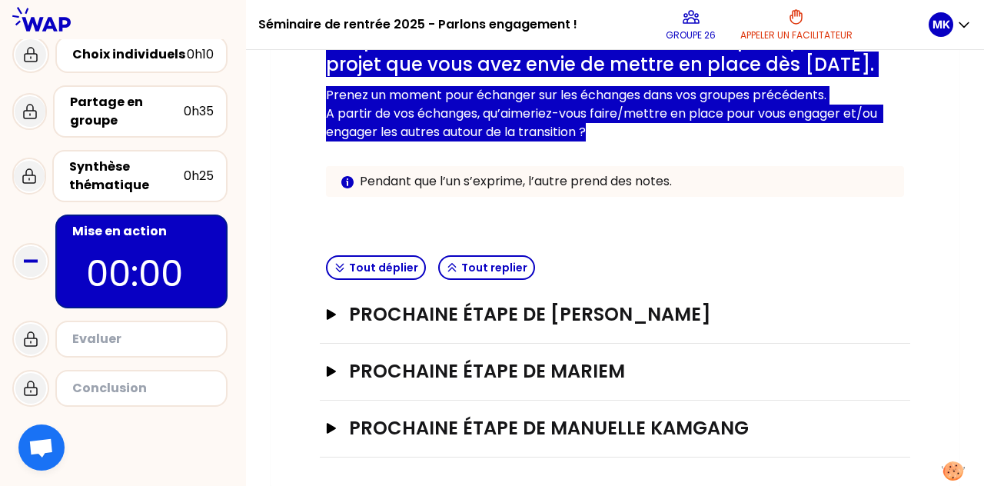
scroll to position [0, 0]
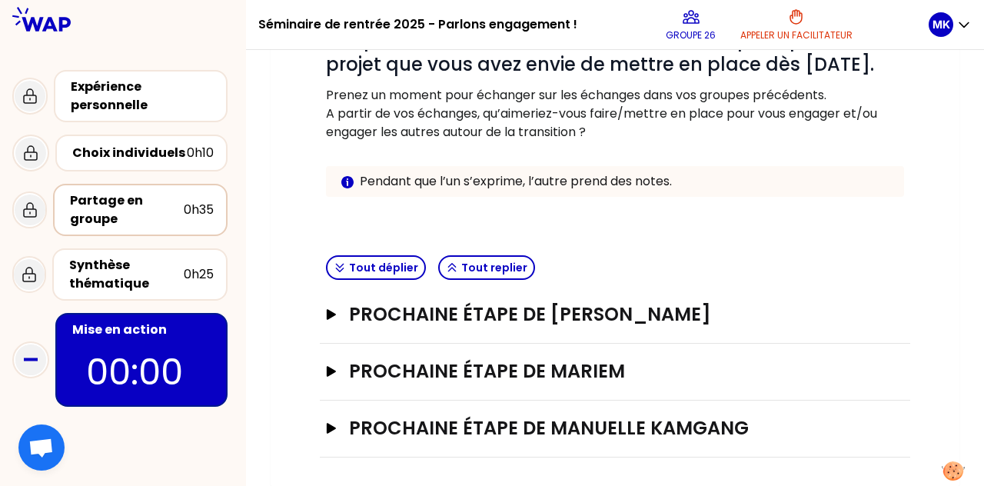
click at [152, 218] on div "Partage en groupe" at bounding box center [127, 210] width 114 height 37
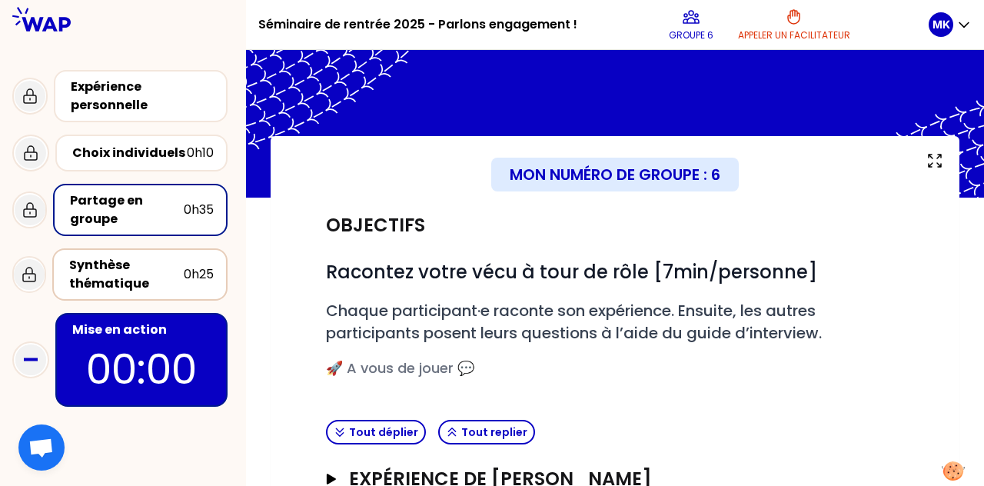
click at [162, 266] on div "Synthèse thématique" at bounding box center [126, 274] width 115 height 37
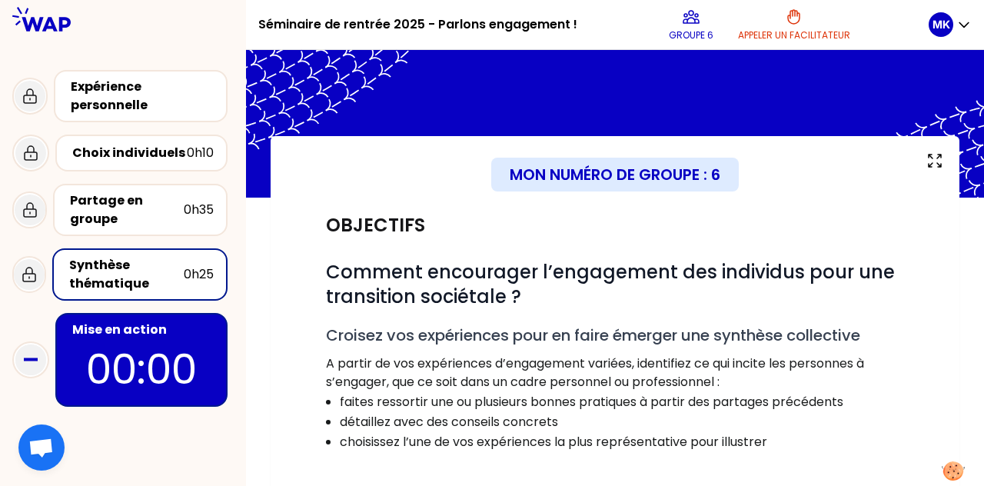
click at [148, 347] on p "00:00" at bounding box center [141, 369] width 145 height 60
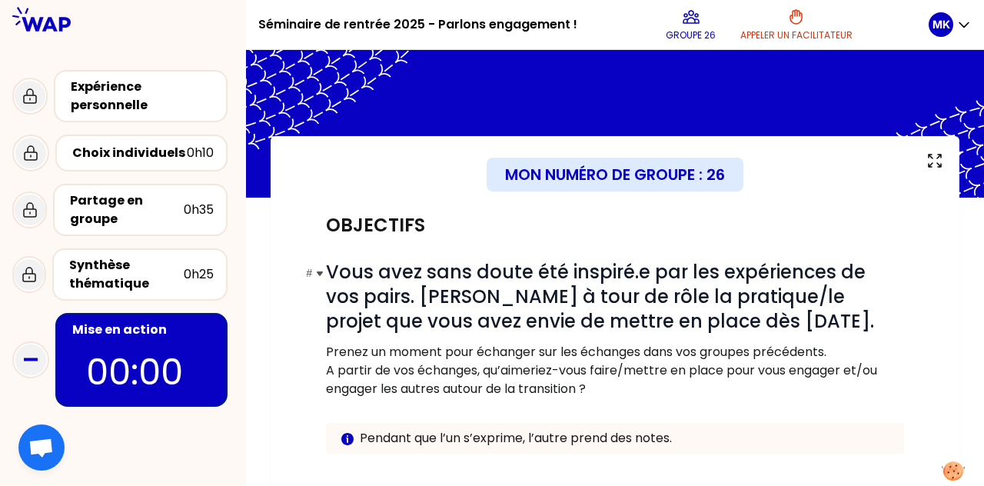
scroll to position [257, 0]
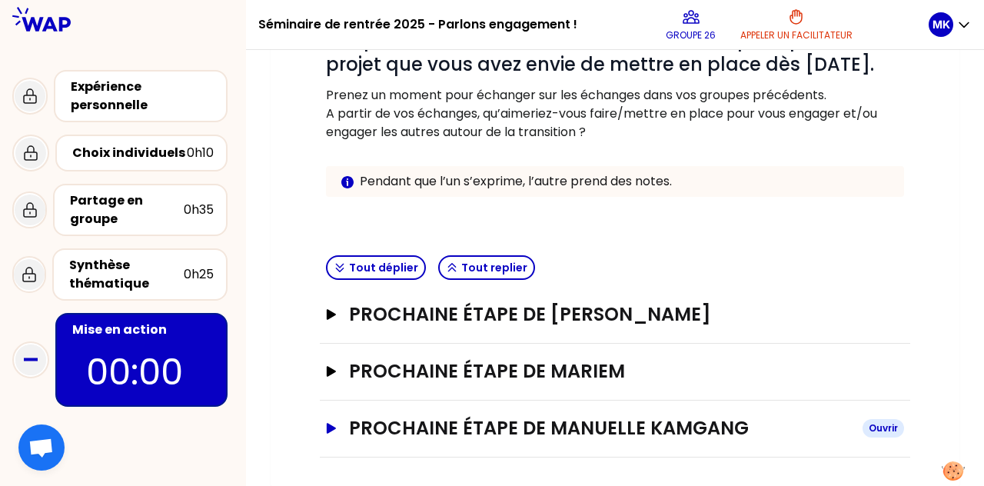
click at [330, 423] on icon "button" at bounding box center [331, 428] width 12 height 11
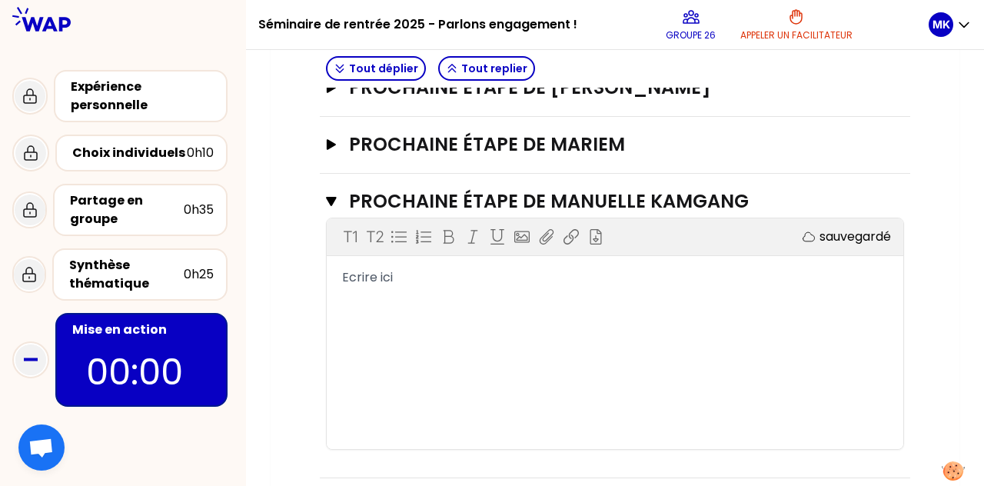
scroll to position [504, 0]
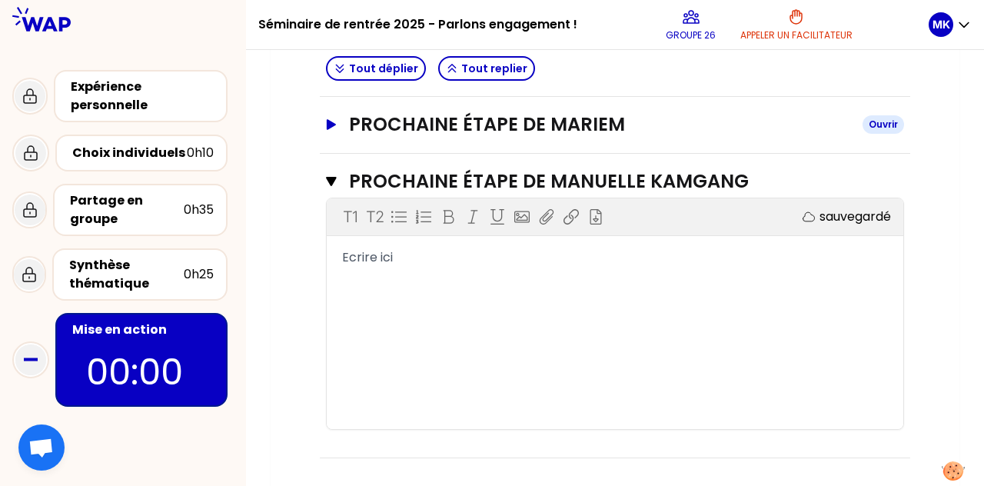
click at [332, 128] on button "Prochaine étape de [PERSON_NAME]" at bounding box center [615, 124] width 578 height 25
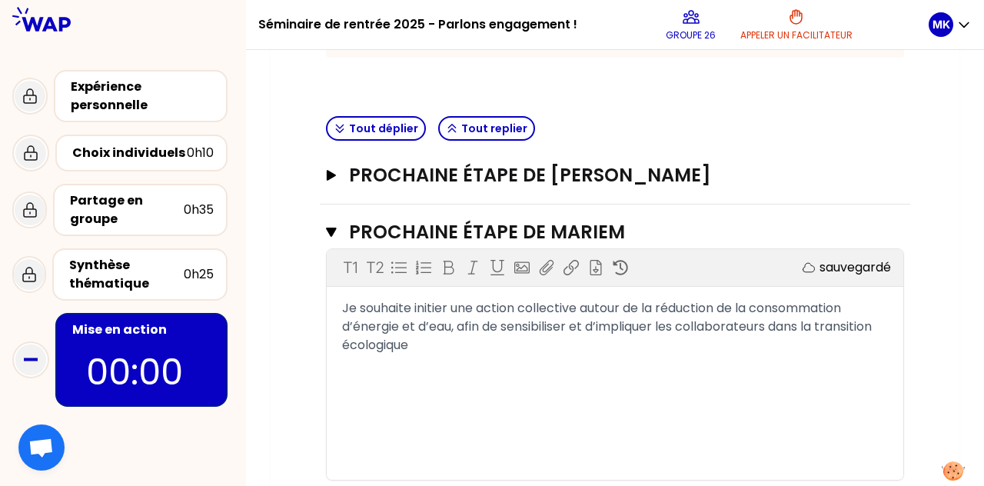
scroll to position [397, 0]
click at [337, 180] on button "Prochaine étape de [PERSON_NAME]" at bounding box center [615, 174] width 578 height 25
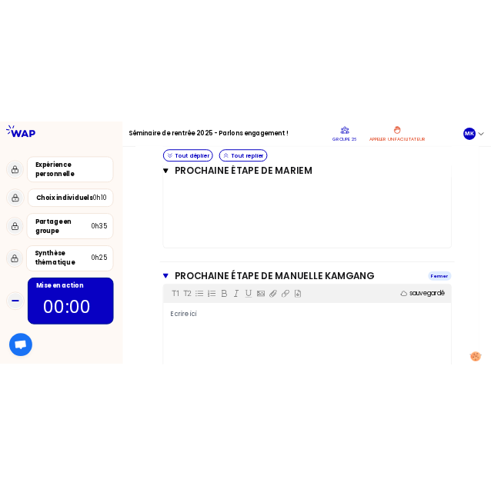
scroll to position [873, 0]
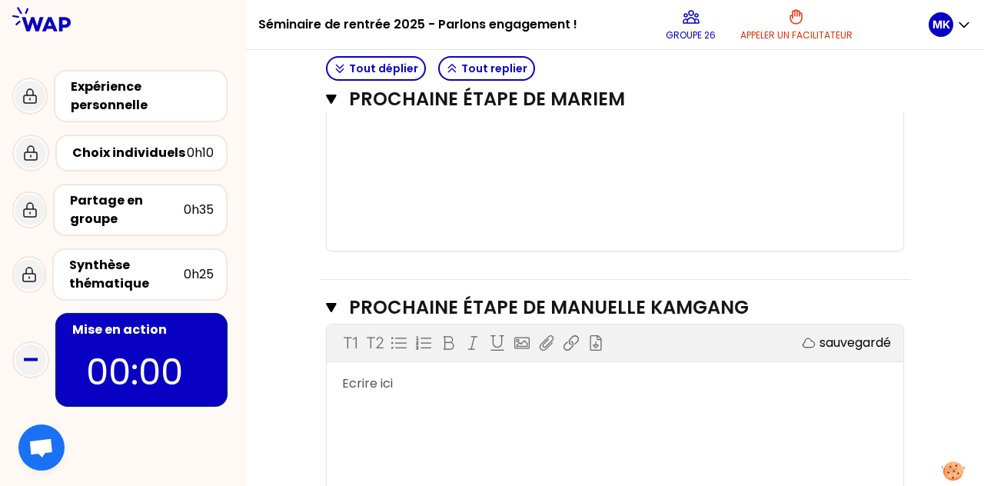
click at [413, 383] on div "Ecrire ici" at bounding box center [615, 384] width 546 height 18
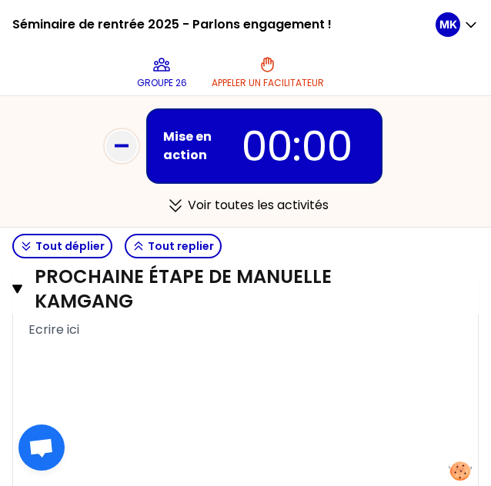
scroll to position [1076, 0]
click at [85, 332] on div "Ecrire ici" at bounding box center [245, 327] width 434 height 18
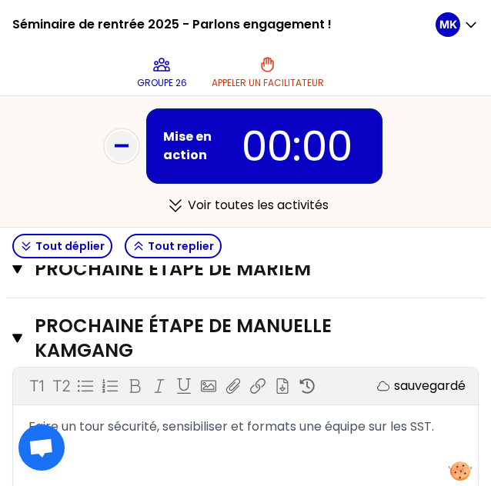
scroll to position [1008, 0]
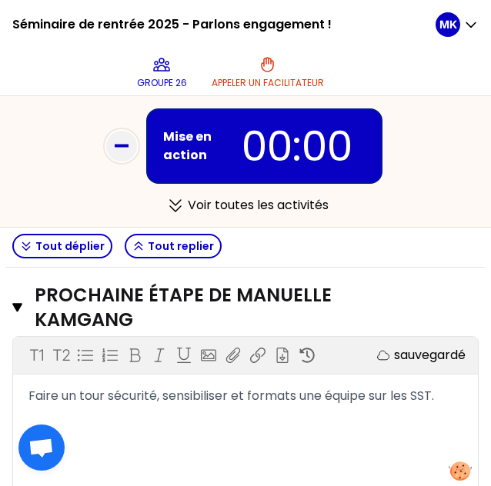
click at [300, 391] on span "Faire un tour sécurité, sensibiliser et formats une équipe sur les SST." at bounding box center [230, 396] width 405 height 18
click at [445, 389] on div "Faire un tour sécurité, sensibiliser et former une équipe sur les SST." at bounding box center [245, 396] width 434 height 18
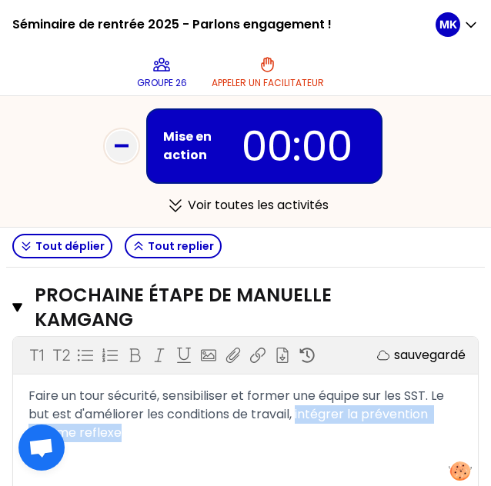
drag, startPoint x: 298, startPoint y: 408, endPoint x: 321, endPoint y: 440, distance: 39.1
click at [321, 440] on div "T1 T2 Exporter sauvegardé Faire un tour sécurité, sensibiliser et former une éq…" at bounding box center [245, 452] width 465 height 231
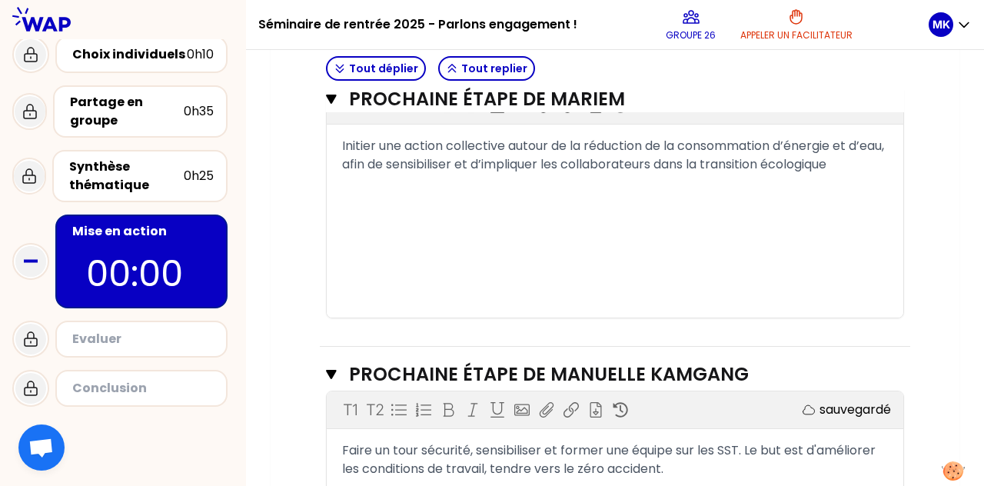
scroll to position [998, 0]
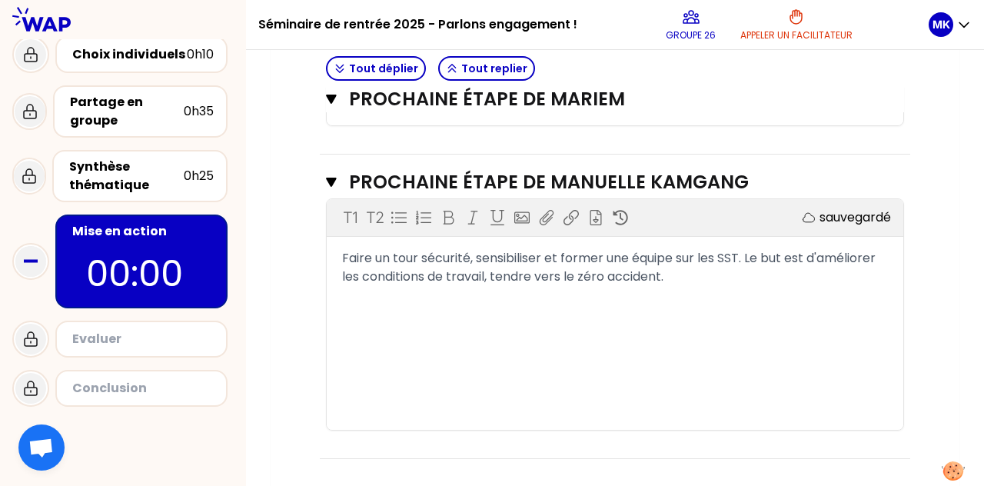
click at [490, 215] on p "sauvegardé" at bounding box center [856, 217] width 72 height 18
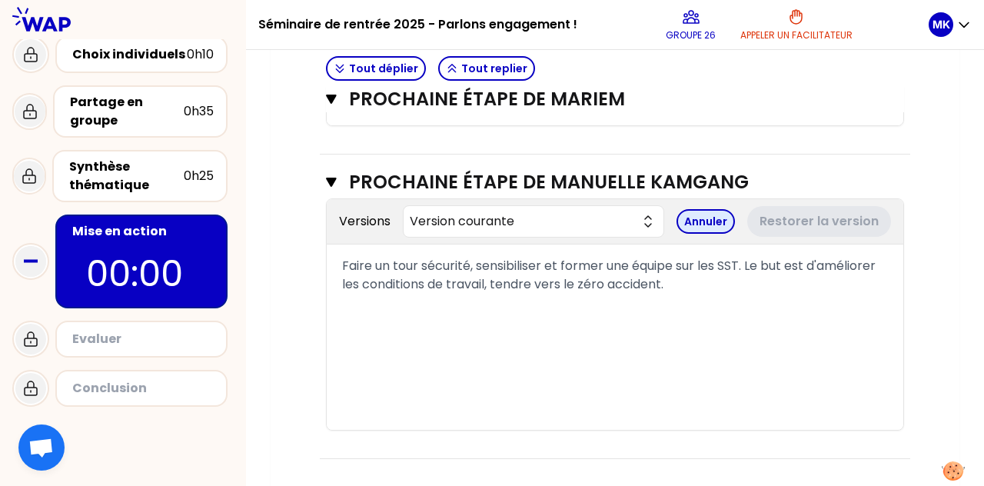
click at [490, 218] on button "Annuler" at bounding box center [706, 221] width 58 height 25
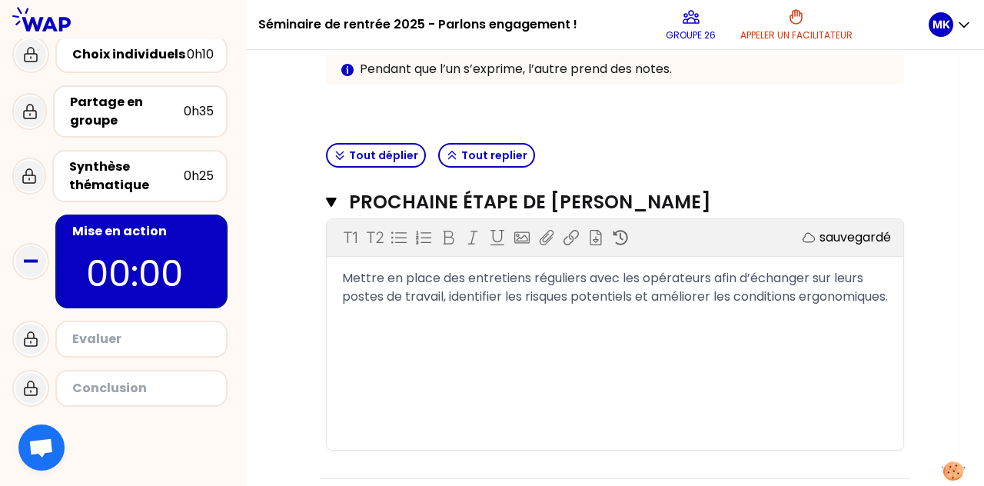
scroll to position [365, 0]
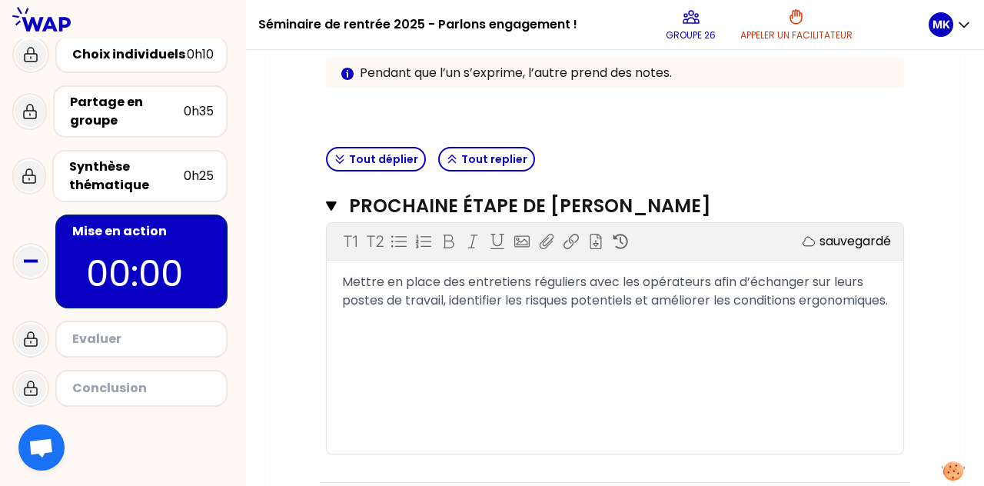
click at [112, 331] on div "Evaluer" at bounding box center [143, 339] width 142 height 18
click at [178, 172] on div "Synthèse thématique" at bounding box center [126, 176] width 115 height 37
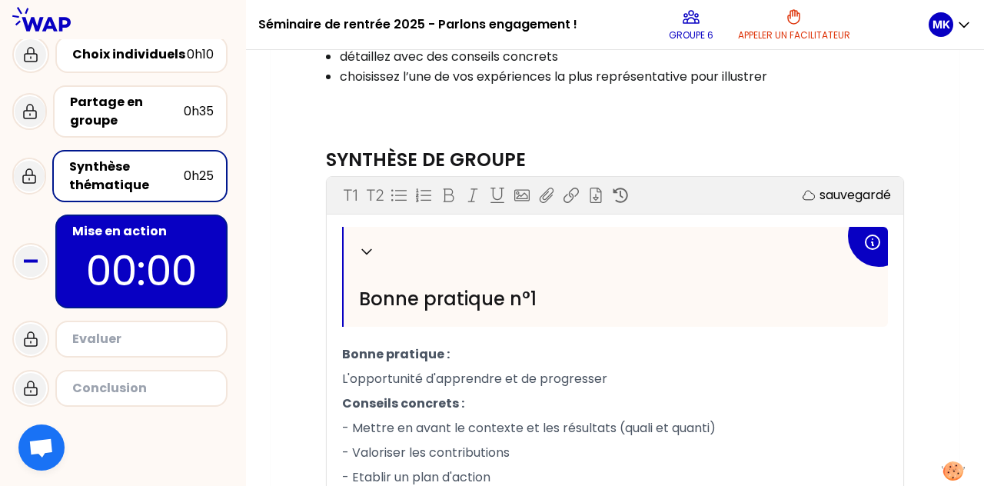
click at [167, 238] on div "Mise en action" at bounding box center [143, 231] width 142 height 18
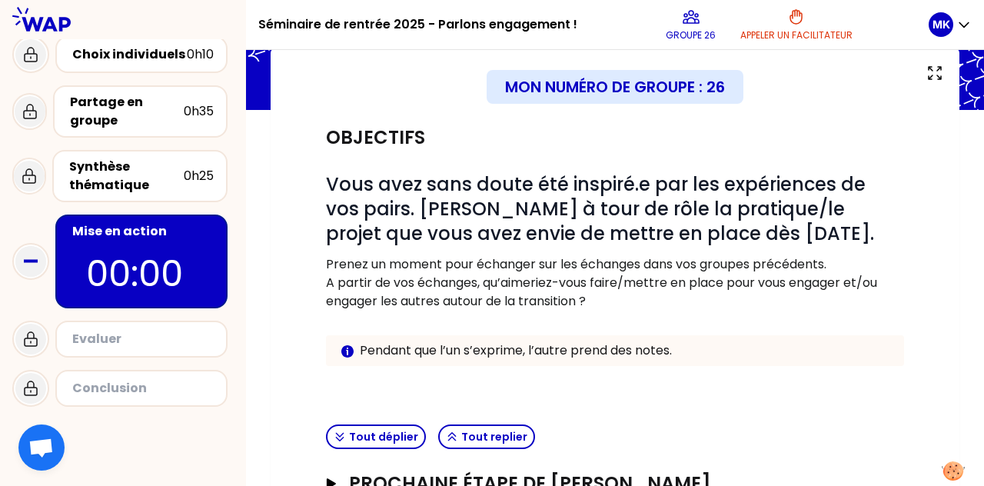
scroll to position [257, 0]
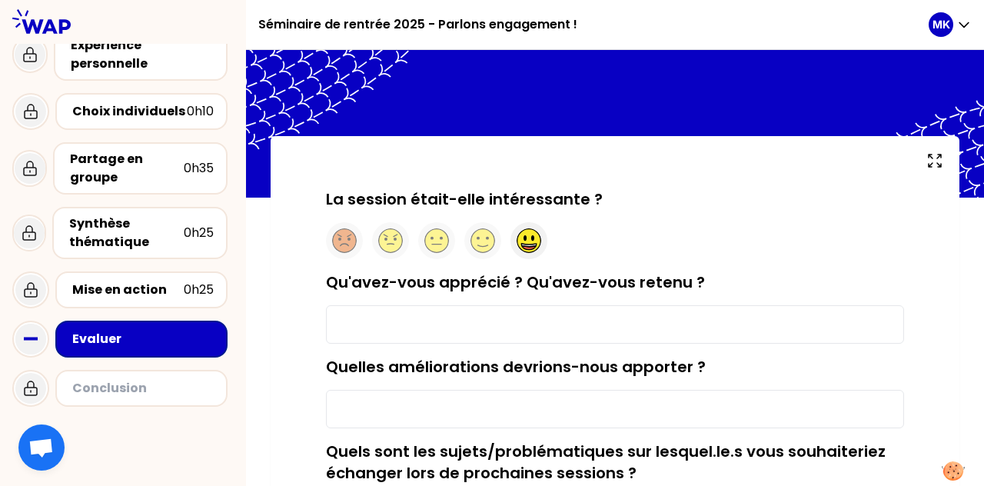
click at [490, 243] on circle at bounding box center [530, 241] width 24 height 24
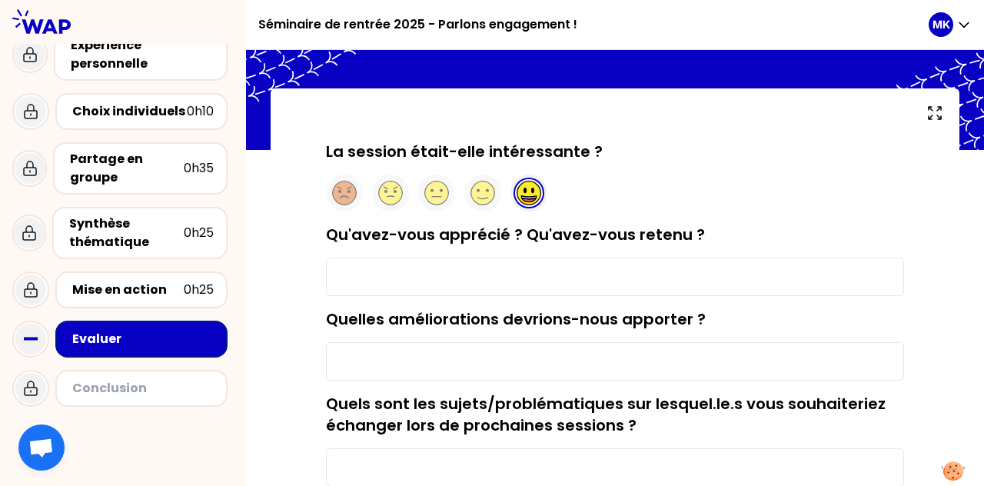
click at [490, 265] on input "Qu'avez-vous apprécié ? Qu'avez-vous retenu ?" at bounding box center [615, 277] width 578 height 38
type input "Ce que j'ai appréci"
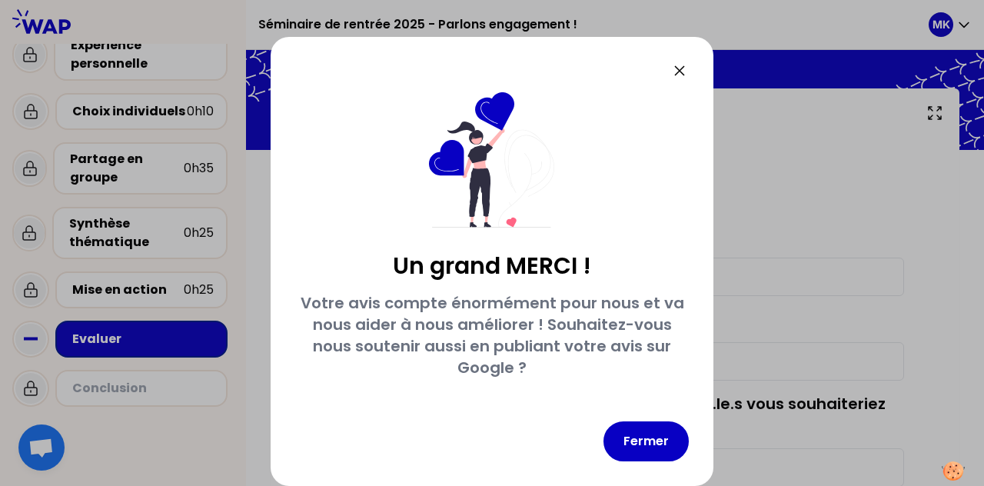
click at [490, 66] on icon at bounding box center [680, 71] width 18 height 18
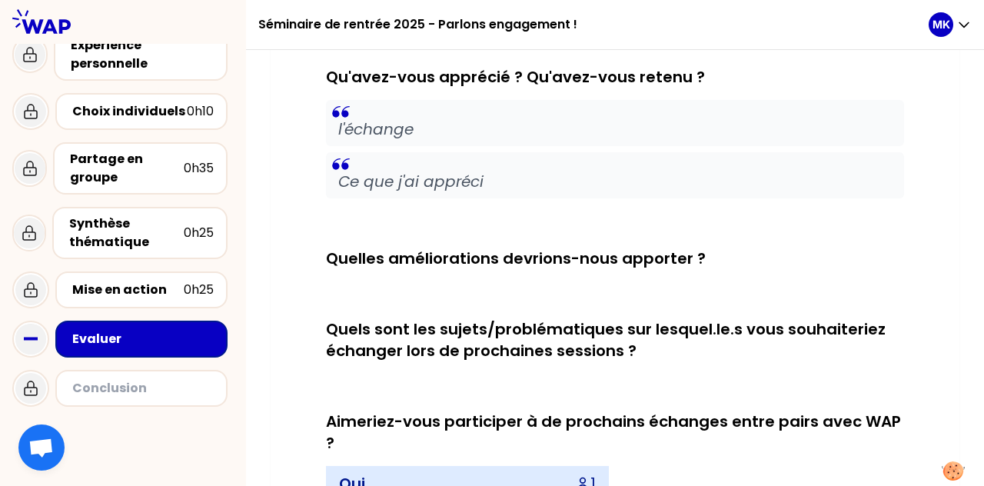
scroll to position [328, 0]
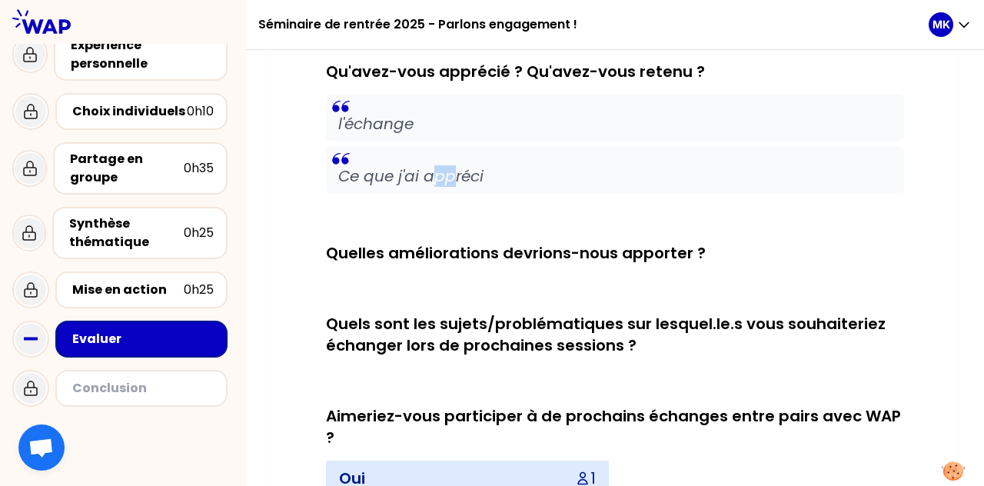
drag, startPoint x: 431, startPoint y: 155, endPoint x: 454, endPoint y: 176, distance: 31.6
click at [454, 176] on blockquote "Ce que j'ai appréci" at bounding box center [615, 170] width 578 height 46
click at [454, 176] on p "Ce que j'ai appréci" at bounding box center [615, 176] width 554 height 22
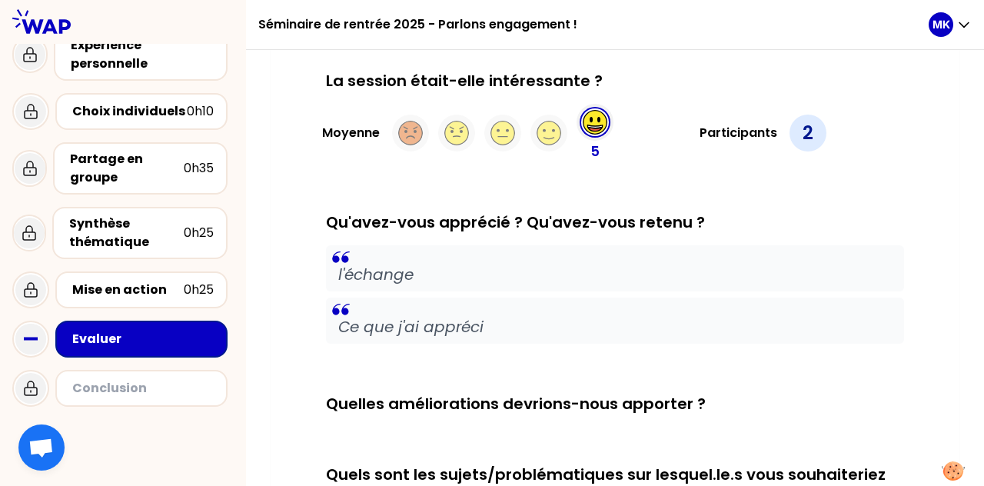
scroll to position [188, 0]
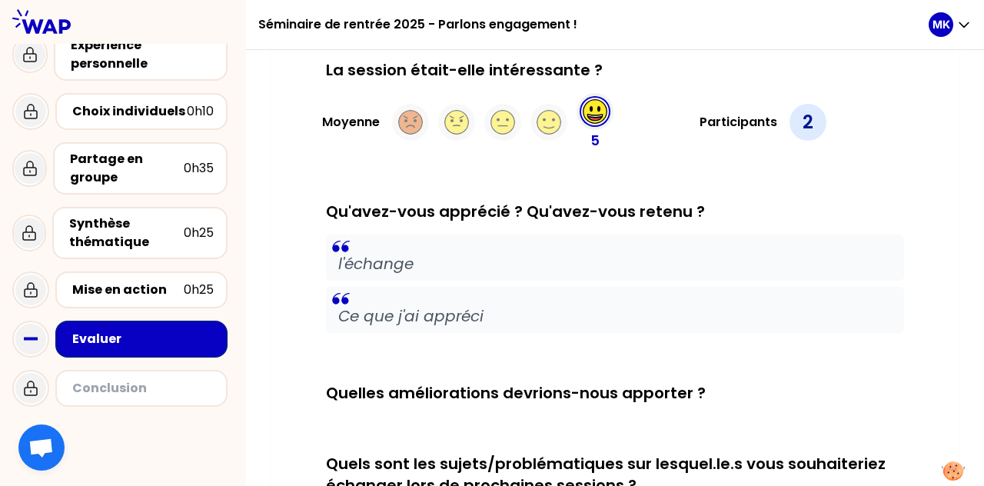
click at [433, 310] on p "Ce que j'ai appréci" at bounding box center [615, 316] width 554 height 22
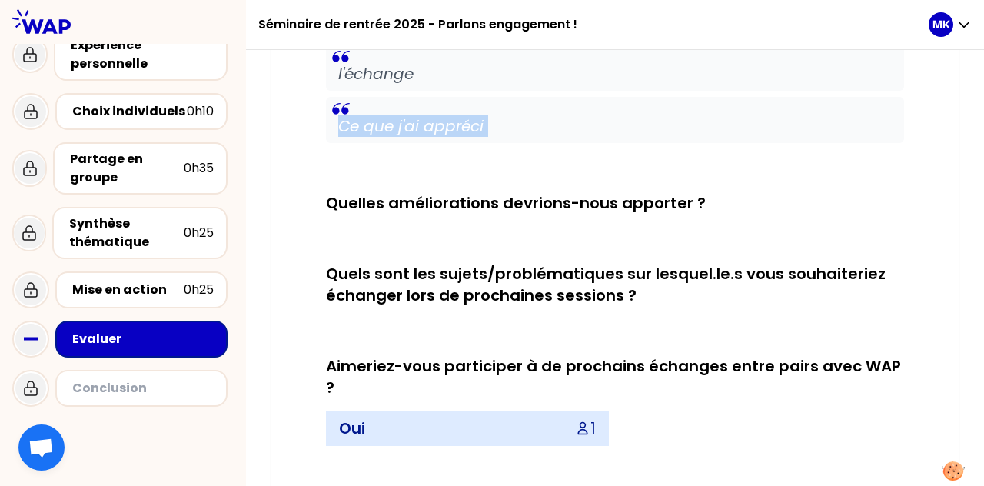
scroll to position [448, 0]
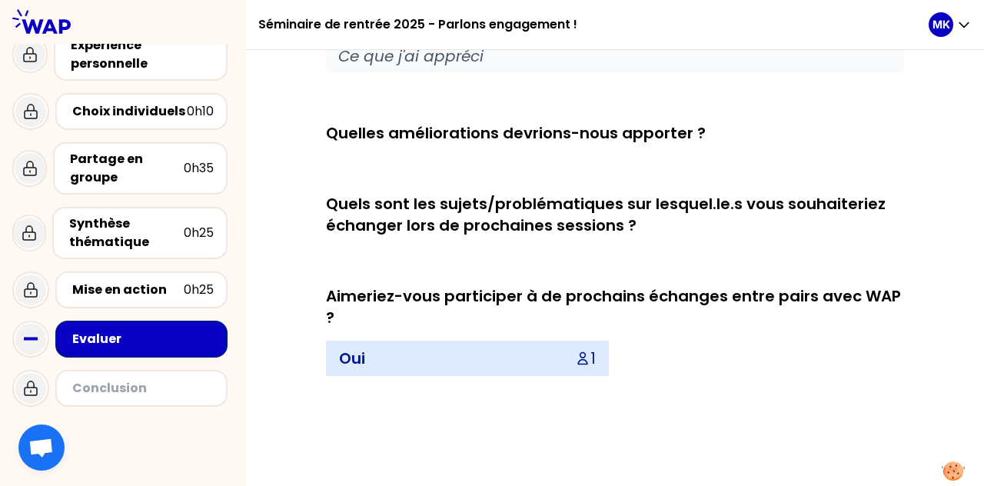
click at [490, 264] on div "La session était-elle intéressante ? Moyenne 5 Participants 2 Qu'avez-vous appr…" at bounding box center [615, 103] width 578 height 608
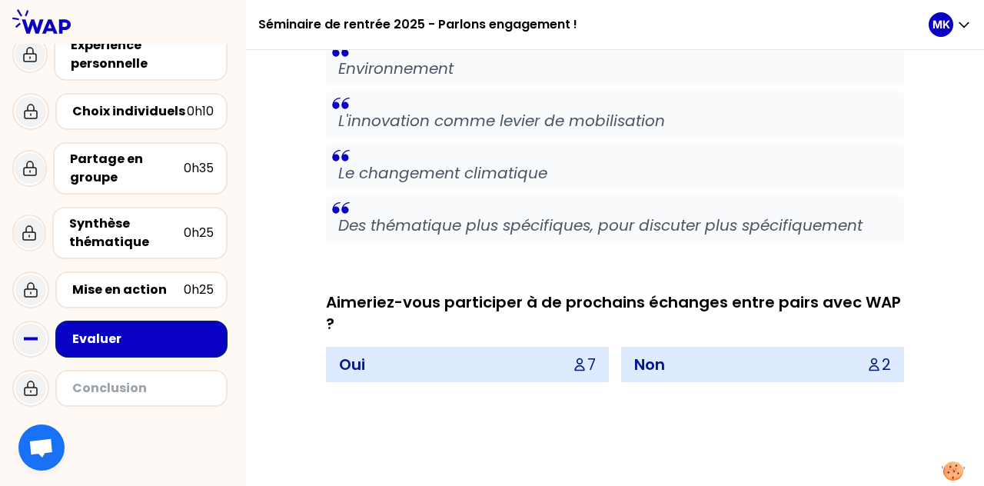
scroll to position [1343, 0]
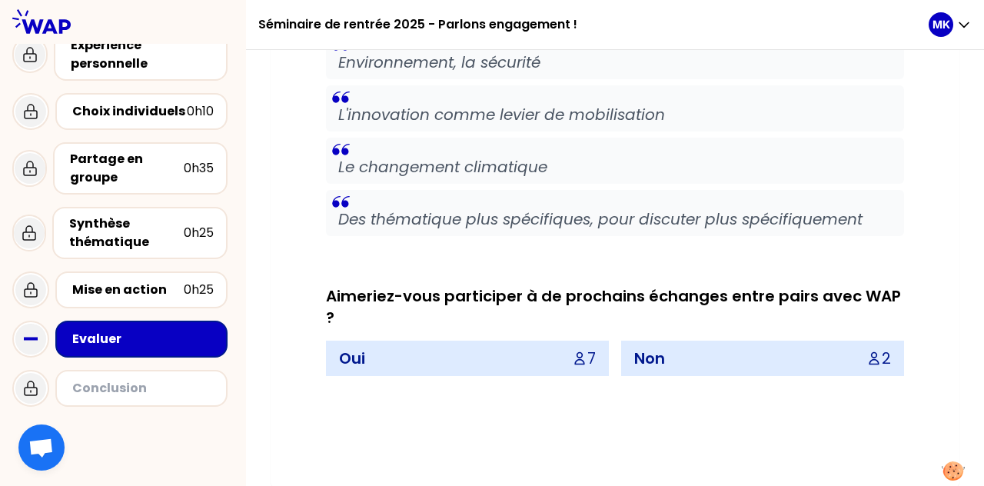
click at [490, 359] on div "Oui 7" at bounding box center [468, 358] width 282 height 34
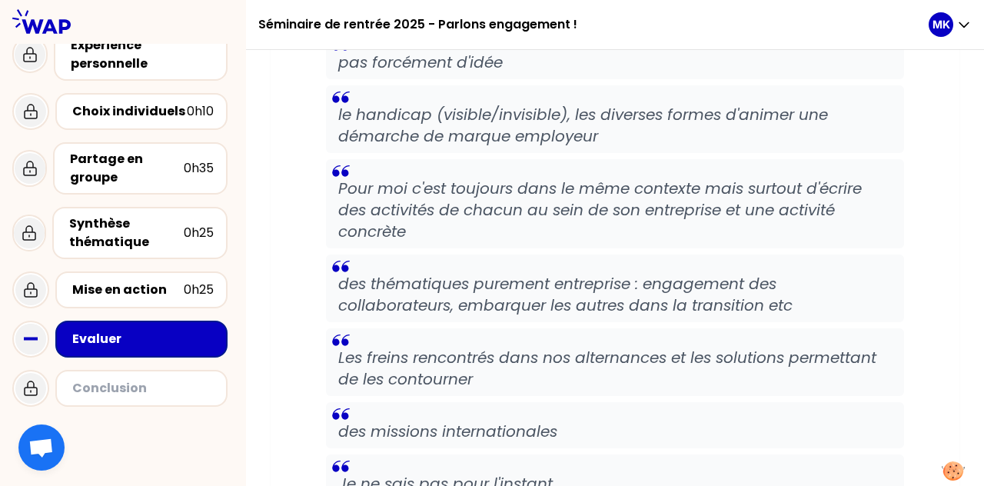
scroll to position [10096, 0]
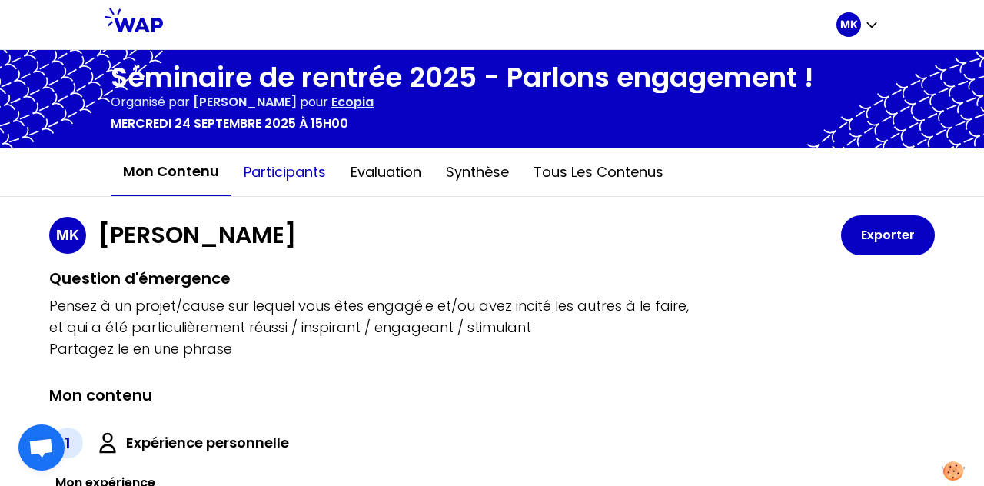
click at [307, 178] on button "Participants" at bounding box center [285, 172] width 107 height 46
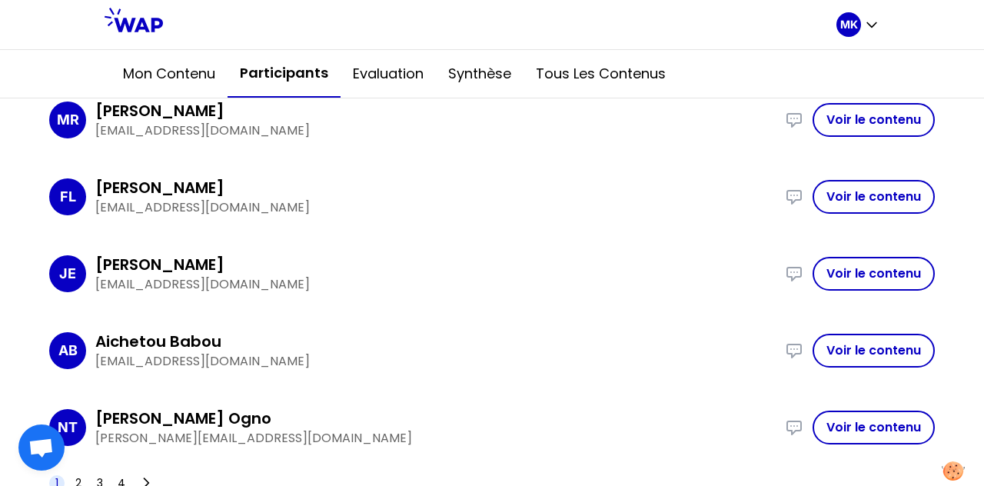
scroll to position [1409, 0]
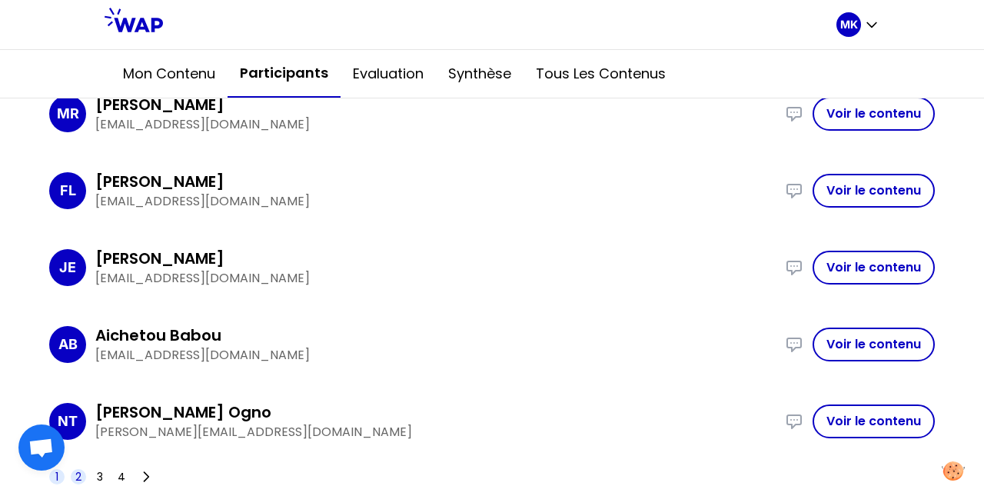
click at [77, 471] on span "2" at bounding box center [78, 476] width 6 height 15
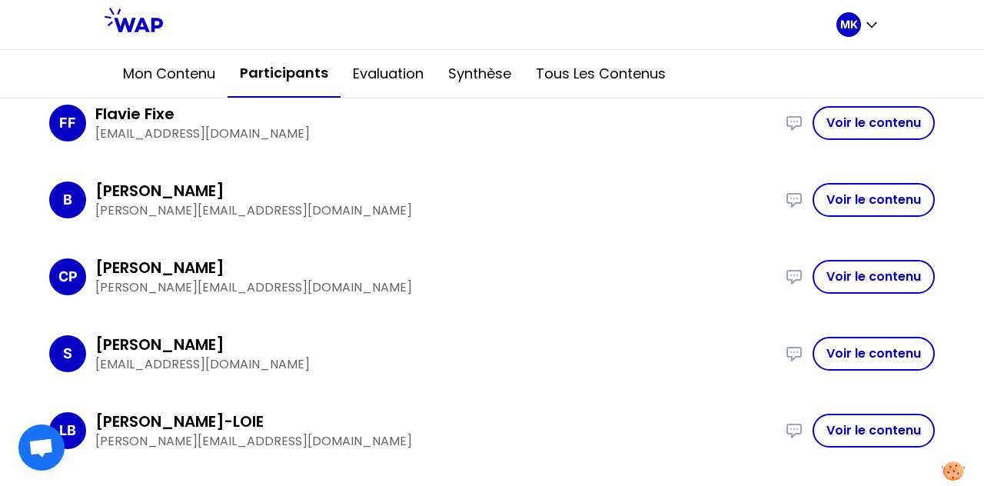
scroll to position [1018, 0]
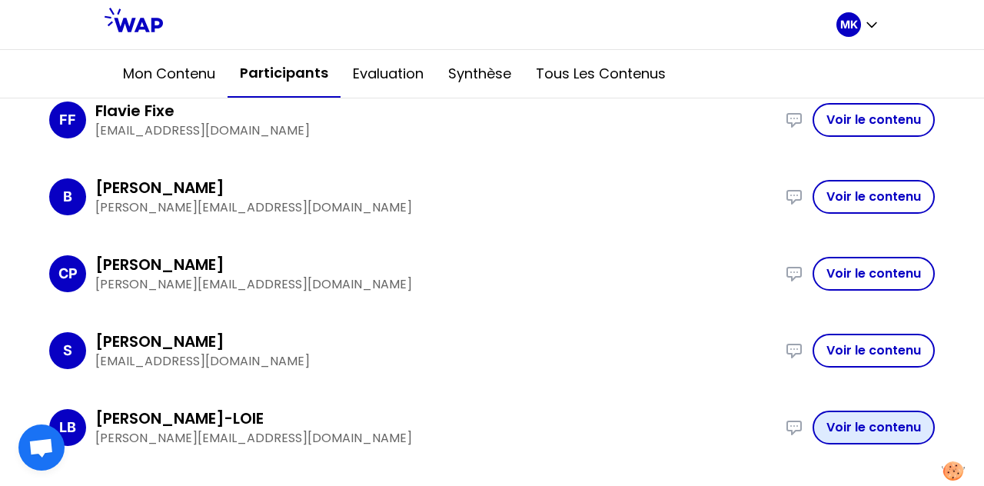
click at [490, 430] on button "Voir le contenu" at bounding box center [874, 428] width 122 height 34
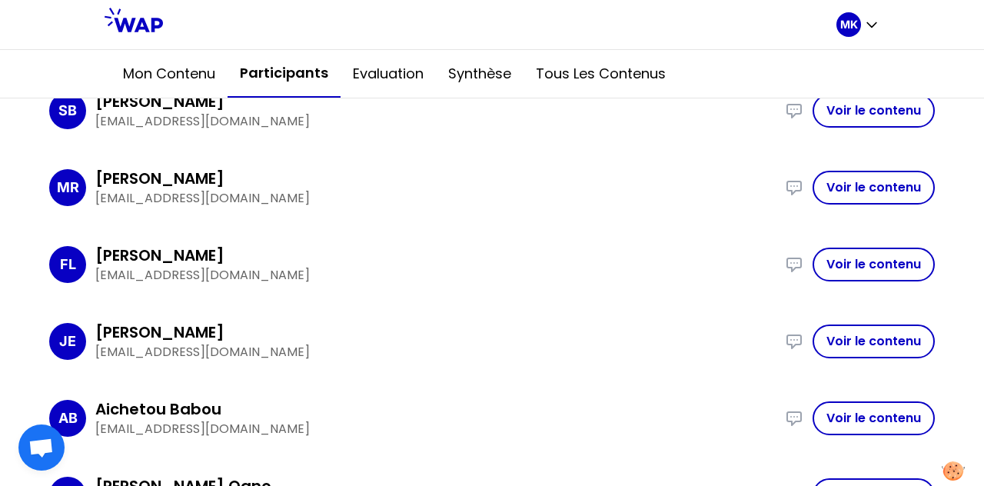
scroll to position [1409, 0]
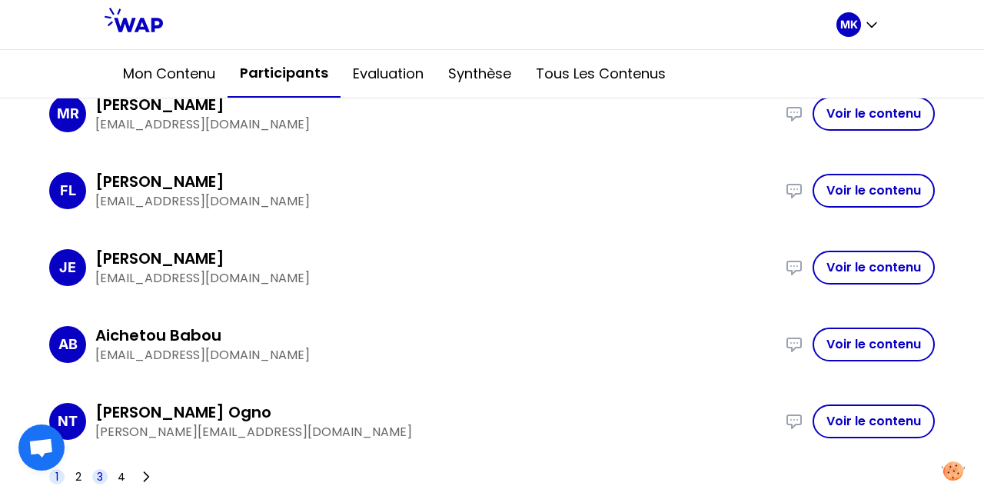
click at [102, 473] on span "3" at bounding box center [100, 476] width 6 height 15
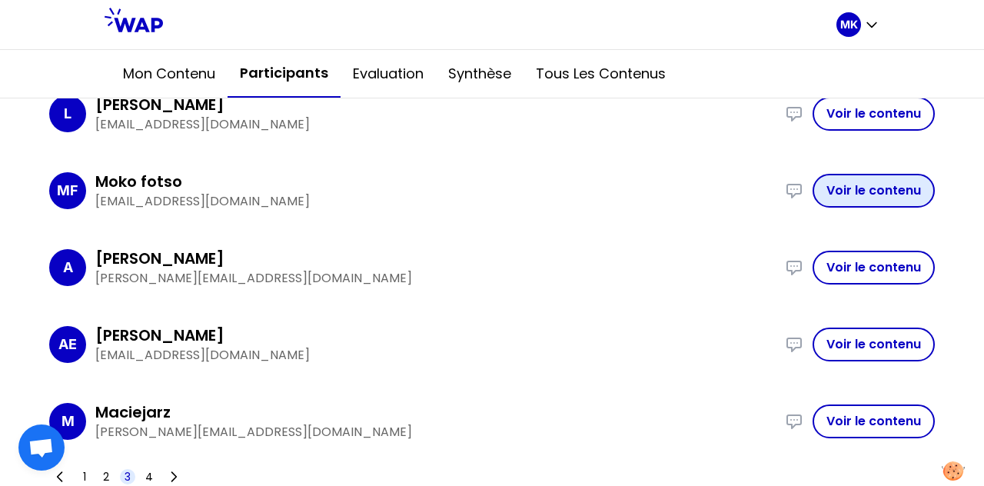
click at [490, 192] on button "Voir le contenu" at bounding box center [874, 191] width 122 height 34
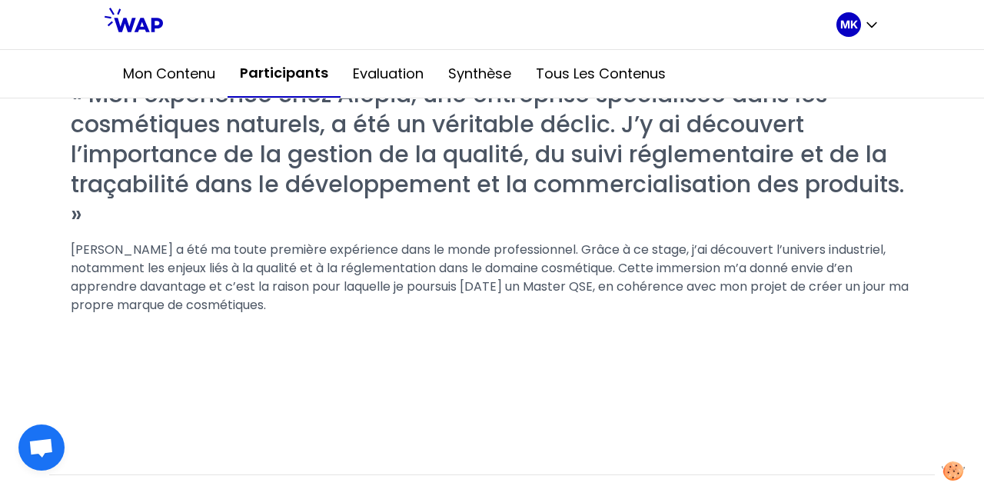
scroll to position [774, 0]
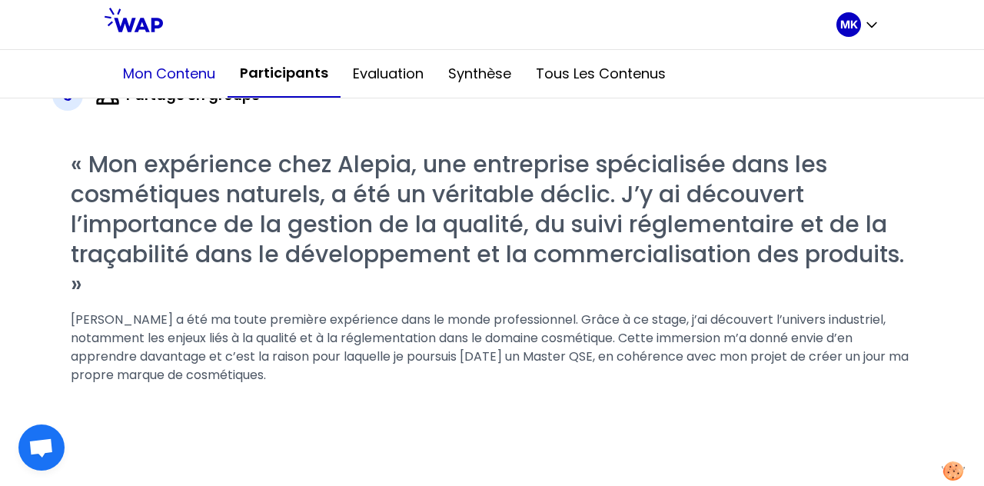
click at [162, 73] on button "Mon contenu" at bounding box center [169, 74] width 117 height 46
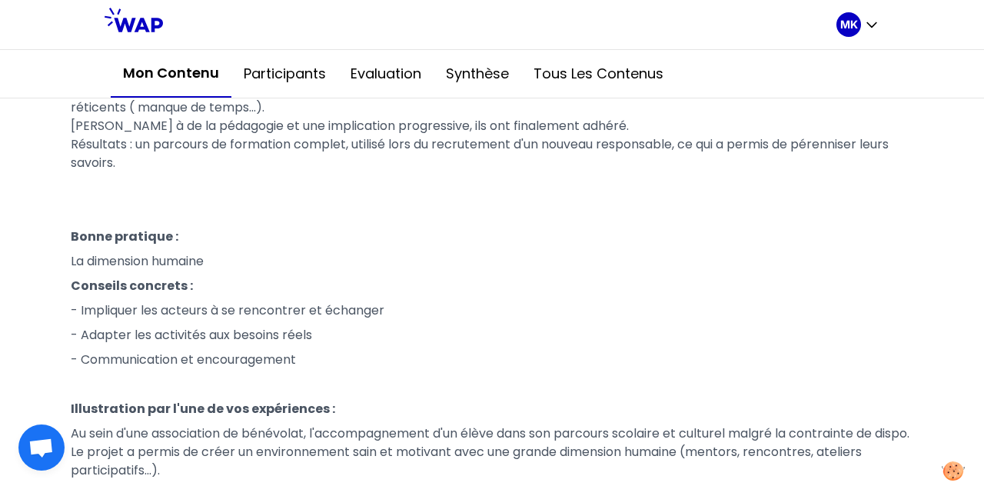
scroll to position [3033, 0]
click at [381, 82] on button "Evaluation" at bounding box center [385, 74] width 95 height 46
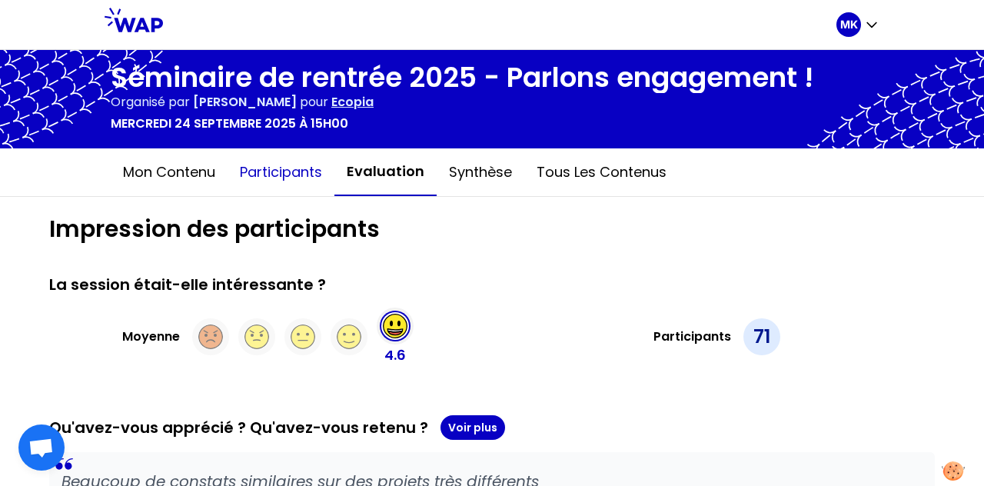
click at [263, 164] on button "Participants" at bounding box center [281, 172] width 107 height 46
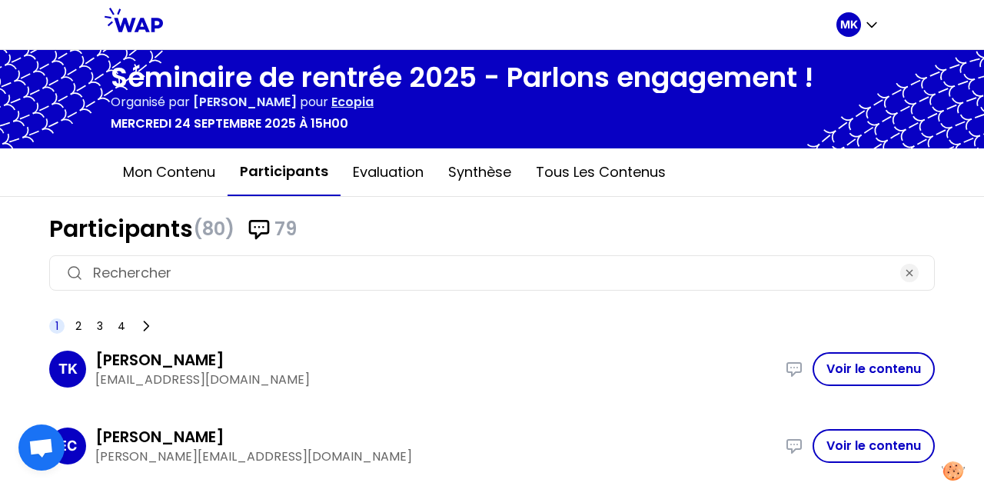
click at [453, 275] on input at bounding box center [492, 273] width 798 height 22
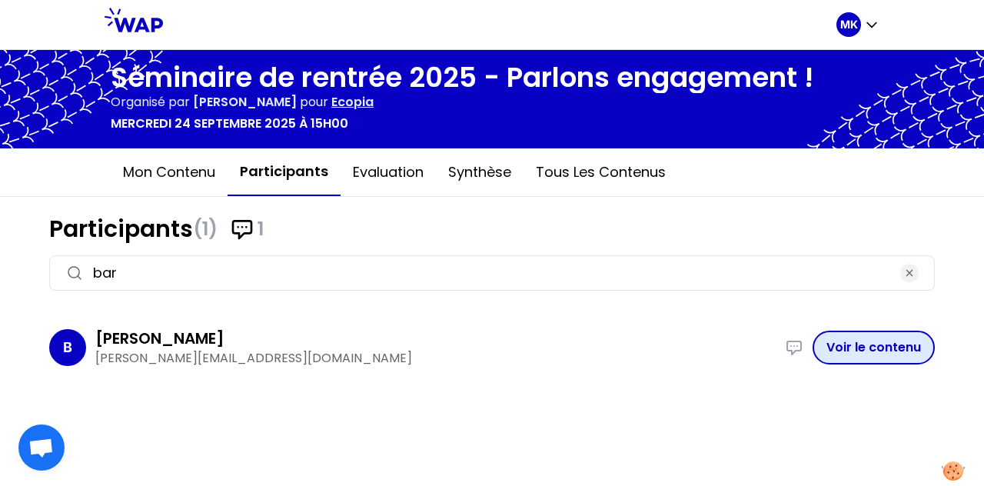
type input "bar"
click at [490, 348] on button "Voir le contenu" at bounding box center [874, 348] width 122 height 34
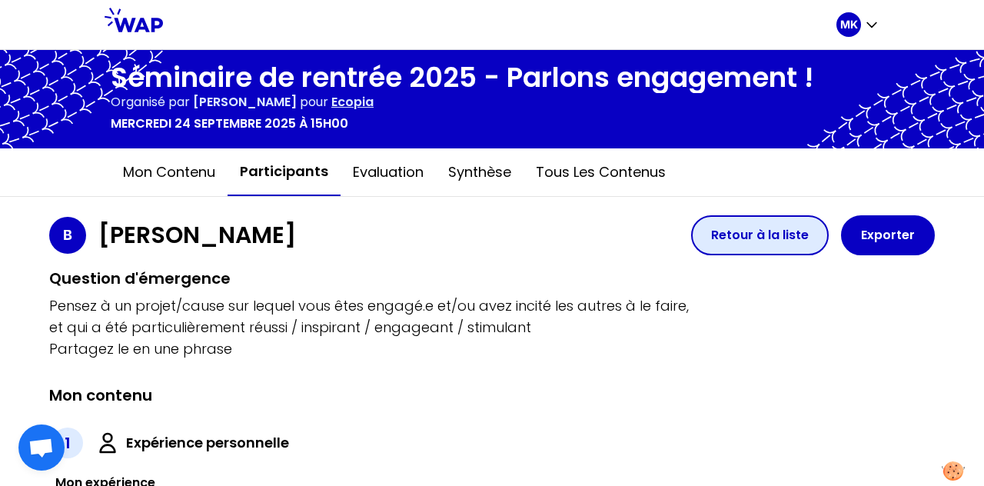
click at [490, 242] on button "Retour à la liste" at bounding box center [760, 235] width 138 height 40
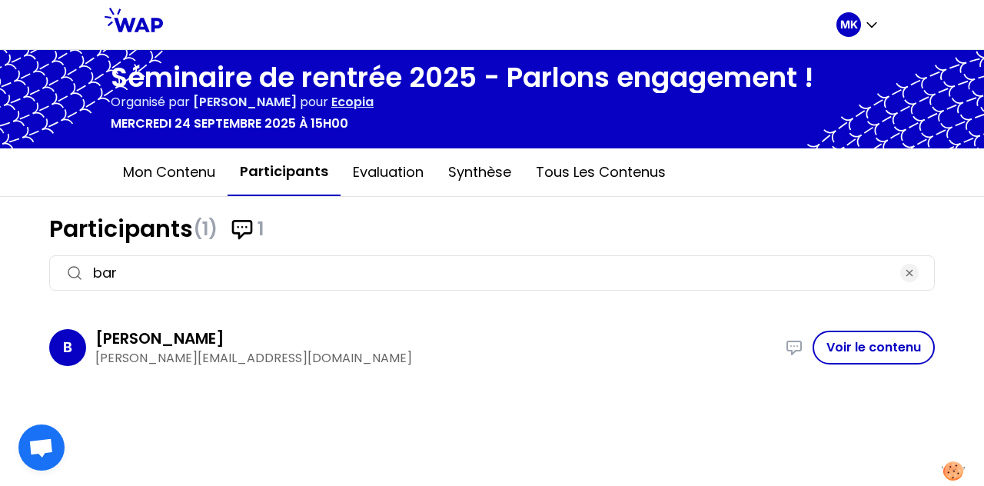
click at [262, 276] on input "bar" at bounding box center [492, 273] width 798 height 22
type input "jas"
click at [490, 345] on button "Voir le contenu" at bounding box center [874, 348] width 122 height 34
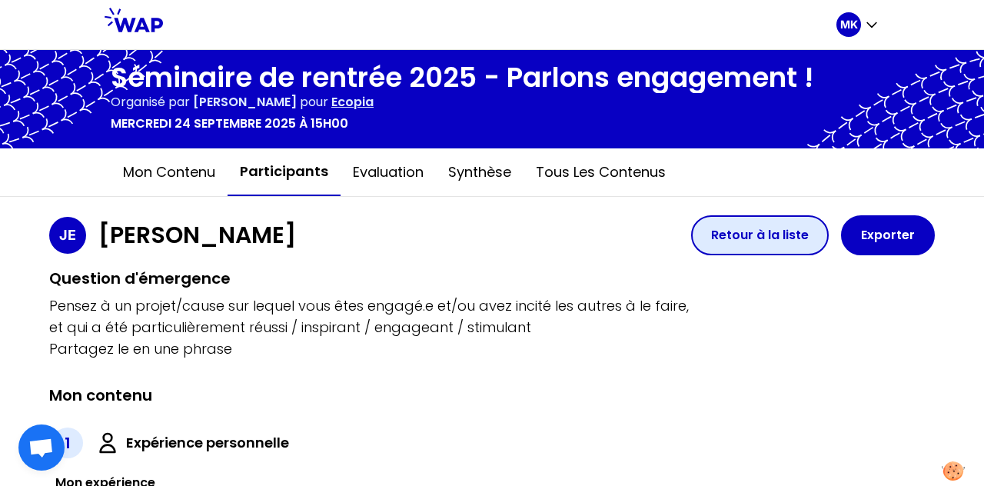
click at [490, 225] on button "Retour à la liste" at bounding box center [760, 235] width 138 height 40
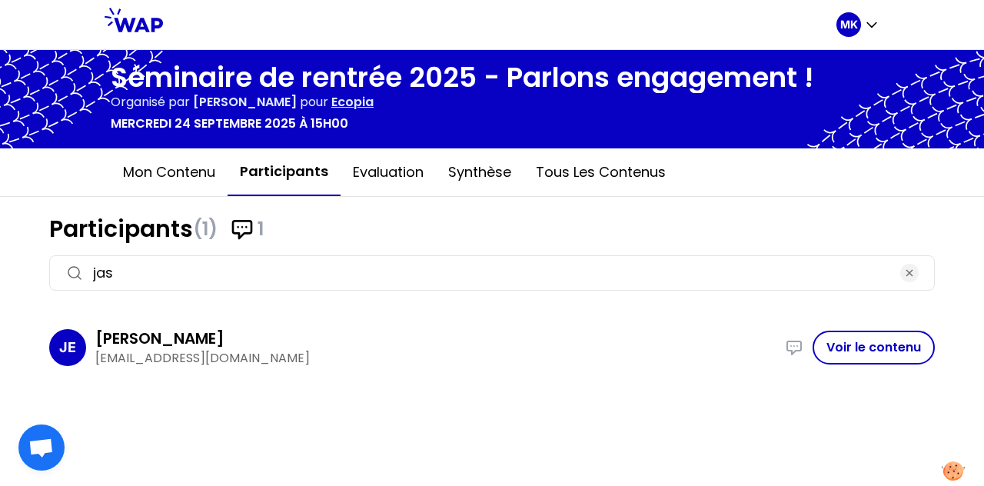
click at [266, 279] on input "jas" at bounding box center [492, 273] width 798 height 22
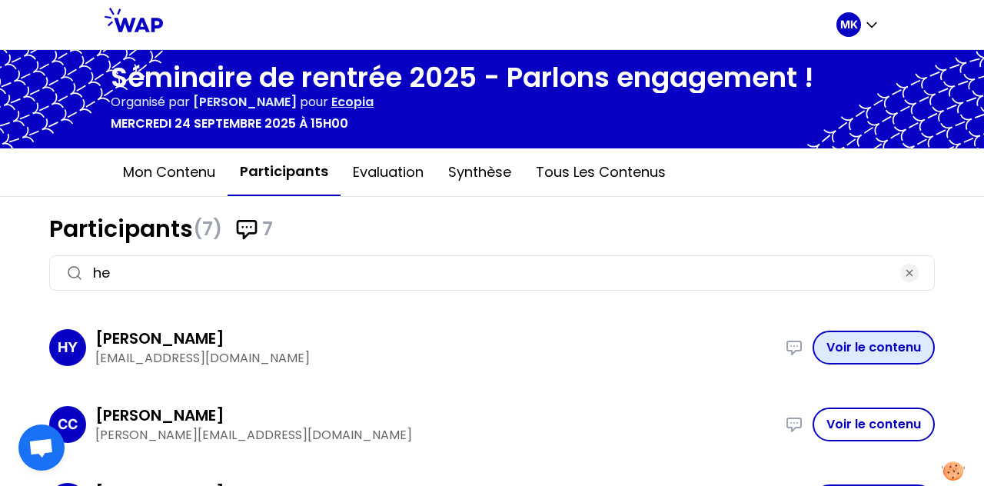
type input "he"
click at [490, 341] on button "Voir le contenu" at bounding box center [874, 348] width 122 height 34
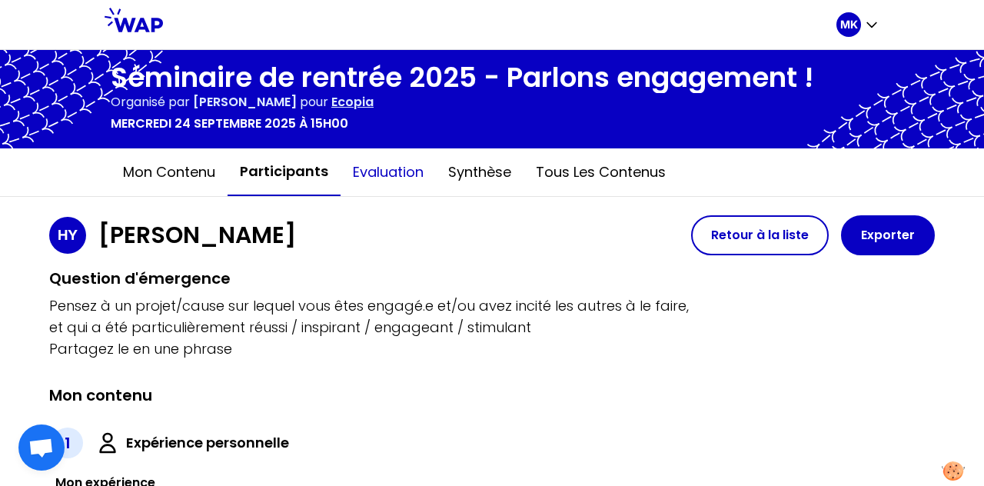
click at [406, 183] on button "Evaluation" at bounding box center [388, 172] width 95 height 46
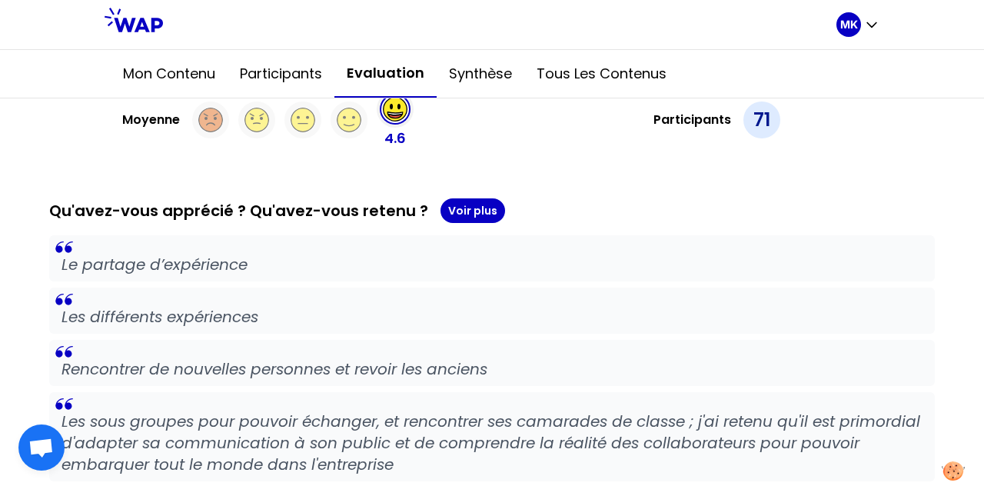
scroll to position [52, 0]
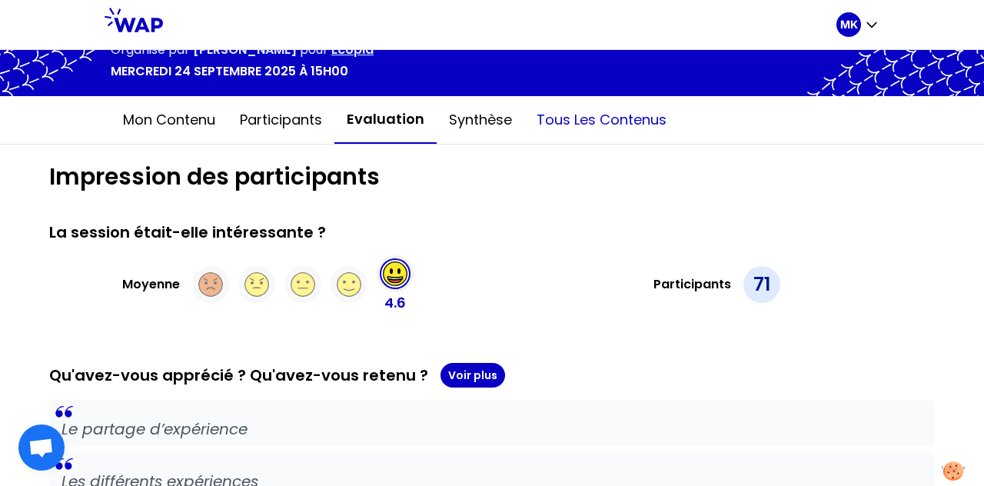
click at [490, 101] on button "Tous les contenus" at bounding box center [602, 120] width 155 height 46
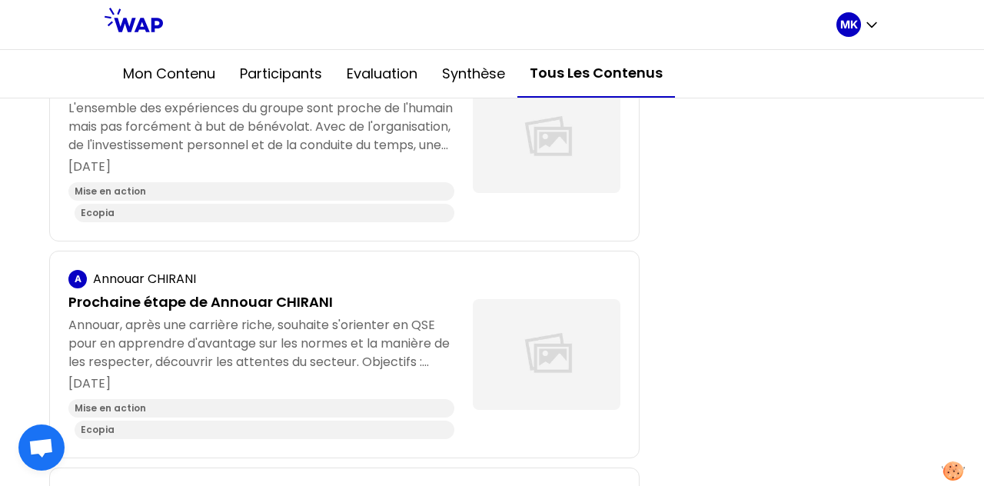
scroll to position [4097, 0]
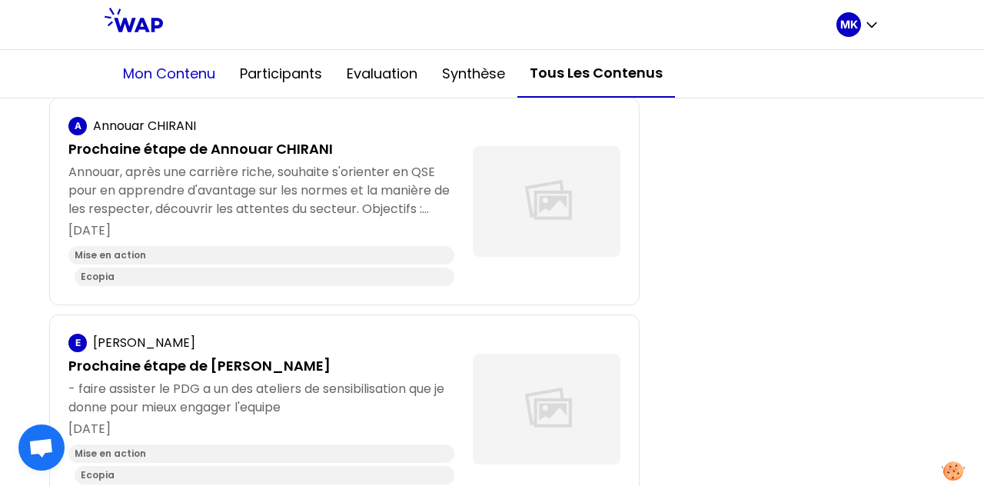
click at [177, 58] on button "Mon contenu" at bounding box center [169, 74] width 117 height 46
